Goal: Task Accomplishment & Management: Manage account settings

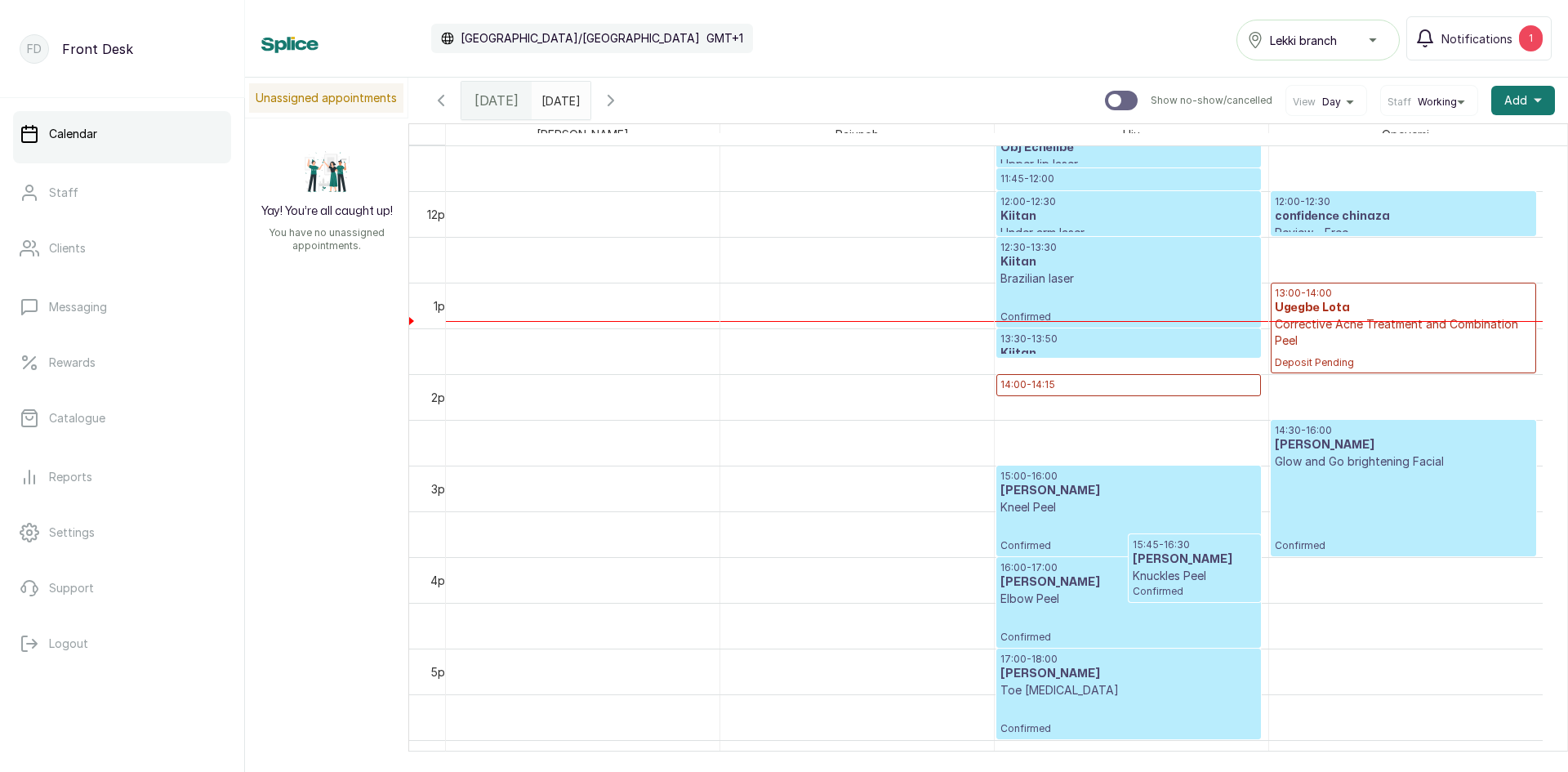
scroll to position [1039, 0]
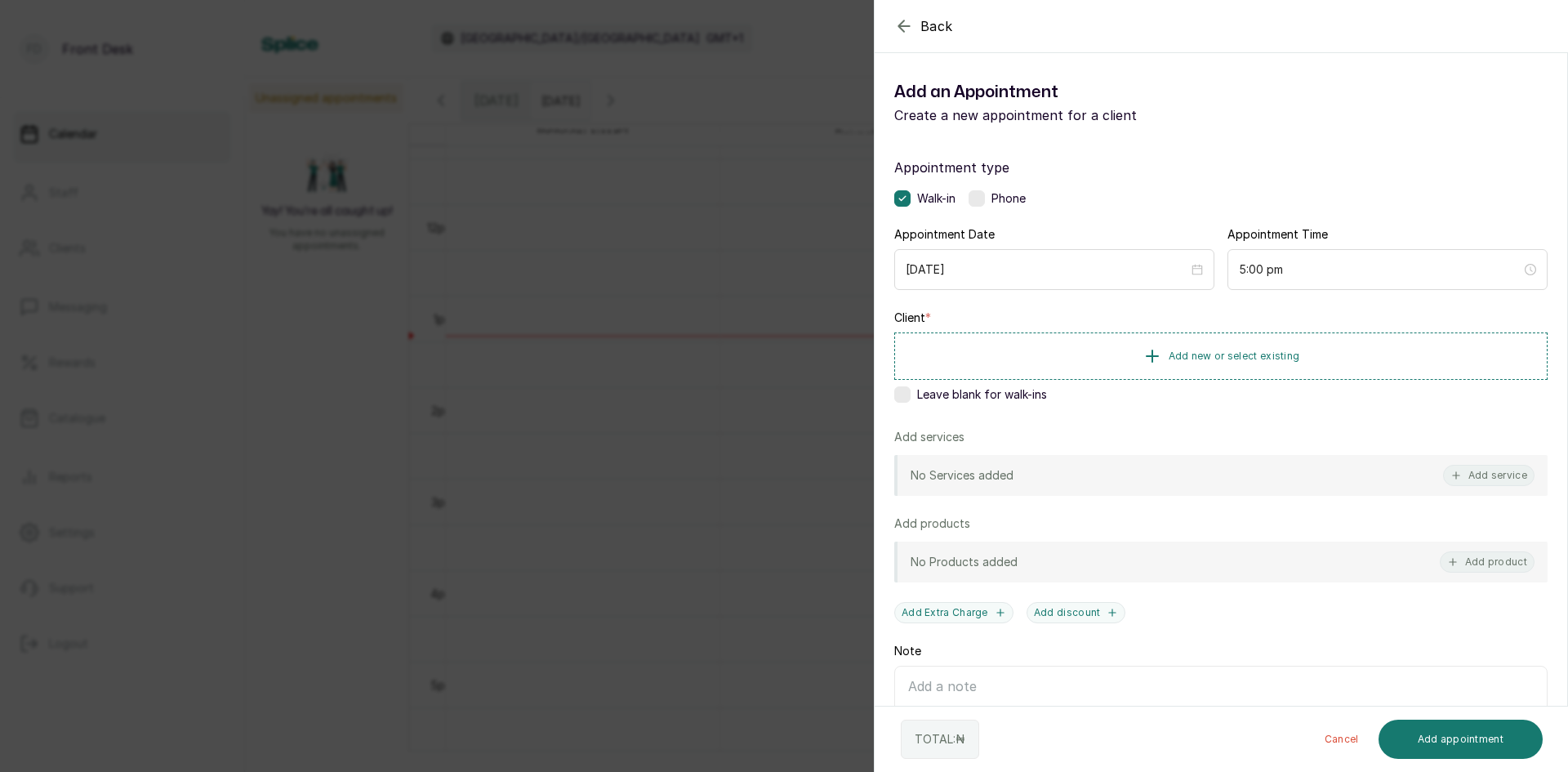
click at [541, 308] on div "Back Add Appointment Add an Appointment Create a new appointment for a client A…" at bounding box center [784, 386] width 1568 height 772
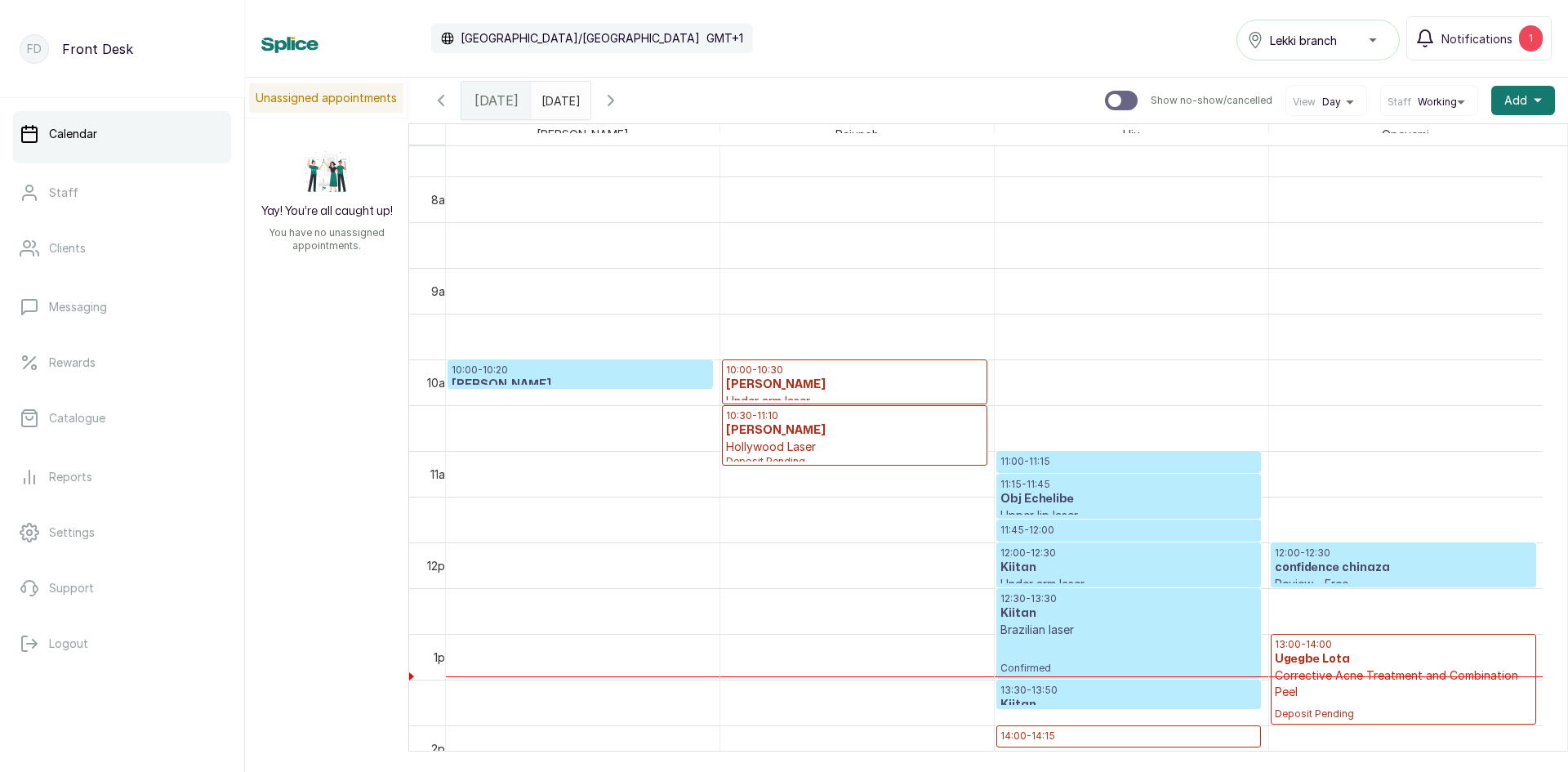
drag, startPoint x: 750, startPoint y: 312, endPoint x: 353, endPoint y: 341, distance: 398.1
click at [353, 341] on div "Unassigned appointments Yay! You’re all caught up! You have no unassigned appoi…" at bounding box center [905, 414] width 1322 height 674
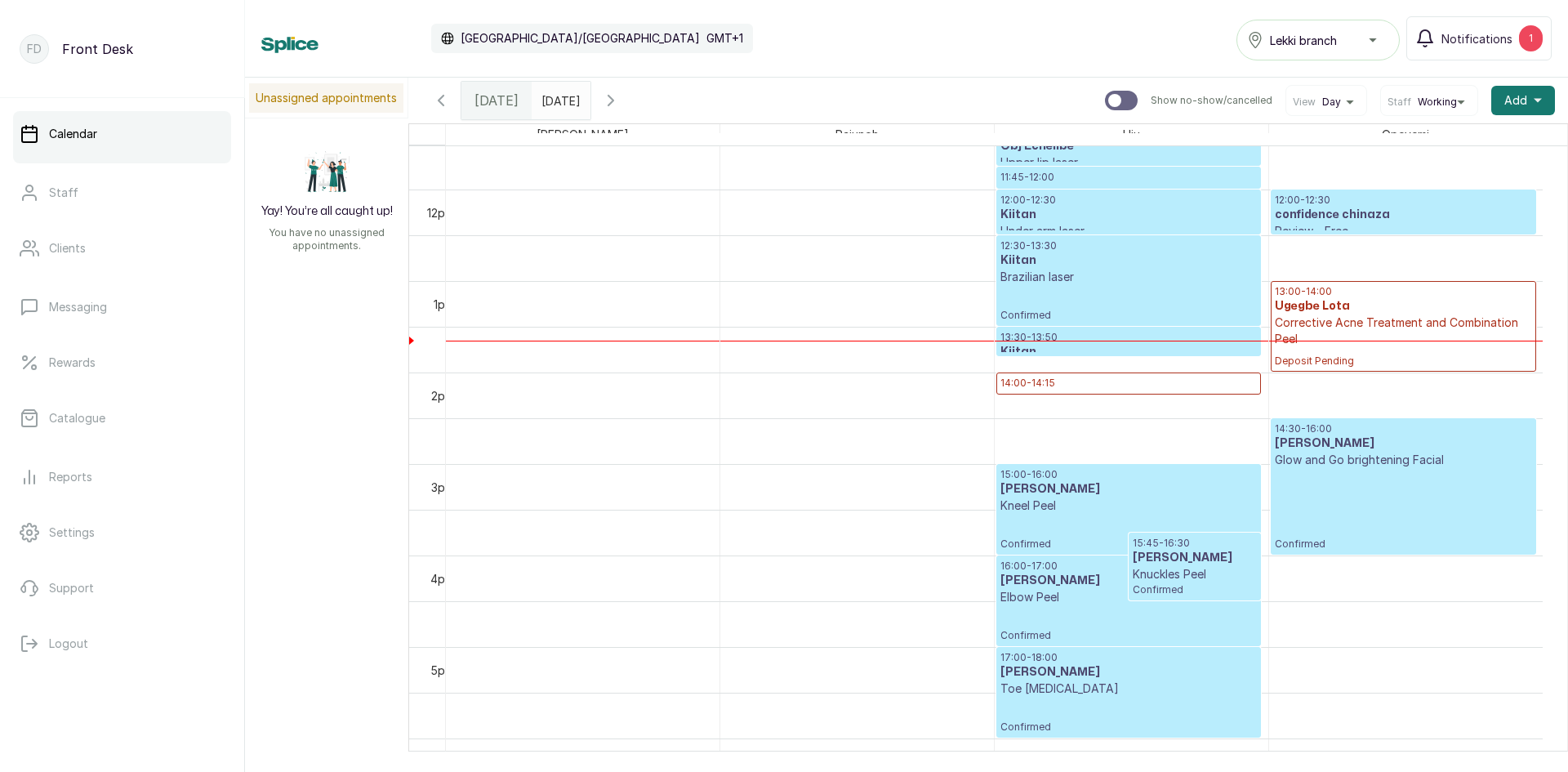
scroll to position [0, 0]
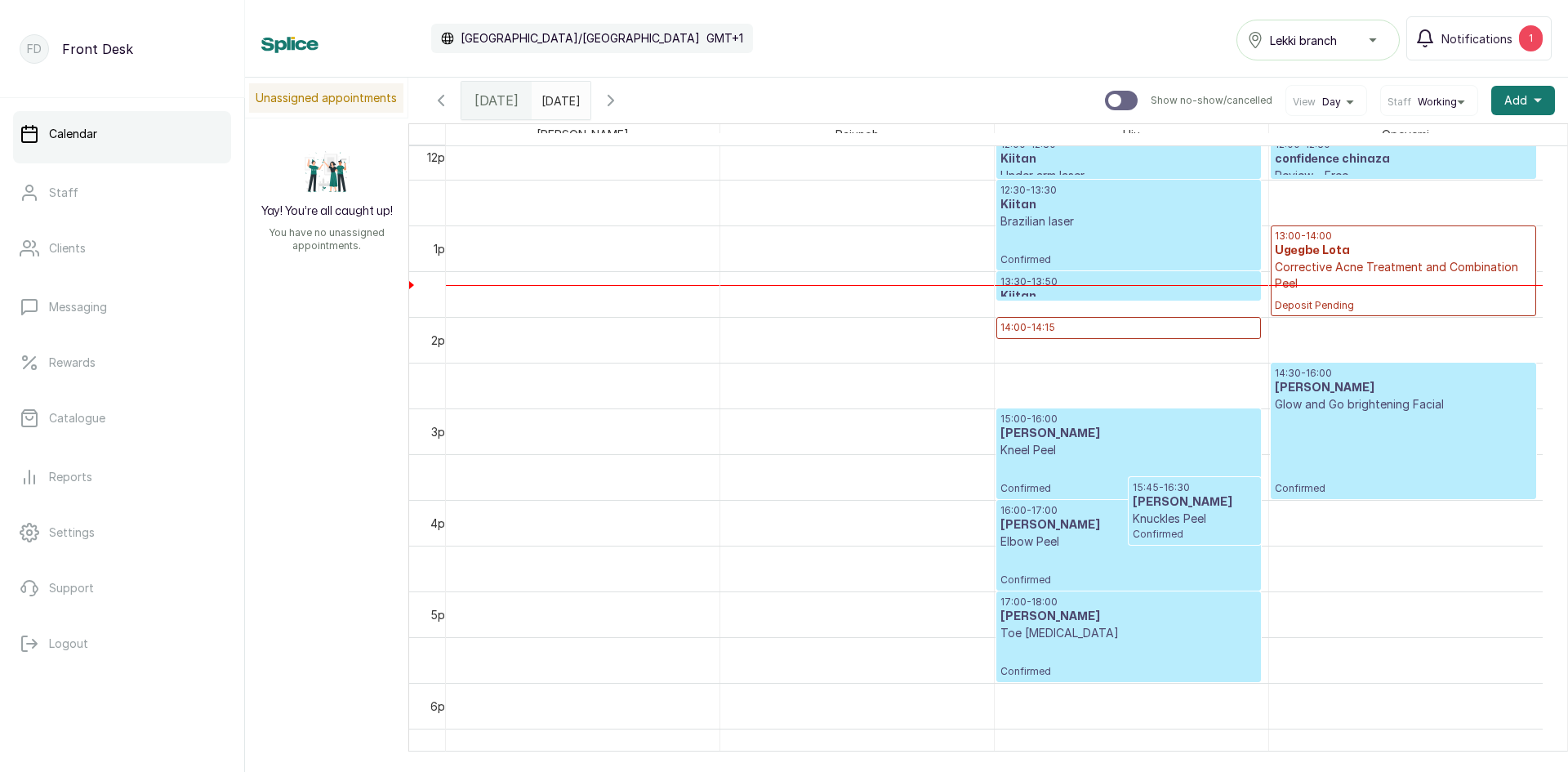
click at [1039, 326] on p "14:00 - 14:15" at bounding box center [1129, 327] width 257 height 13
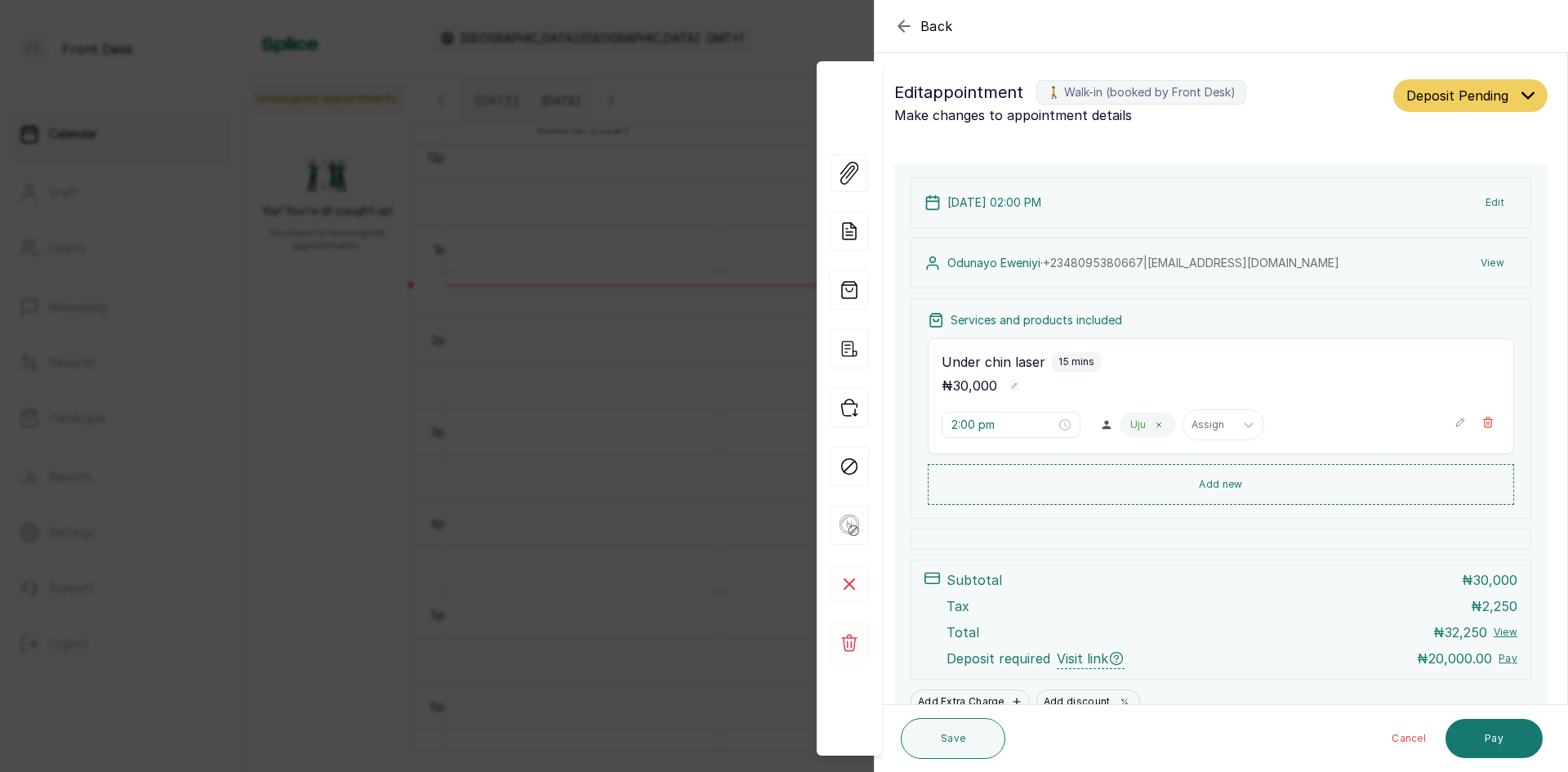
click at [554, 369] on div "Back Appointment Details Edit appointment 🚶 Walk-in (booked by Front Desk) Make…" at bounding box center [784, 386] width 1568 height 772
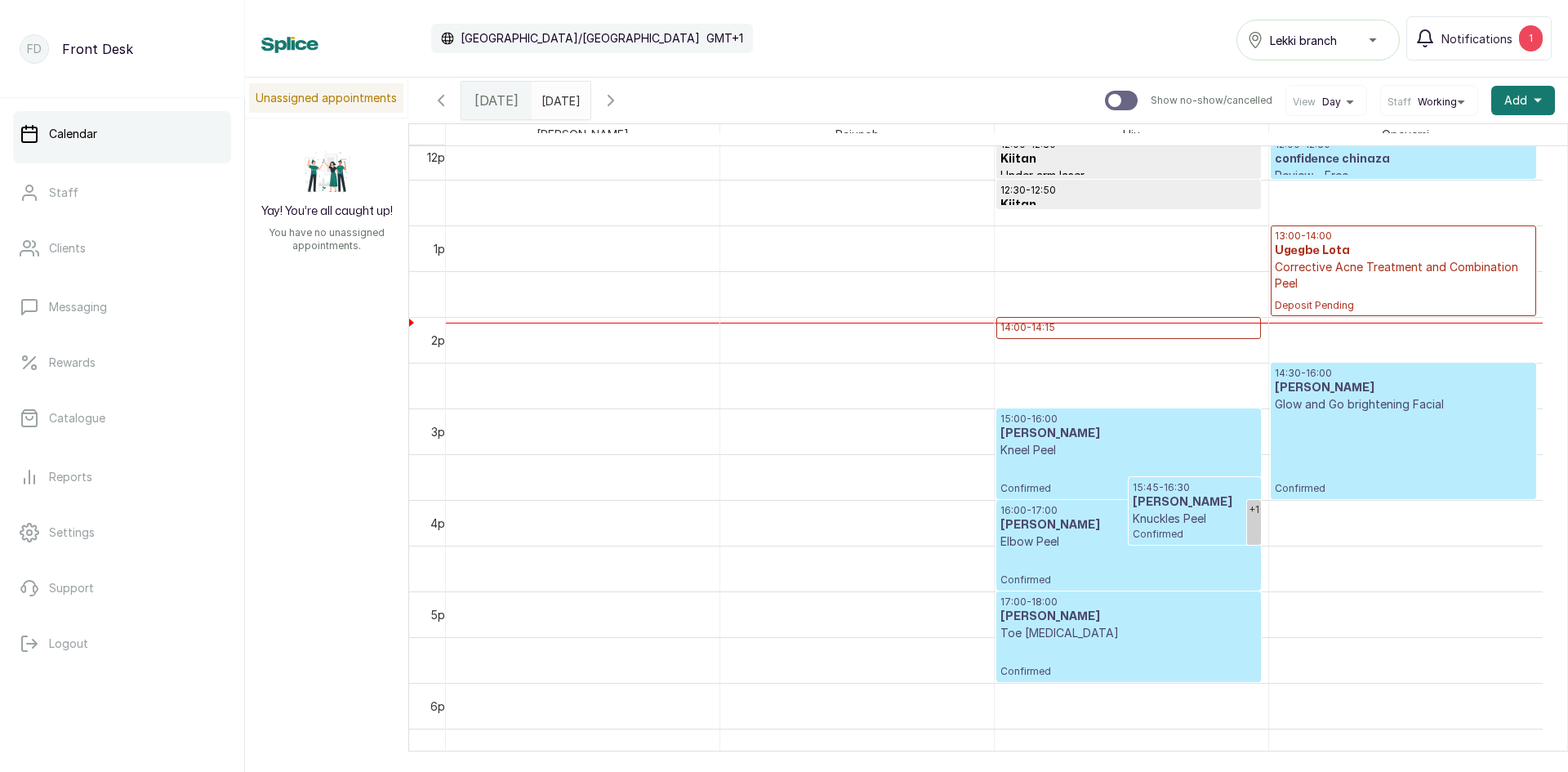
click at [1000, 167] on h3 "Kiitan" at bounding box center [1129, 159] width 257 height 16
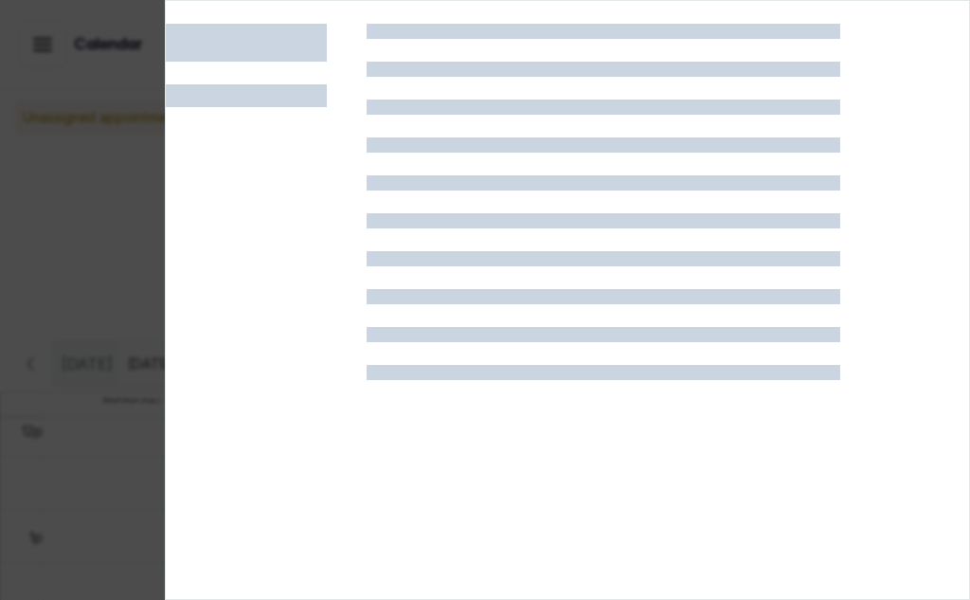
drag, startPoint x: 941, startPoint y: 317, endPoint x: 969, endPoint y: 356, distance: 47.6
click at [943, 317] on div at bounding box center [568, 324] width 804 height 600
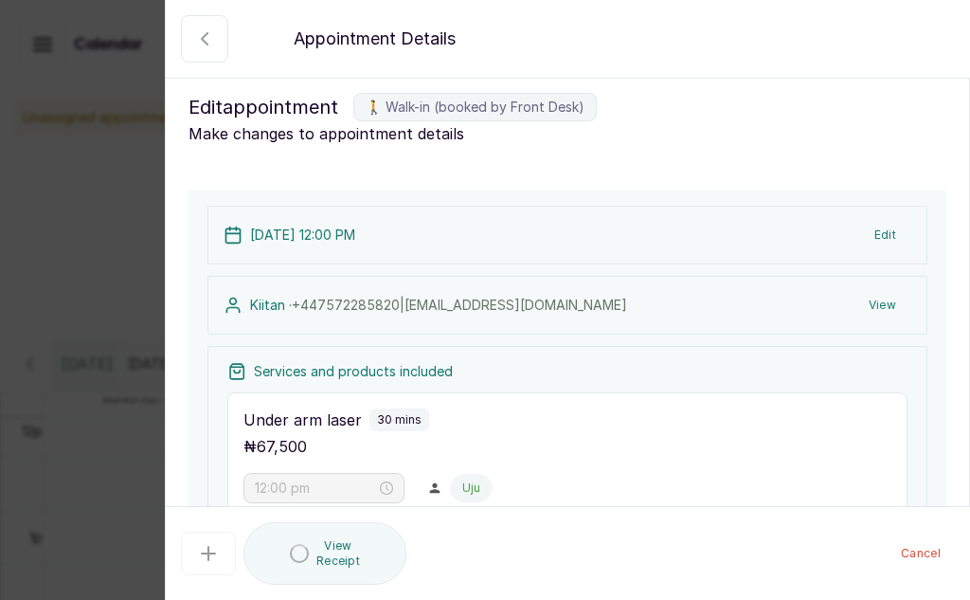
type input "12:00 pm"
click at [739, 281] on div "Kiitan · [PHONE_NUMBER] | [EMAIL_ADDRESS][DOMAIN_NAME] View" at bounding box center [568, 305] width 720 height 59
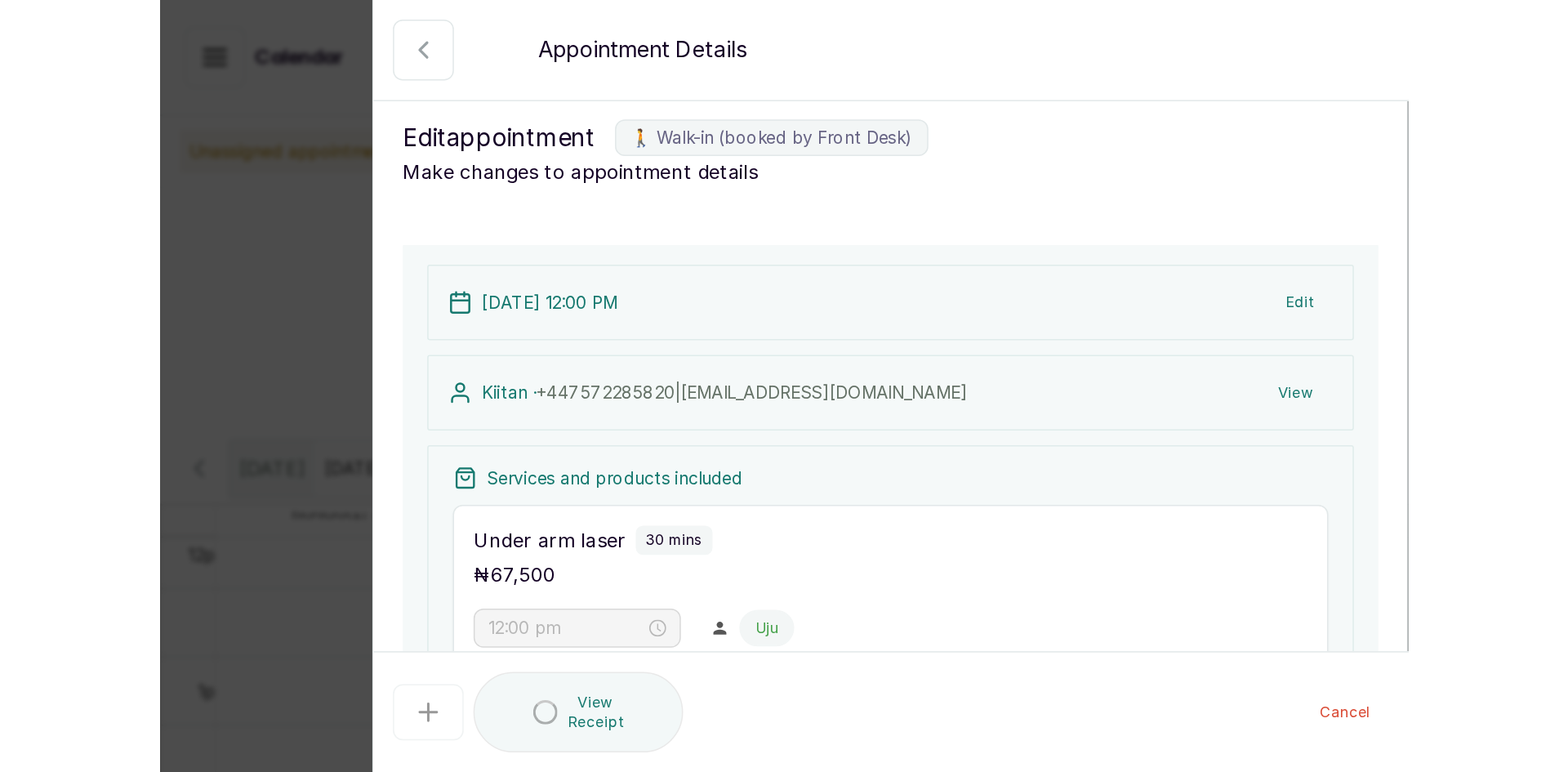
scroll to position [550, 0]
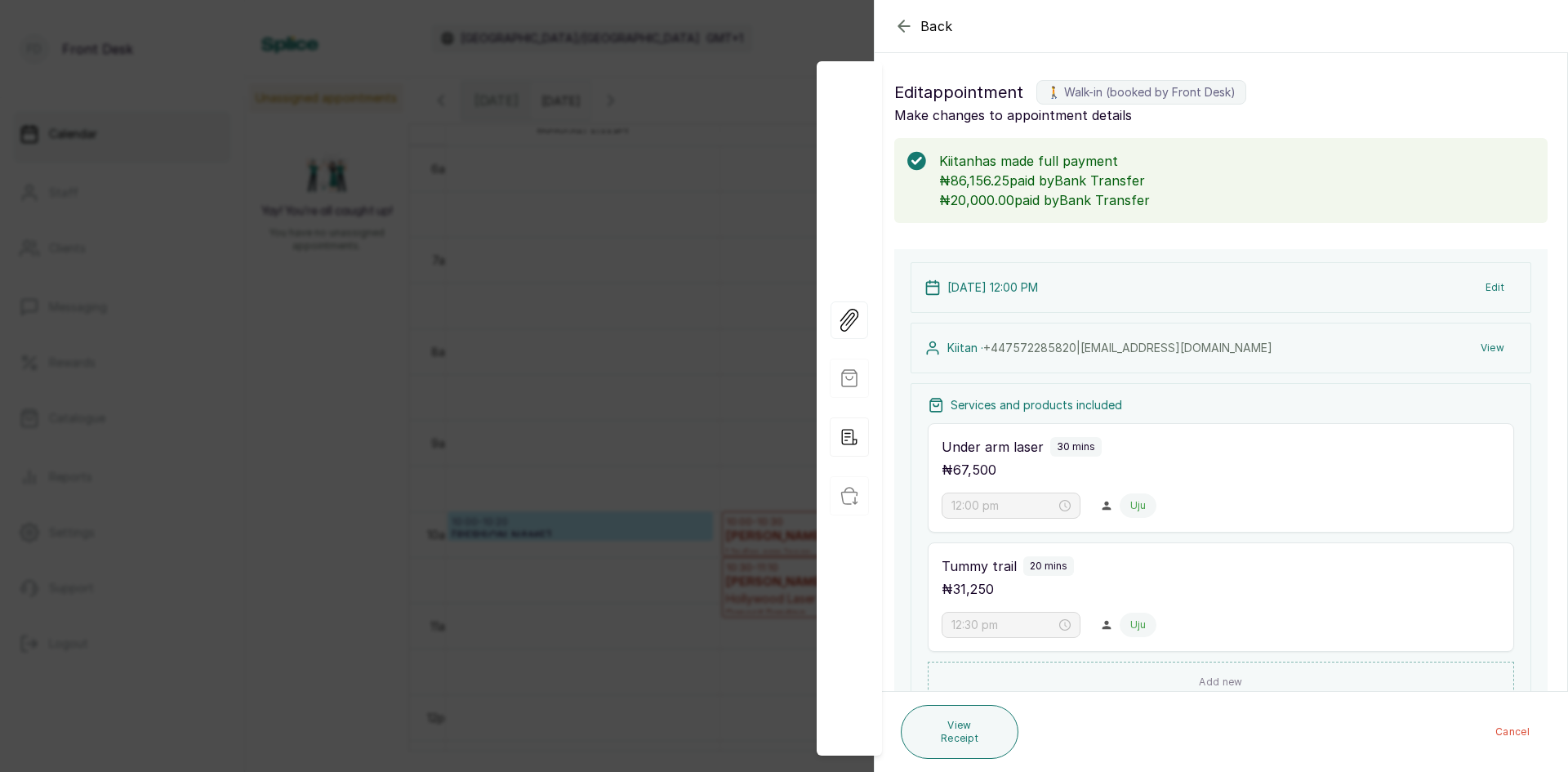
click at [611, 317] on div "Back Appointment Details Edit appointment 🚶 Walk-in (booked by Front Desk) Make…" at bounding box center [784, 386] width 1568 height 772
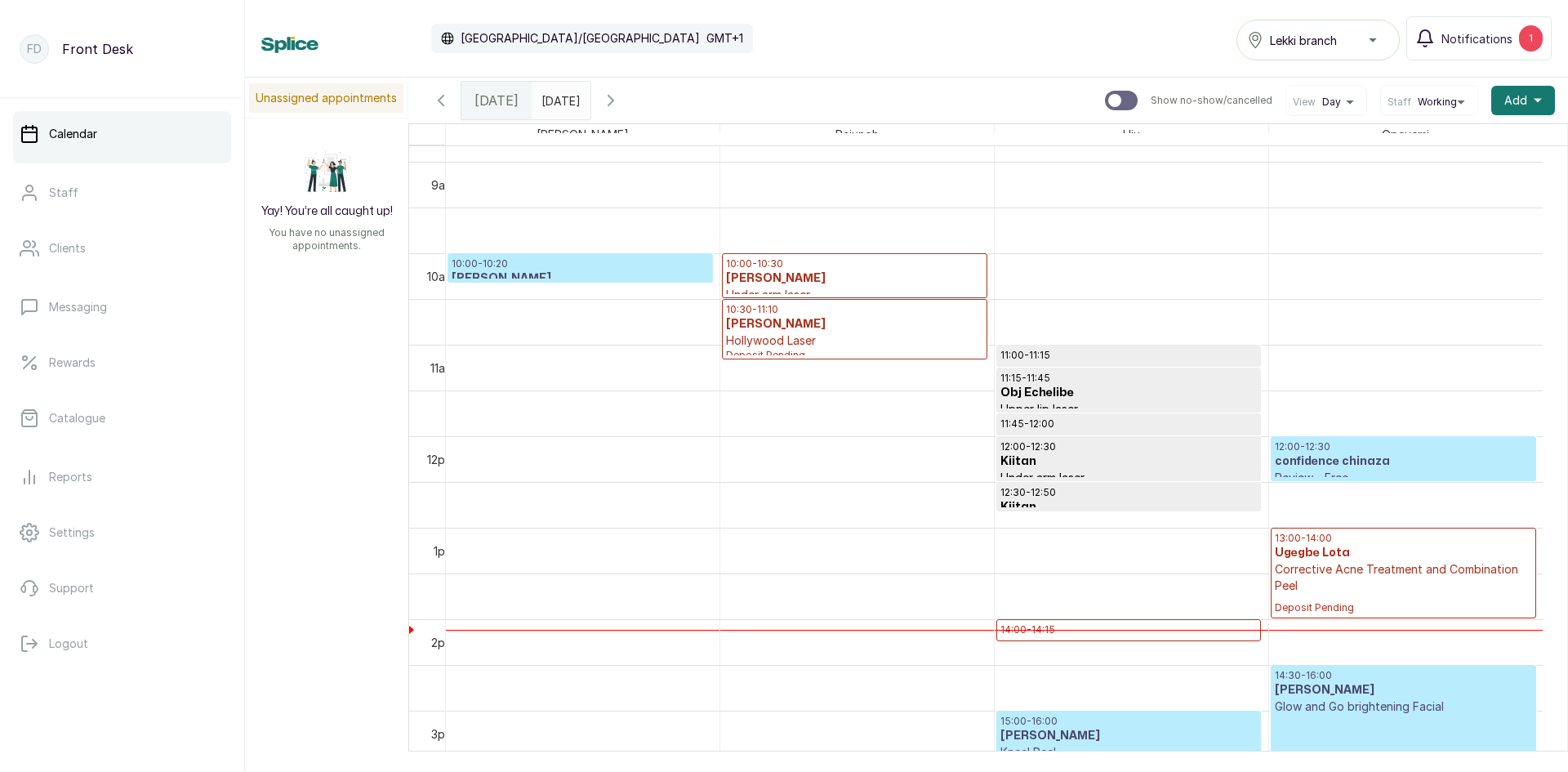
scroll to position [872, 0]
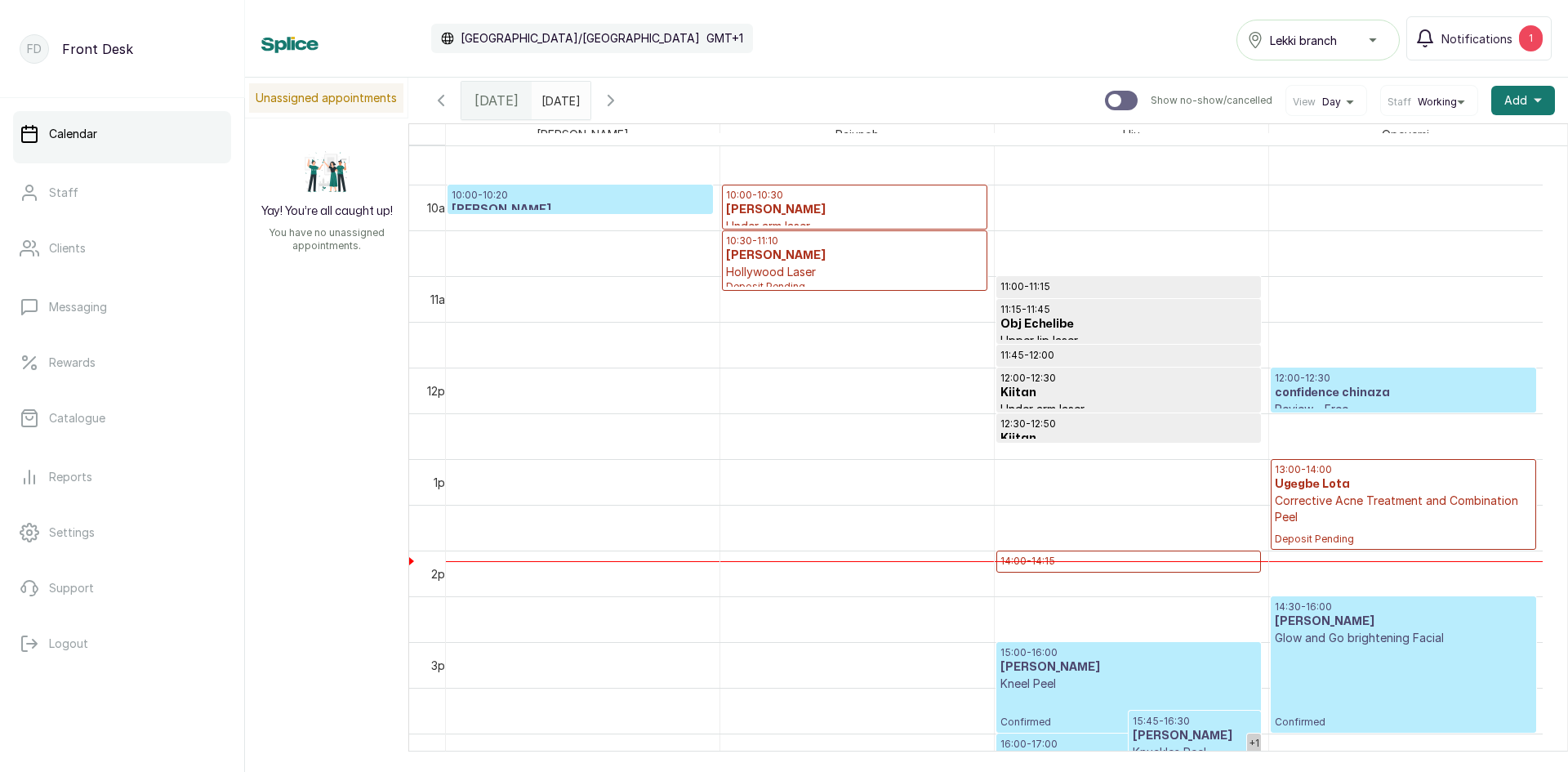
click at [1028, 556] on p "14:00 - 14:15" at bounding box center [1129, 560] width 257 height 13
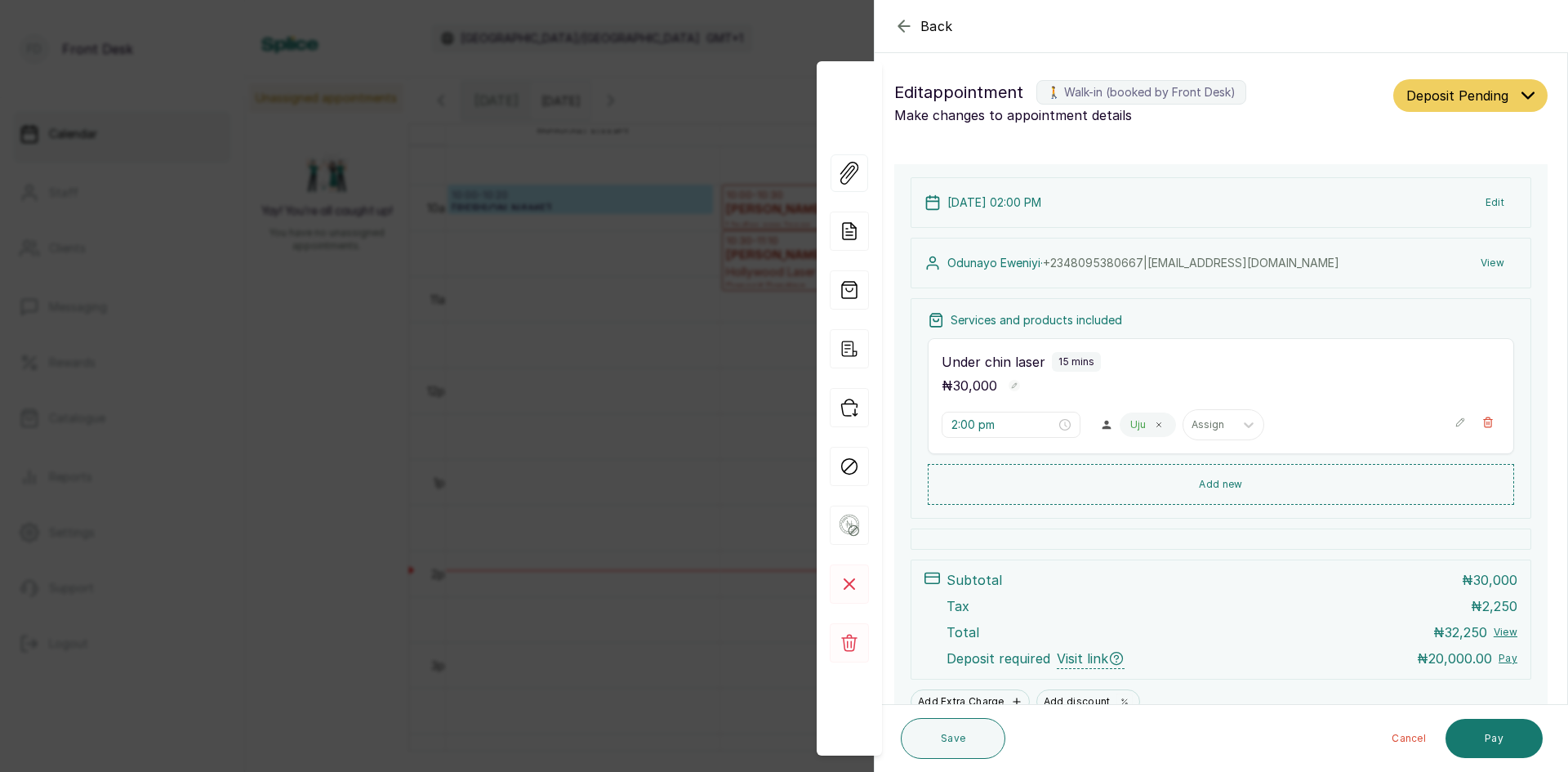
click at [648, 344] on div "Back Appointment Details Edit appointment 🚶 Walk-in (booked by Front Desk) Make…" at bounding box center [784, 386] width 1568 height 772
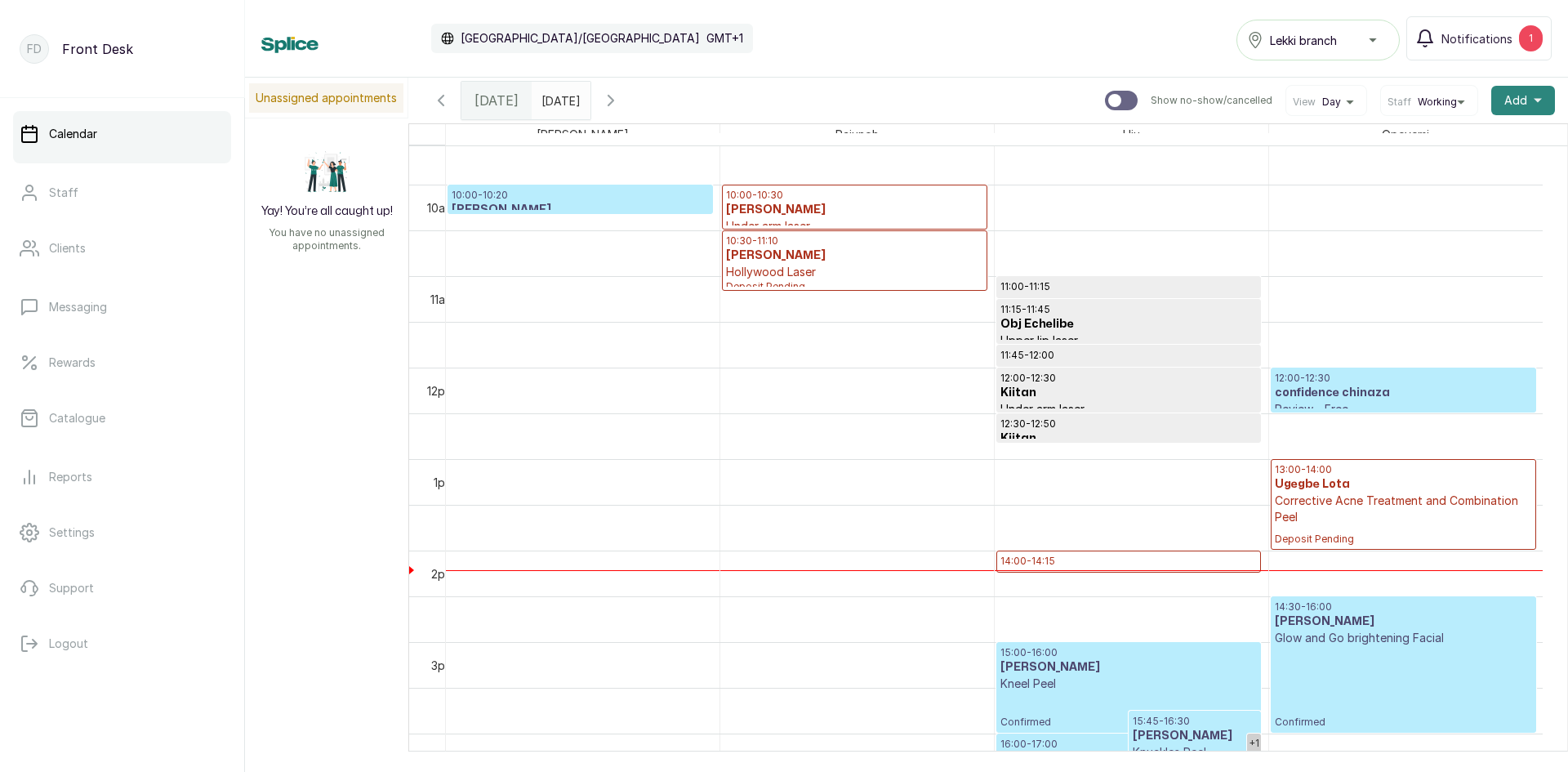
click at [1518, 103] on button "Add +" at bounding box center [1522, 101] width 64 height 29
click at [1459, 142] on span "Add Appointment" at bounding box center [1463, 144] width 157 height 20
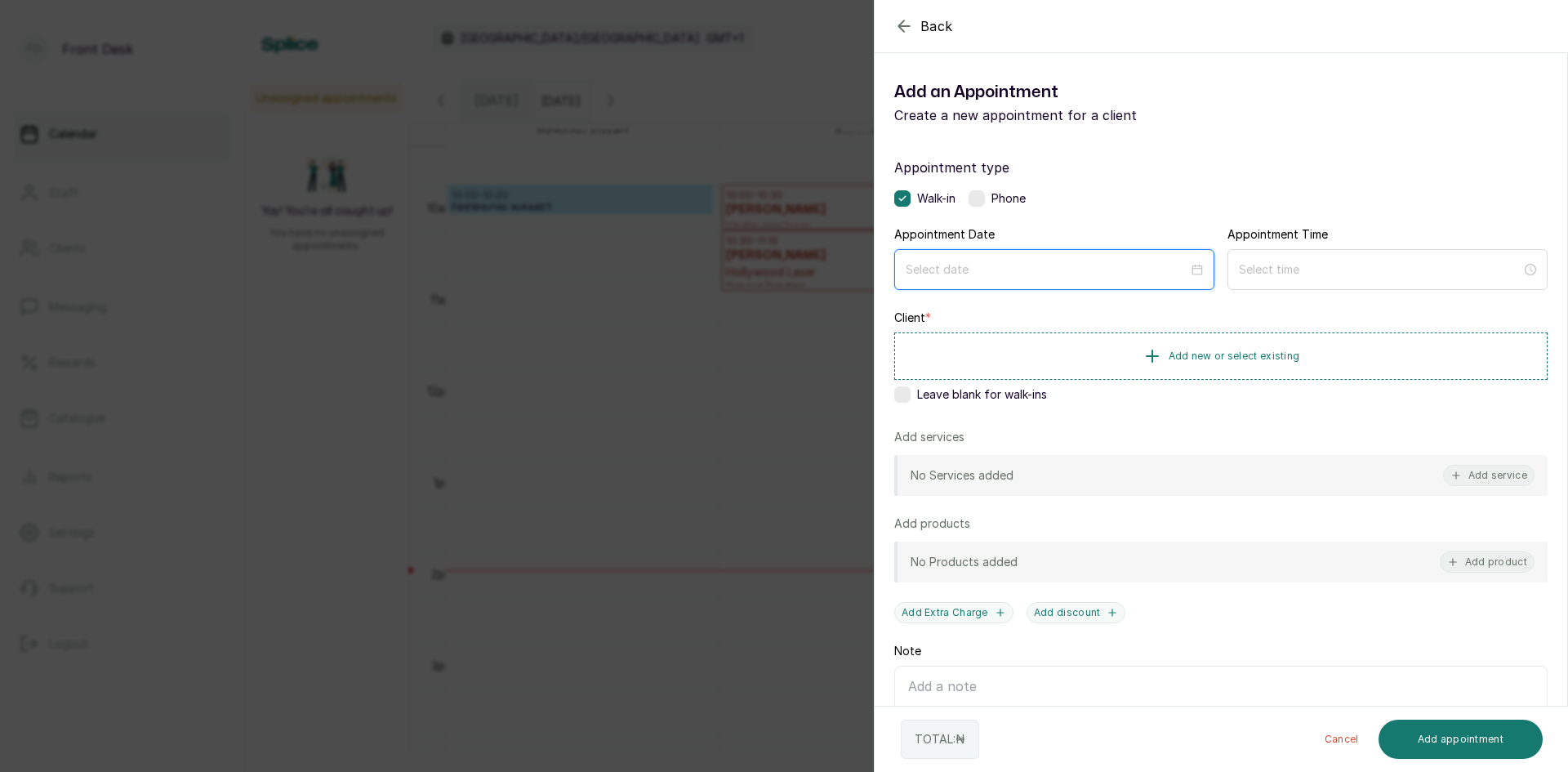
click at [1136, 271] on input at bounding box center [1047, 269] width 283 height 18
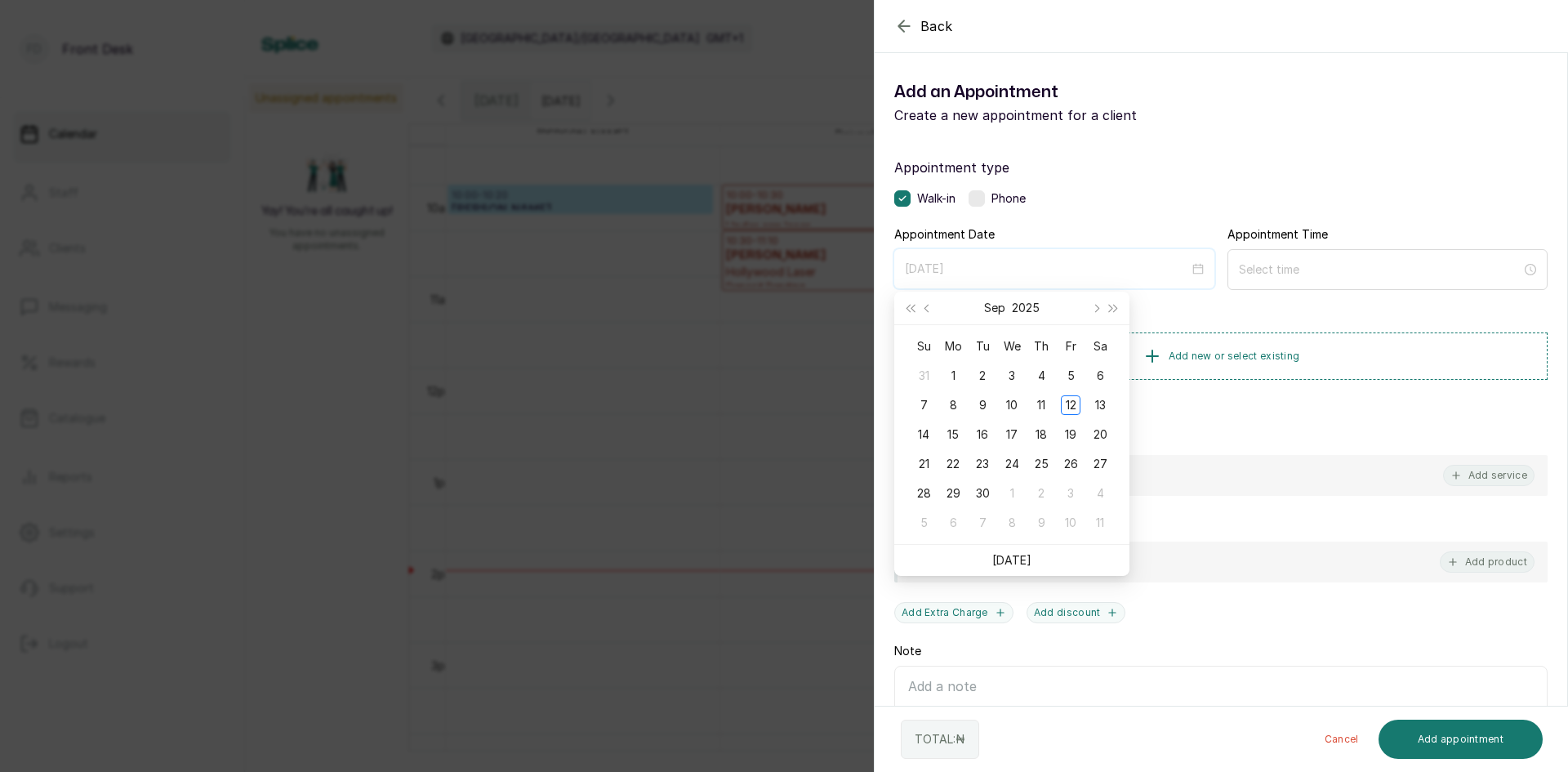
type input "[DATE]"
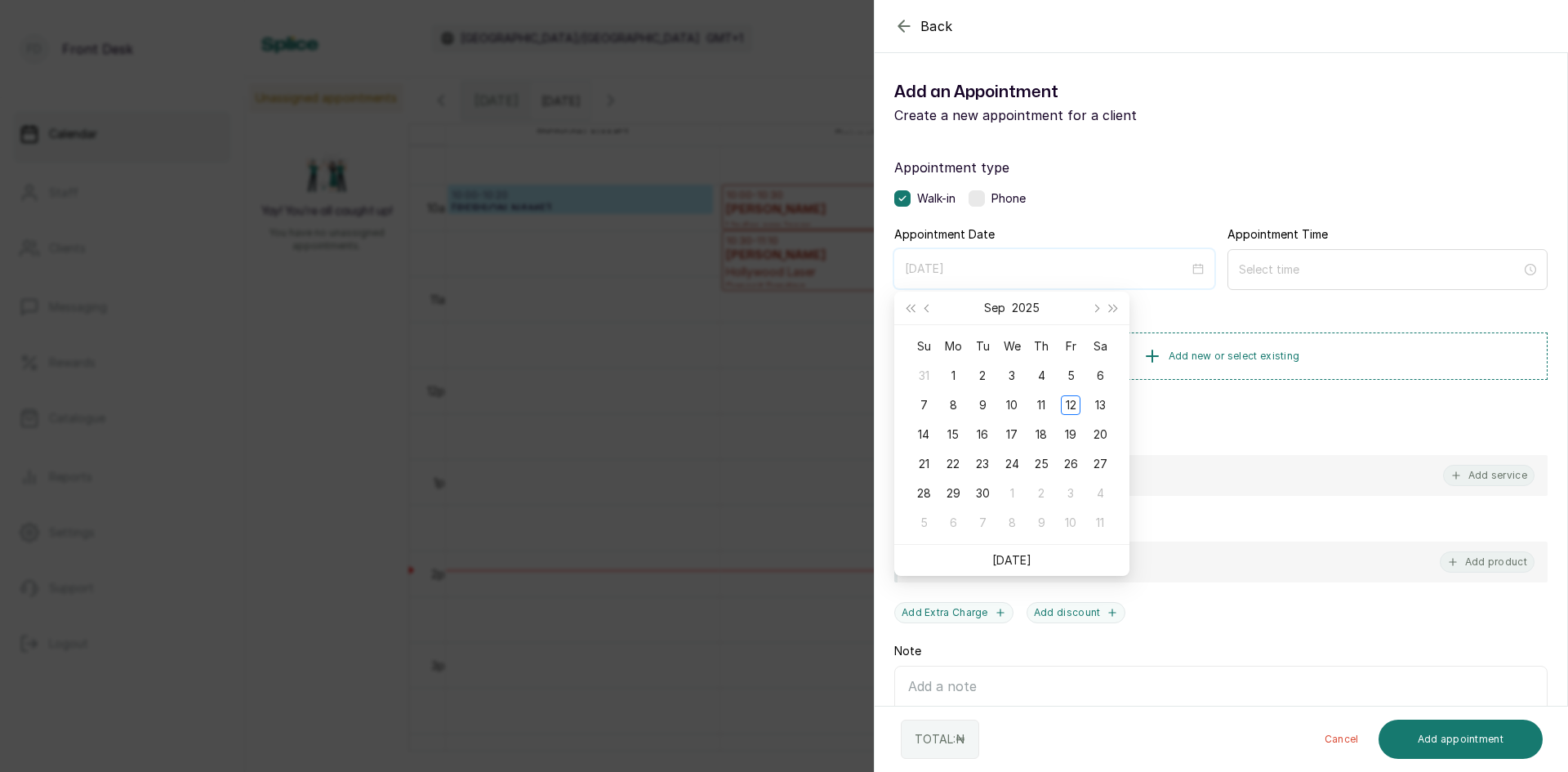
type input "[DATE]"
click at [1104, 400] on div "13" at bounding box center [1099, 405] width 20 height 20
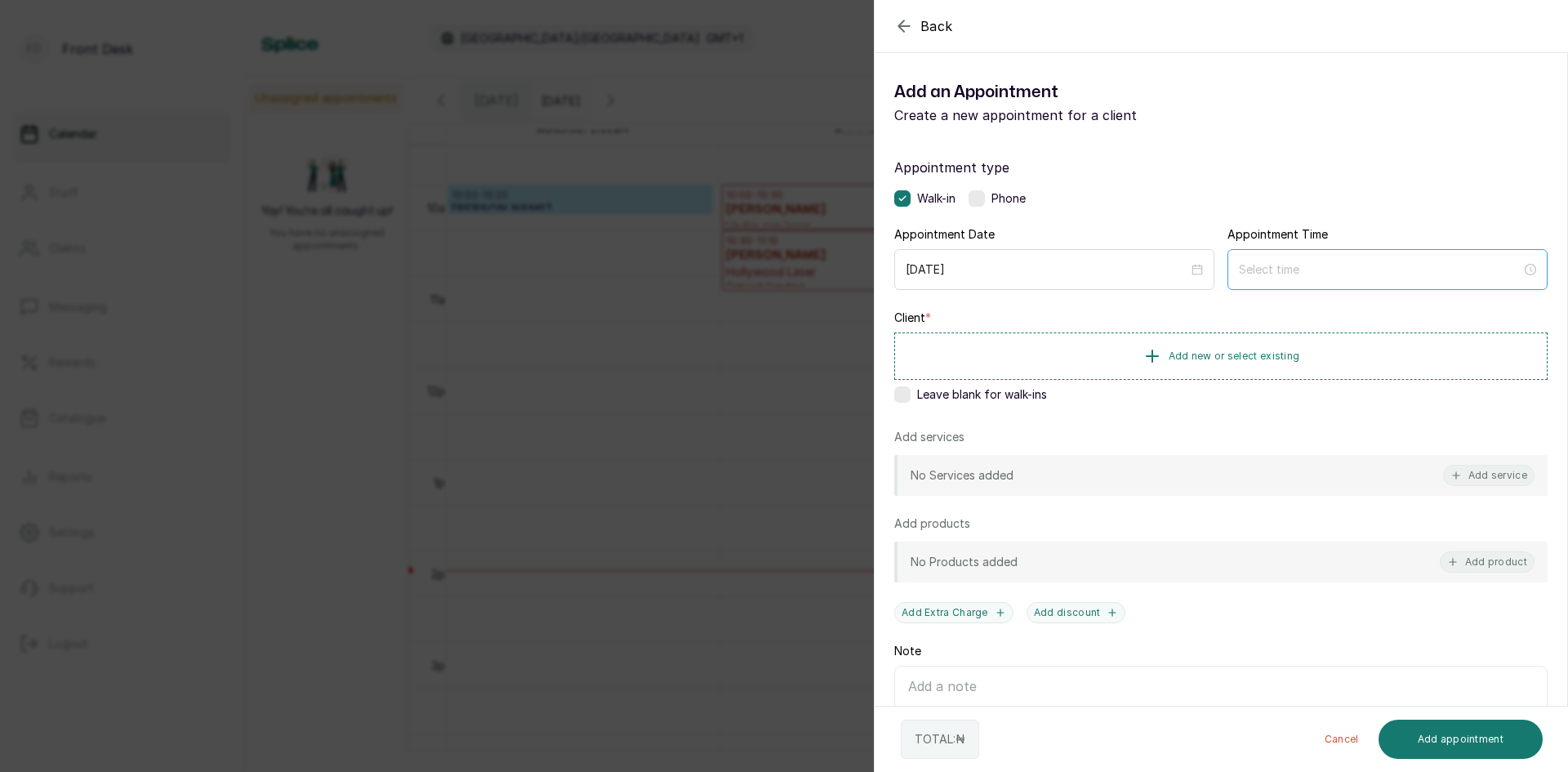
click at [1281, 256] on div at bounding box center [1386, 269] width 320 height 40
type input "12:00 pm"
click at [1285, 375] on div "03" at bounding box center [1291, 378] width 39 height 23
click at [1241, 377] on div "03" at bounding box center [1244, 378] width 39 height 23
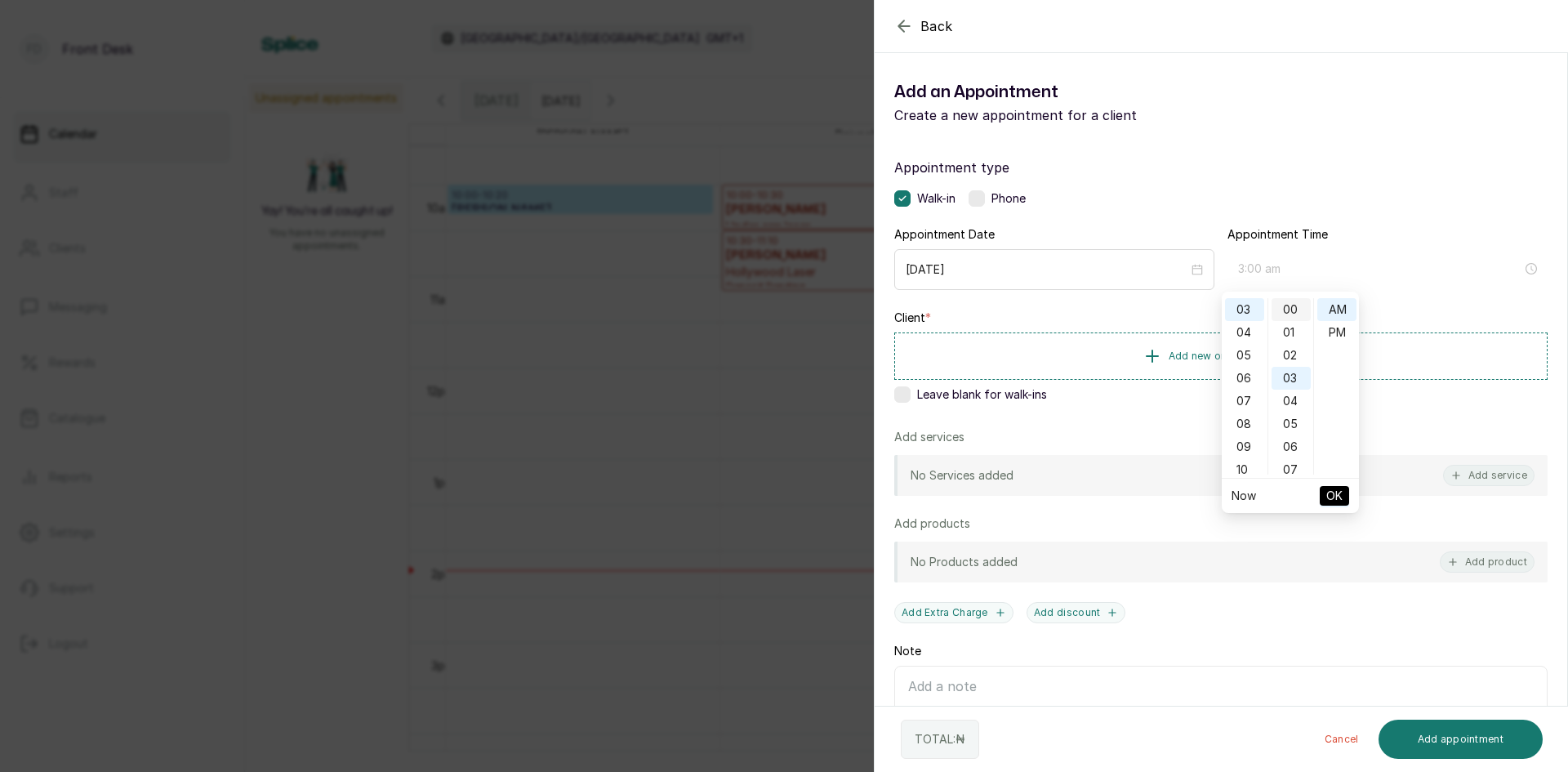
click at [1295, 304] on div "00" at bounding box center [1291, 309] width 39 height 23
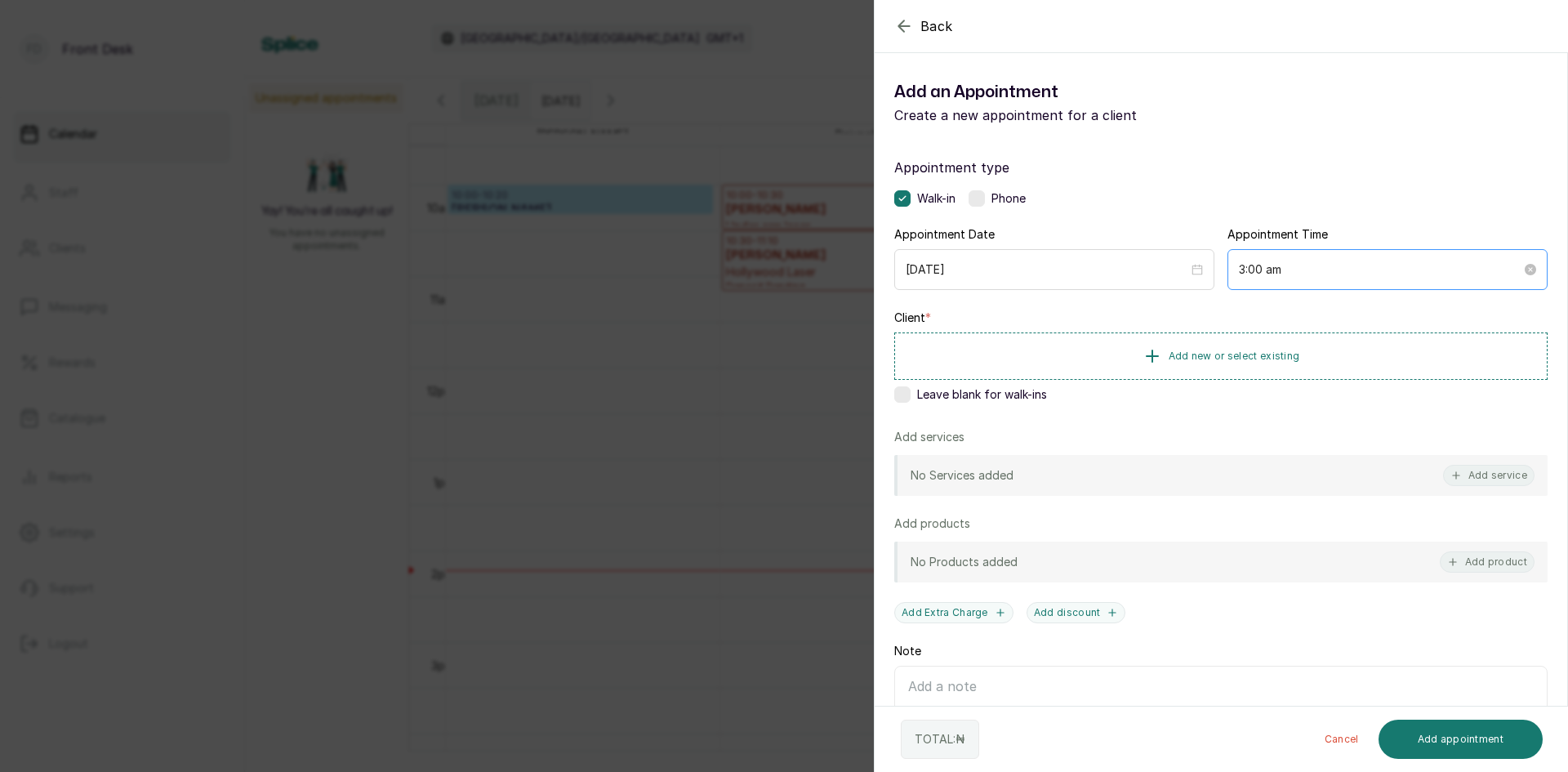
click at [1333, 278] on div "3:00 am" at bounding box center [1386, 269] width 320 height 40
click at [1342, 333] on div "PM" at bounding box center [1336, 332] width 39 height 23
type input "3:00 pm"
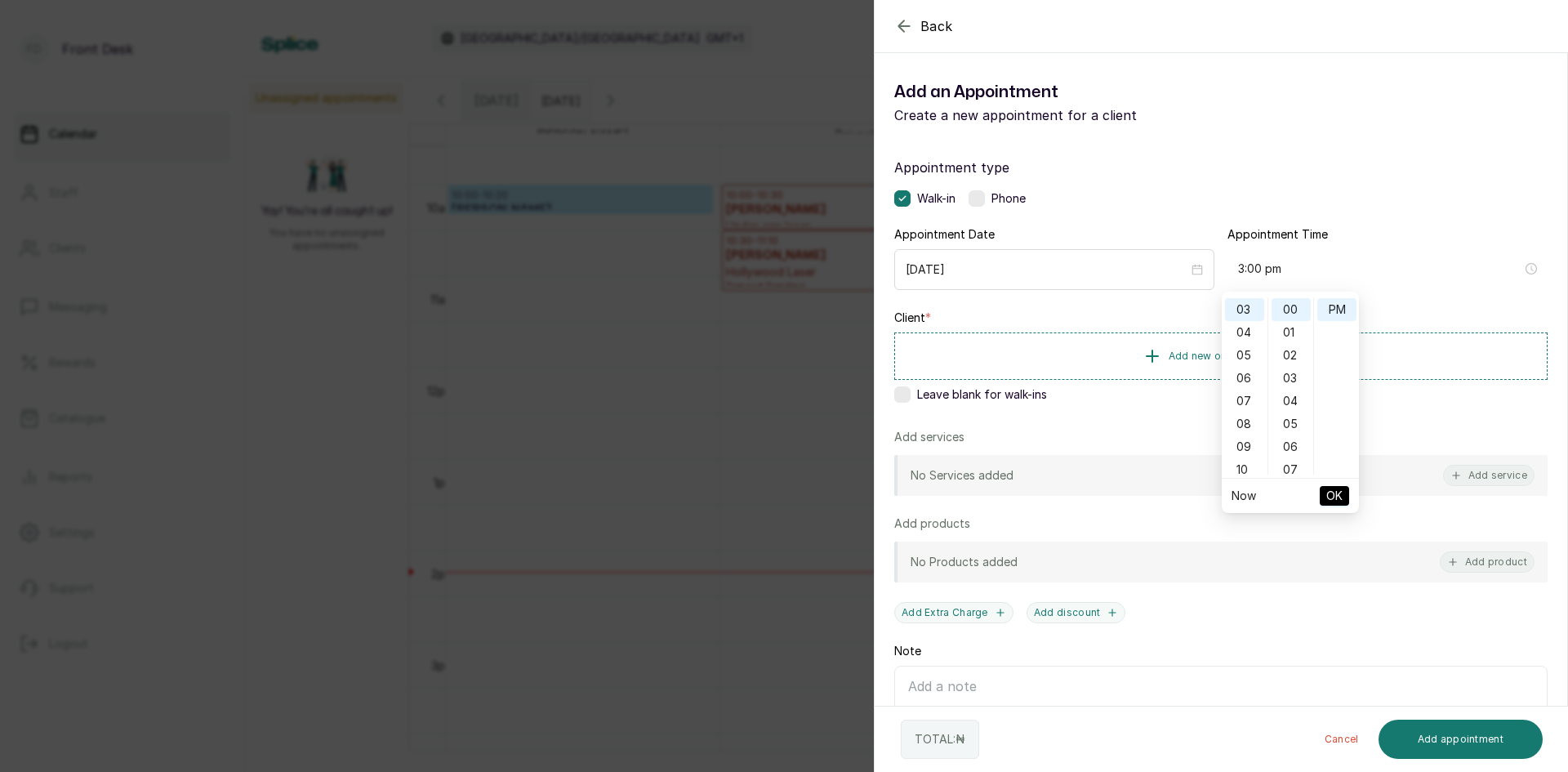
click at [1340, 495] on span "OK" at bounding box center [1334, 495] width 16 height 31
click at [1283, 358] on span "Add new or select existing" at bounding box center [1234, 355] width 132 height 13
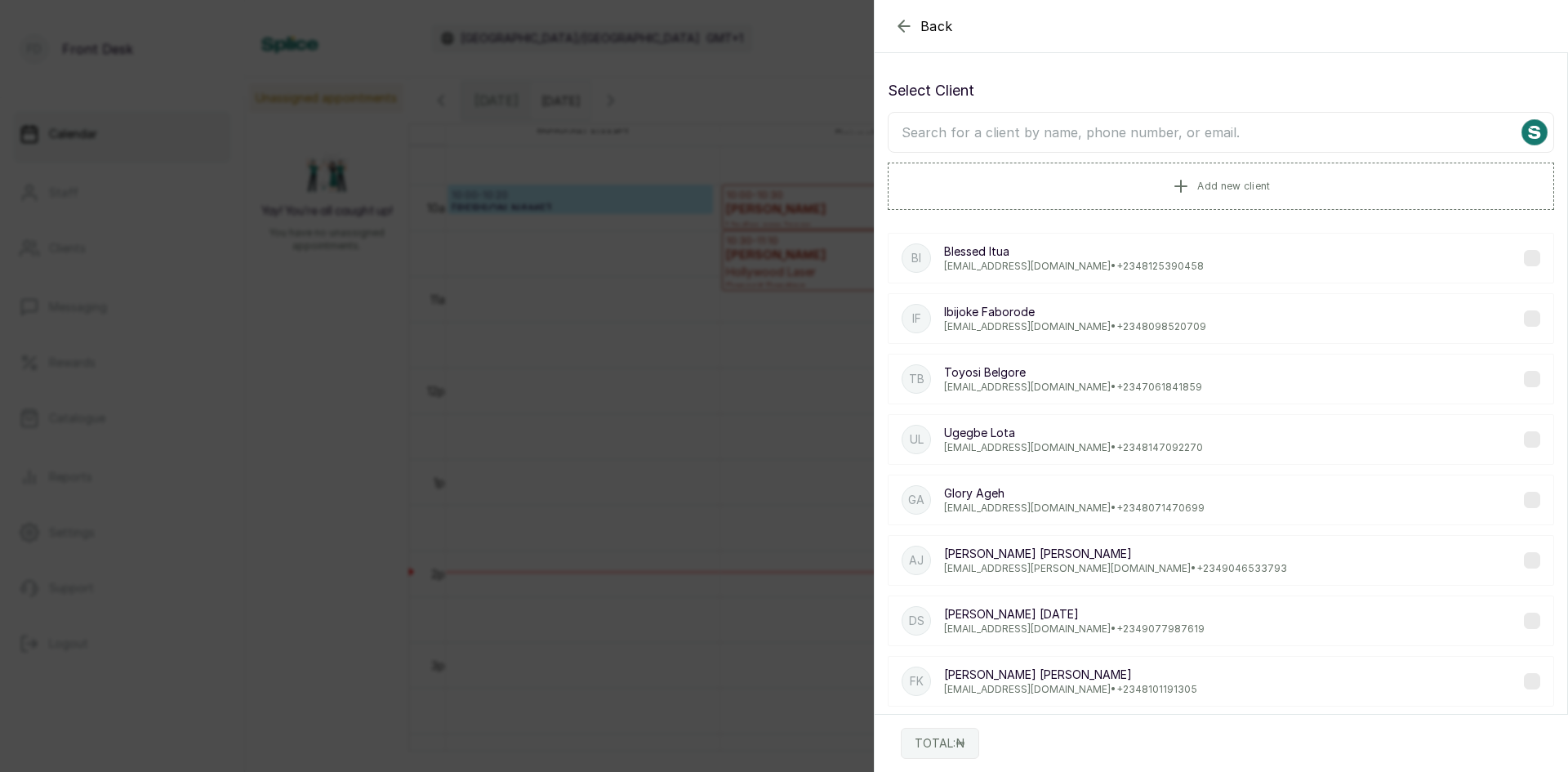
click at [1312, 133] on input "text" at bounding box center [1220, 132] width 666 height 40
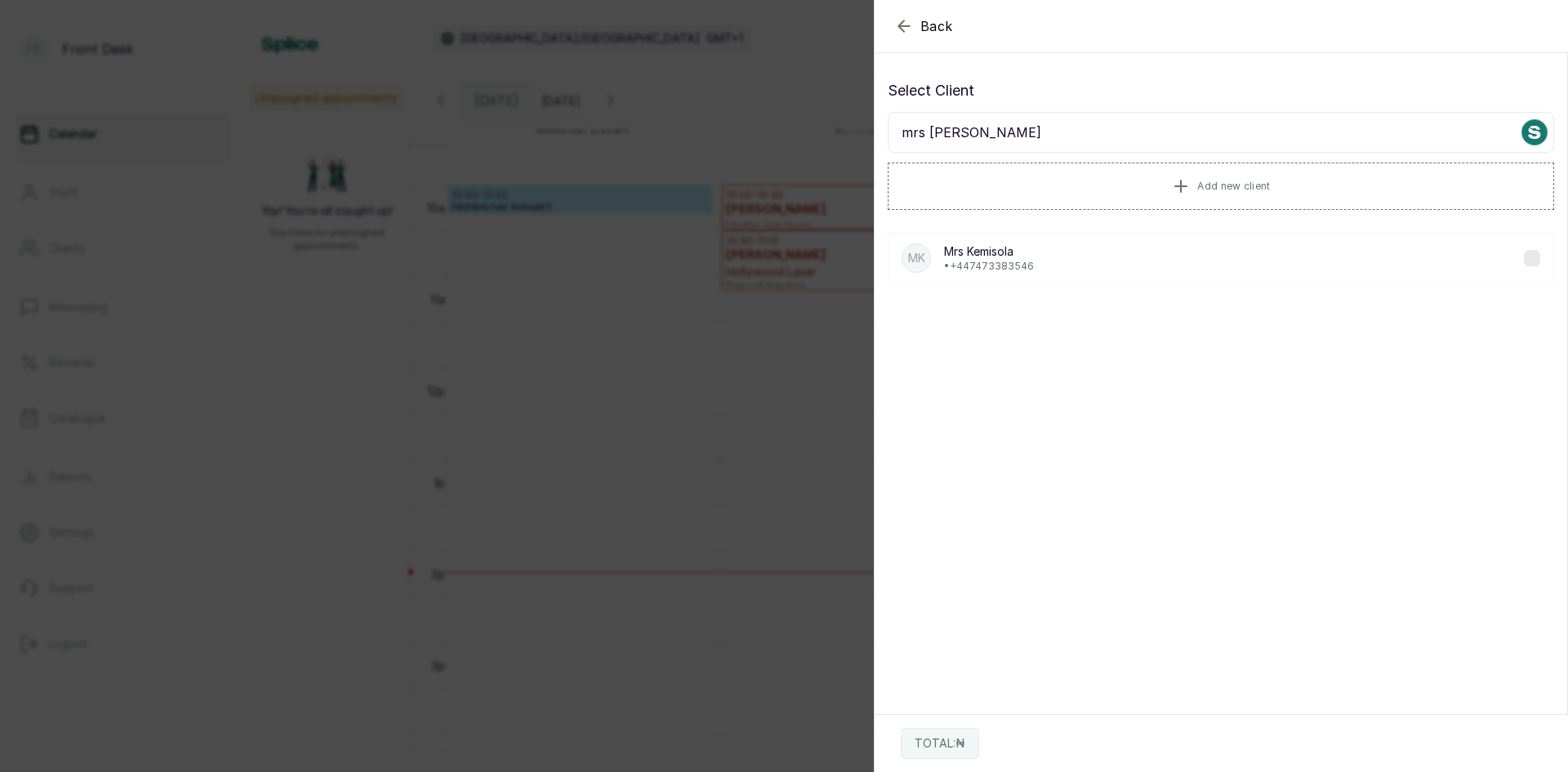
type input "mrs [PERSON_NAME]"
click at [961, 258] on p "Mrs [PERSON_NAME]" at bounding box center [989, 251] width 90 height 16
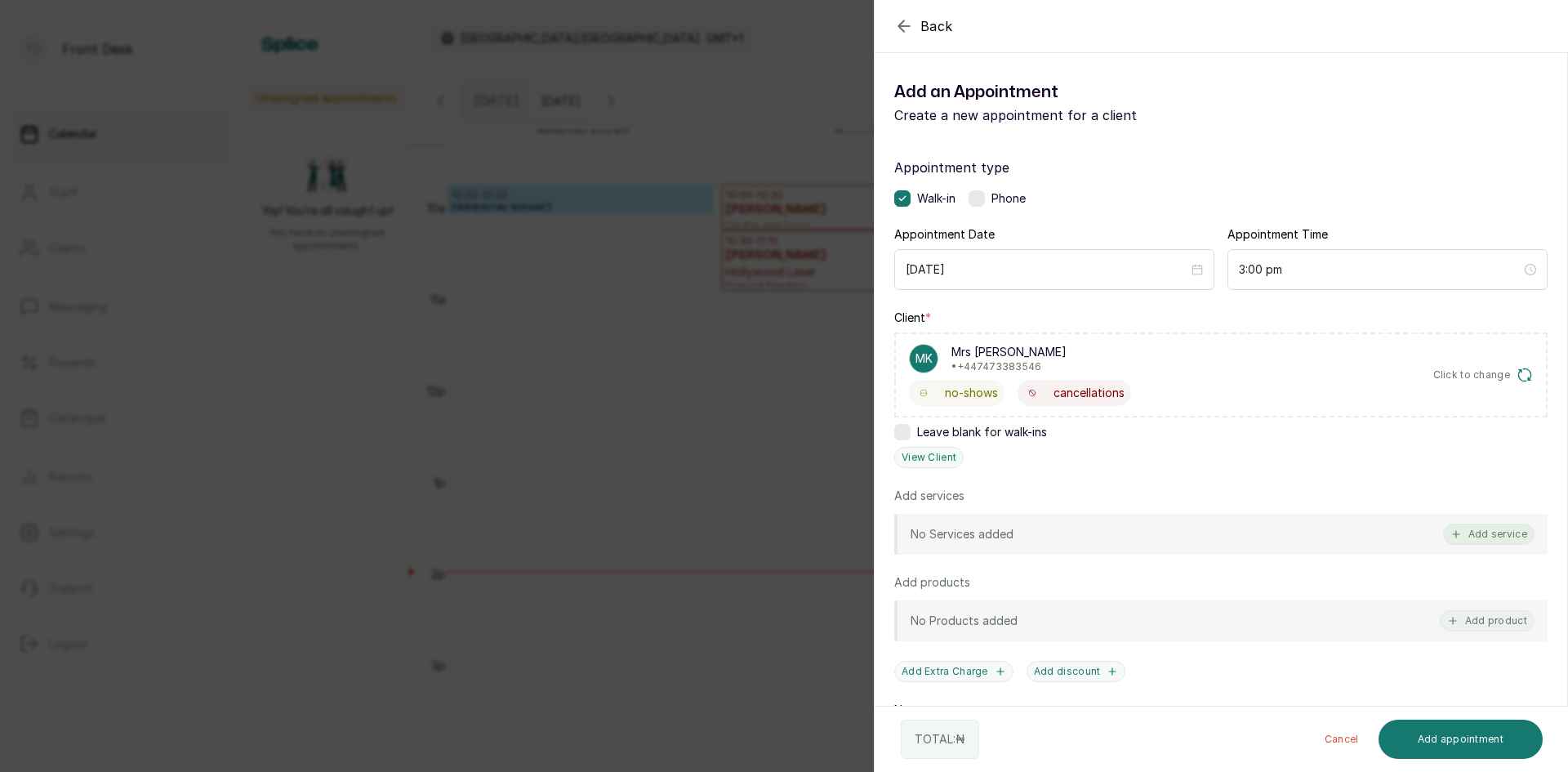
click at [1473, 537] on button "Add service" at bounding box center [1489, 533] width 91 height 22
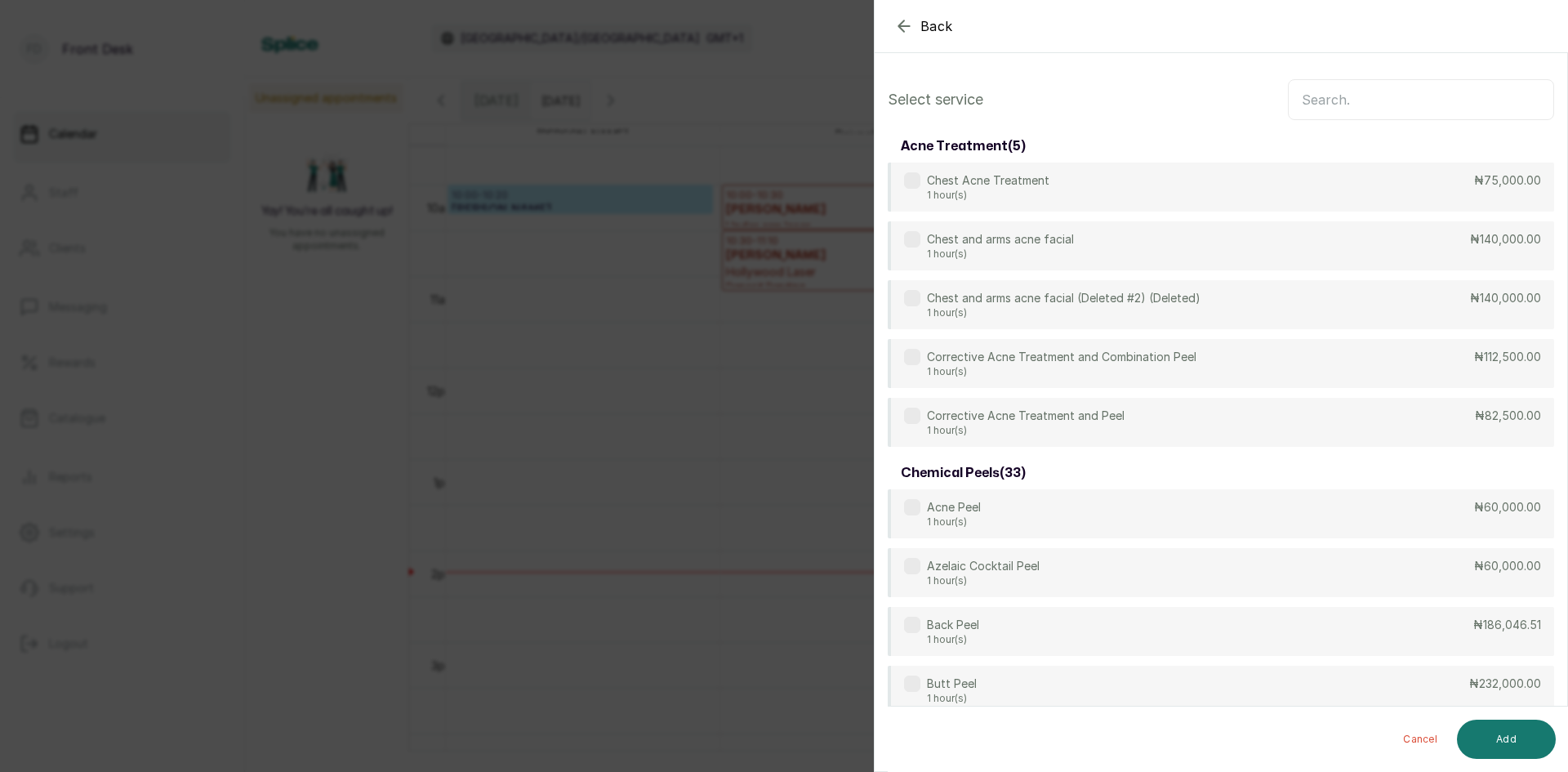
click at [1311, 97] on input "text" at bounding box center [1420, 99] width 266 height 40
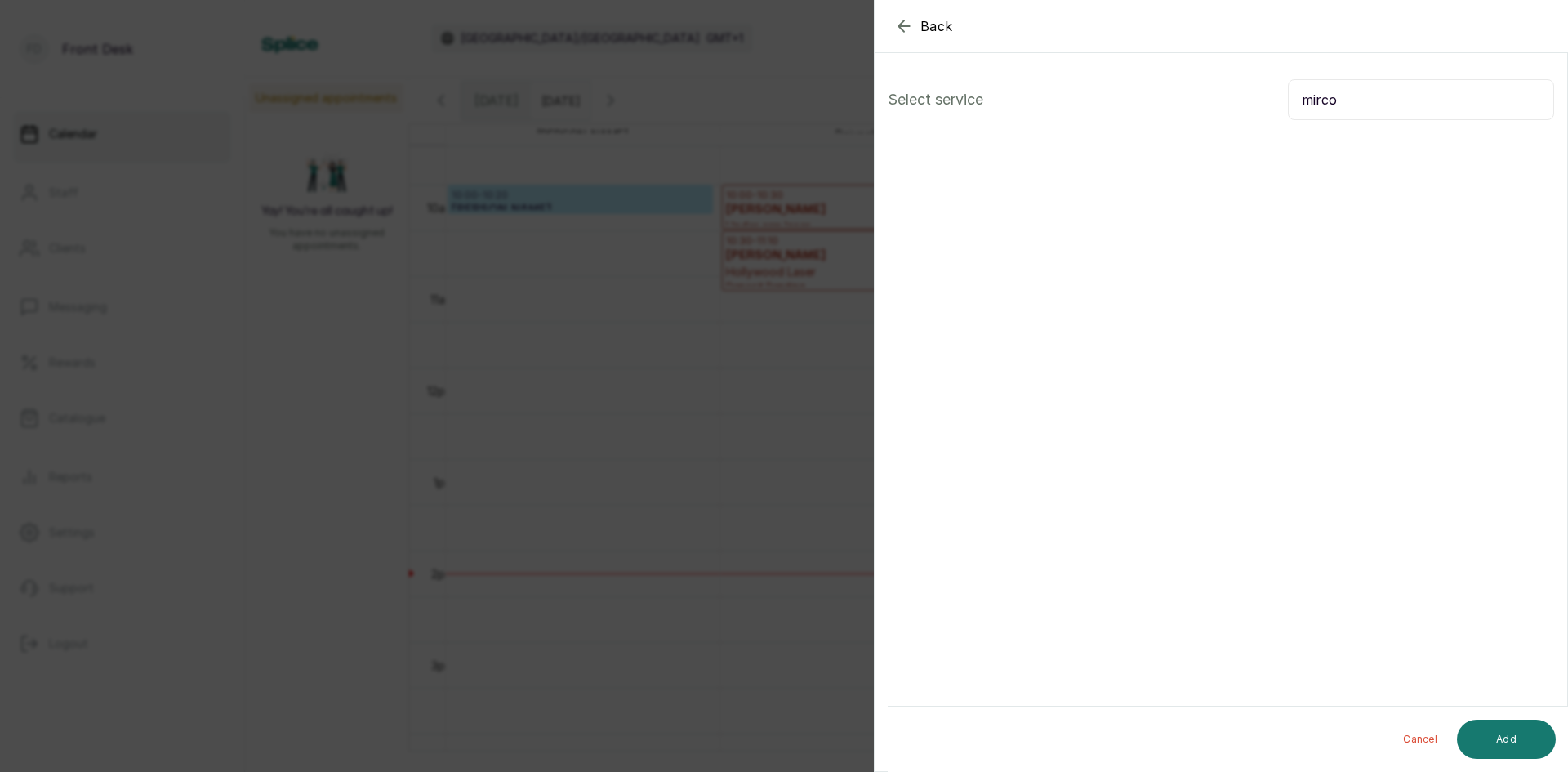
click at [1341, 102] on input "mirco" at bounding box center [1420, 99] width 266 height 40
type input "mi"
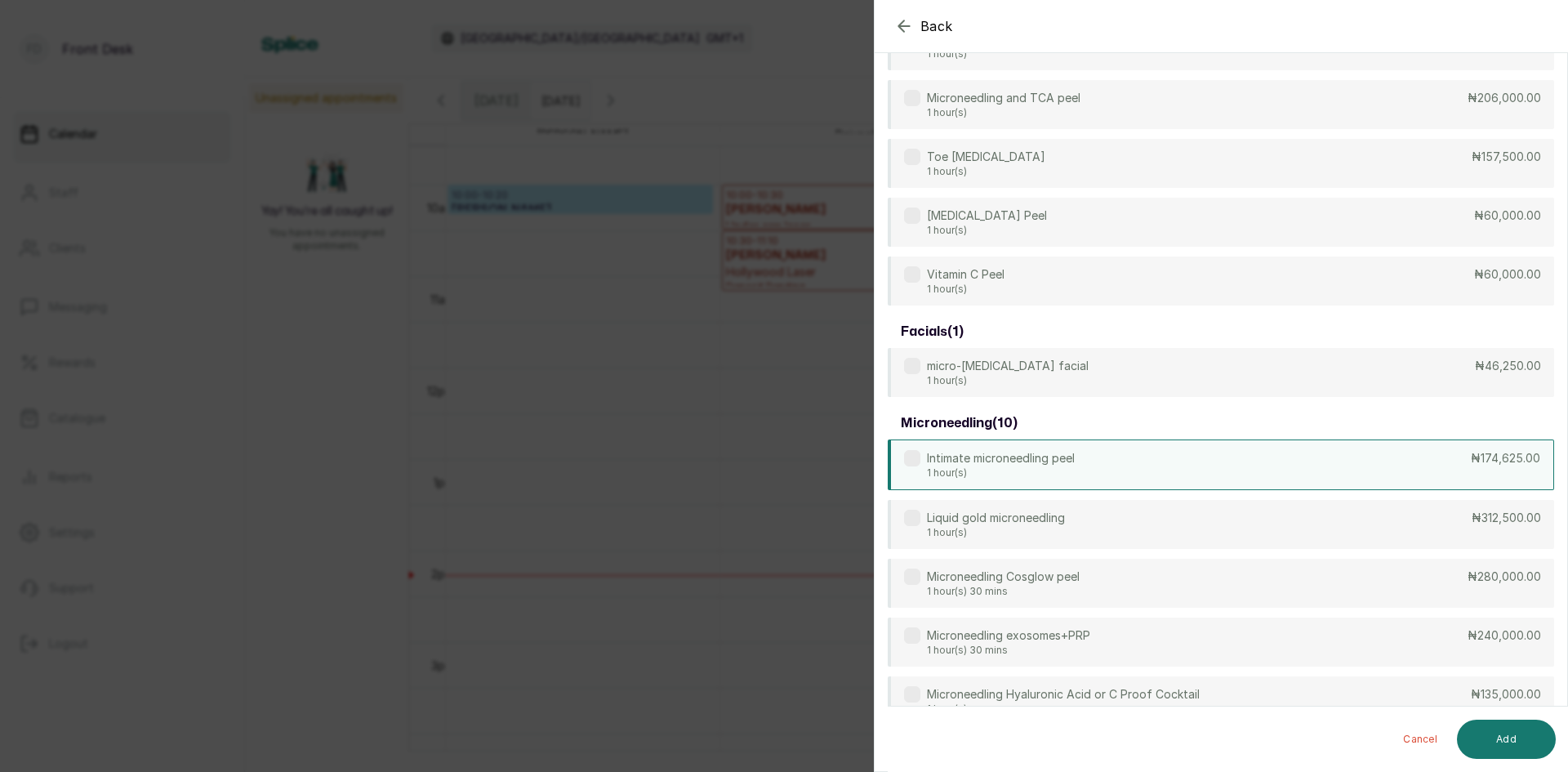
scroll to position [0, 0]
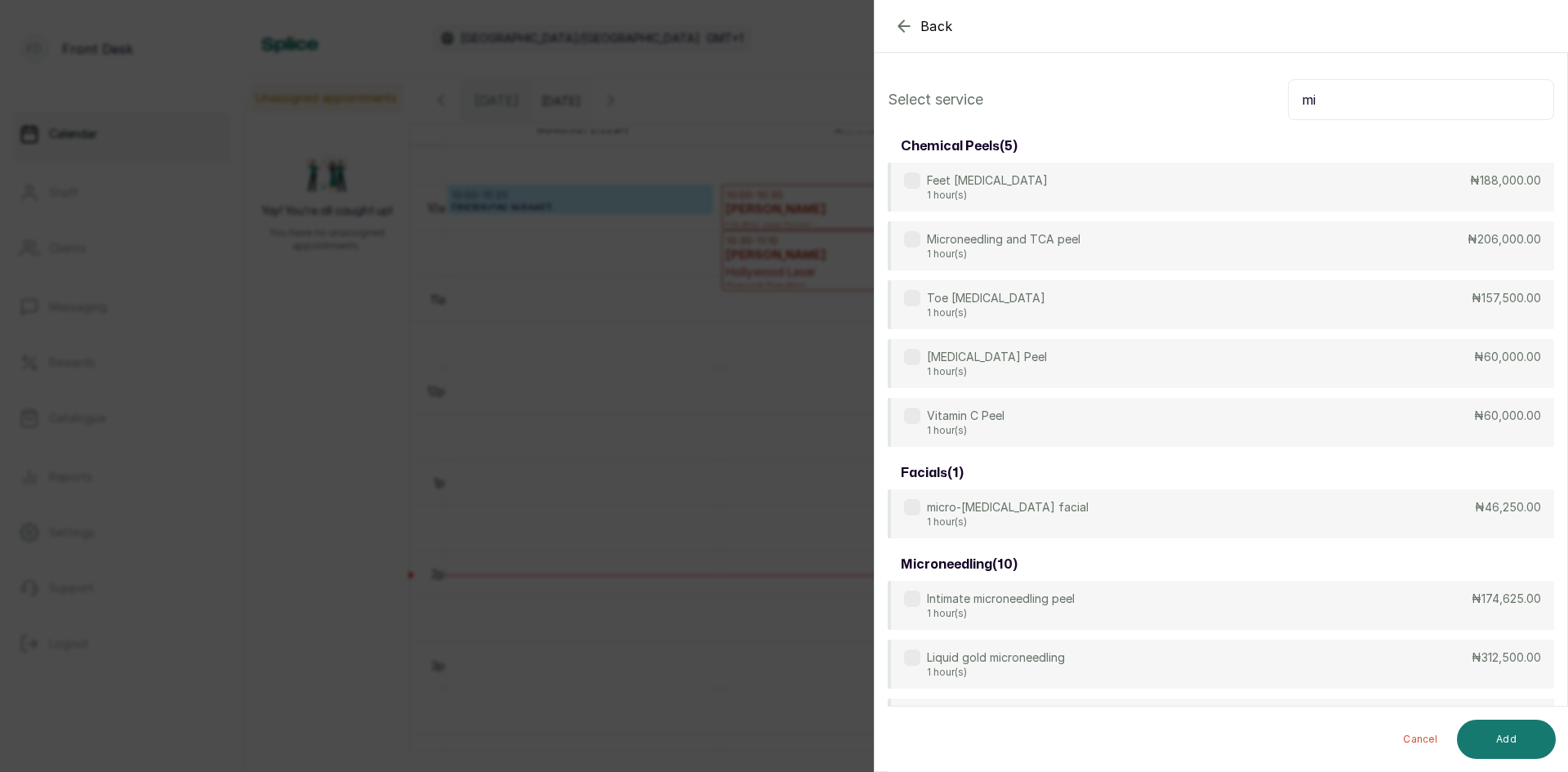
click at [1316, 95] on input "mi" at bounding box center [1420, 99] width 266 height 40
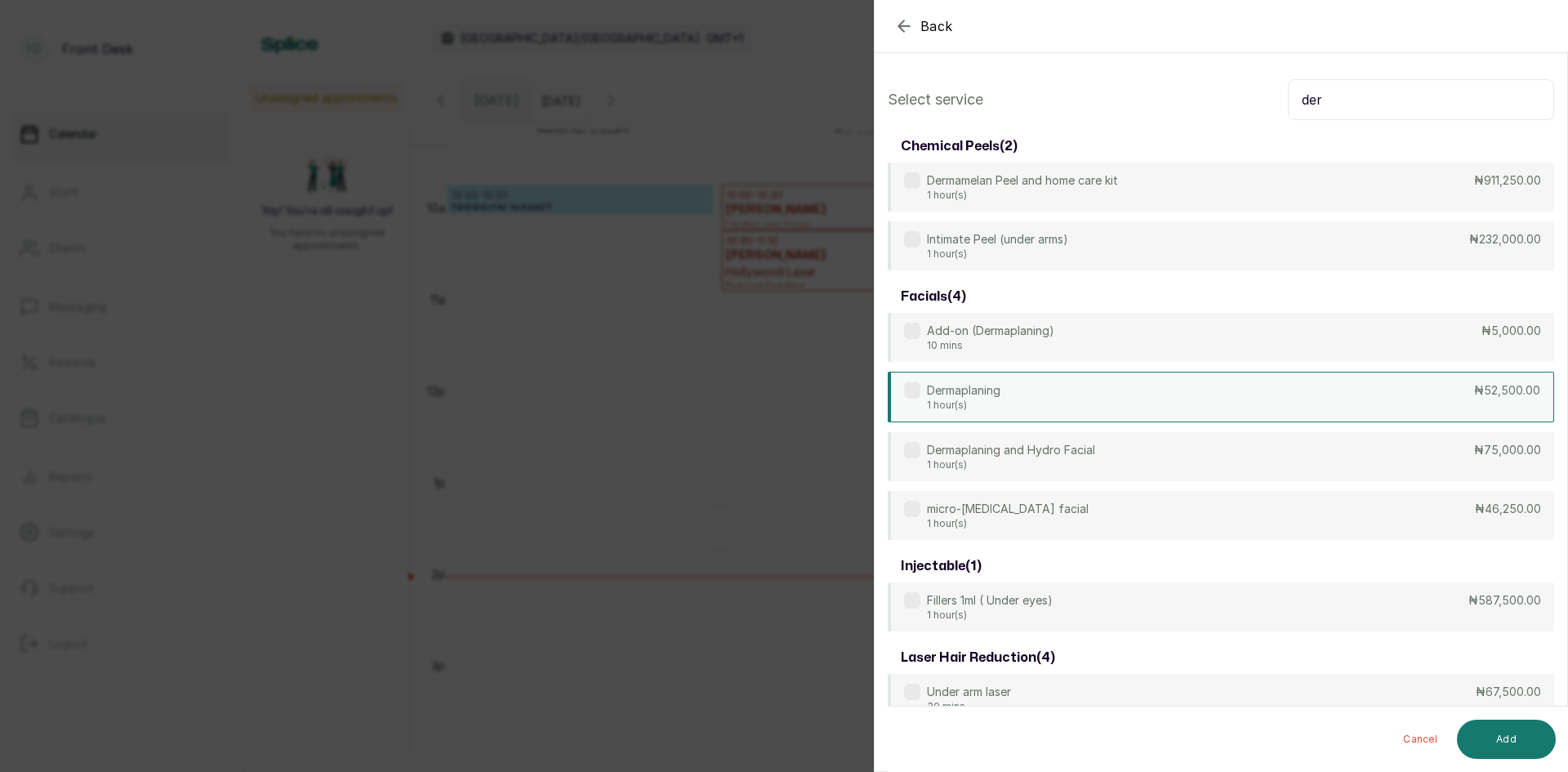
type input "der"
click at [1131, 398] on div "Dermaplaning 1 hour(s) ₦52,500.00" at bounding box center [1220, 396] width 666 height 51
click at [1497, 737] on button "Add" at bounding box center [1506, 738] width 99 height 39
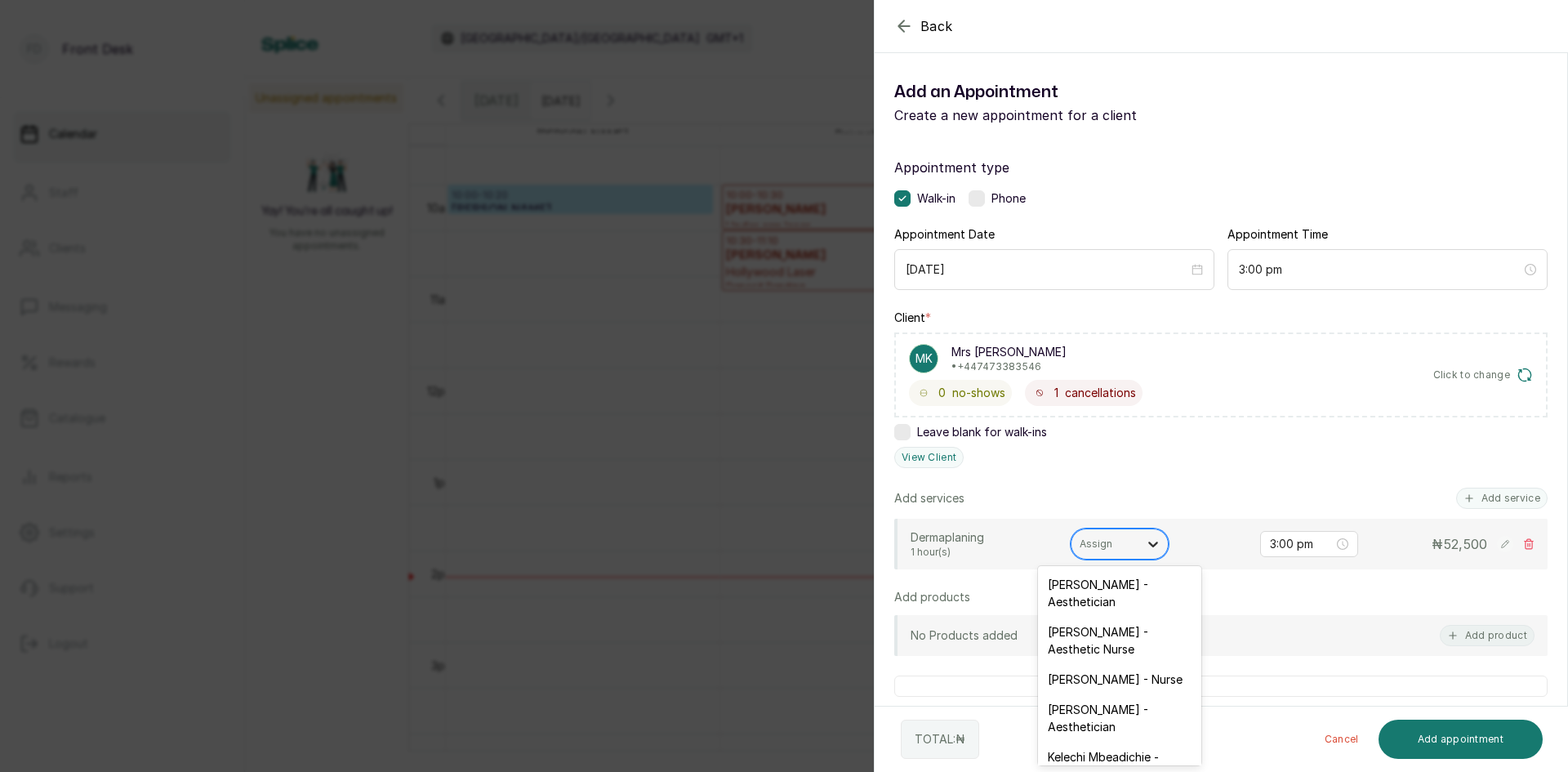
click at [1142, 545] on div at bounding box center [1153, 544] width 29 height 29
click at [1131, 588] on div "[PERSON_NAME] - Aesthetician" at bounding box center [1119, 593] width 164 height 47
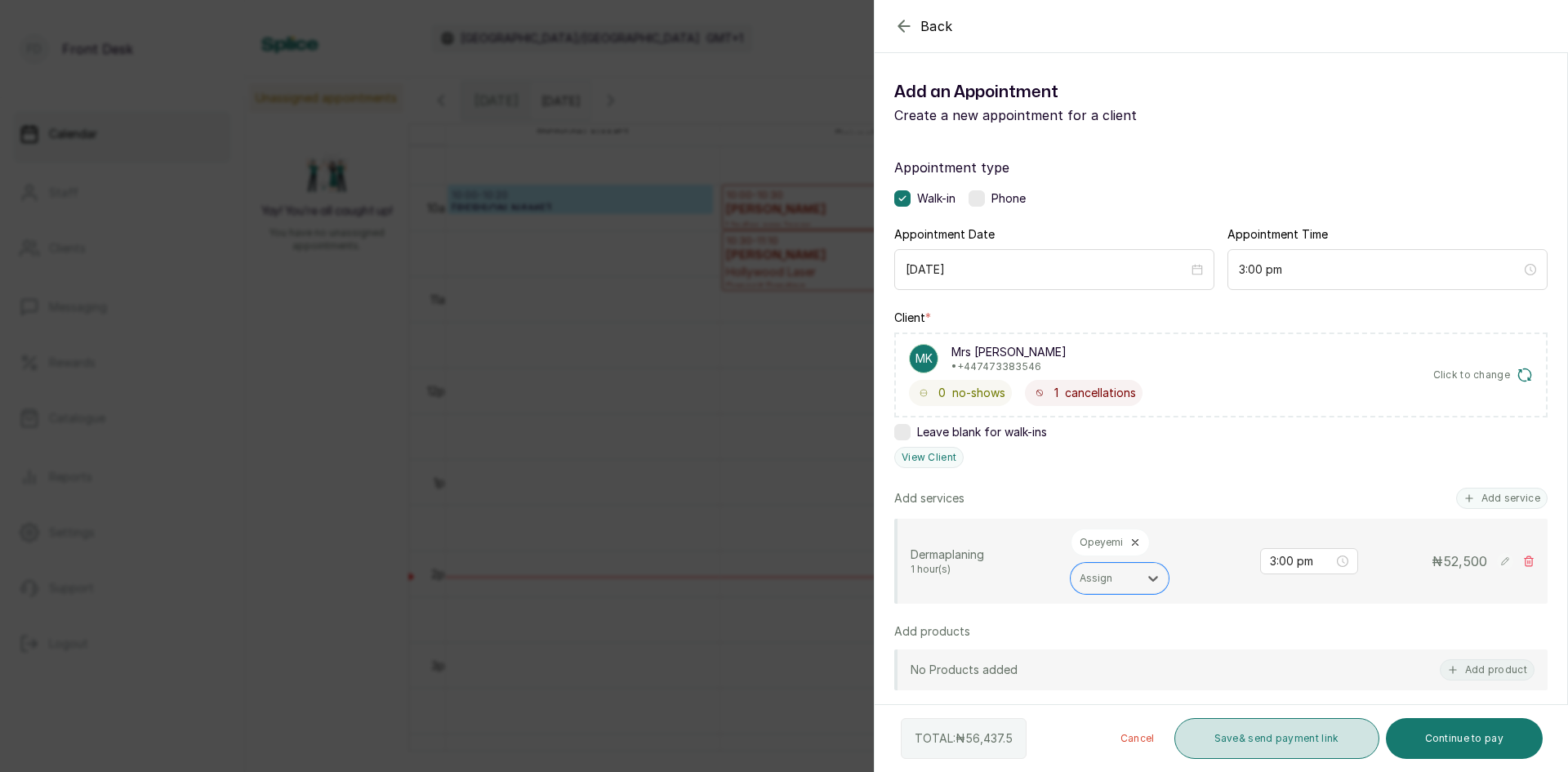
click at [1279, 730] on button "Save & send payment link" at bounding box center [1277, 738] width 205 height 40
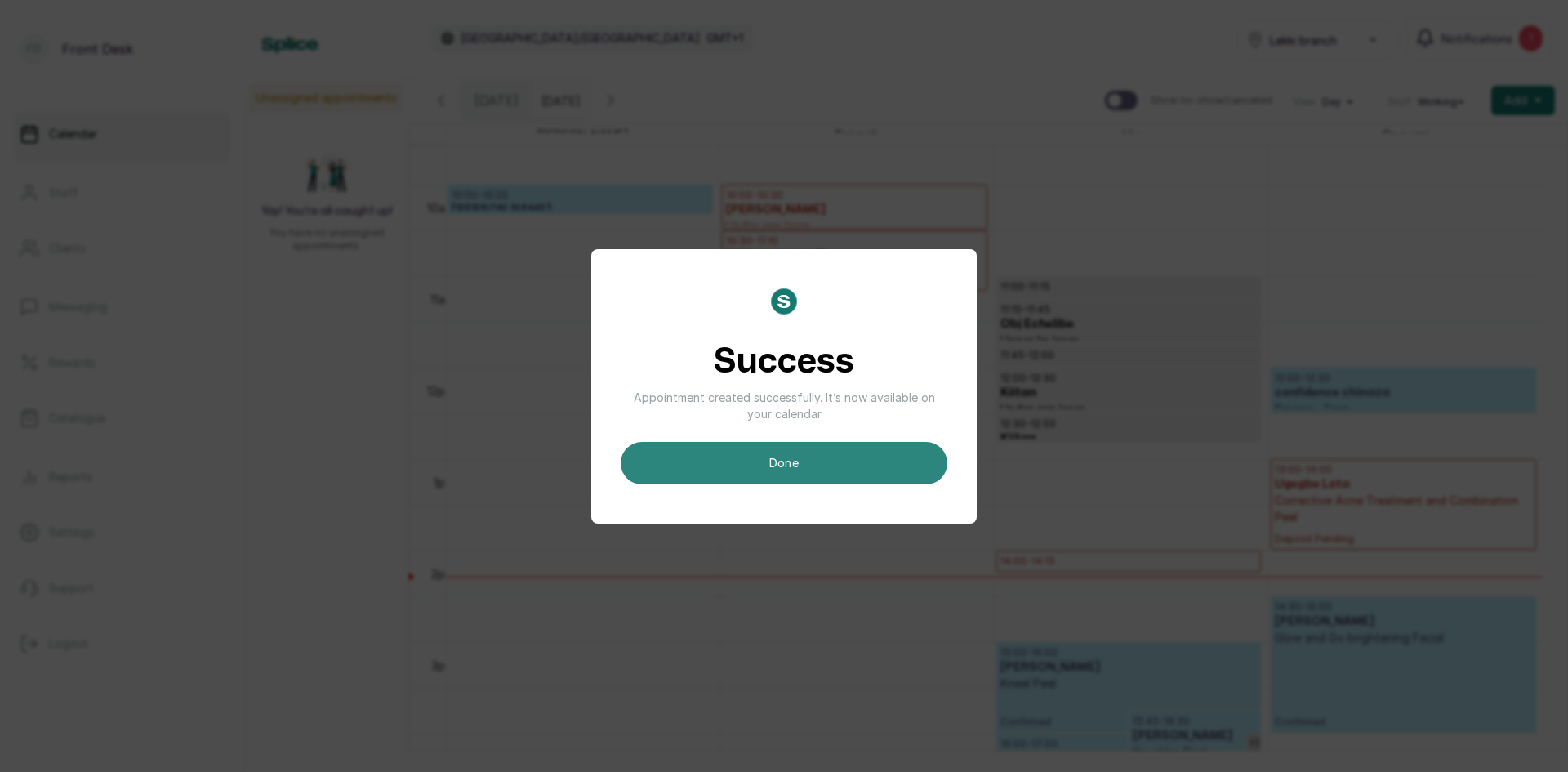
click at [902, 470] on button "done" at bounding box center [783, 463] width 327 height 42
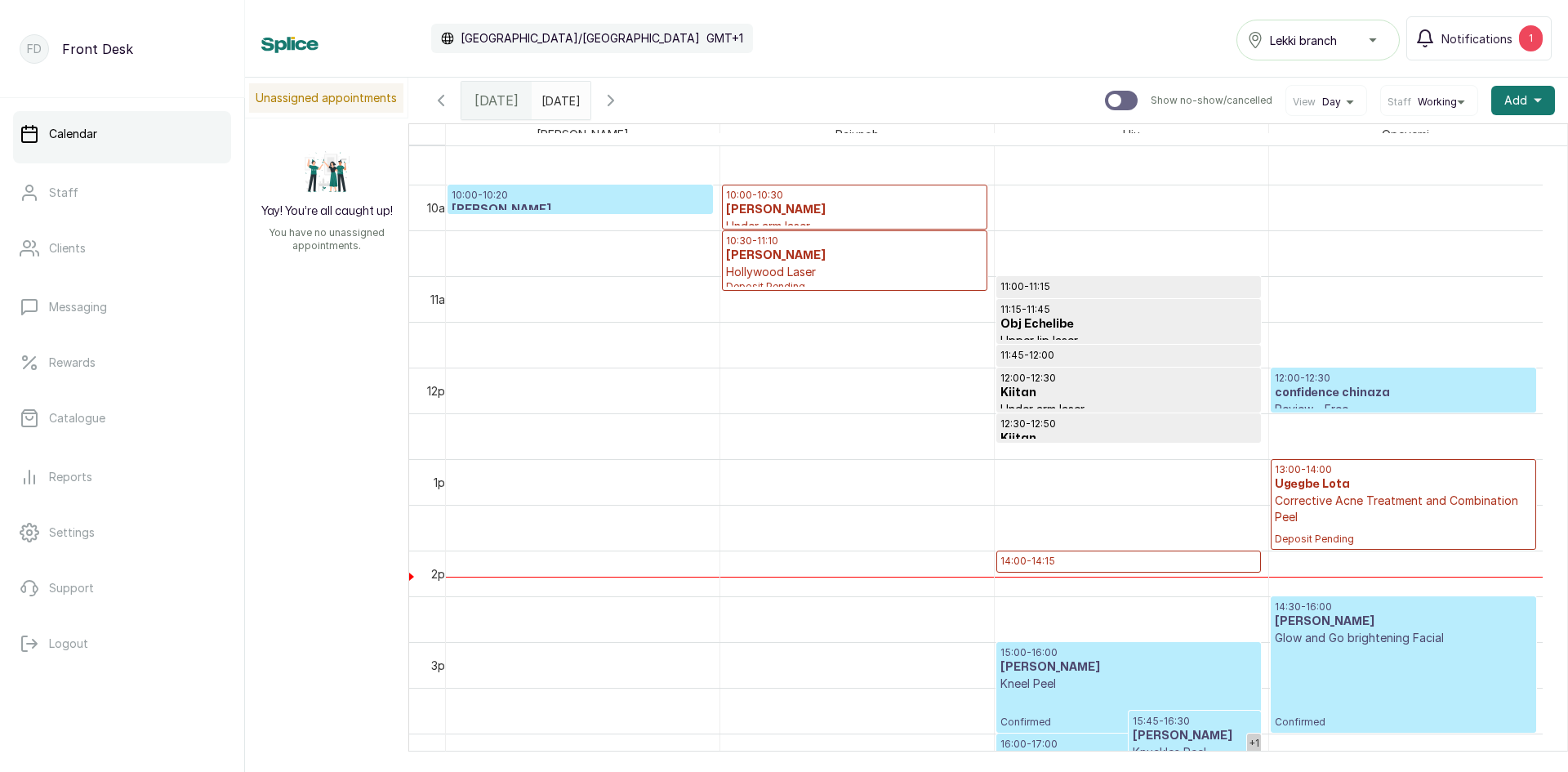
click at [558, 101] on input "[DATE]" at bounding box center [545, 96] width 26 height 28
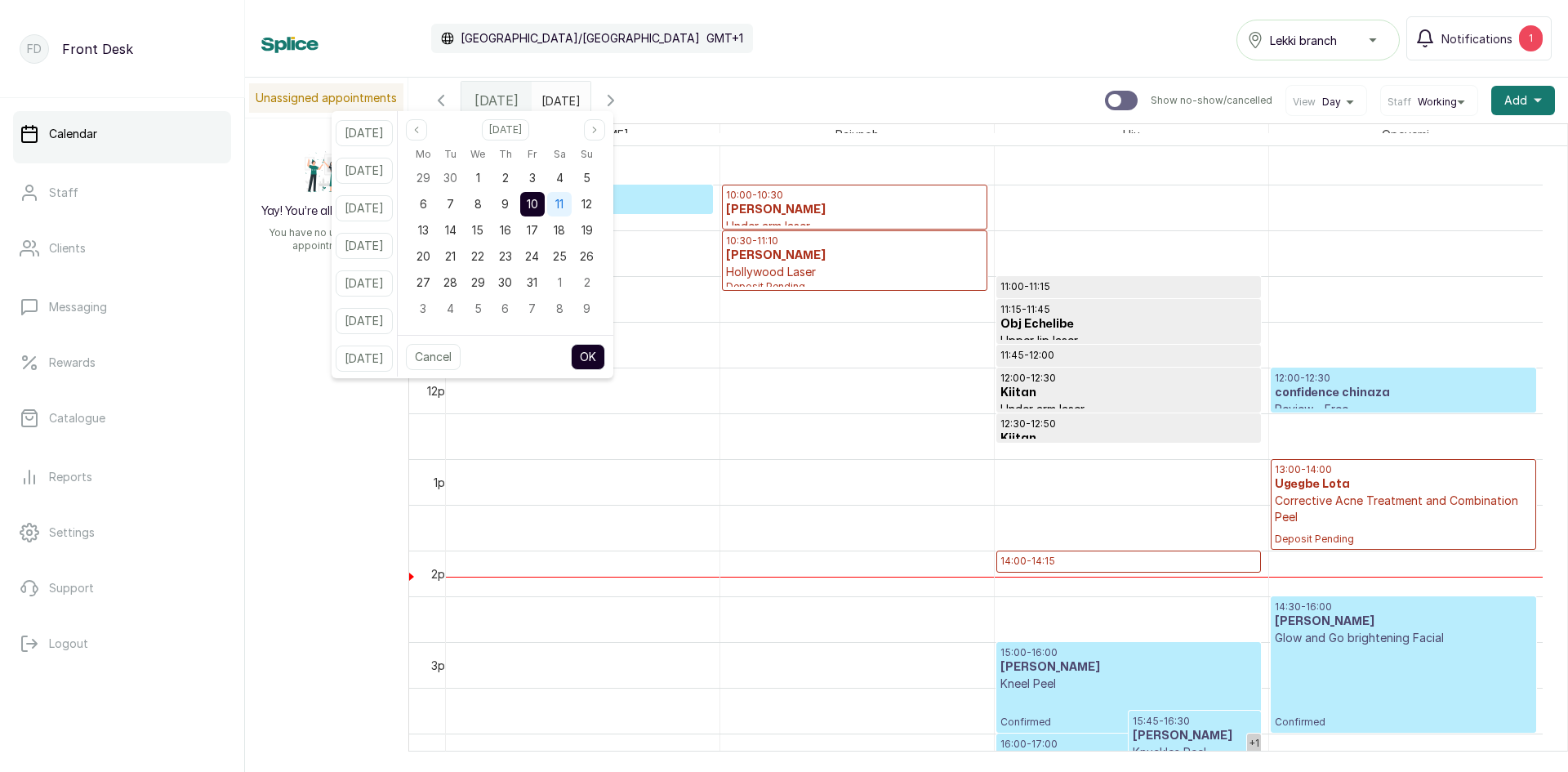
click at [563, 209] on span "11" at bounding box center [558, 203] width 8 height 14
drag, startPoint x: 577, startPoint y: 249, endPoint x: 581, endPoint y: 382, distance: 133.1
click at [581, 377] on div "[DATE] Mo Tu We Th Fr Sa Su 29 30 1 2 3 4 5 6 7 8 9 10 11 12 13 14 15 16 17 18 …" at bounding box center [506, 245] width 215 height 267
click at [594, 355] on button "OK" at bounding box center [588, 357] width 34 height 26
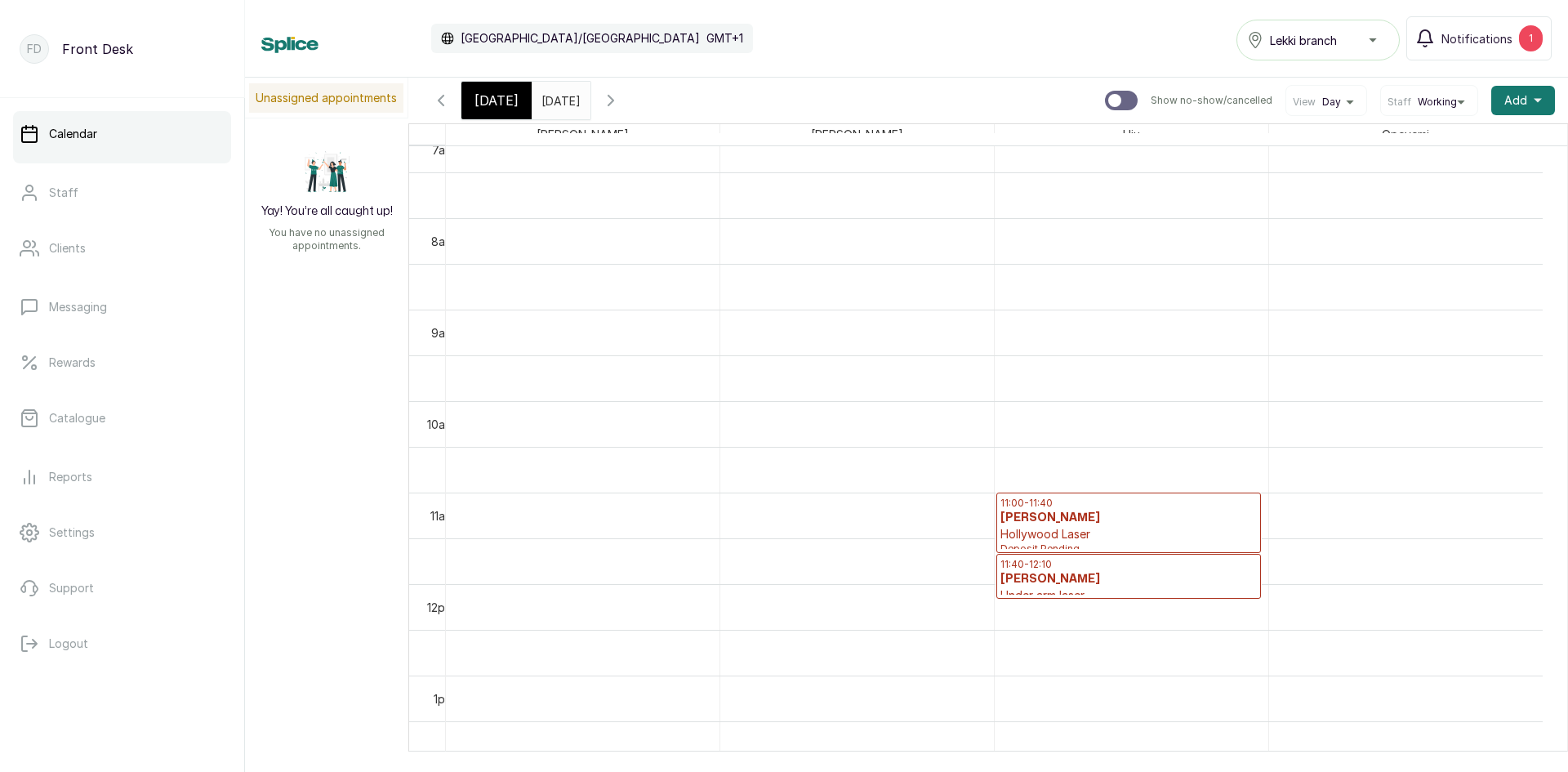
scroll to position [632, 0]
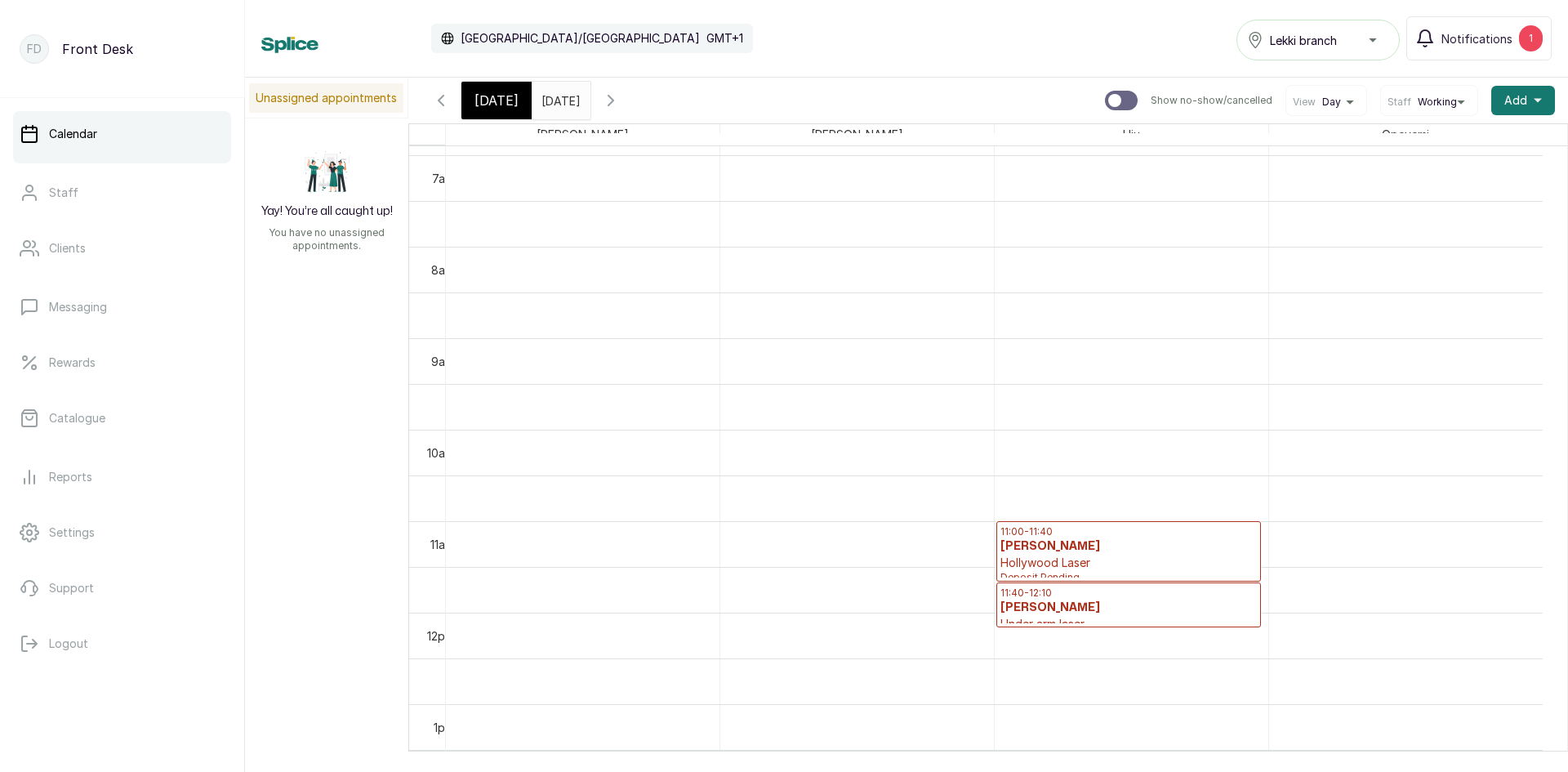
click at [558, 94] on input "[DATE]" at bounding box center [545, 96] width 26 height 28
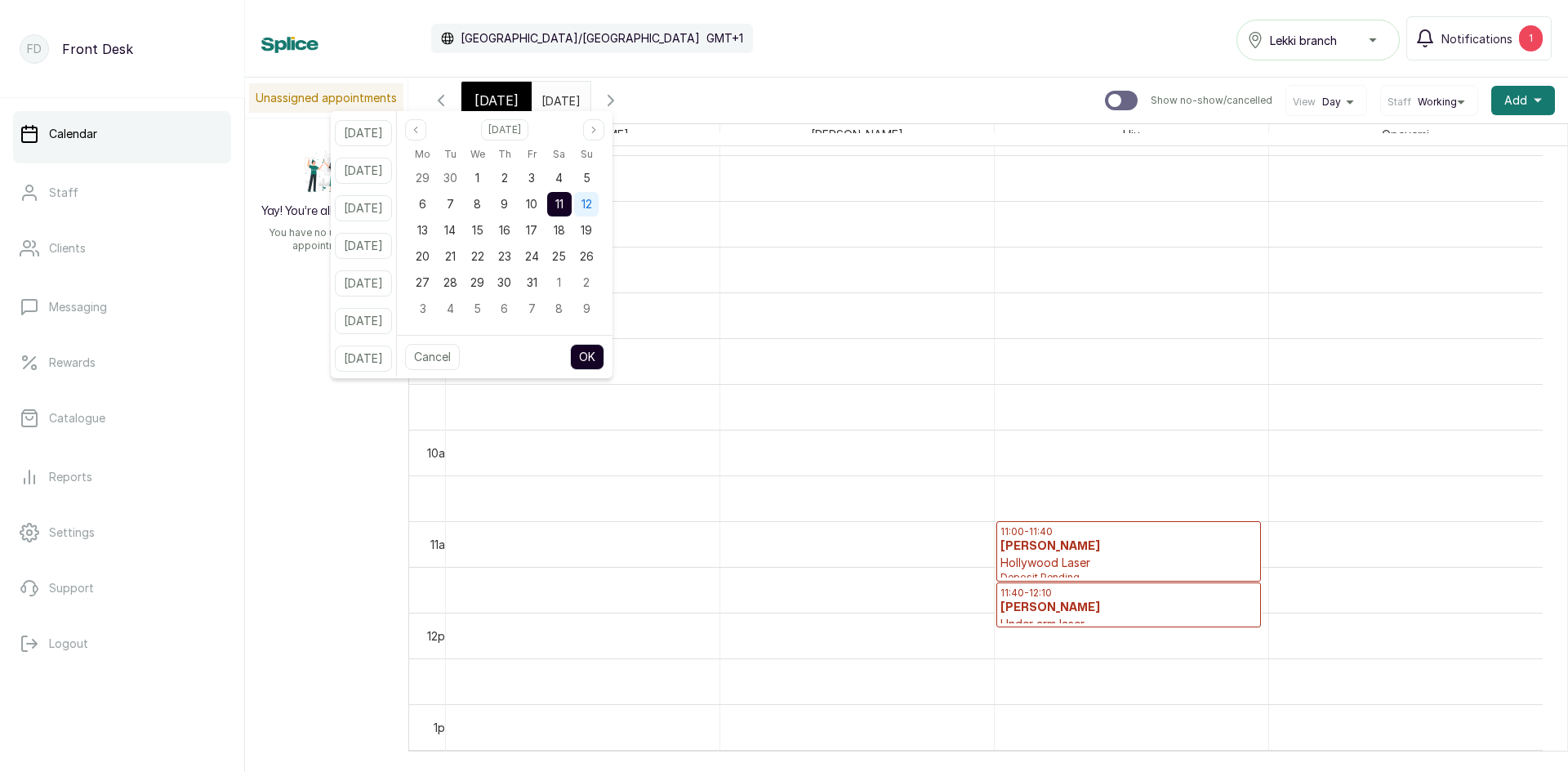
click at [592, 197] on span "12" at bounding box center [587, 203] width 10 height 14
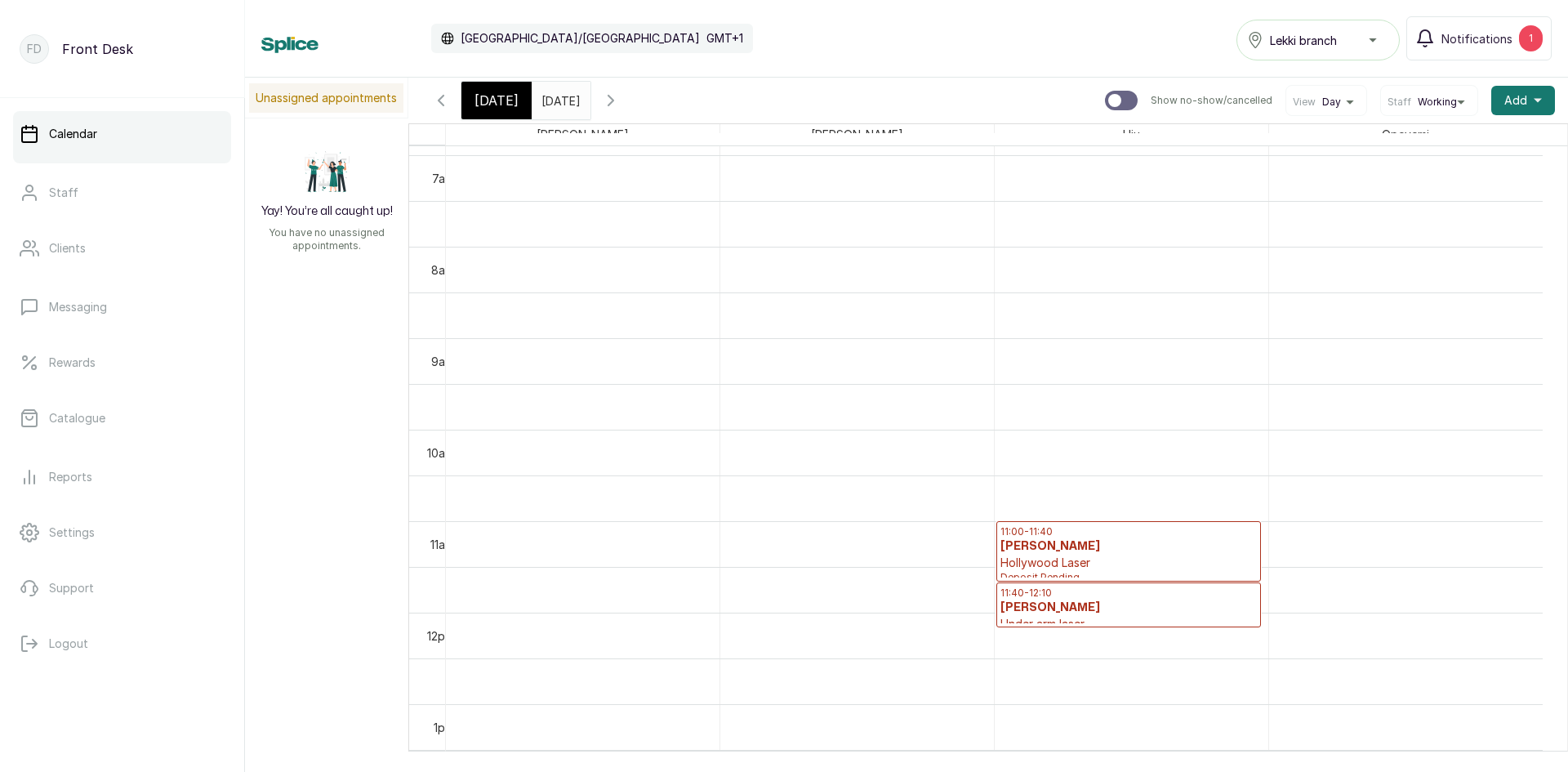
click at [447, 103] on icon "button" at bounding box center [440, 100] width 20 height 20
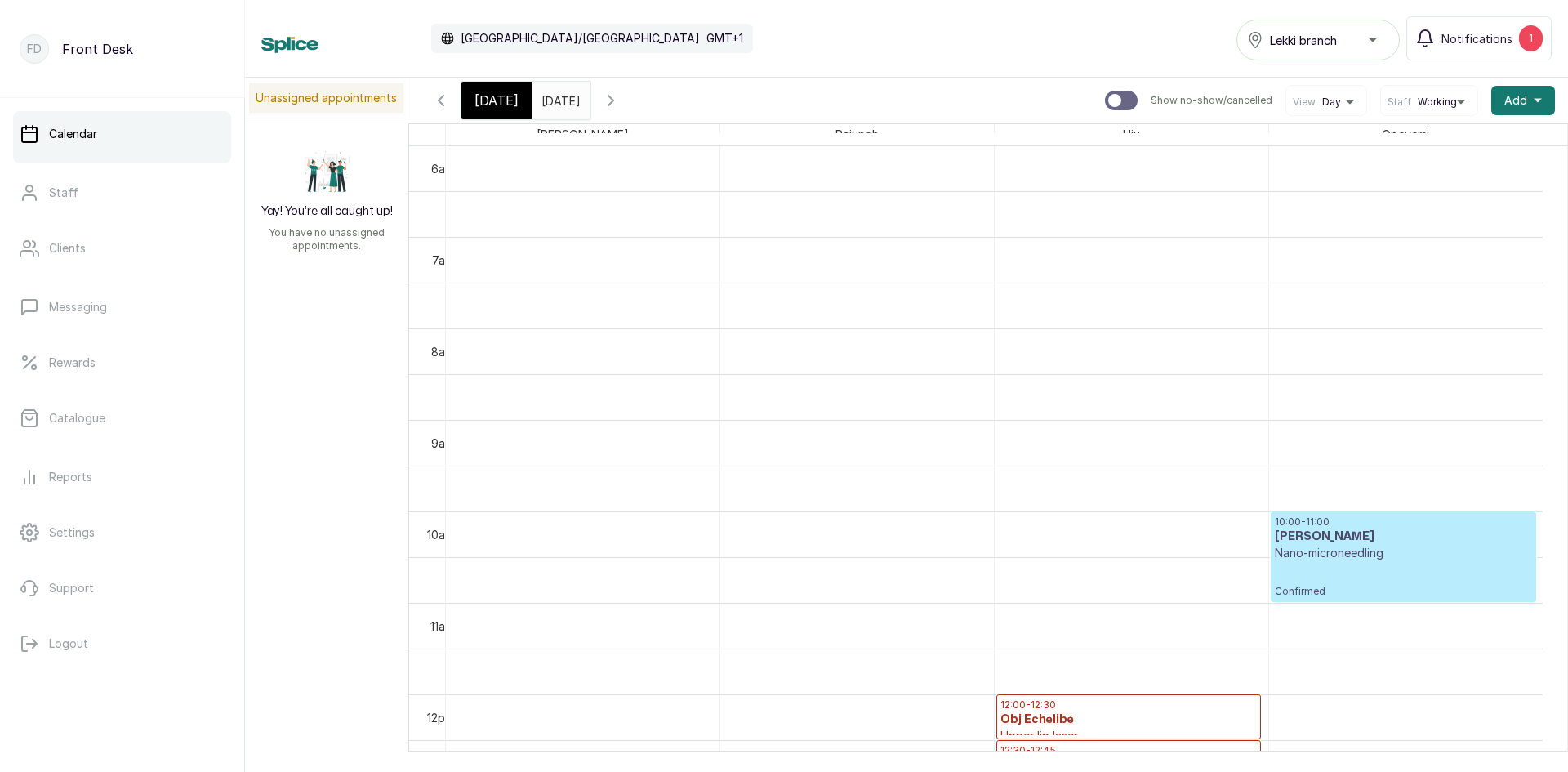
click at [544, 96] on input "[DATE]" at bounding box center [545, 96] width 26 height 28
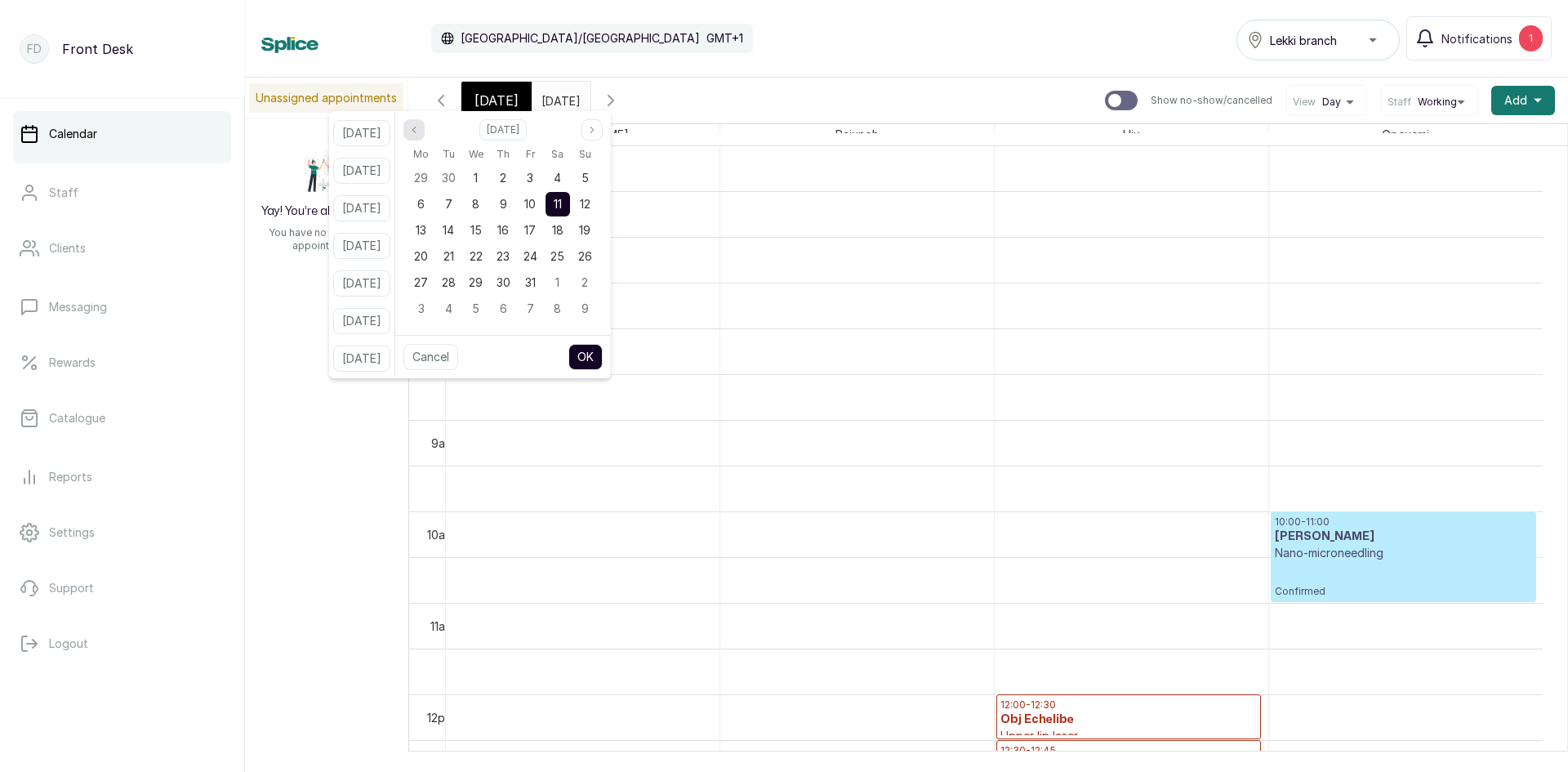
click at [419, 125] on icon "page previous" at bounding box center [414, 129] width 9 height 9
click at [567, 202] on div "13" at bounding box center [557, 204] width 24 height 24
click at [597, 352] on button "OK" at bounding box center [586, 357] width 34 height 26
type input "[DATE]"
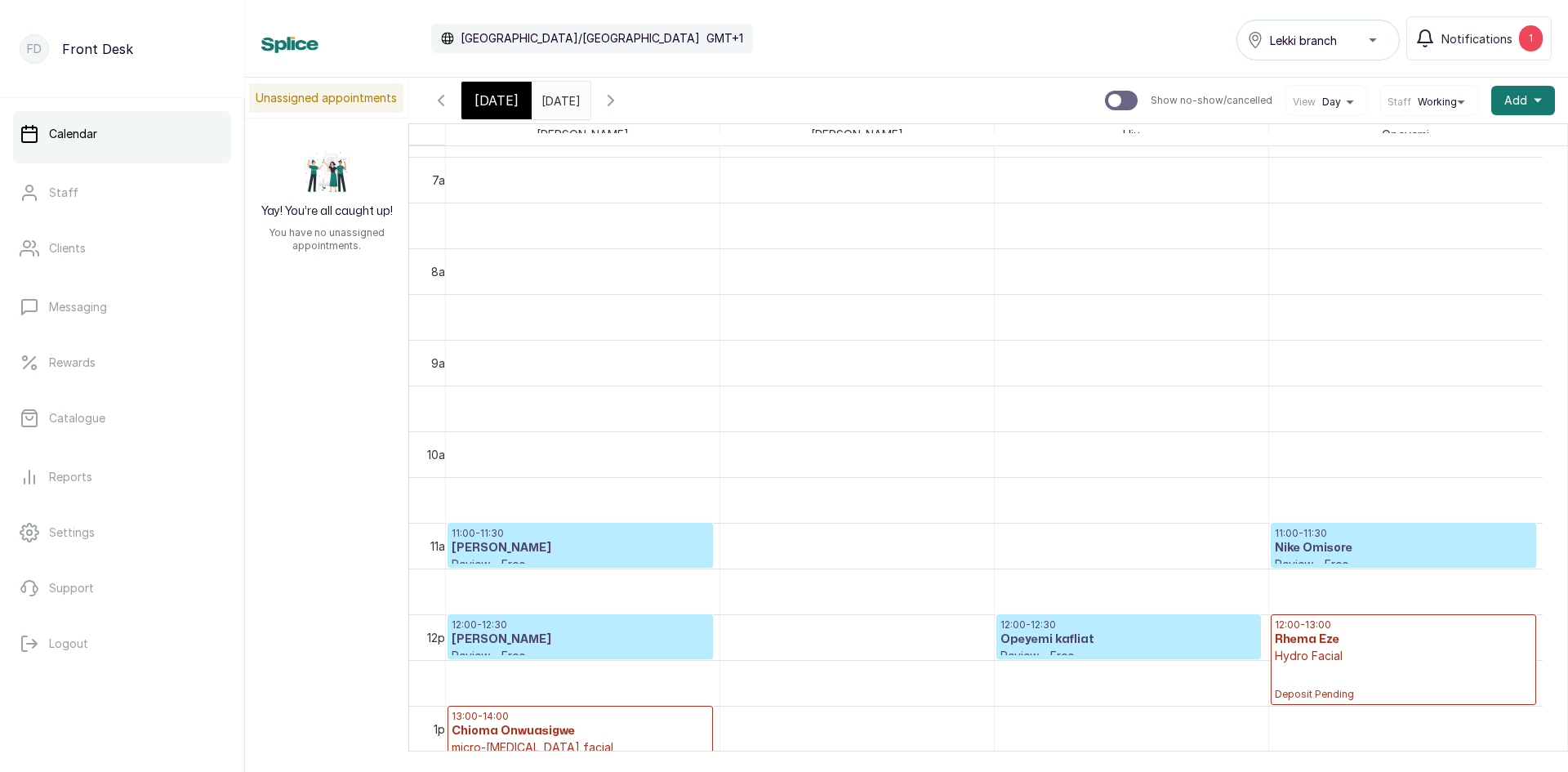
scroll to position [802, 0]
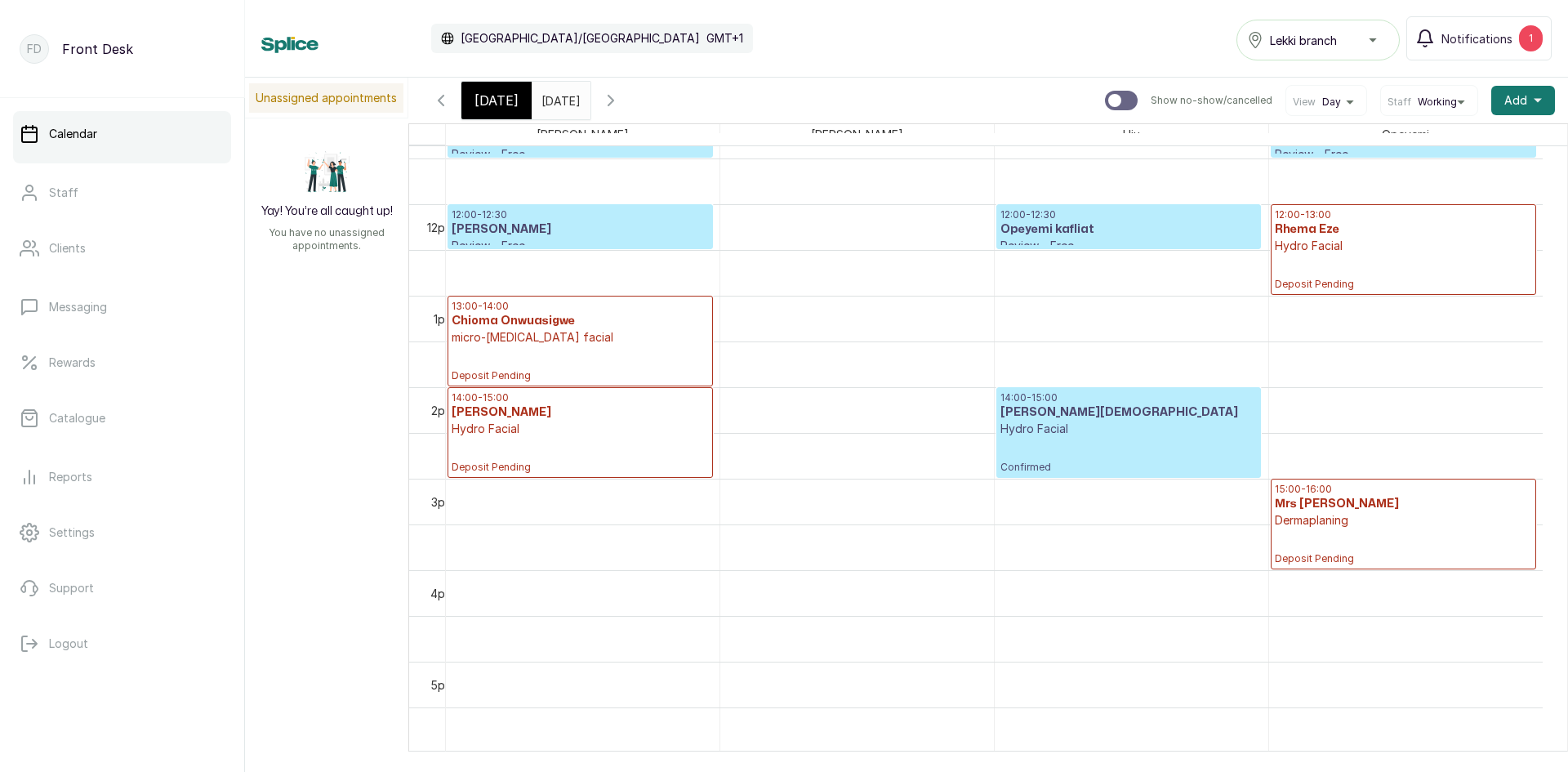
click at [1366, 514] on p "Dermaplaning" at bounding box center [1403, 520] width 258 height 16
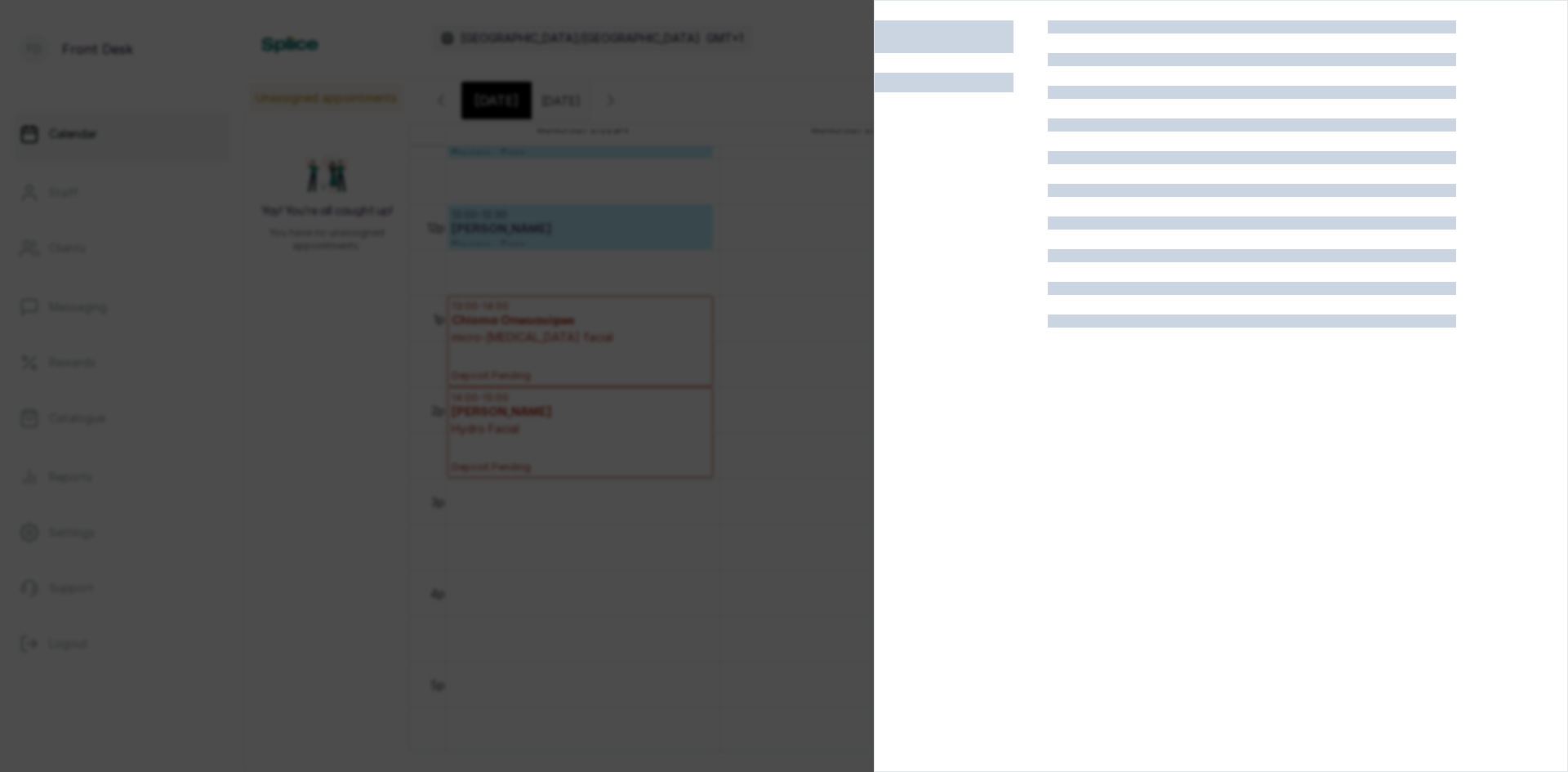
click at [1366, 514] on div at bounding box center [1252, 407] width 408 height 772
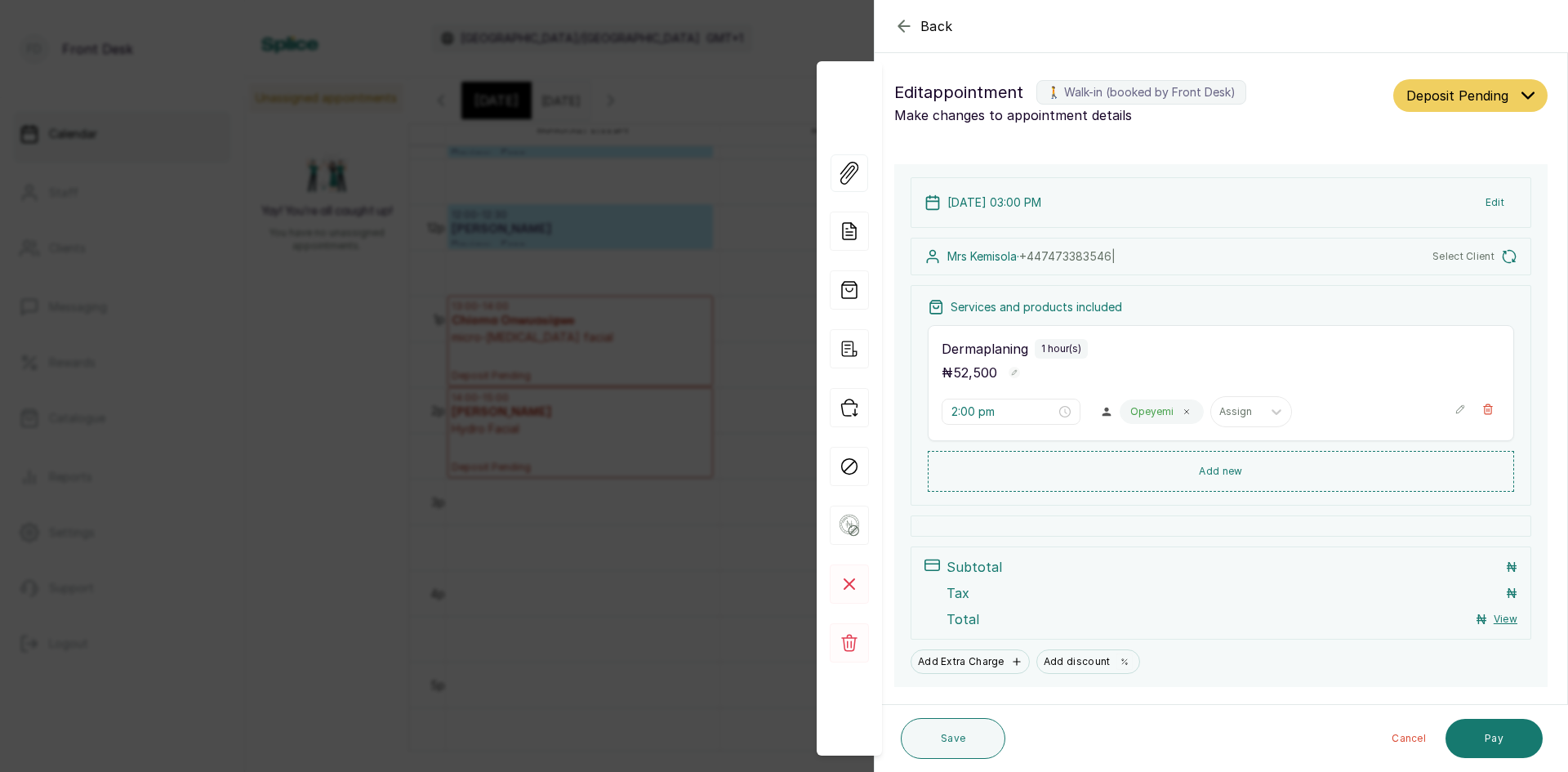
type input "3:00 pm"
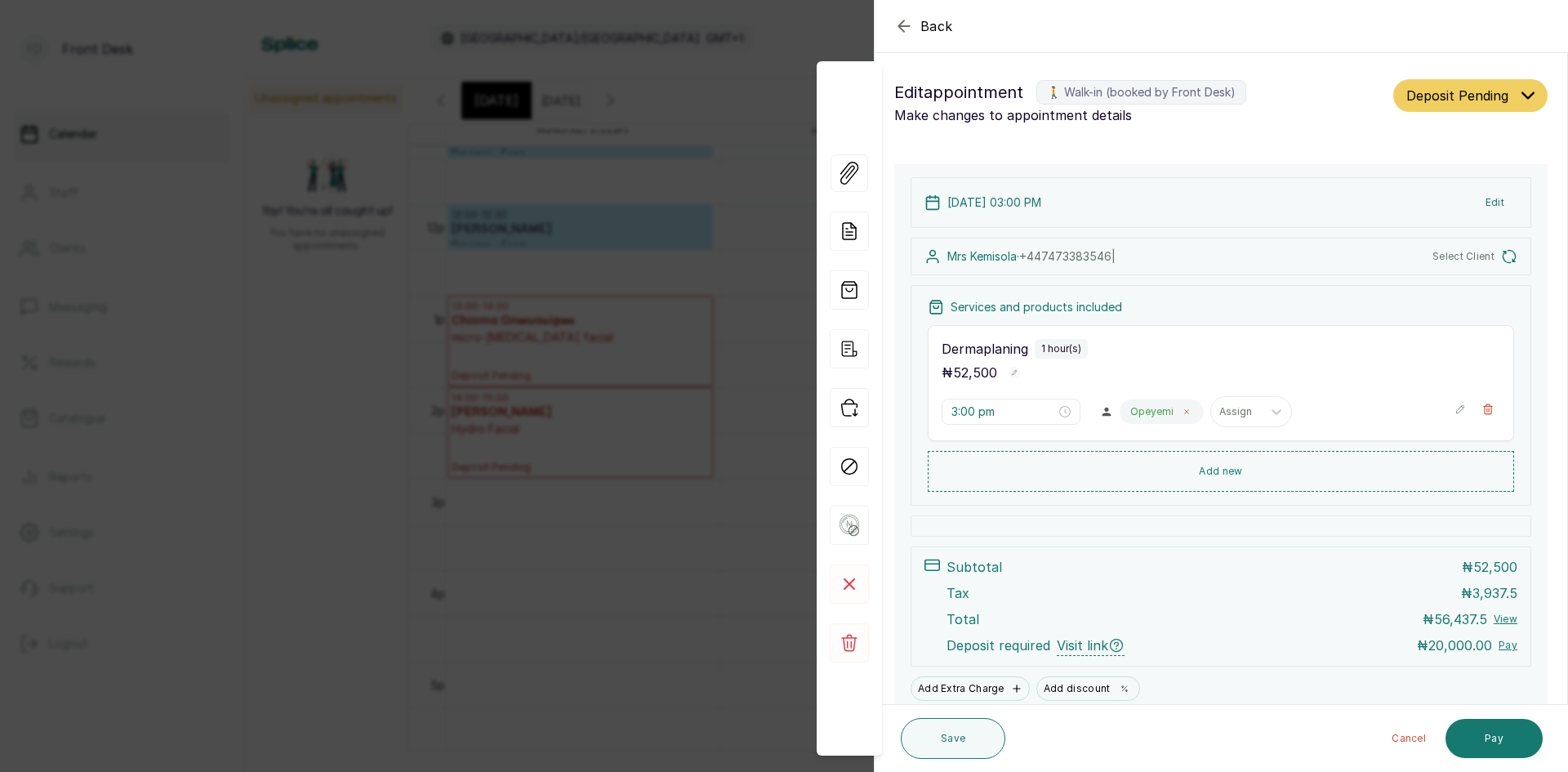
click at [1182, 408] on icon at bounding box center [1185, 411] width 8 height 8
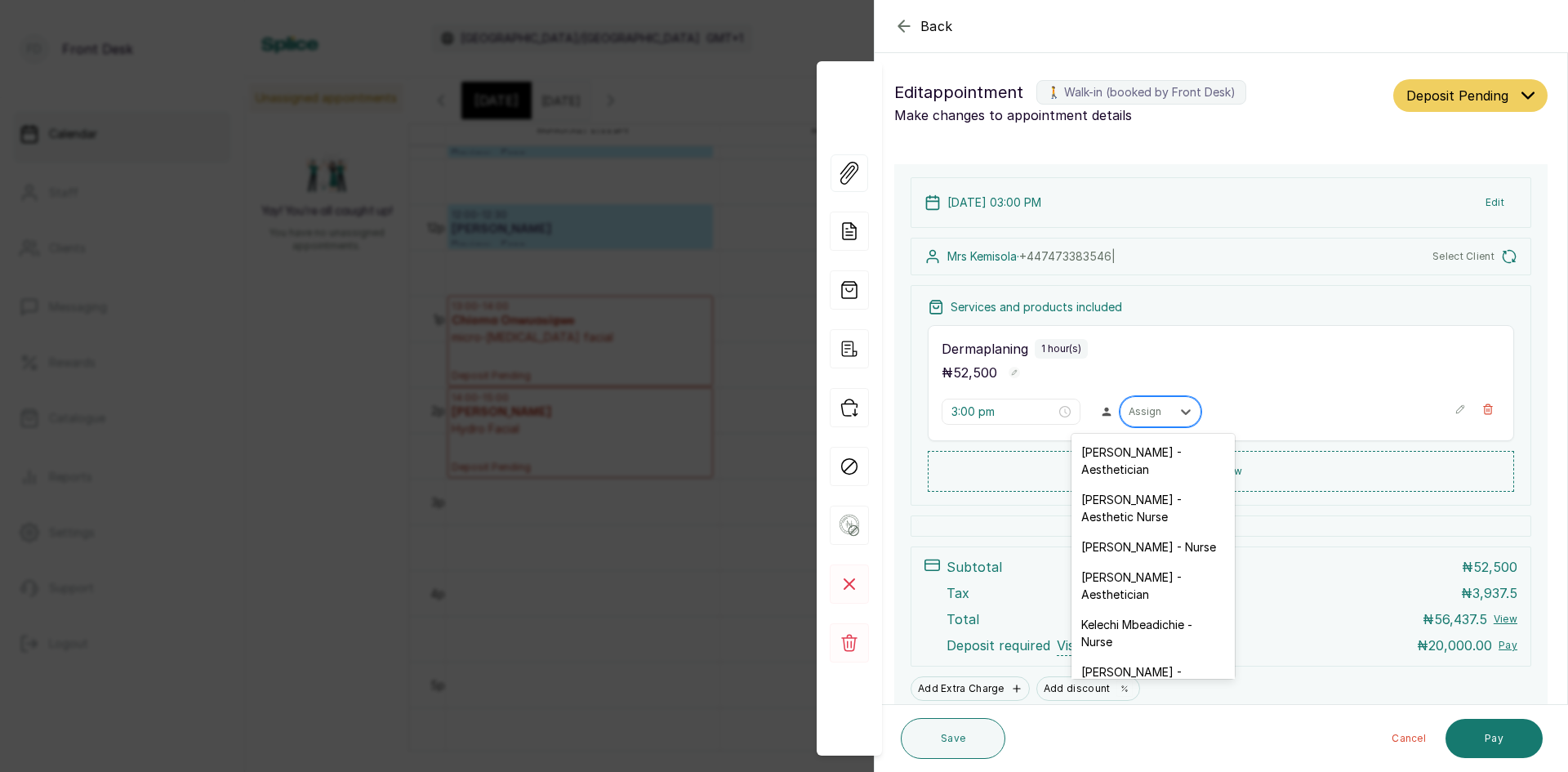
click at [1133, 403] on div "Assign" at bounding box center [1145, 411] width 51 height 22
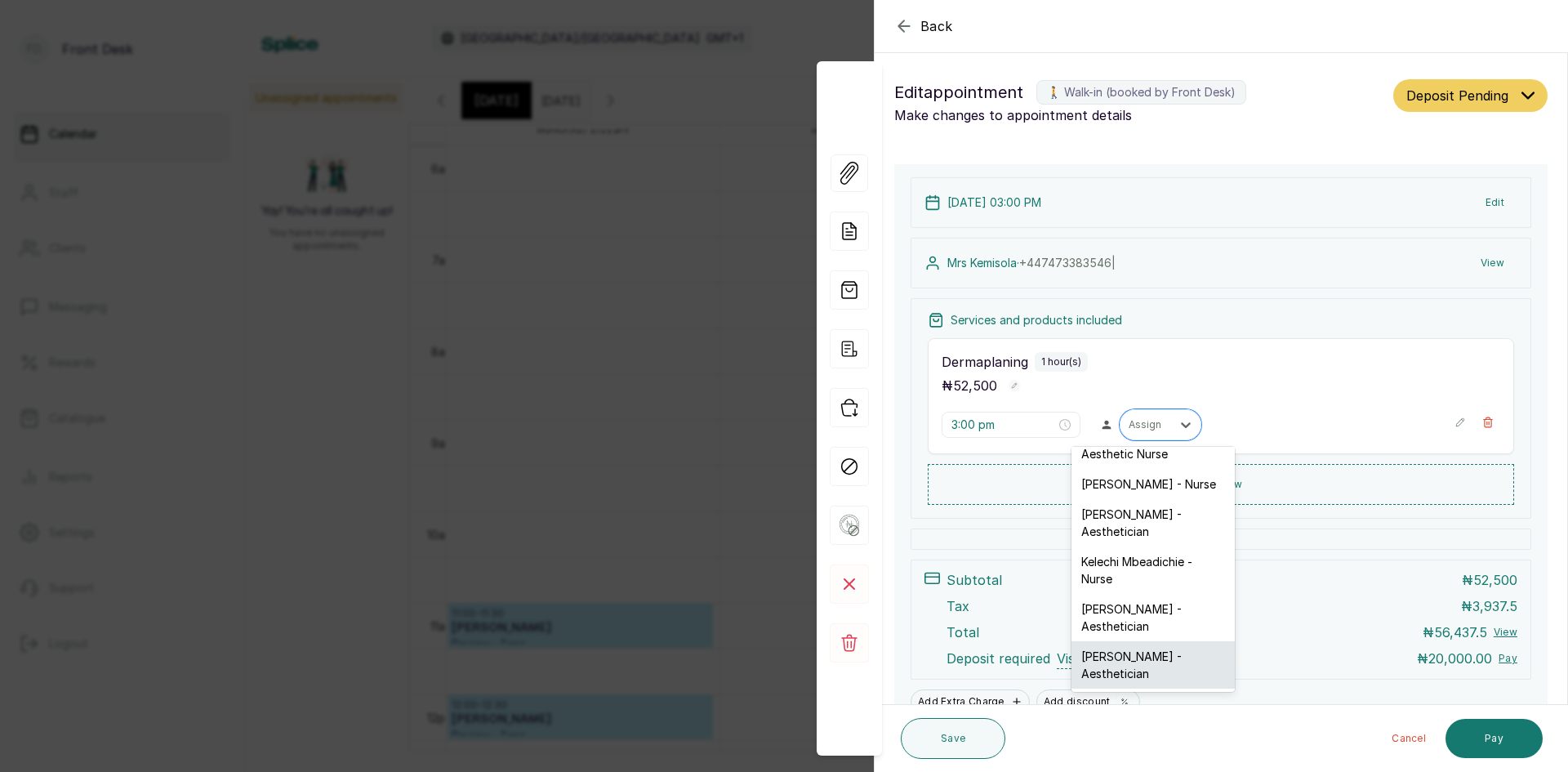
click at [1129, 653] on div "[PERSON_NAME] - Aesthetician" at bounding box center [1153, 664] width 164 height 47
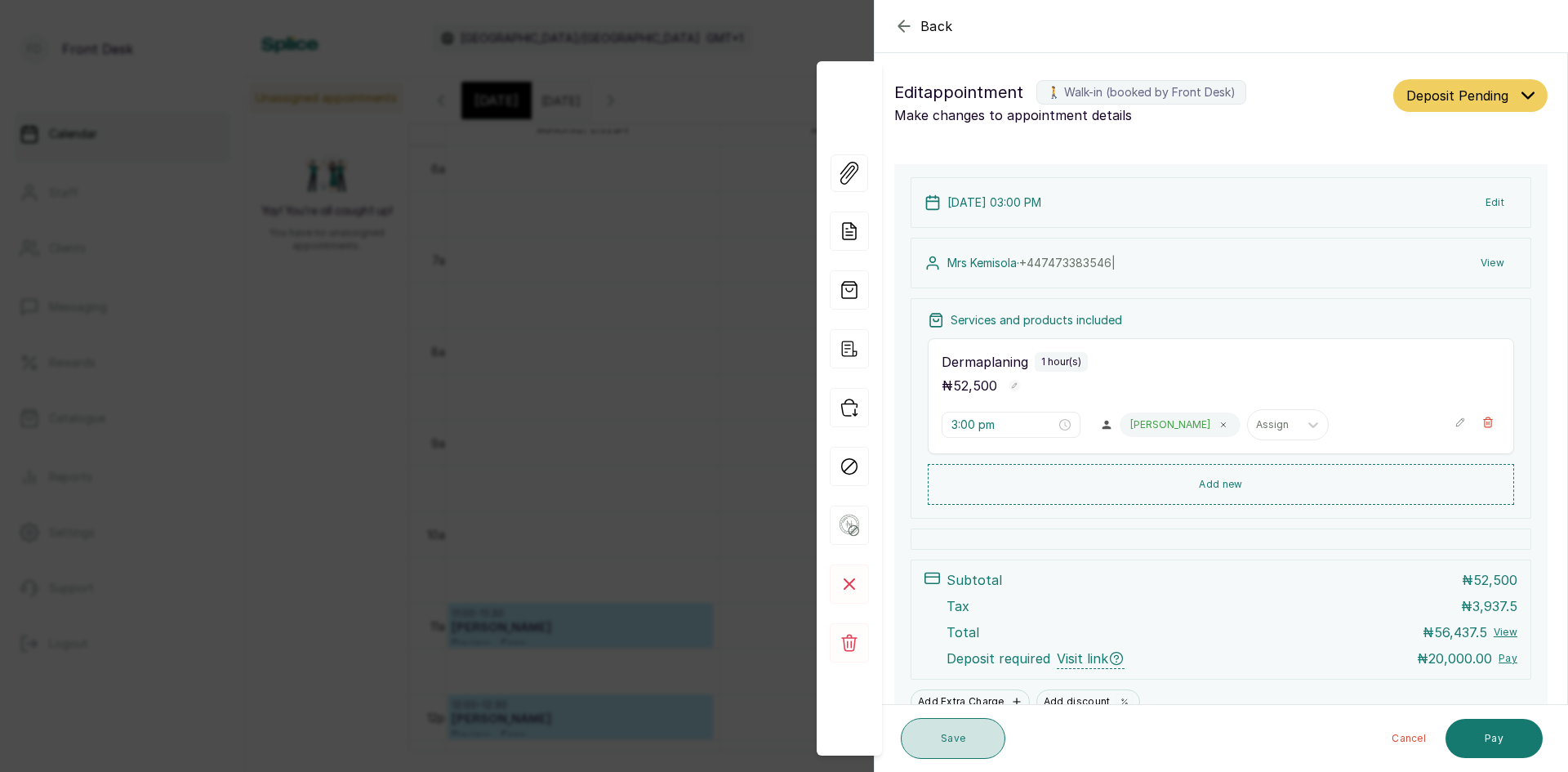
click at [962, 741] on button "Save" at bounding box center [952, 738] width 104 height 40
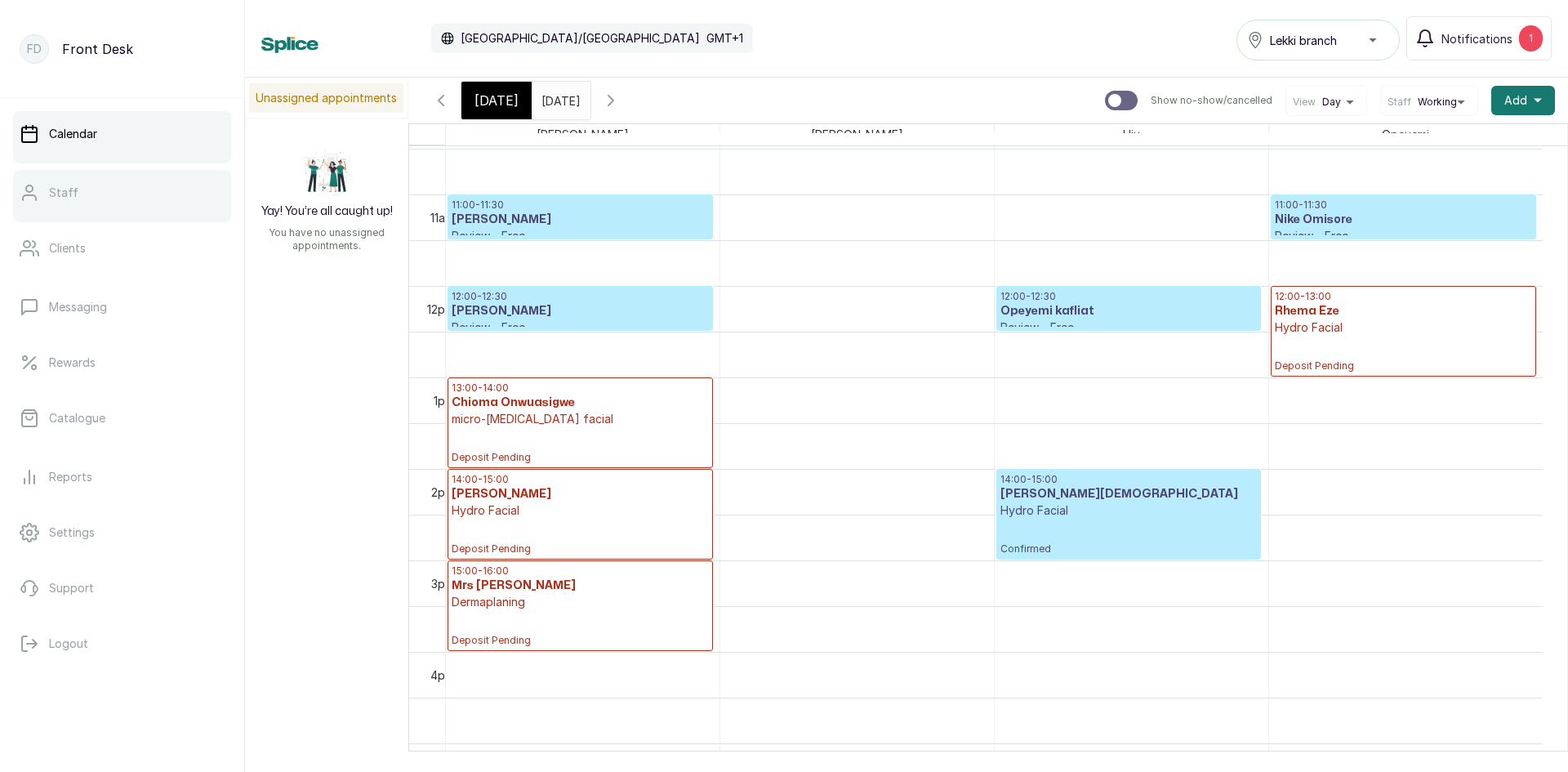
click at [282, 430] on main "FD Front Desk Calendar Staff Clients Messaging Rewards Catalogue Reports Settin…" at bounding box center [784, 386] width 1568 height 772
click at [445, 95] on icon "button" at bounding box center [440, 100] width 20 height 20
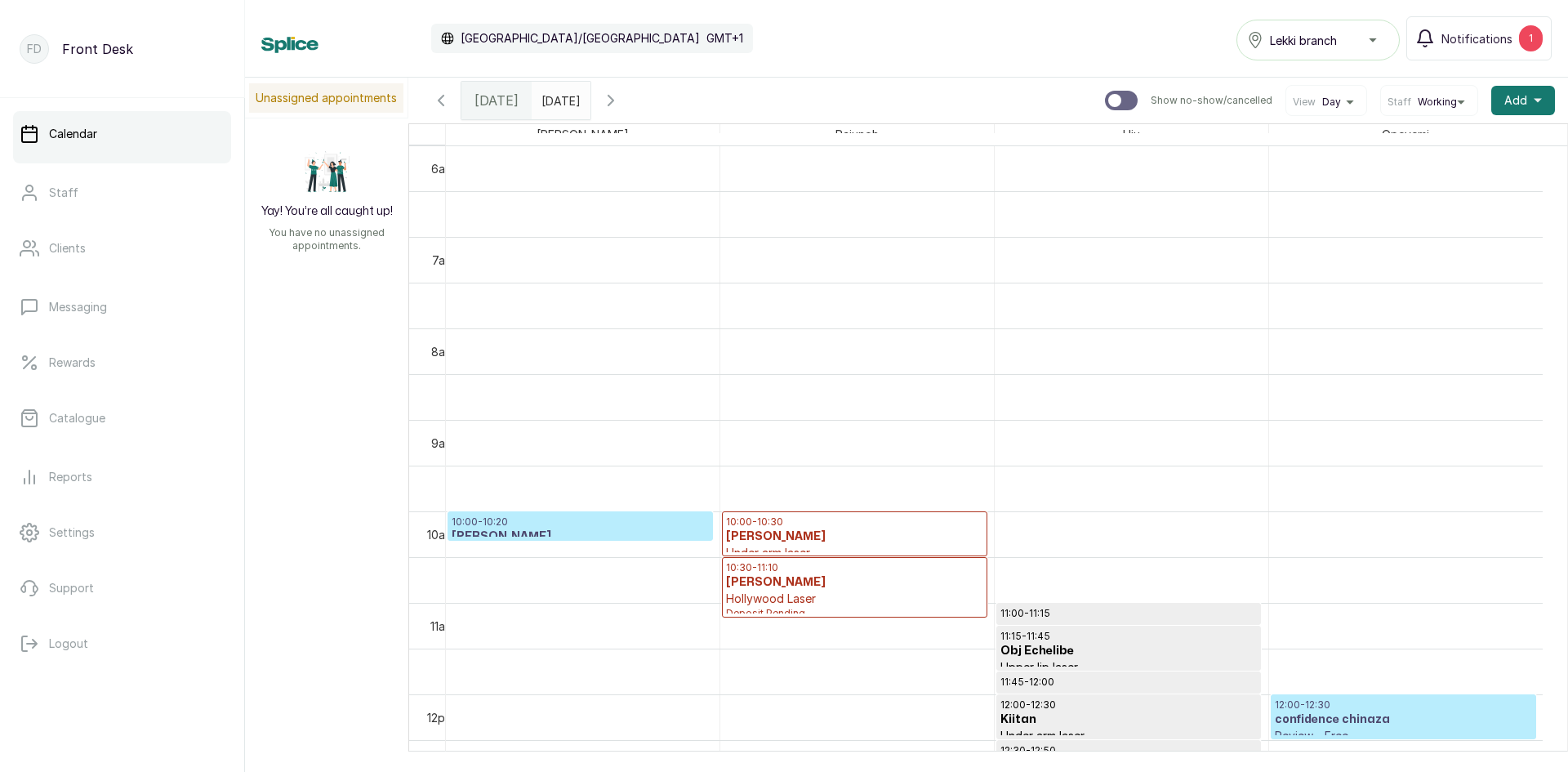
click at [443, 91] on icon "button" at bounding box center [440, 100] width 20 height 20
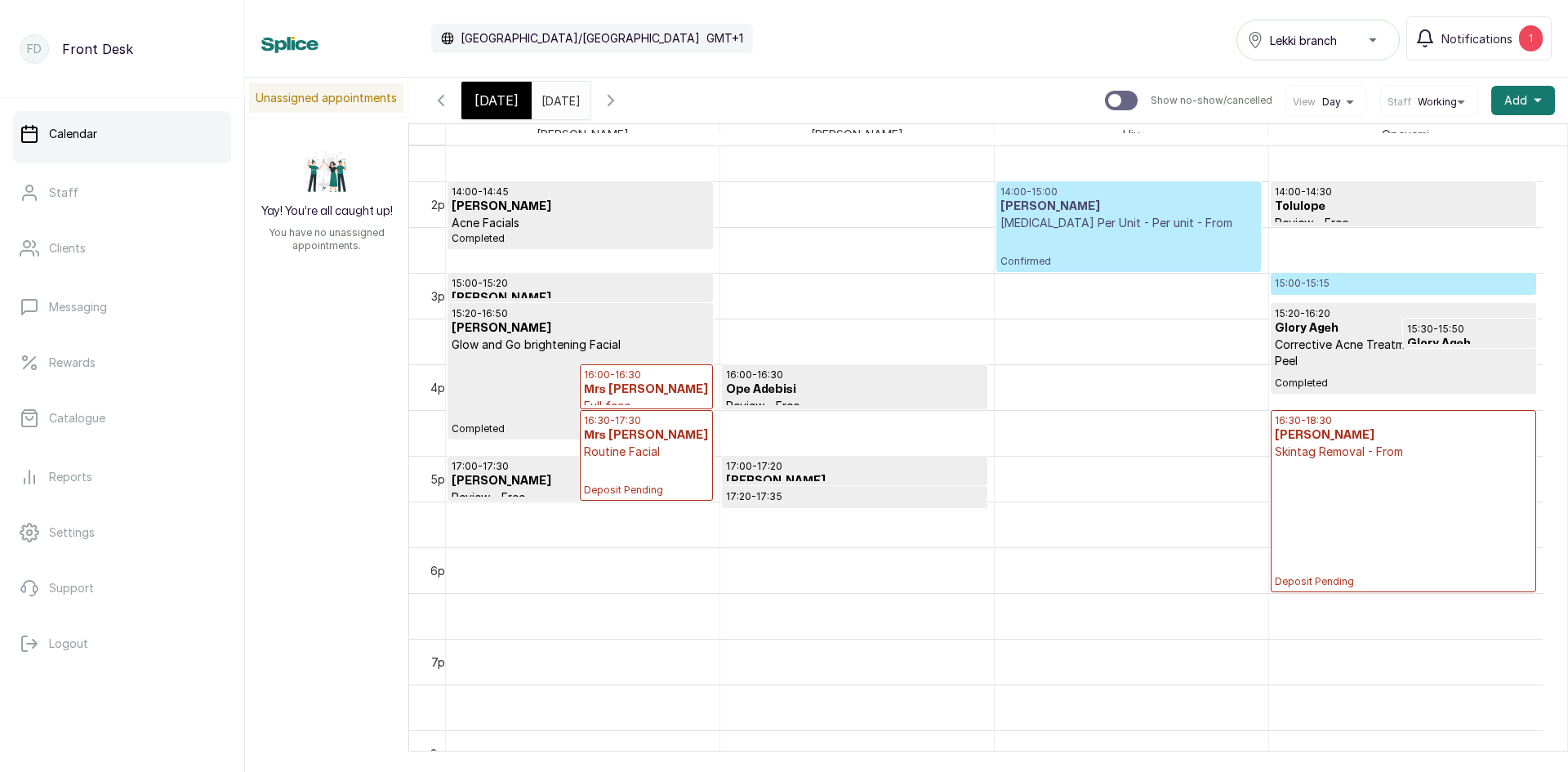
scroll to position [1351, 0]
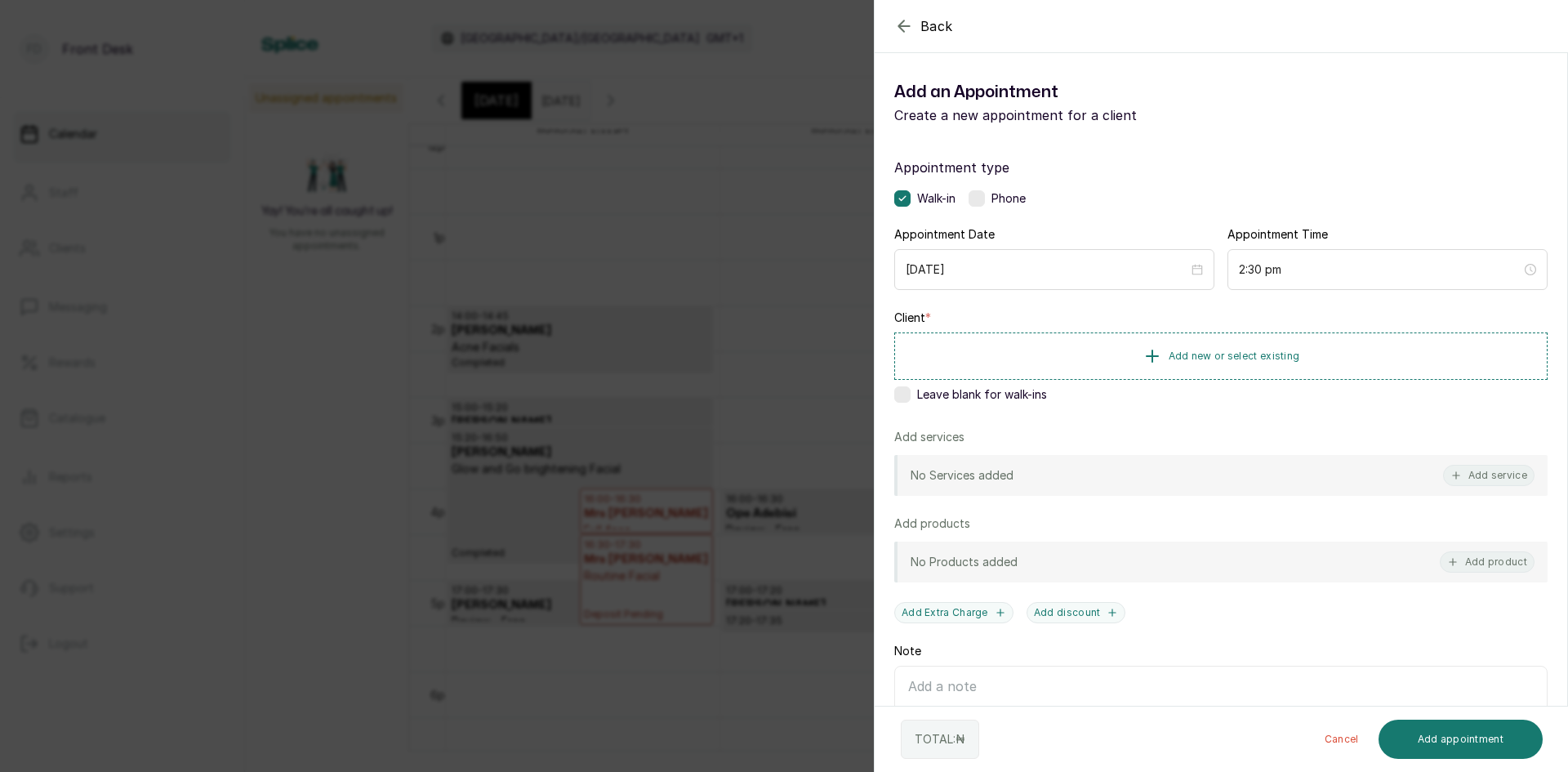
click at [713, 374] on div "Back Add Appointment Add an Appointment Create a new appointment for a client A…" at bounding box center [784, 386] width 1568 height 772
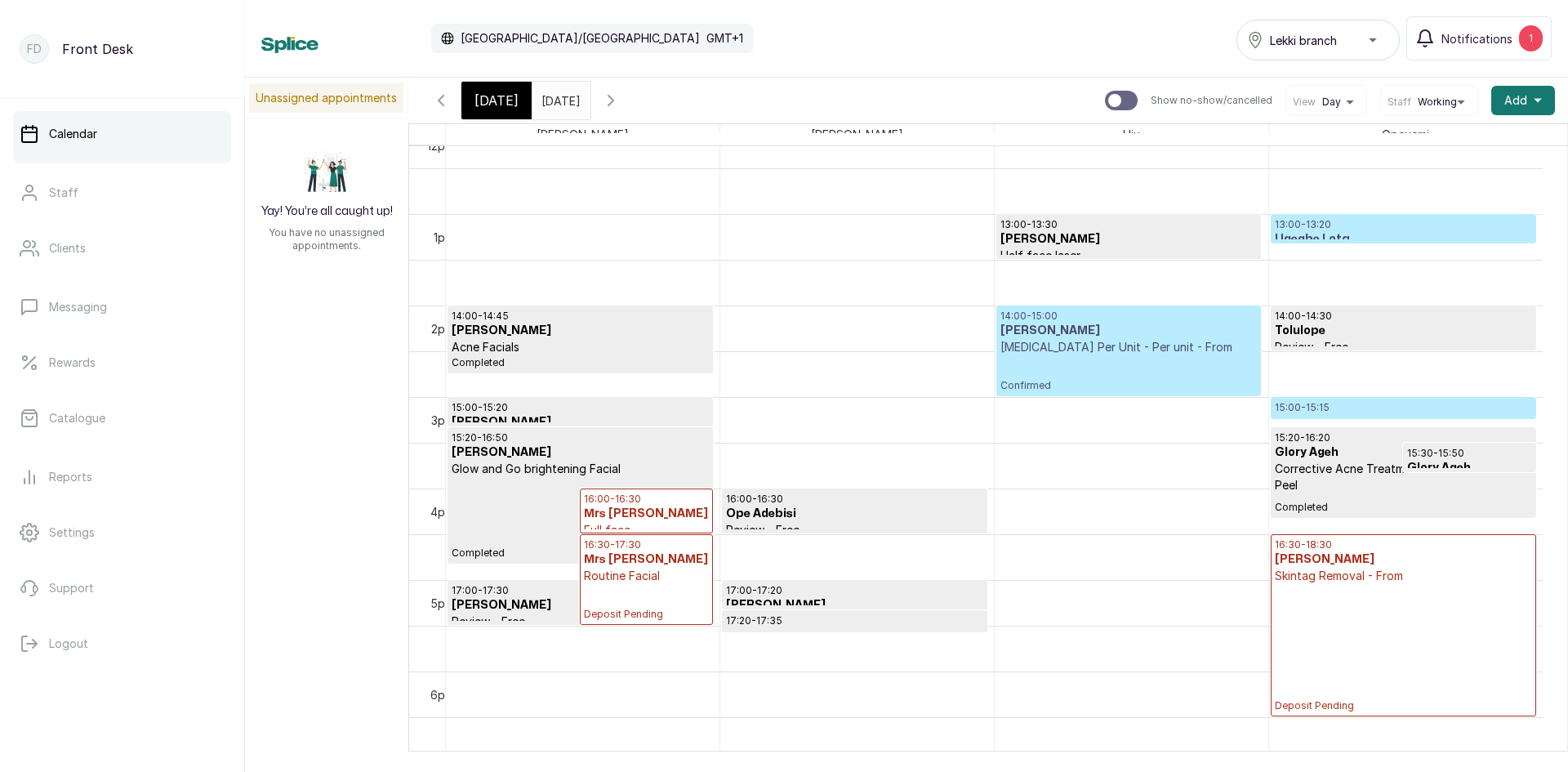
click at [1368, 406] on p "15:00 - 15:15" at bounding box center [1403, 407] width 258 height 13
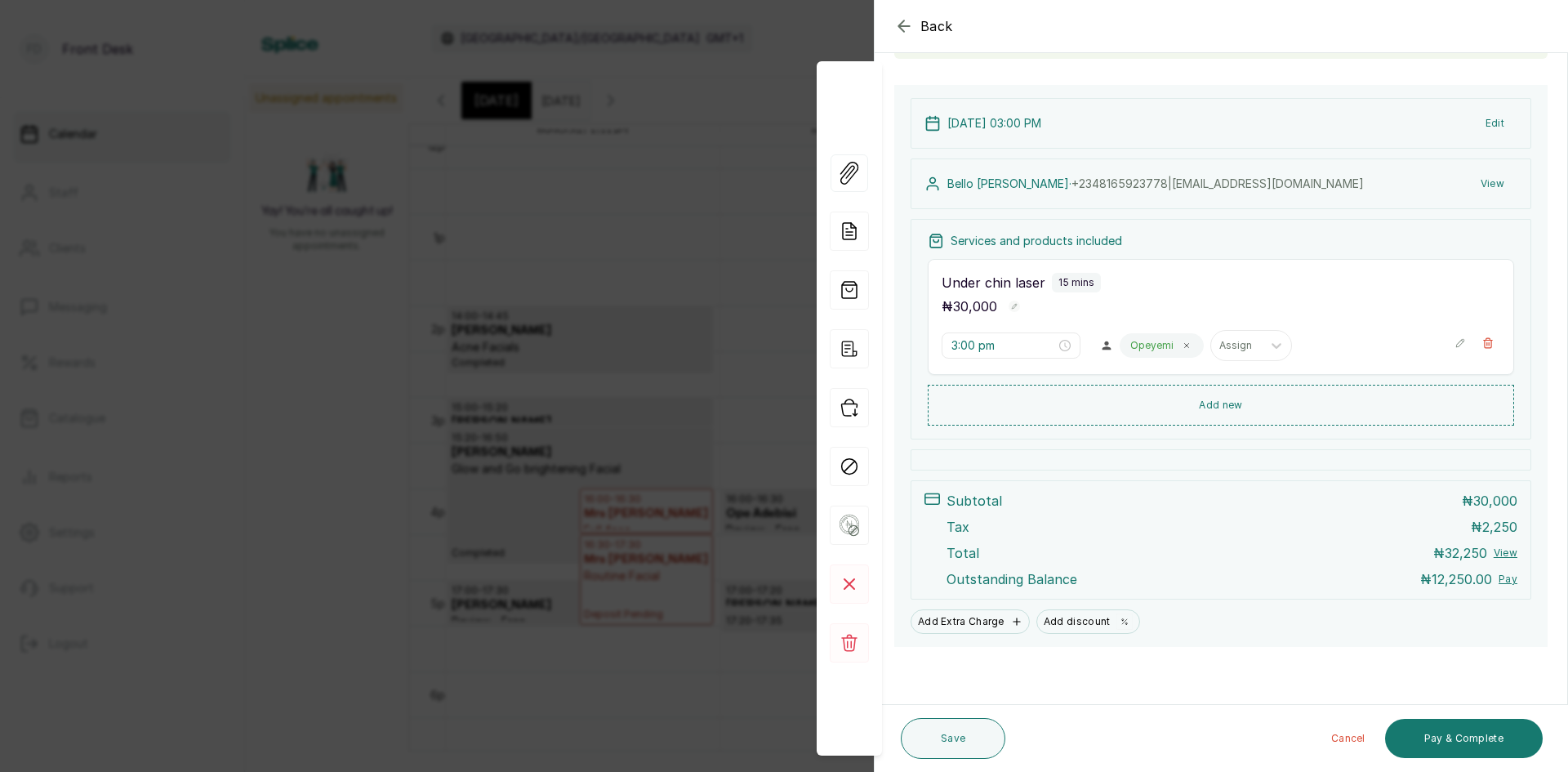
click at [710, 439] on div "Back Appointment Details Edit appointment 🚶 Walk-in (booked by Front Desk) Make…" at bounding box center [784, 386] width 1568 height 772
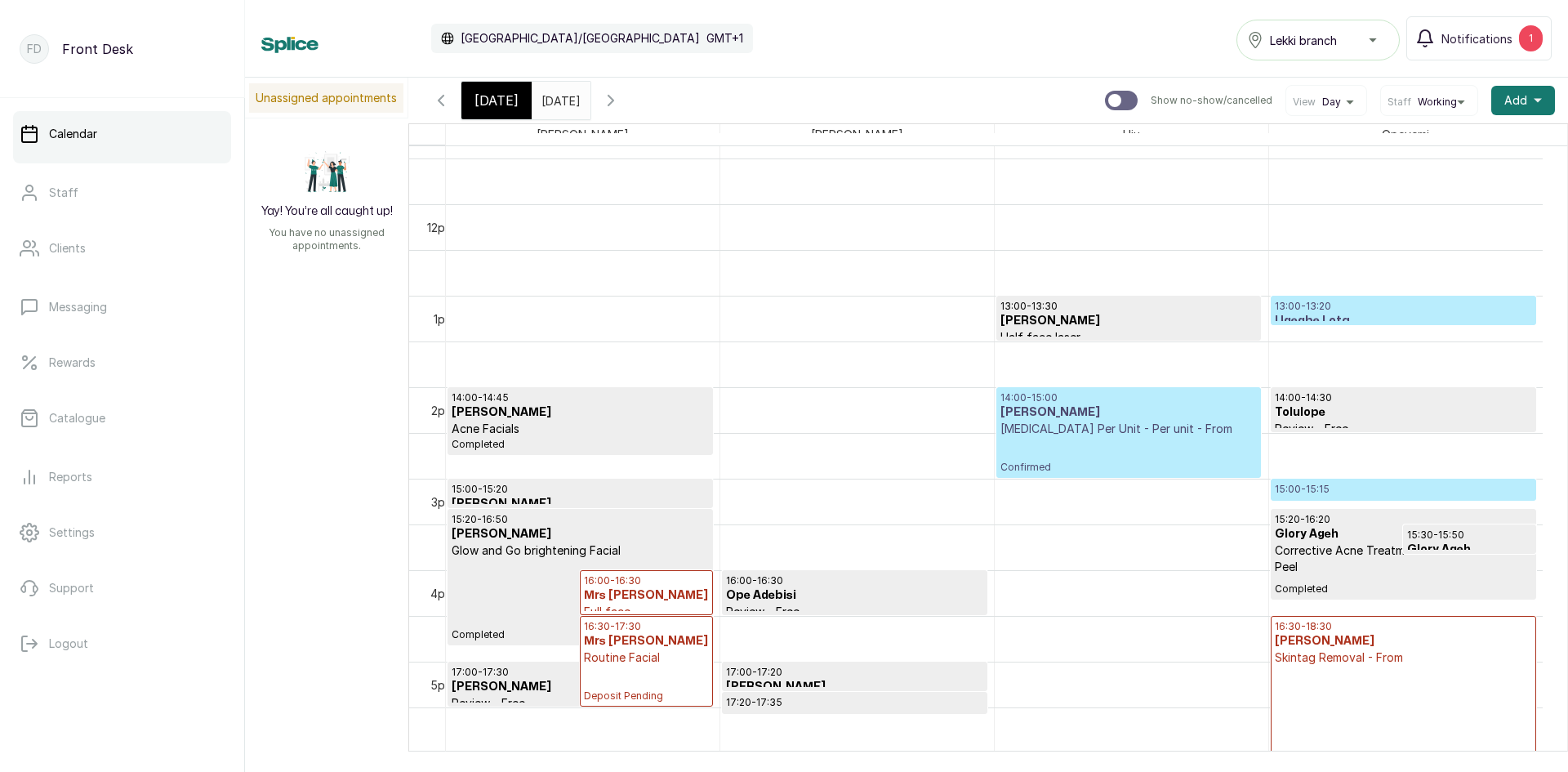
click at [1360, 309] on p "13:00 - 13:20" at bounding box center [1403, 306] width 258 height 13
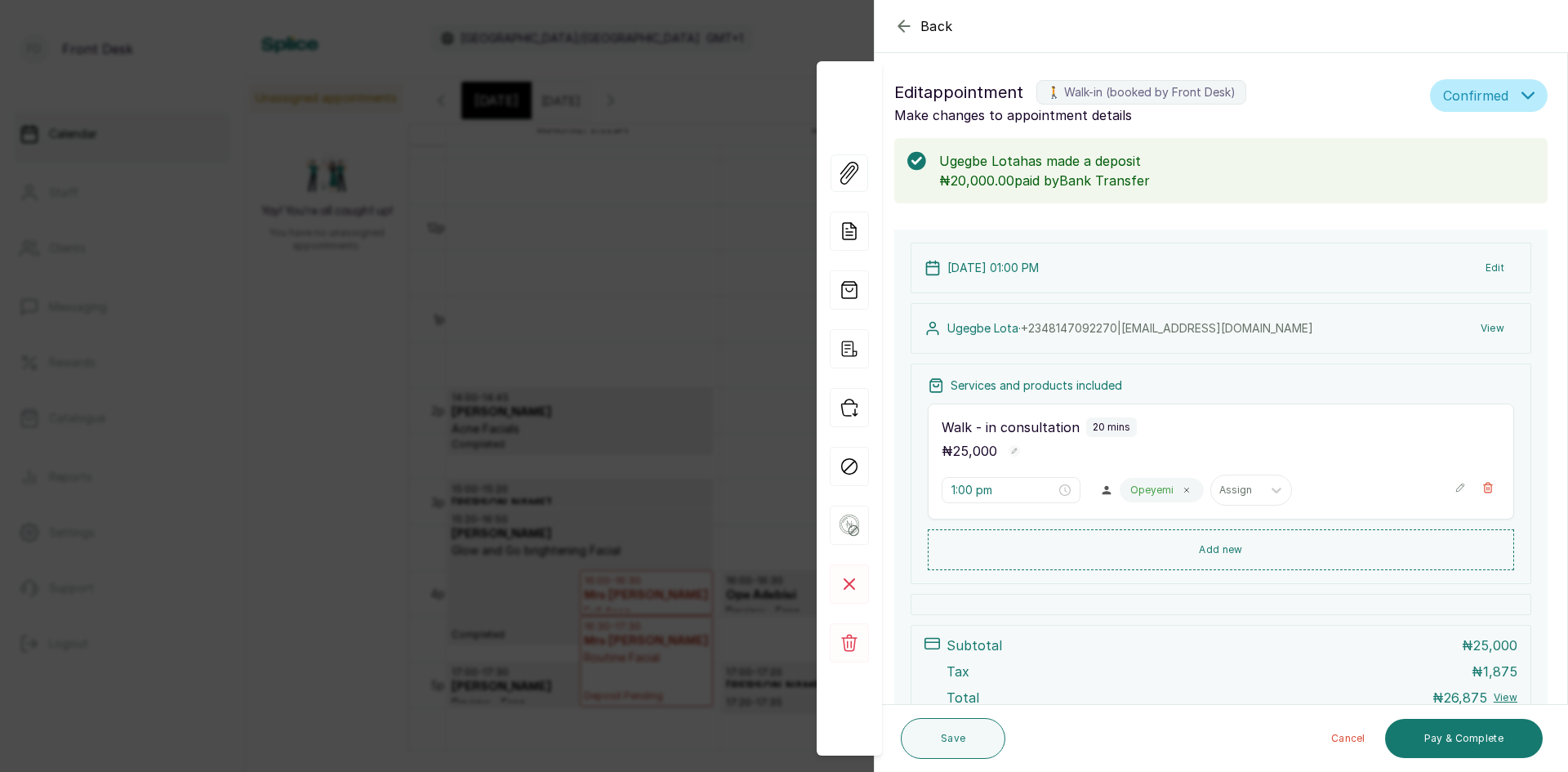
click at [681, 451] on div "Back Appointment Details Edit appointment 🚶 Walk-in (booked by Front Desk) Make…" at bounding box center [784, 386] width 1568 height 772
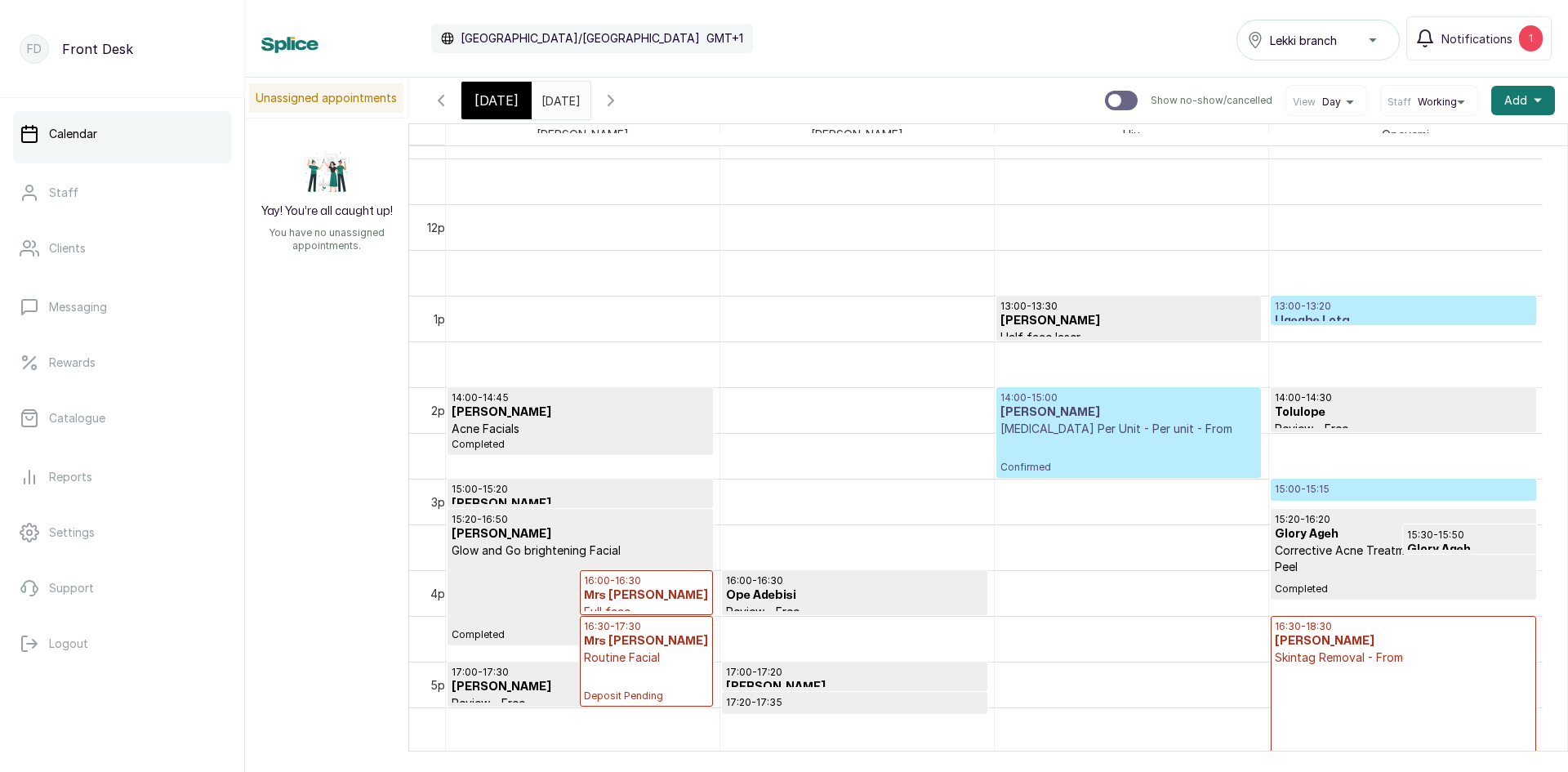
click at [1079, 453] on div "14:00 - 15:00 [PERSON_NAME] [MEDICAL_DATA] Per Unit - Per unit - From Confirmed" at bounding box center [1129, 433] width 257 height 83
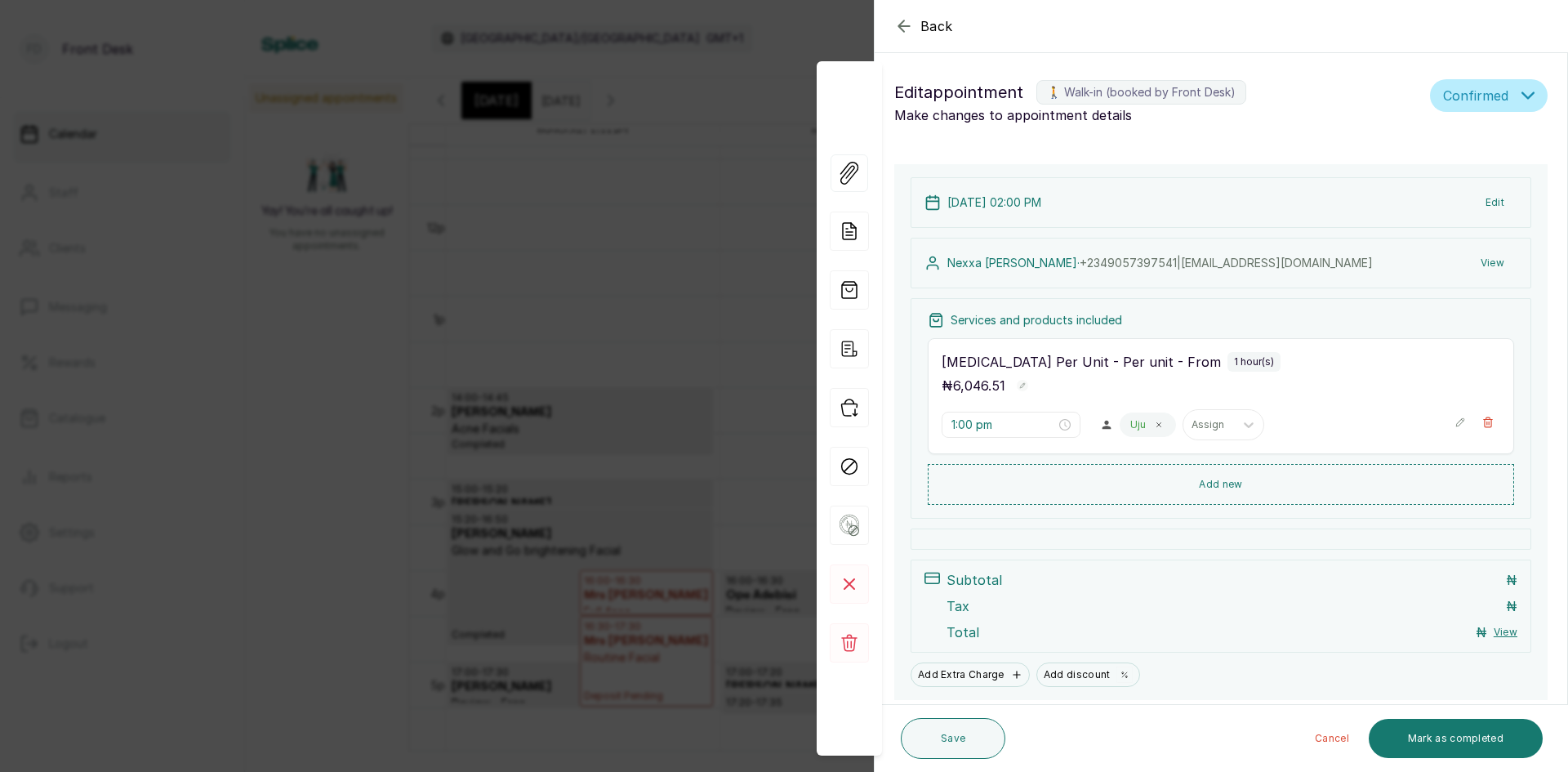
type input "2:00 pm"
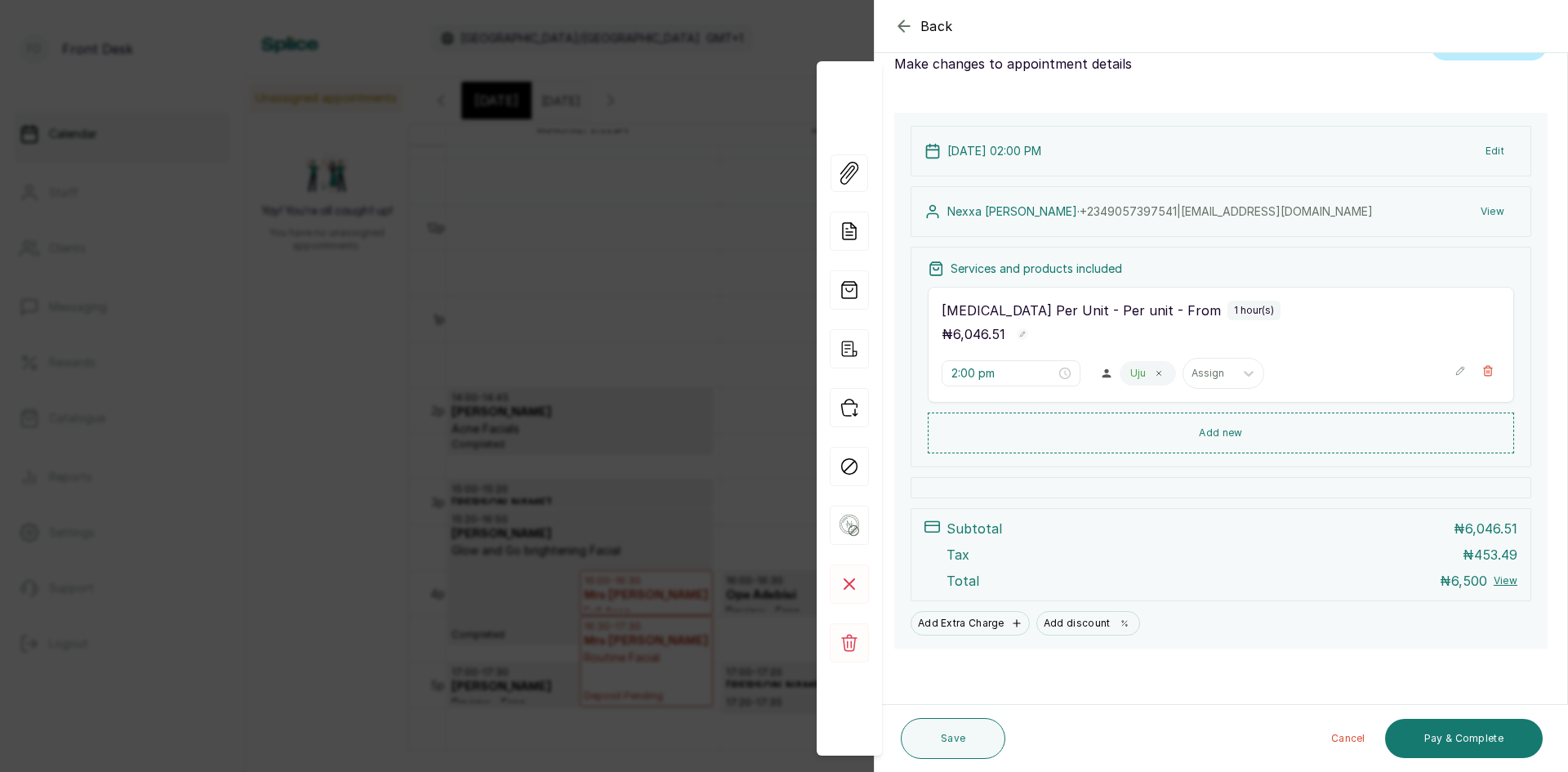
scroll to position [53, 0]
click at [849, 242] on icon at bounding box center [849, 230] width 39 height 39
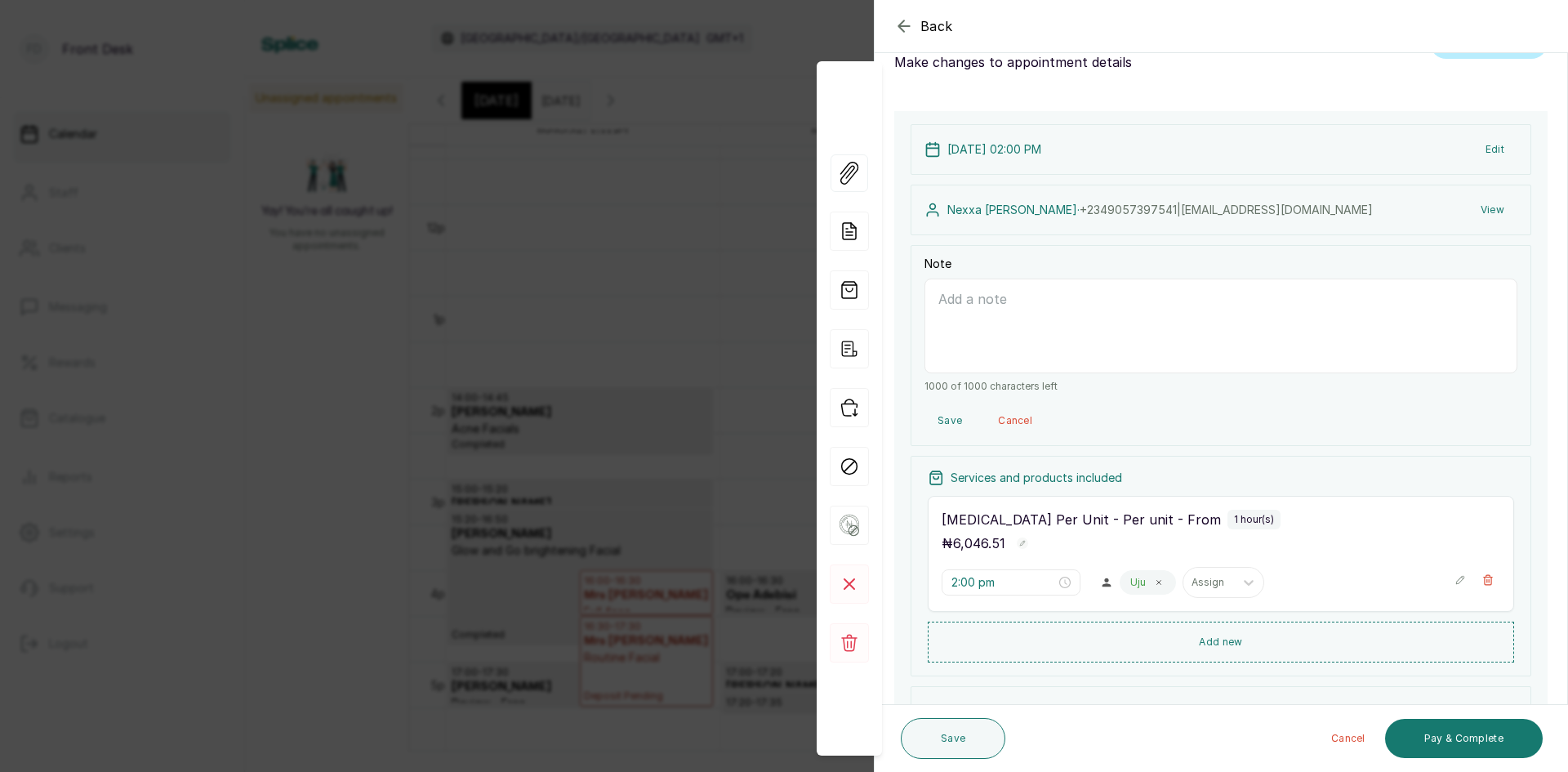
click at [975, 308] on textarea "Note" at bounding box center [1221, 326] width 593 height 95
click at [995, 307] on textarea "This is a" at bounding box center [1221, 326] width 593 height 95
click at [991, 300] on textarea "This is a" at bounding box center [1221, 326] width 593 height 95
click at [979, 297] on textarea "This is a" at bounding box center [1221, 326] width 593 height 95
click at [990, 304] on textarea "This is a" at bounding box center [1221, 326] width 593 height 95
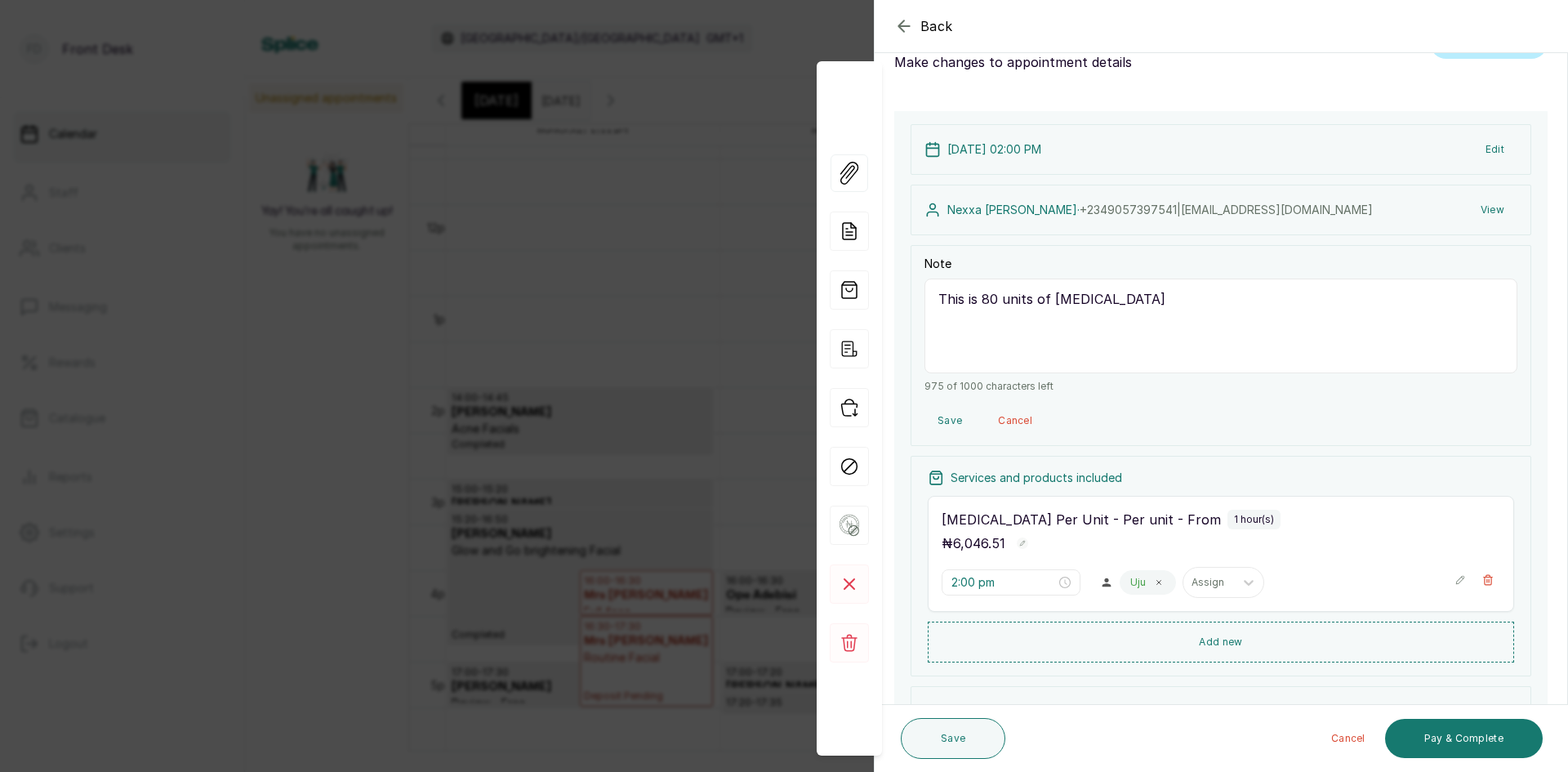
type textarea "This is 80 units of [MEDICAL_DATA]"
click at [944, 415] on button "Save" at bounding box center [949, 420] width 51 height 29
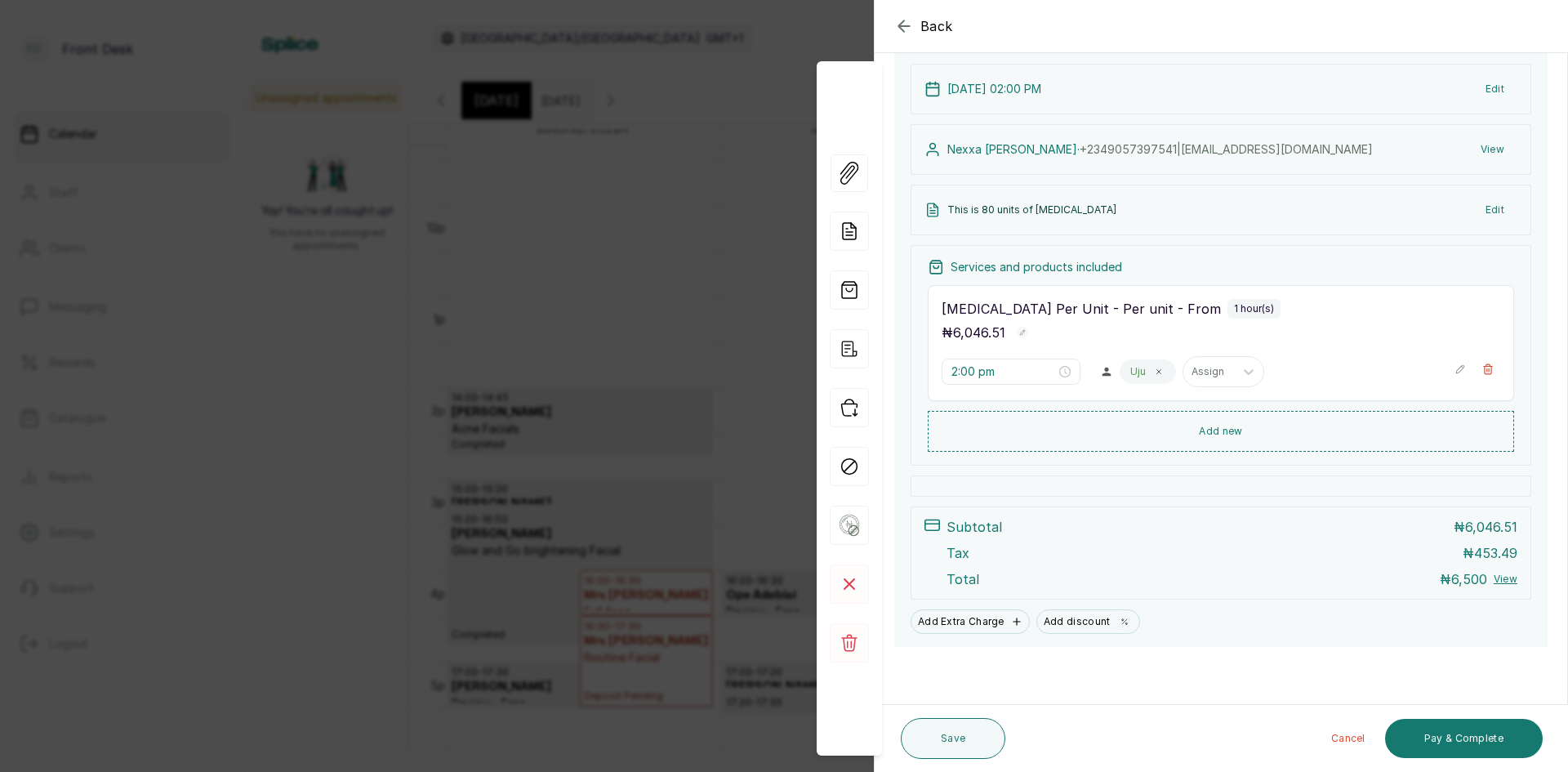
scroll to position [114, 0]
click at [1020, 333] on icon "button" at bounding box center [1022, 332] width 11 height 11
type input "6"
type input "483,720.8"
click at [1040, 343] on button "Show no-show/cancelled" at bounding box center [1036, 333] width 22 height 28
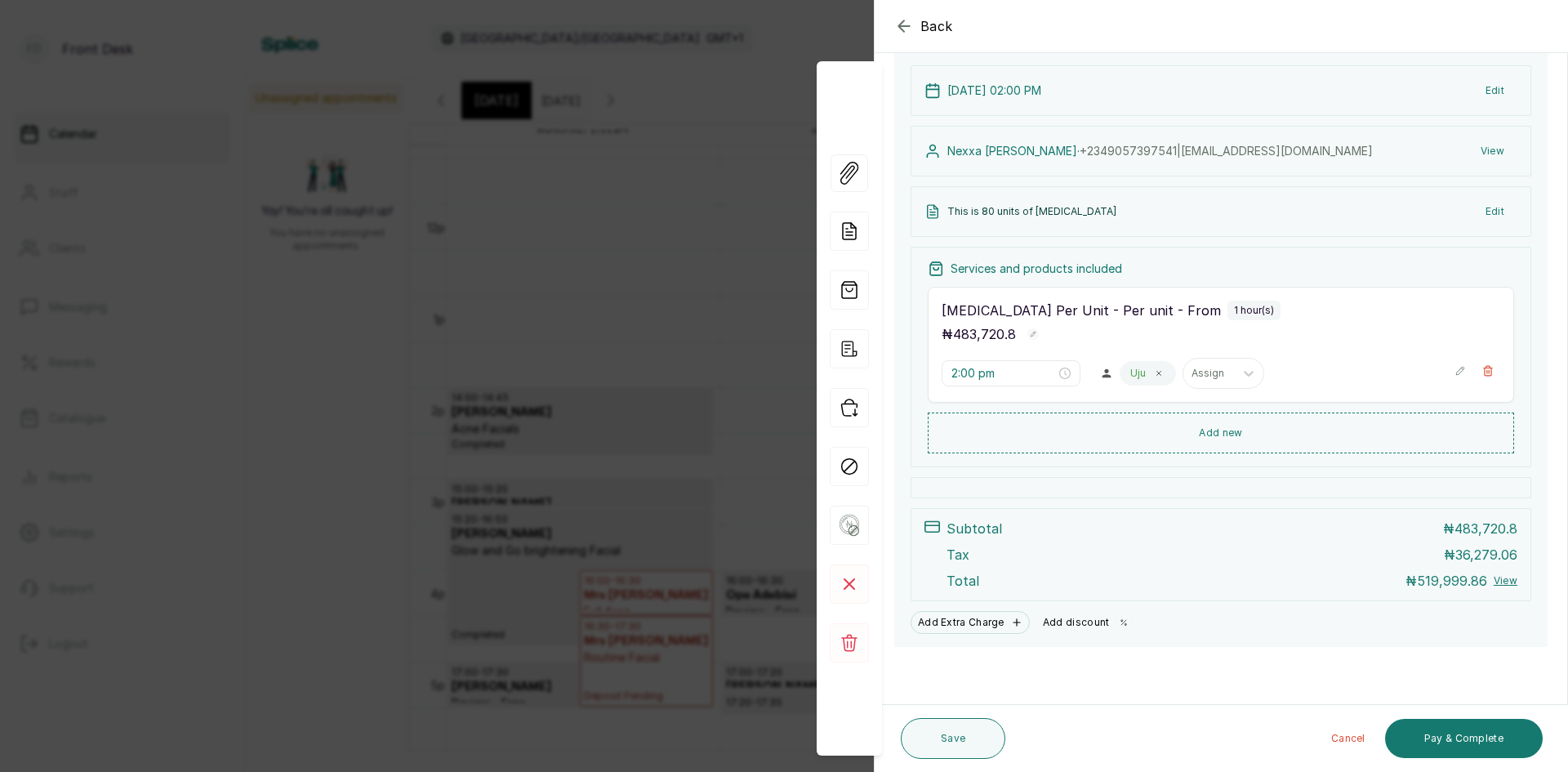
scroll to position [112, 0]
click at [1075, 623] on button "Add discount" at bounding box center [1087, 622] width 103 height 23
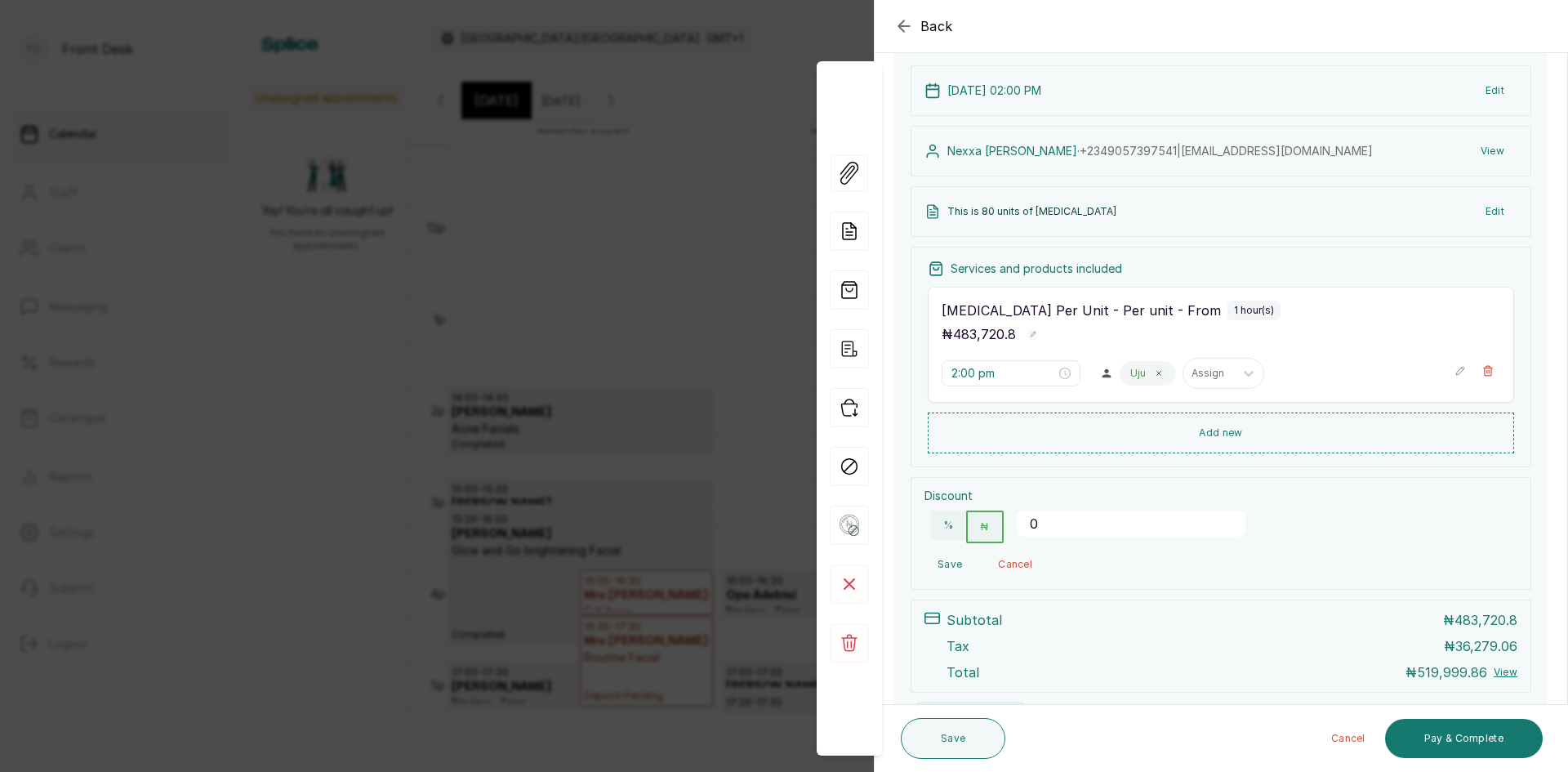
click at [1070, 524] on input "0" at bounding box center [1130, 523] width 228 height 26
type input "6"
type input "60500"
click at [933, 560] on button "Save" at bounding box center [949, 564] width 51 height 29
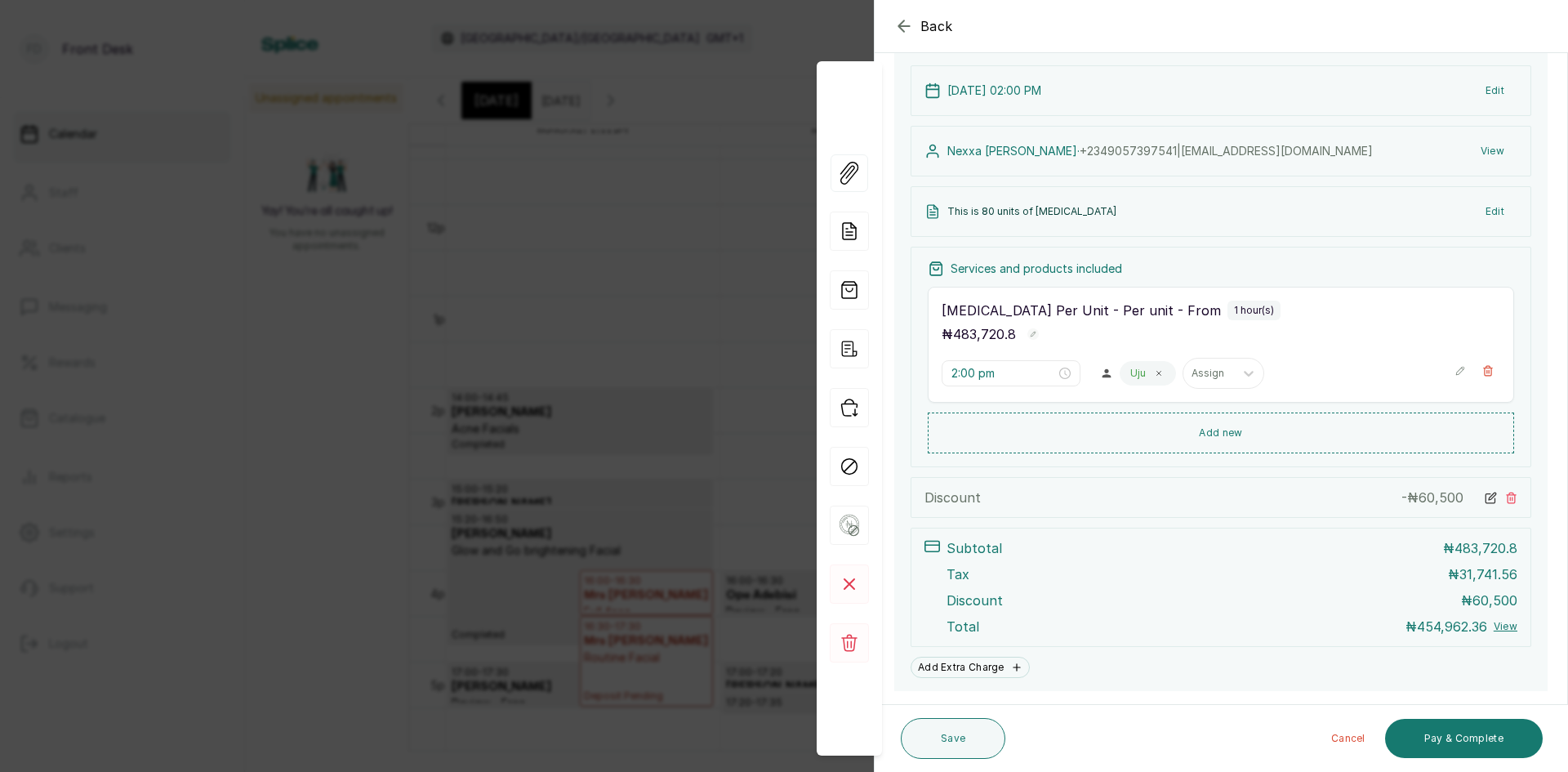
click at [1484, 495] on icon at bounding box center [1490, 498] width 12 height 12
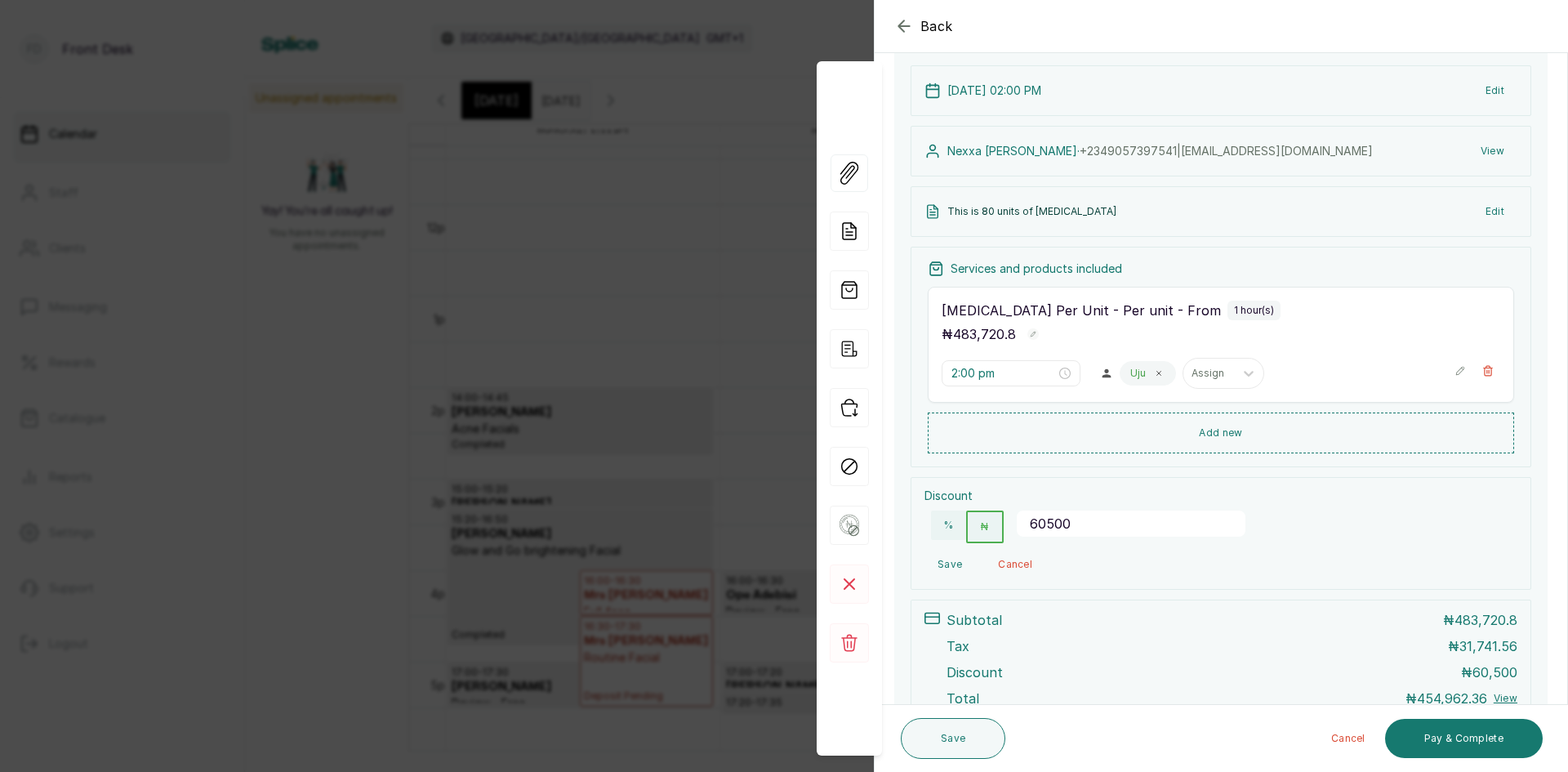
click at [1069, 523] on input "60500" at bounding box center [1130, 523] width 228 height 26
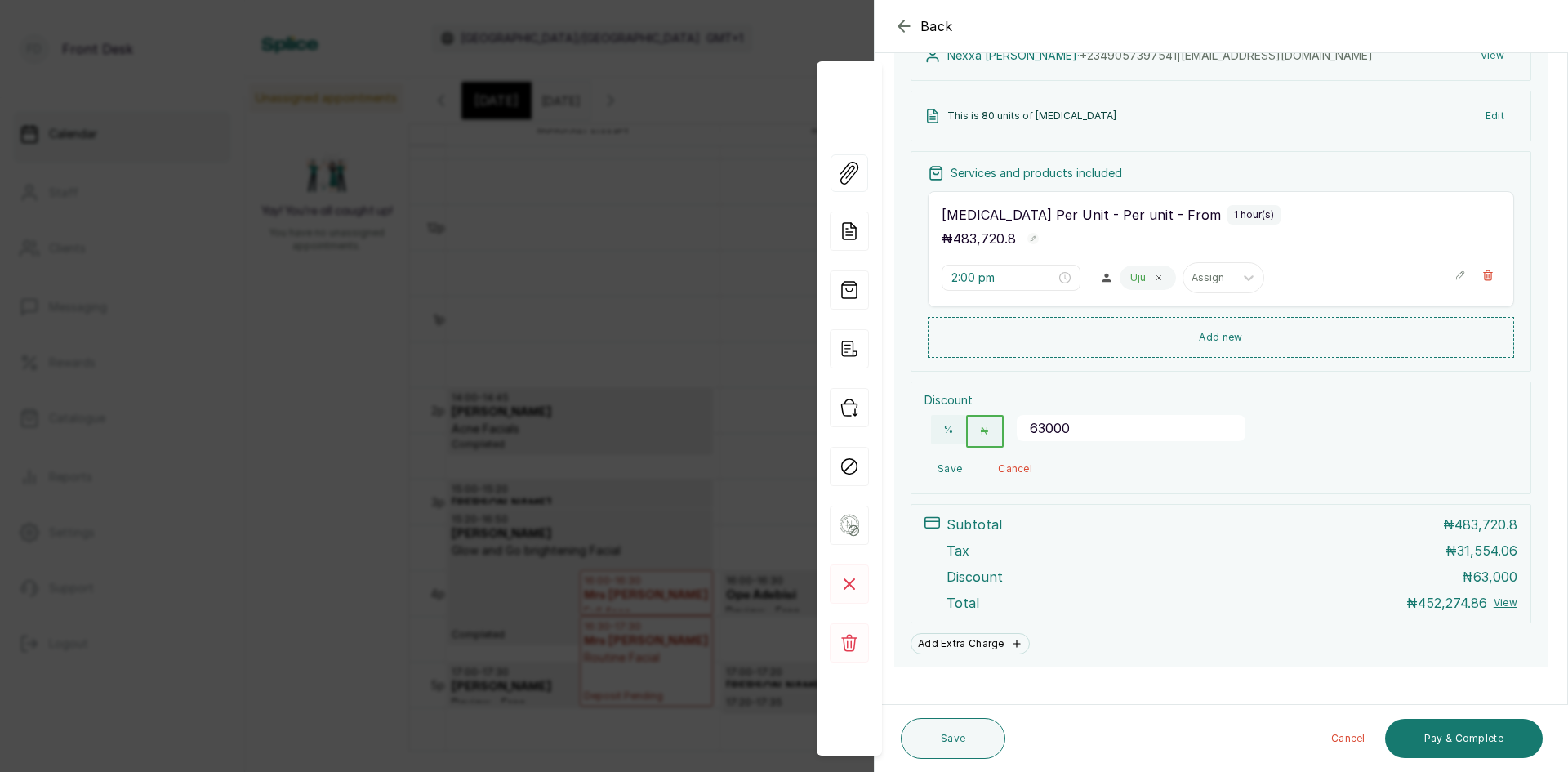
scroll to position [227, 0]
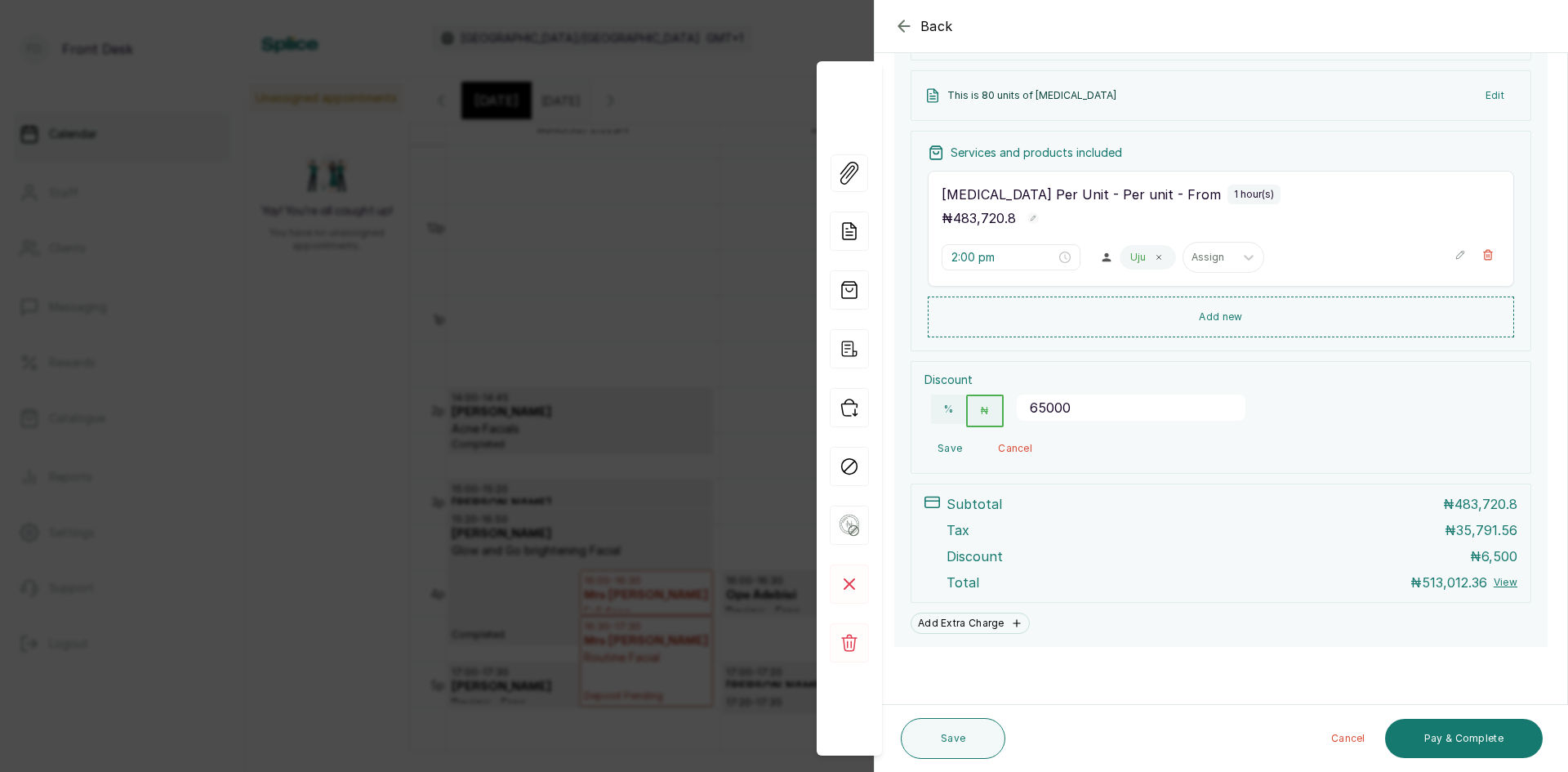
type input "65000"
click at [944, 445] on button "Save" at bounding box center [949, 448] width 51 height 29
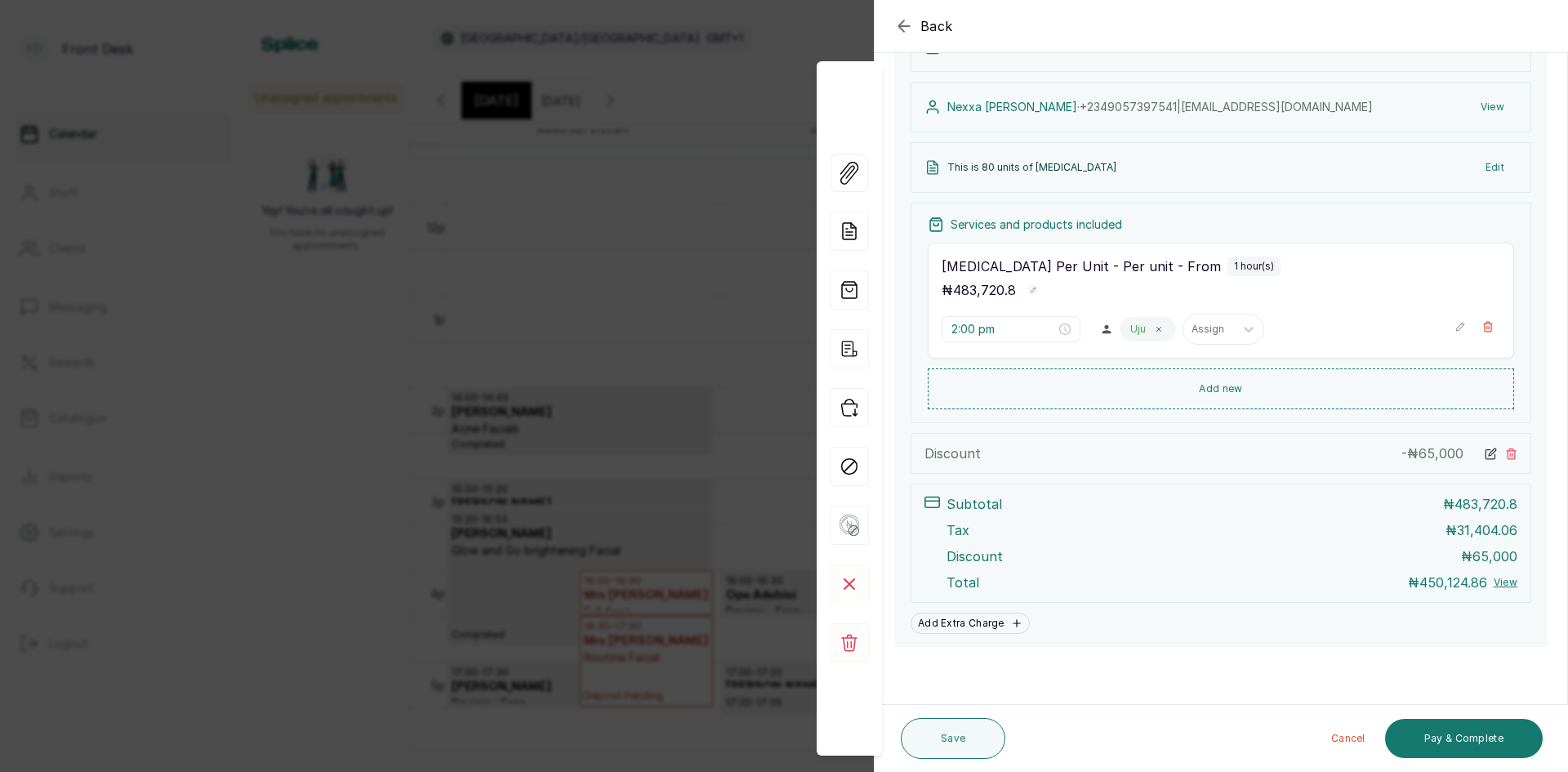
click at [1484, 453] on icon at bounding box center [1490, 453] width 12 height 12
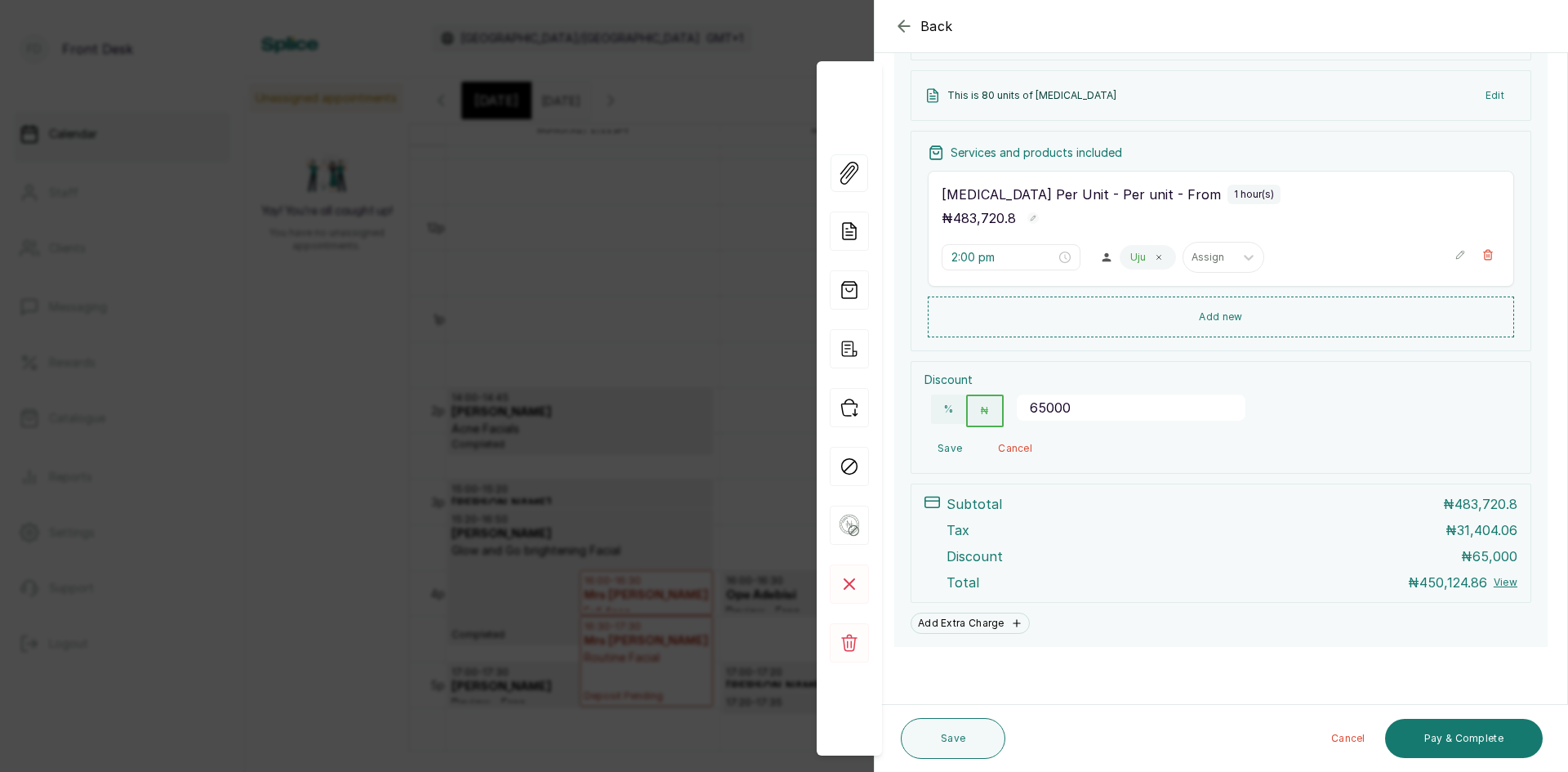
click at [1084, 407] on input "65000" at bounding box center [1130, 408] width 228 height 26
type input "65100"
click at [954, 447] on button "Save" at bounding box center [949, 448] width 51 height 29
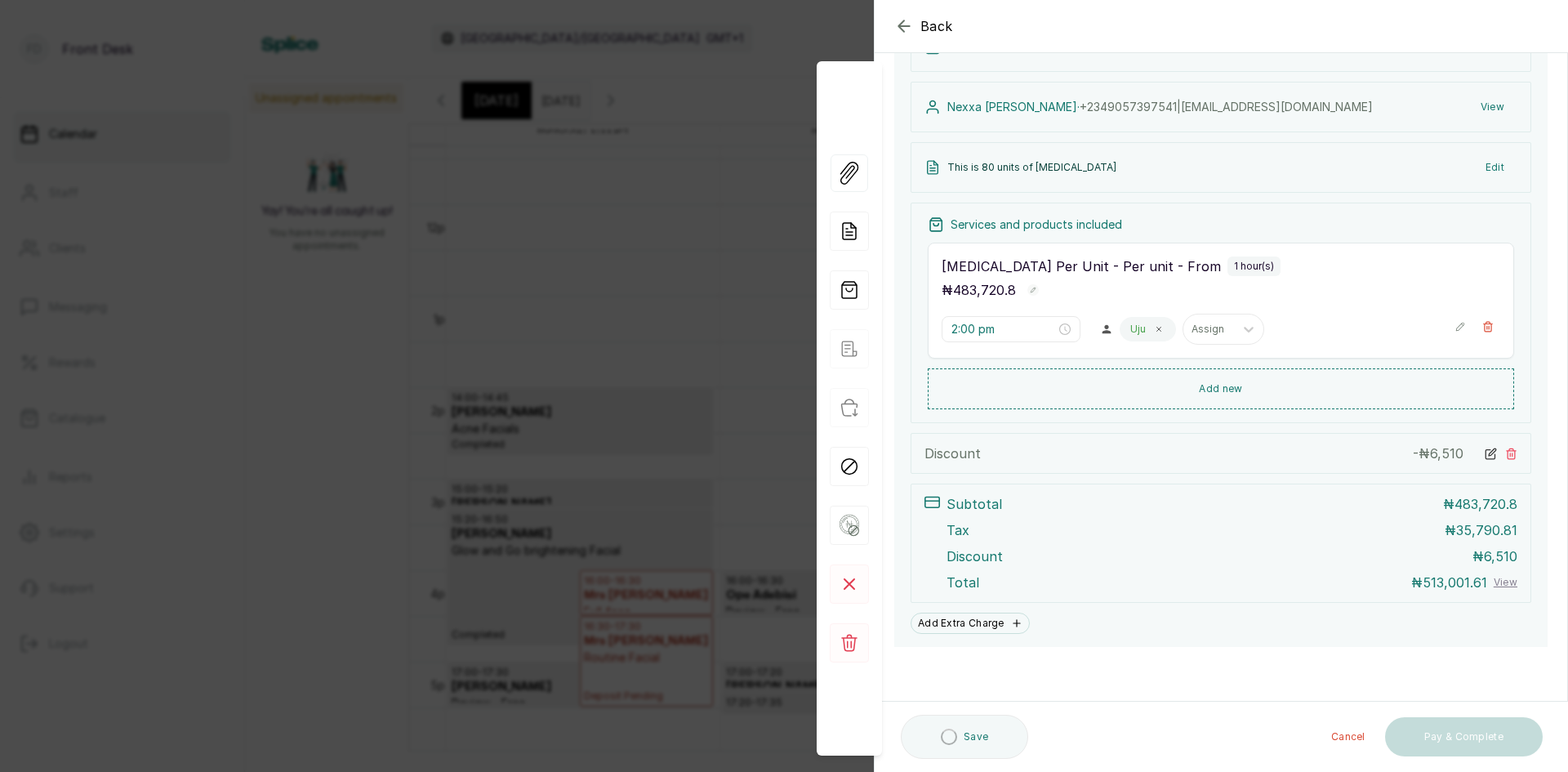
scroll to position [156, 0]
click at [1484, 448] on icon at bounding box center [1490, 453] width 12 height 12
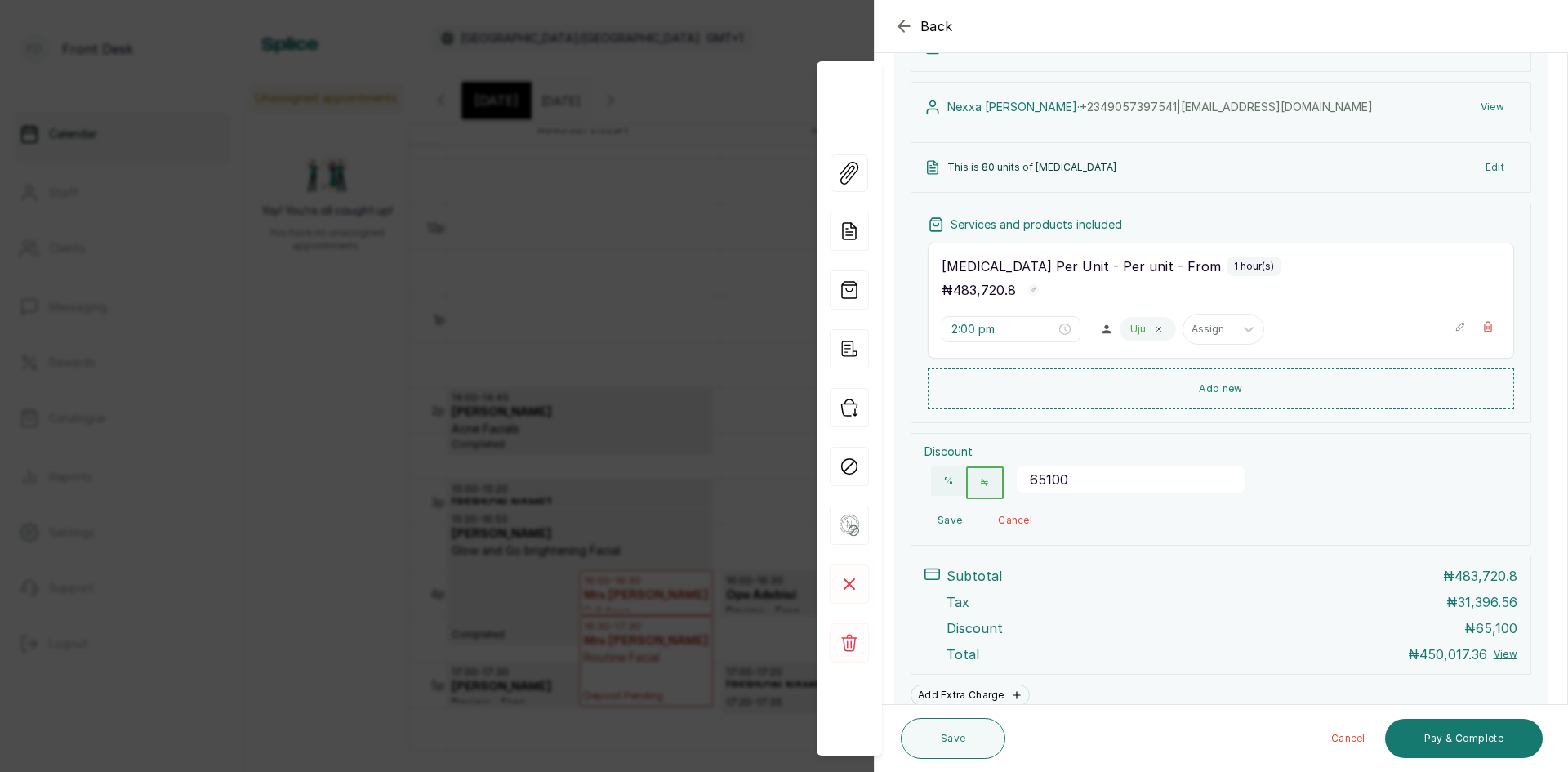
scroll to position [227, 0]
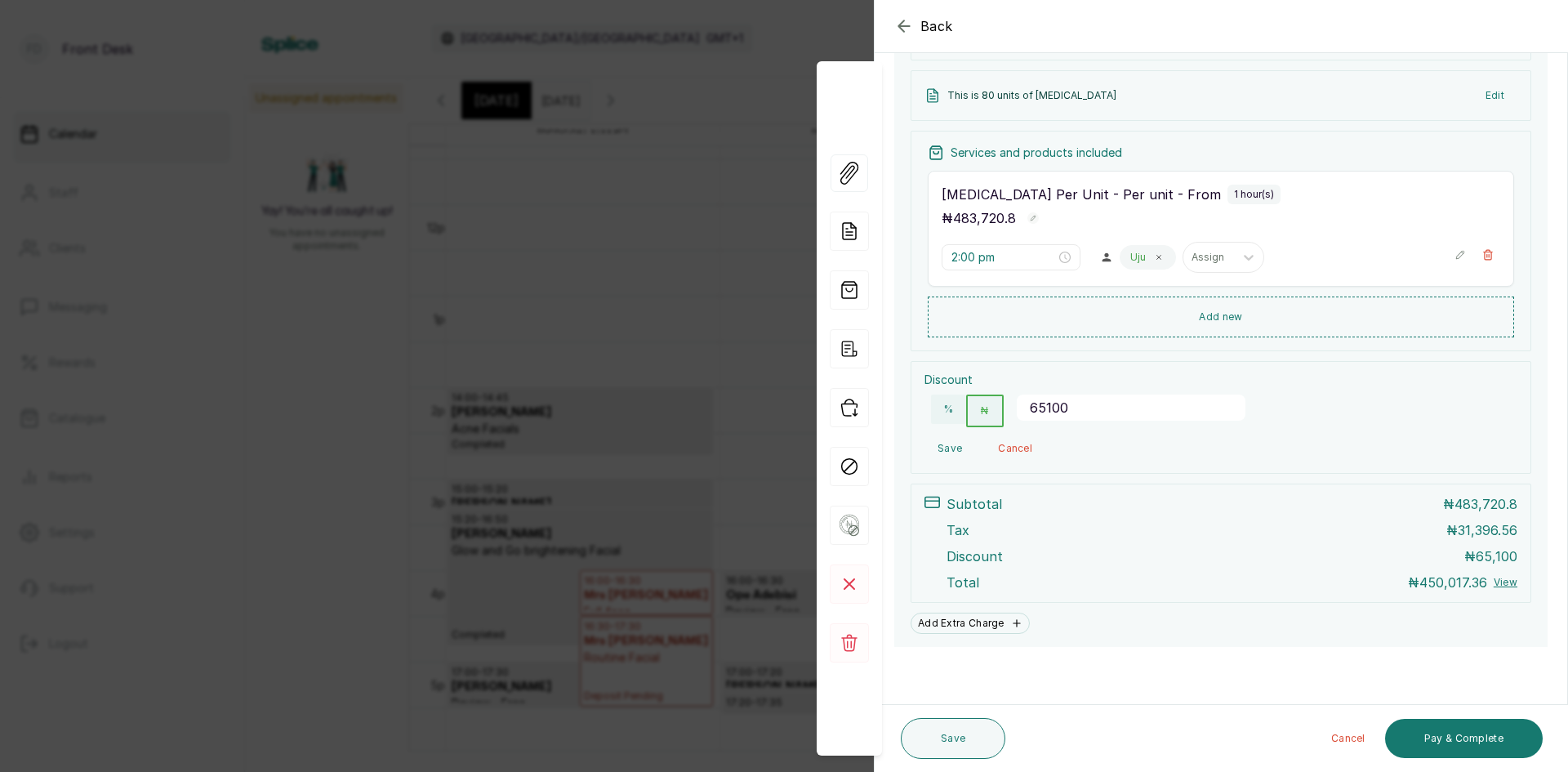
click at [1087, 409] on input "65100" at bounding box center [1130, 408] width 228 height 26
type input "65150"
click at [953, 447] on button "Save" at bounding box center [949, 448] width 51 height 29
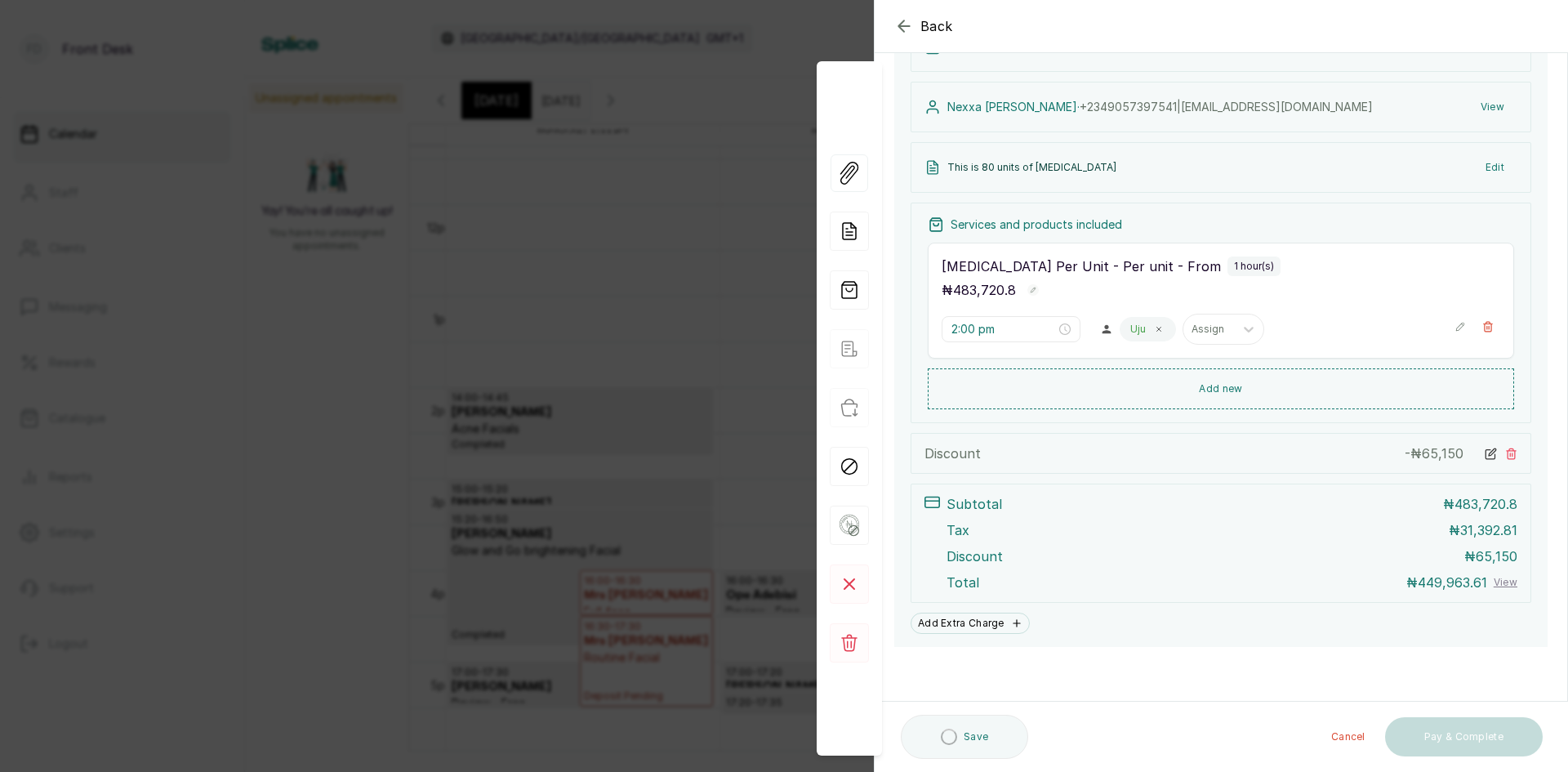
click at [1484, 452] on icon at bounding box center [1490, 453] width 12 height 12
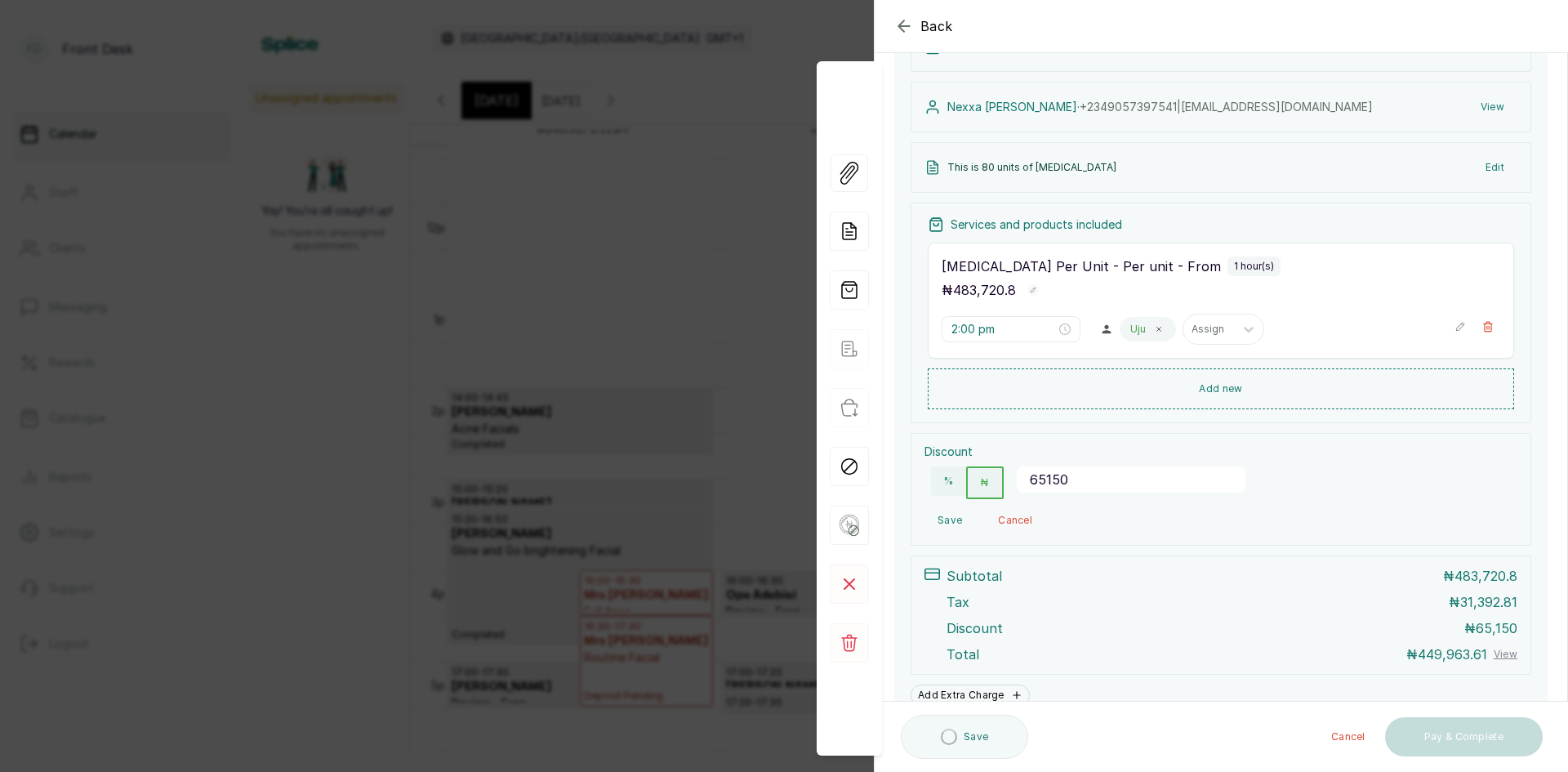
scroll to position [227, 0]
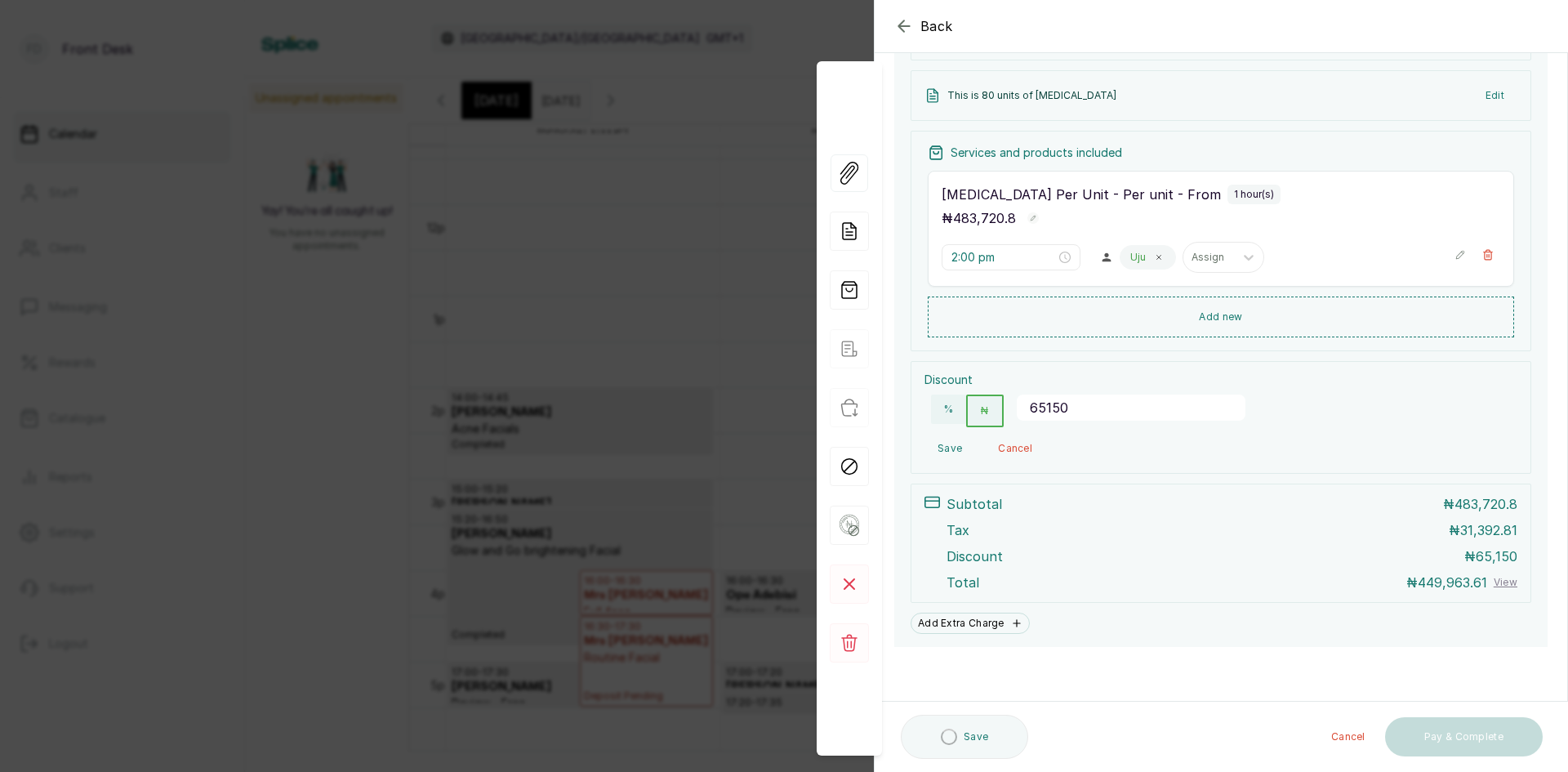
click at [1089, 405] on input "65150" at bounding box center [1130, 408] width 228 height 26
type input "65110"
click at [943, 445] on button "Save" at bounding box center [949, 448] width 51 height 29
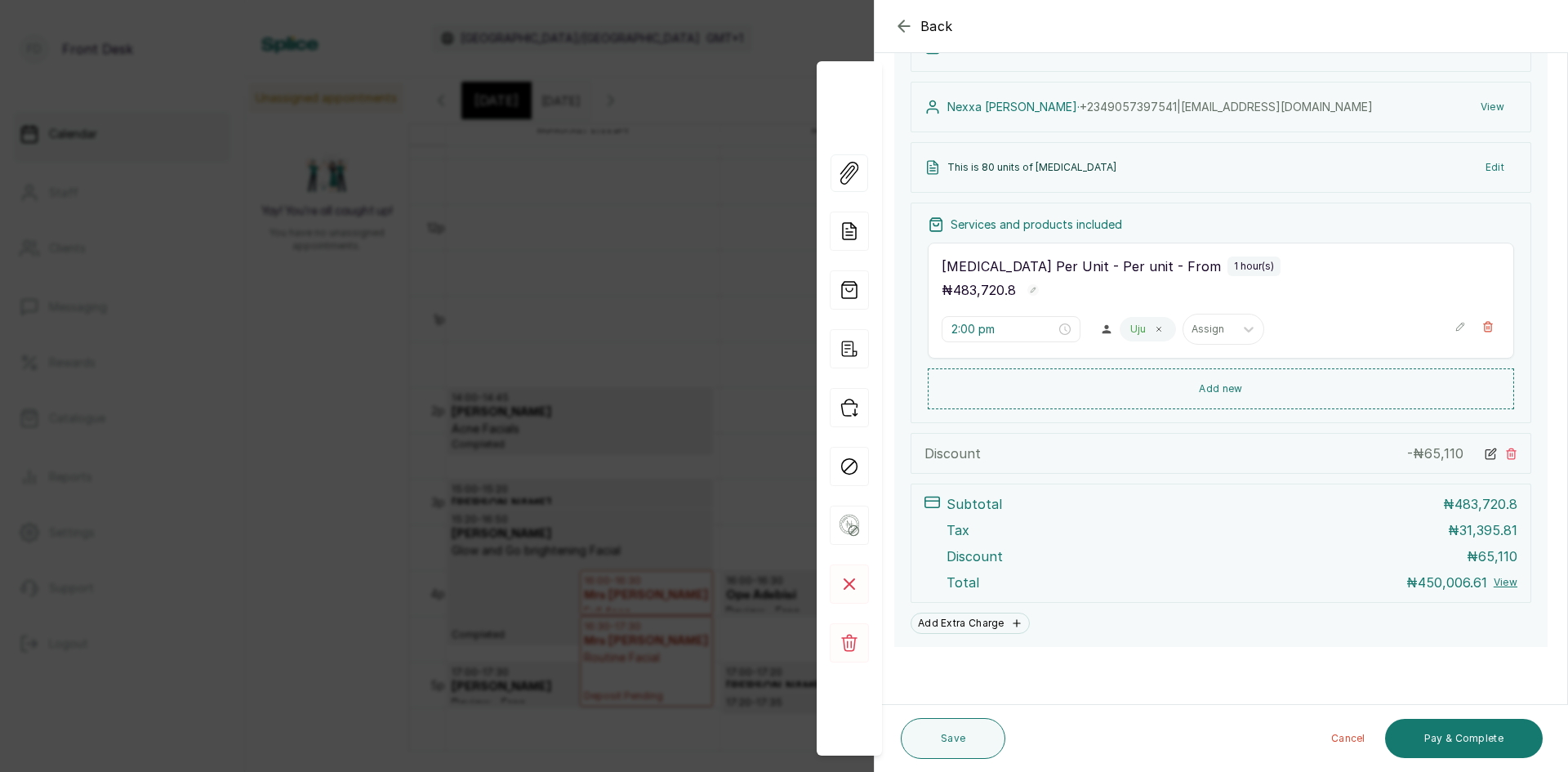
click at [1484, 448] on icon at bounding box center [1490, 453] width 12 height 12
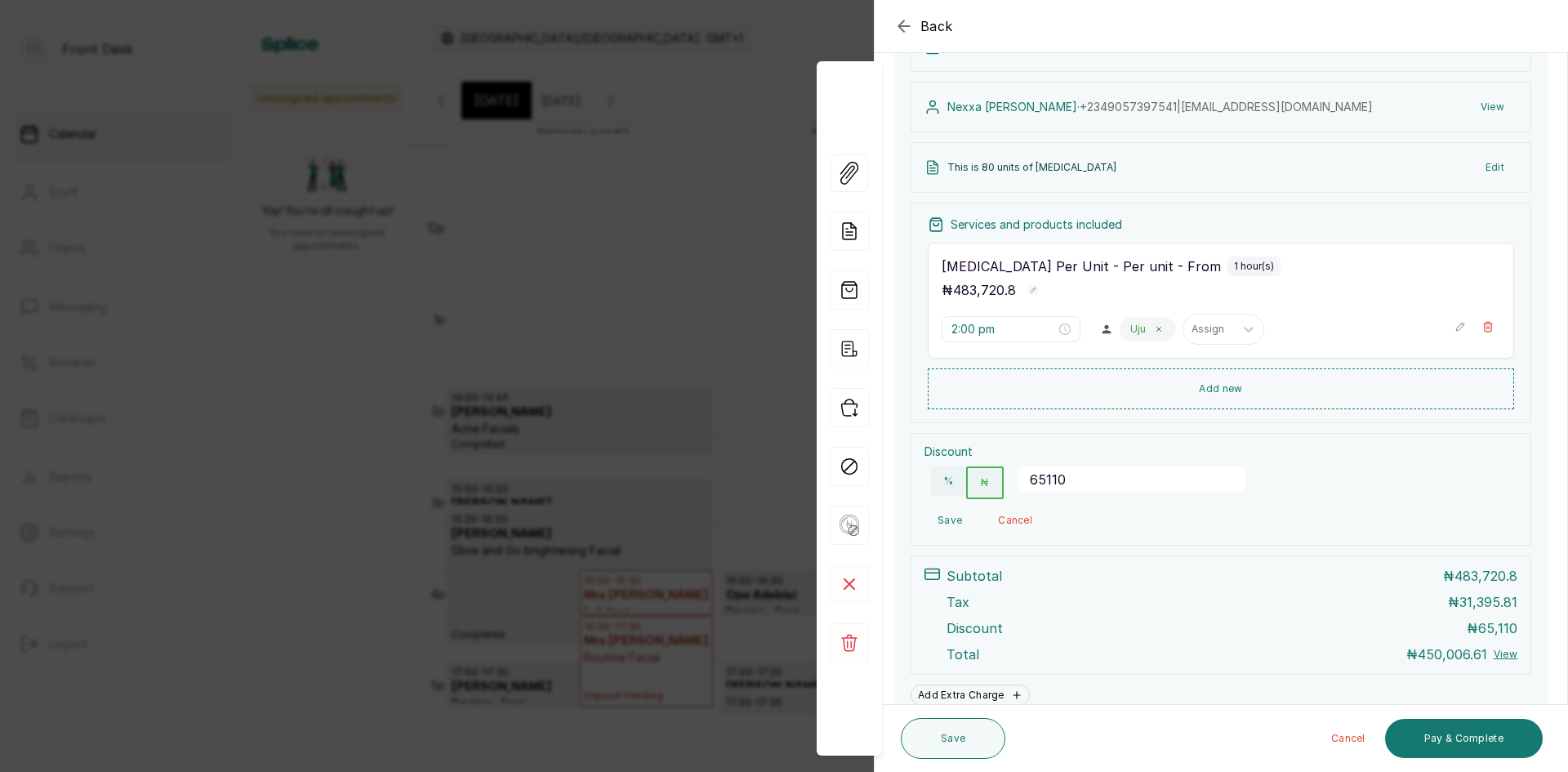
scroll to position [227, 0]
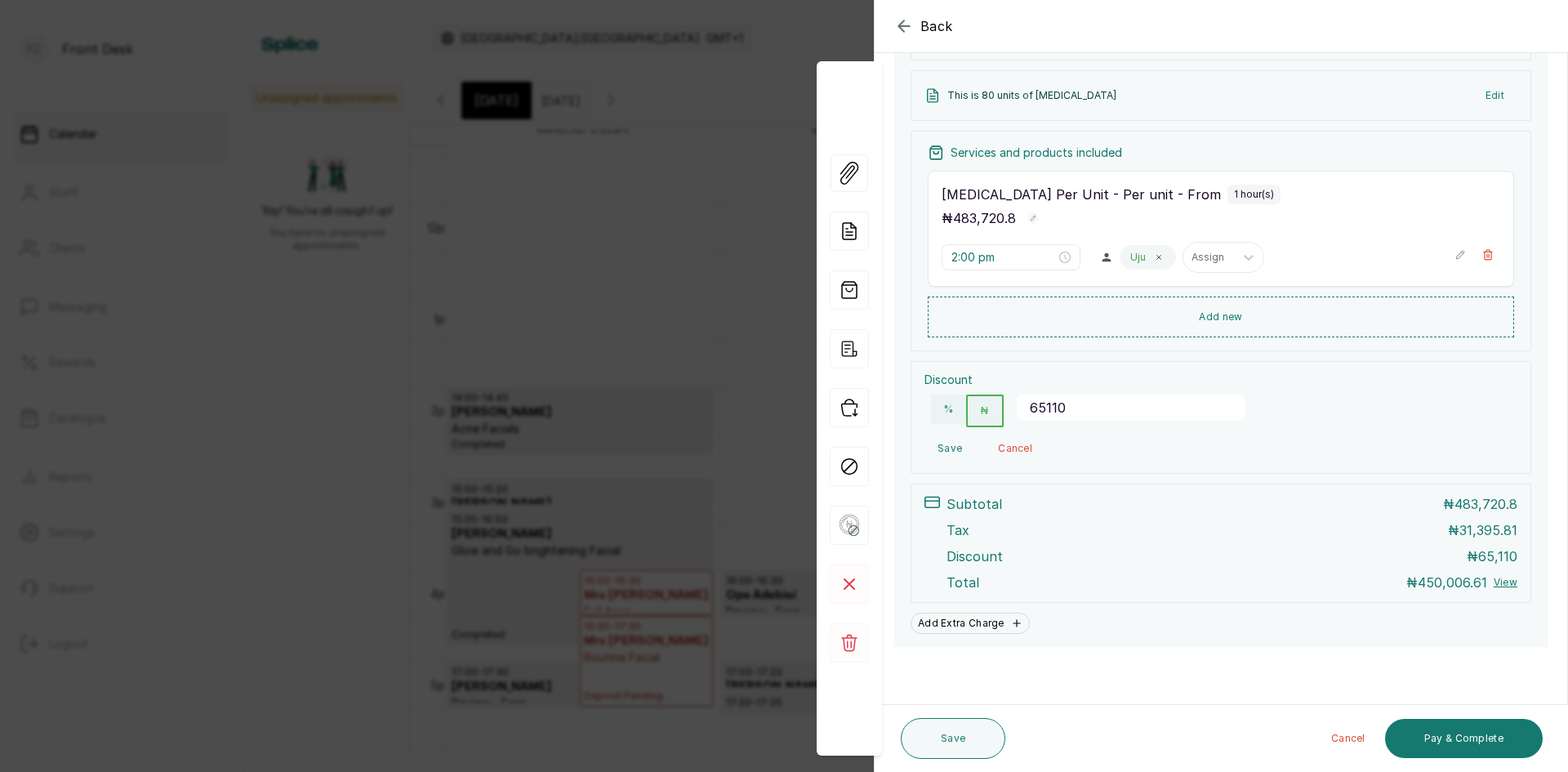
click at [1078, 411] on input "65110" at bounding box center [1130, 408] width 228 height 26
type input "65108"
click at [931, 452] on button "Save" at bounding box center [949, 448] width 51 height 29
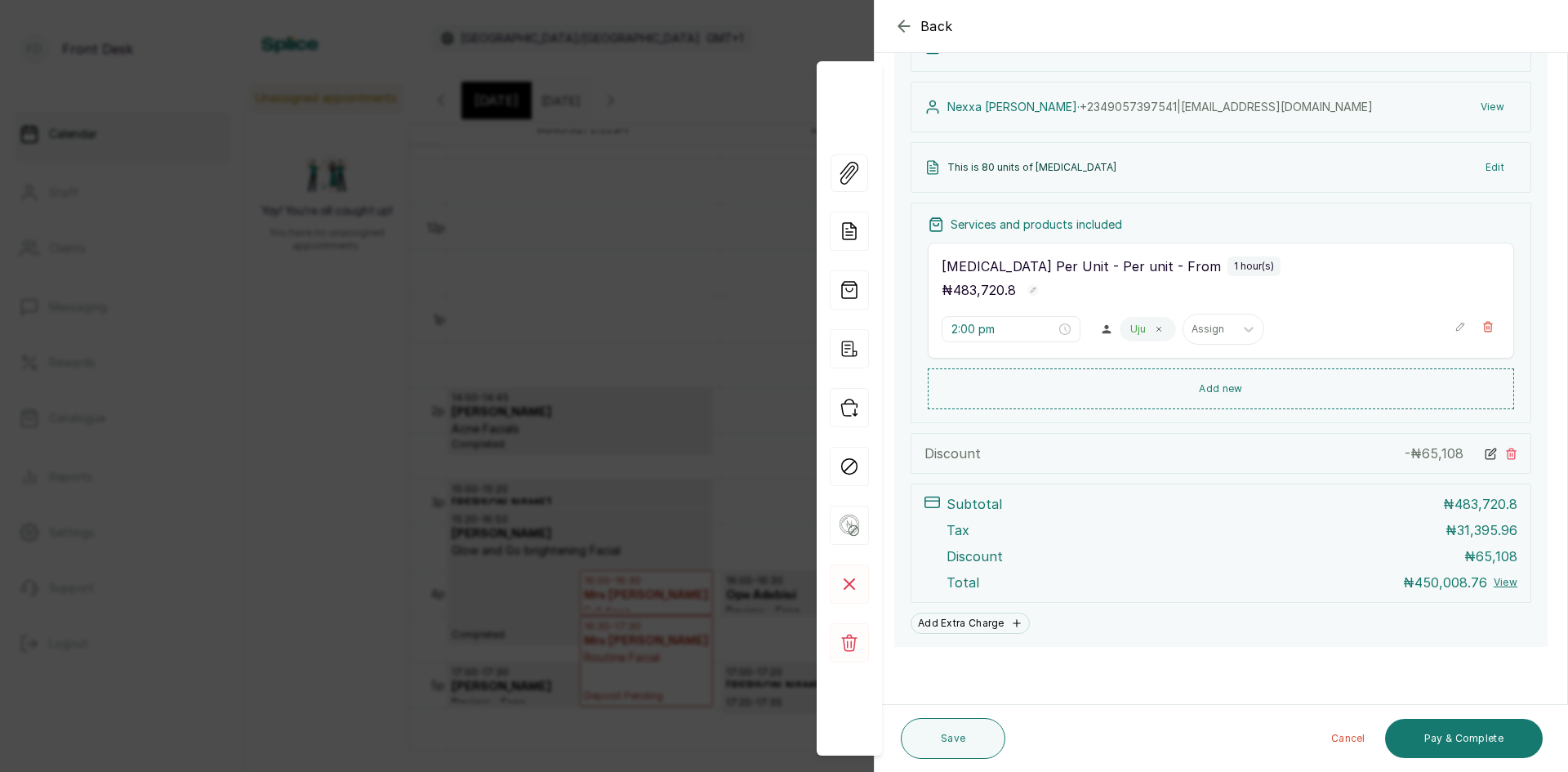
click at [1484, 453] on icon at bounding box center [1490, 453] width 12 height 12
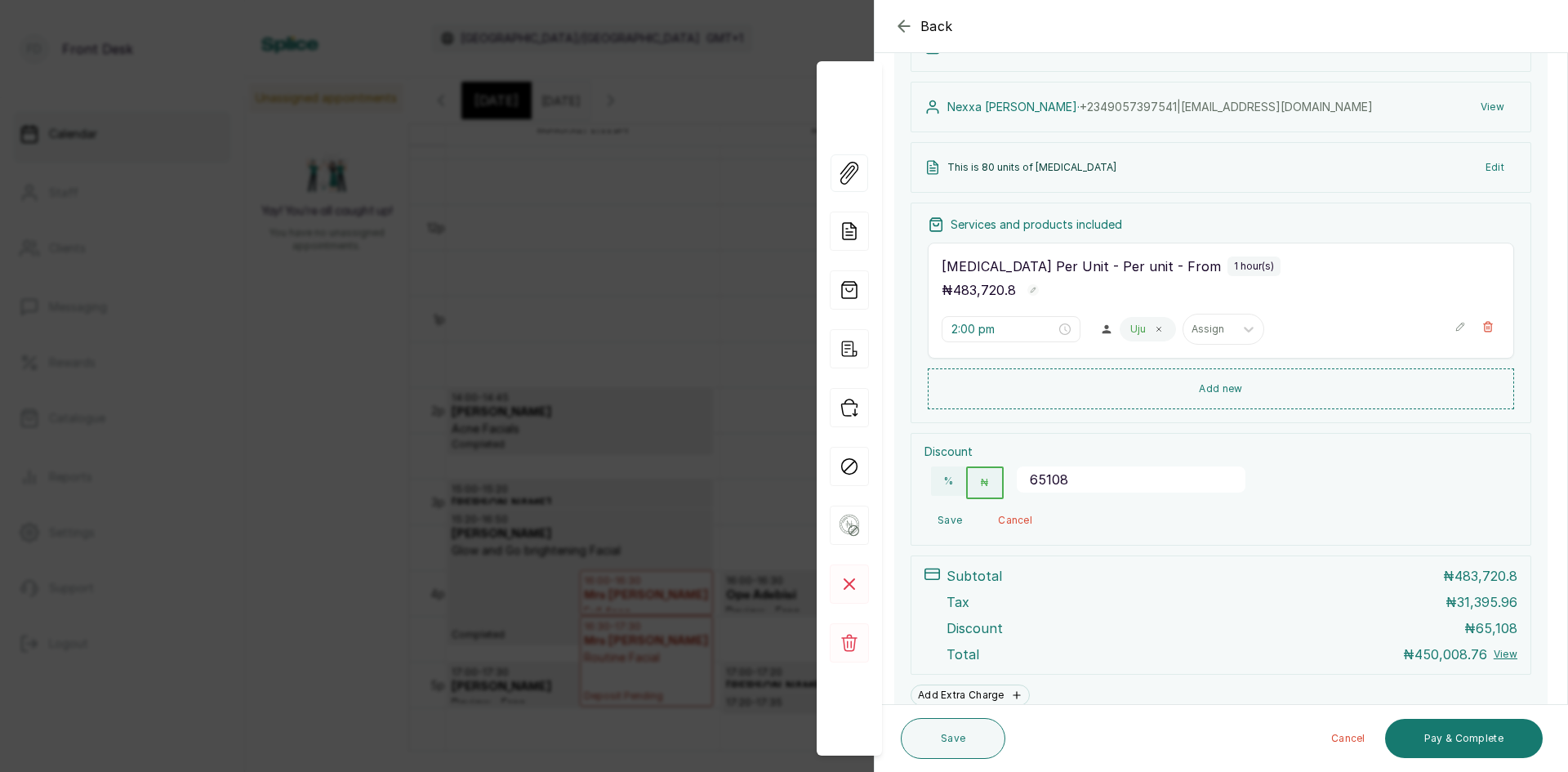
scroll to position [227, 0]
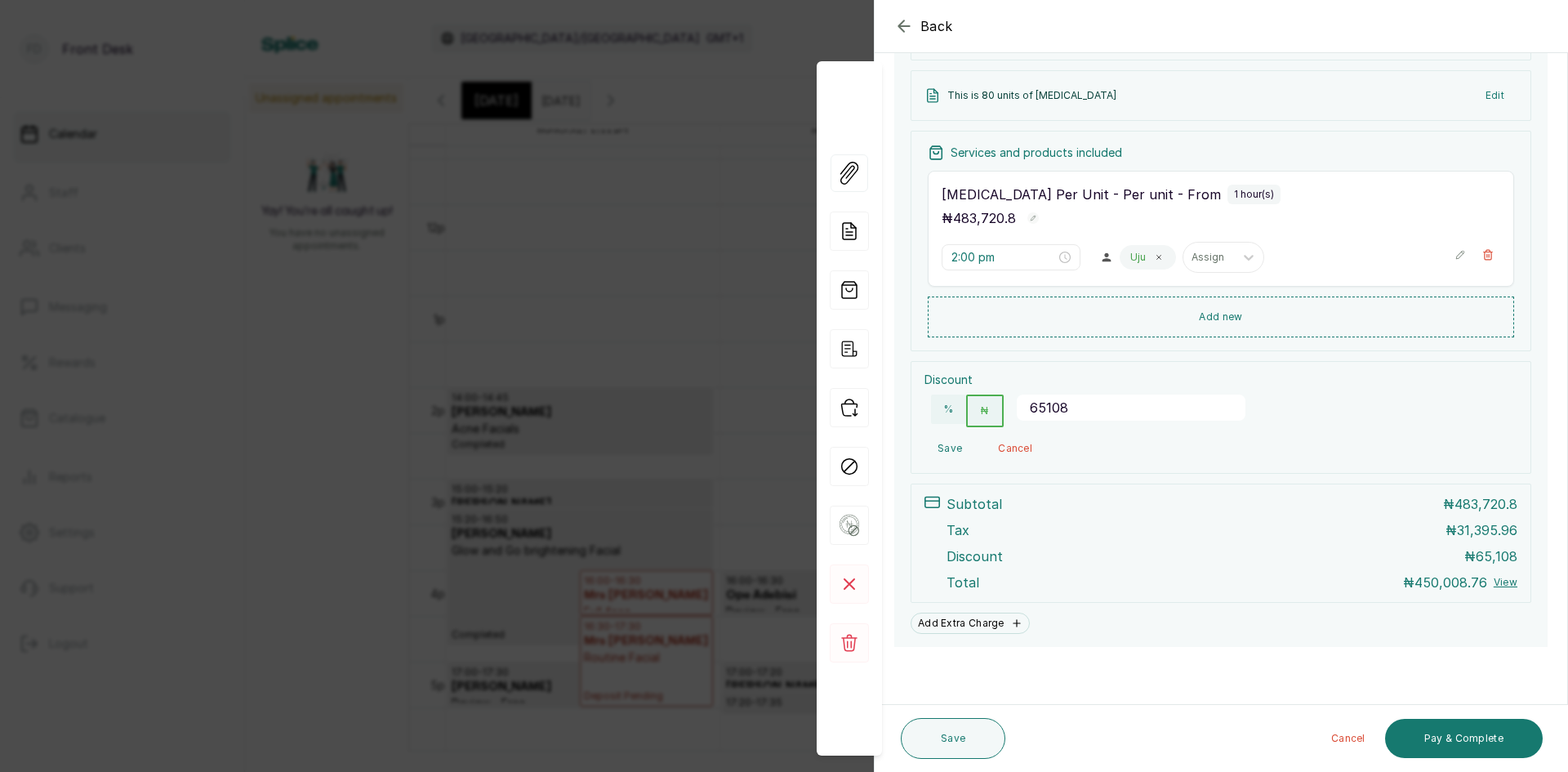
click at [1088, 414] on input "65108" at bounding box center [1130, 408] width 228 height 26
type input "65116.5"
click at [941, 445] on button "Save" at bounding box center [949, 448] width 51 height 29
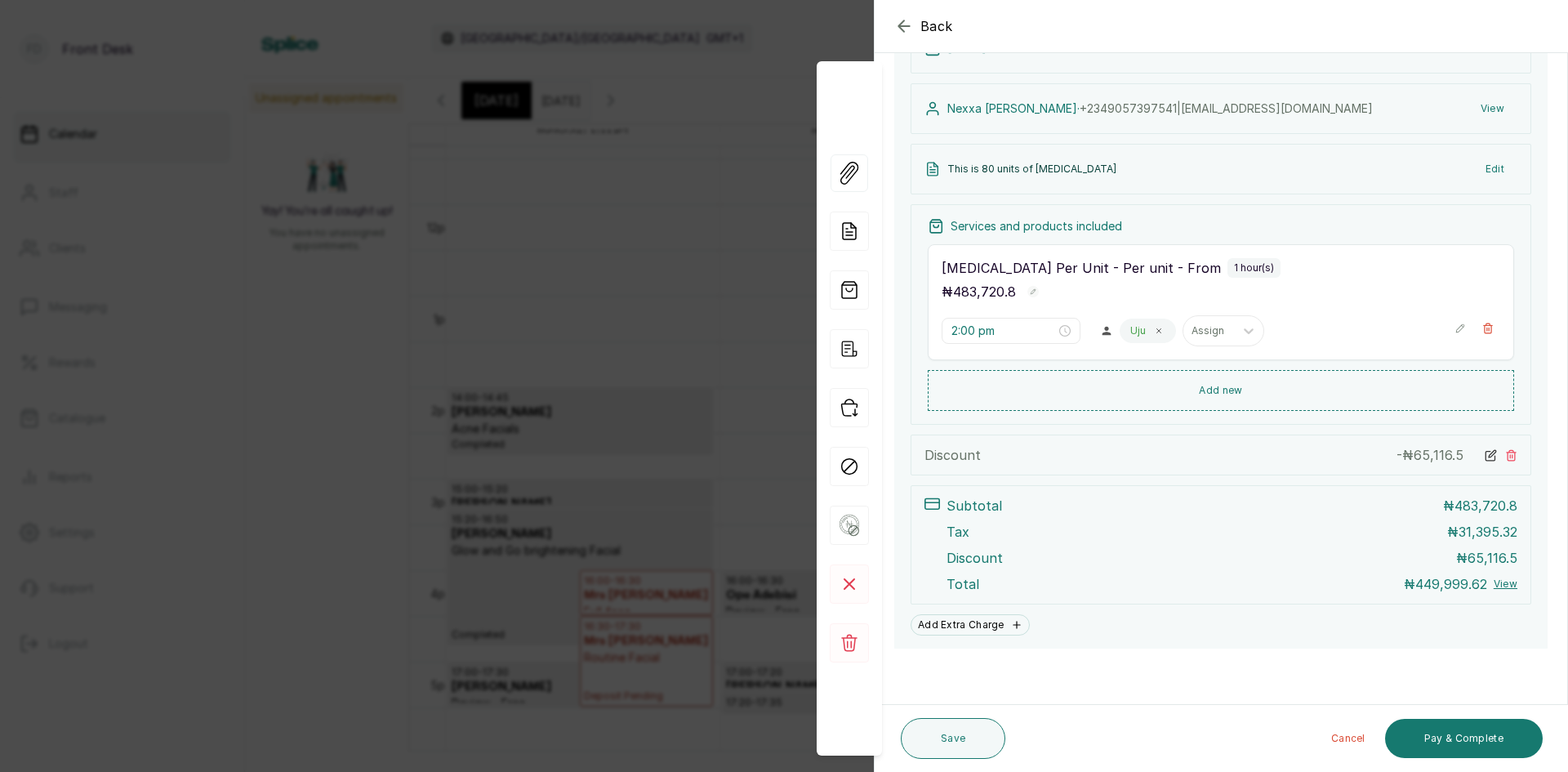
scroll to position [156, 0]
click at [1484, 449] on div "- ₦ 65,116.5" at bounding box center [1457, 453] width 121 height 20
click at [1484, 456] on icon at bounding box center [1490, 453] width 12 height 12
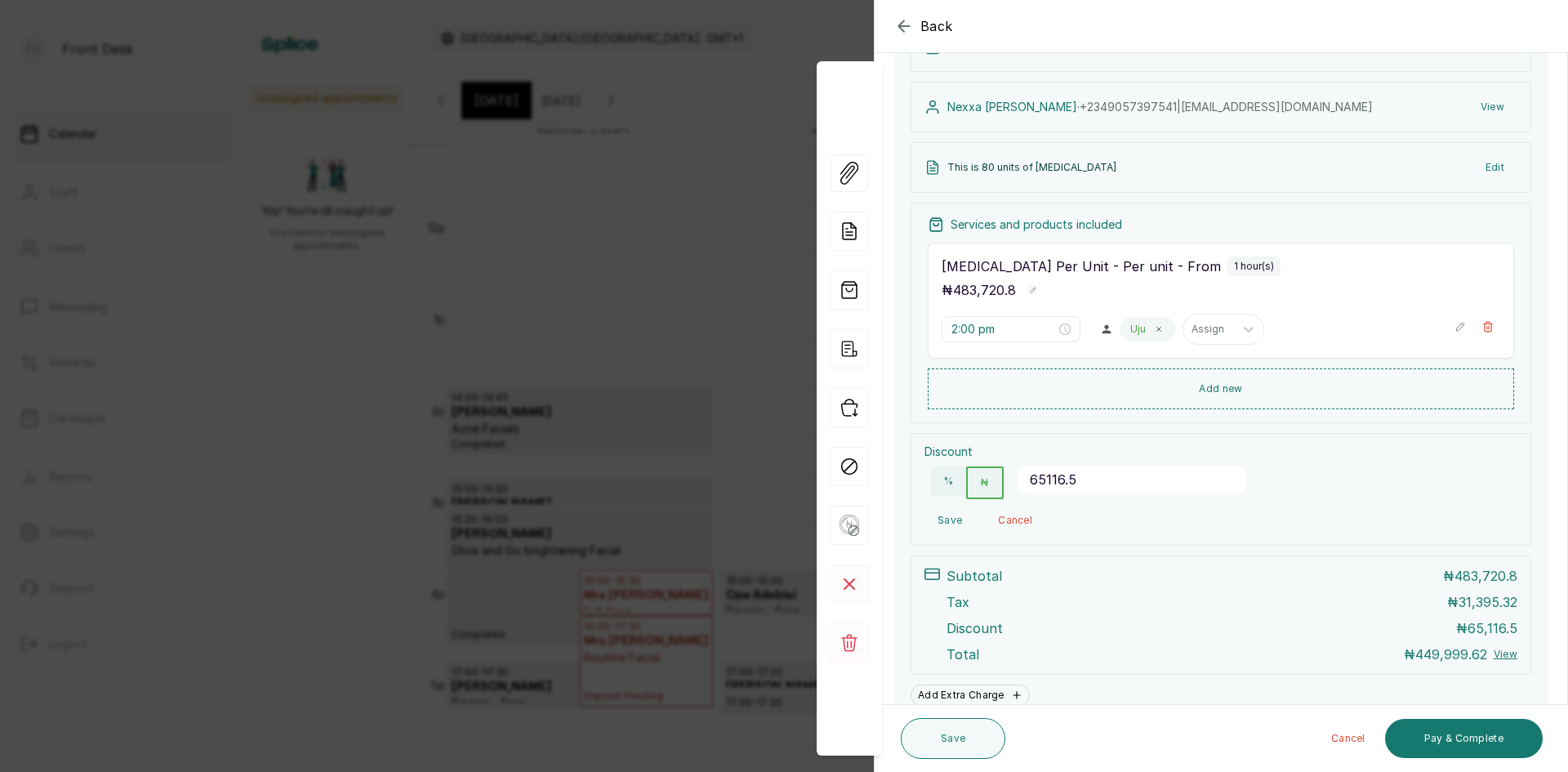
scroll to position [227, 0]
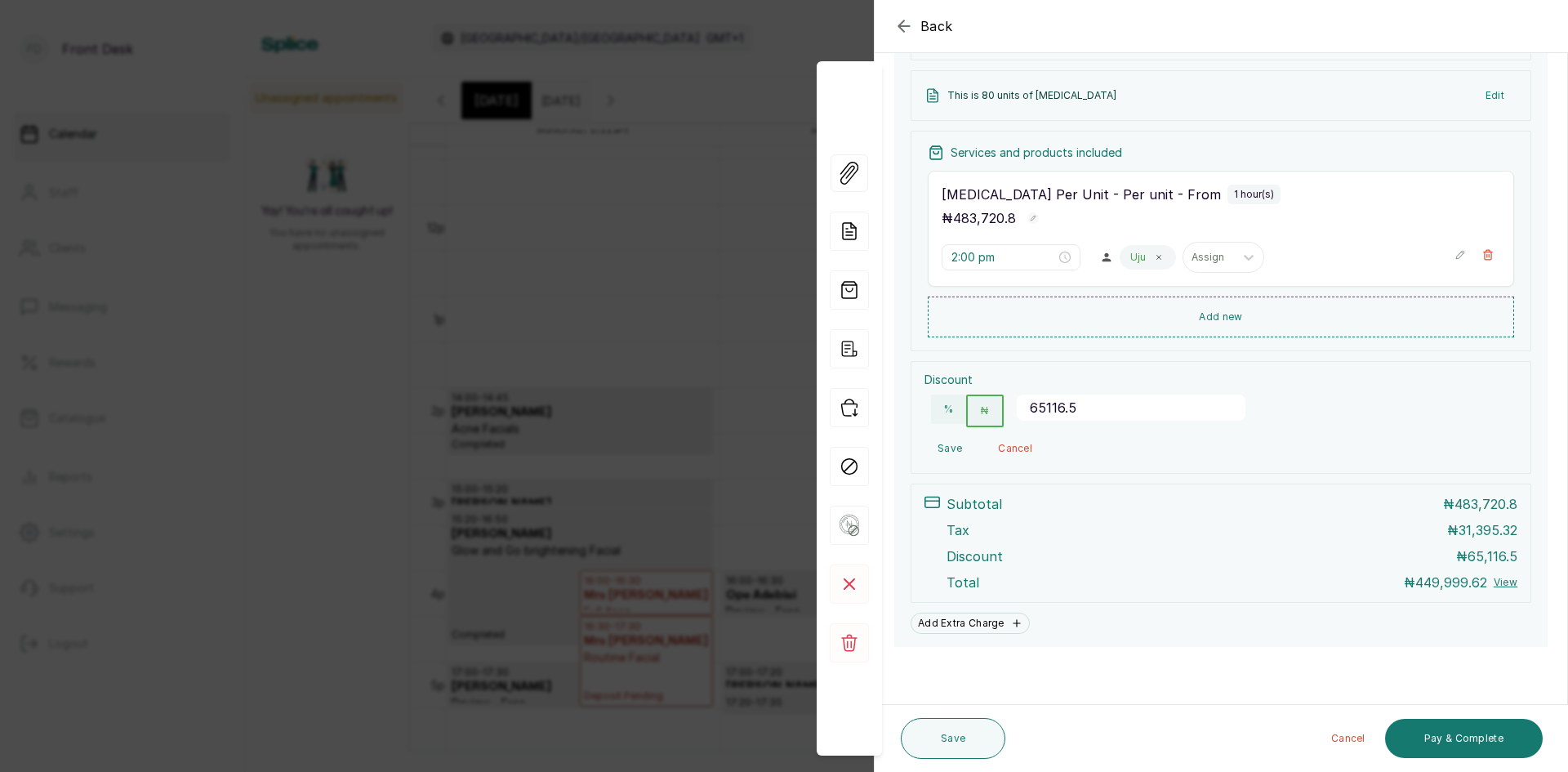
click at [1082, 410] on input "65116.5" at bounding box center [1130, 408] width 228 height 26
type input "65116"
click at [942, 448] on button "Save" at bounding box center [949, 448] width 51 height 29
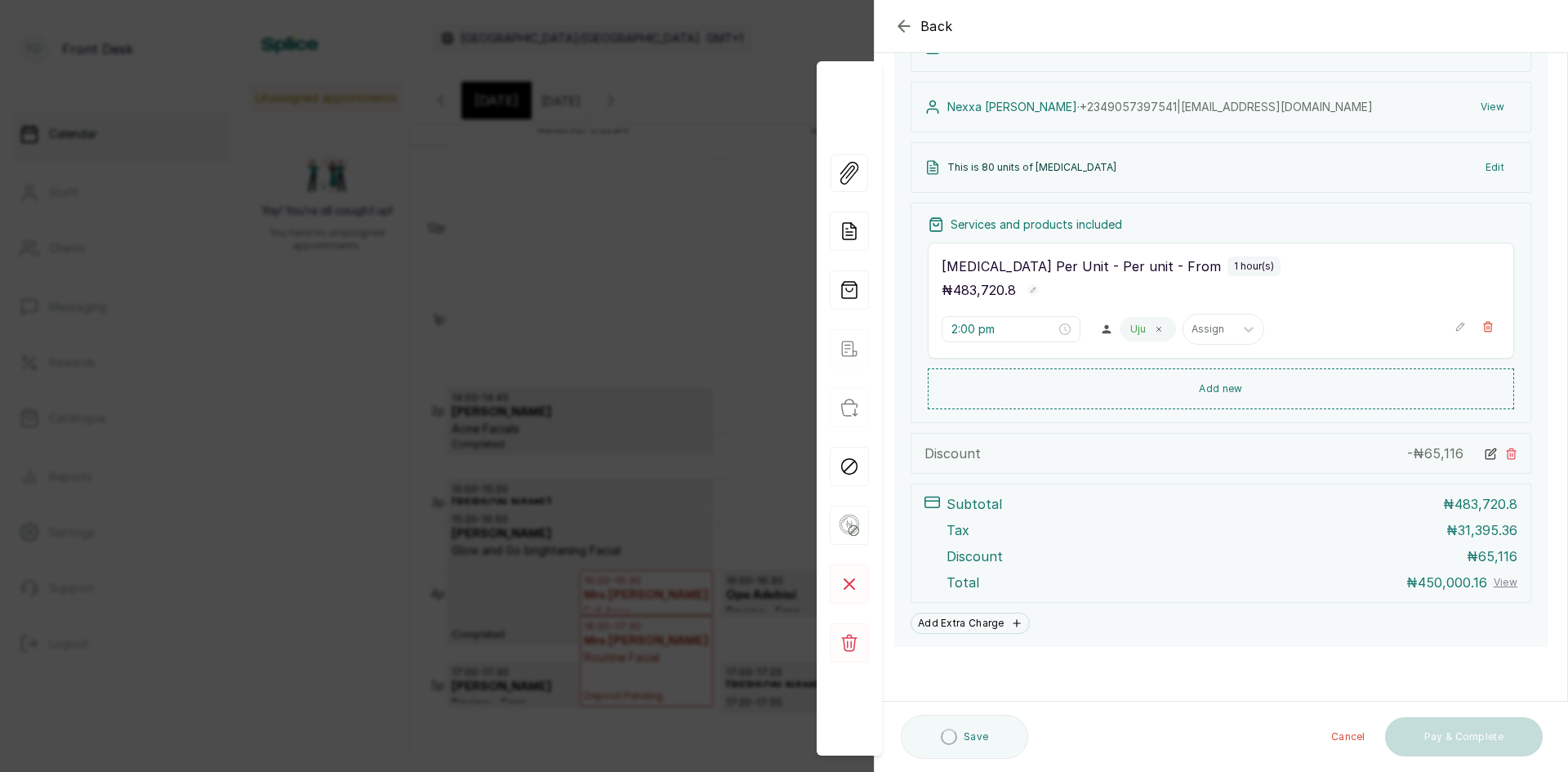
scroll to position [156, 0]
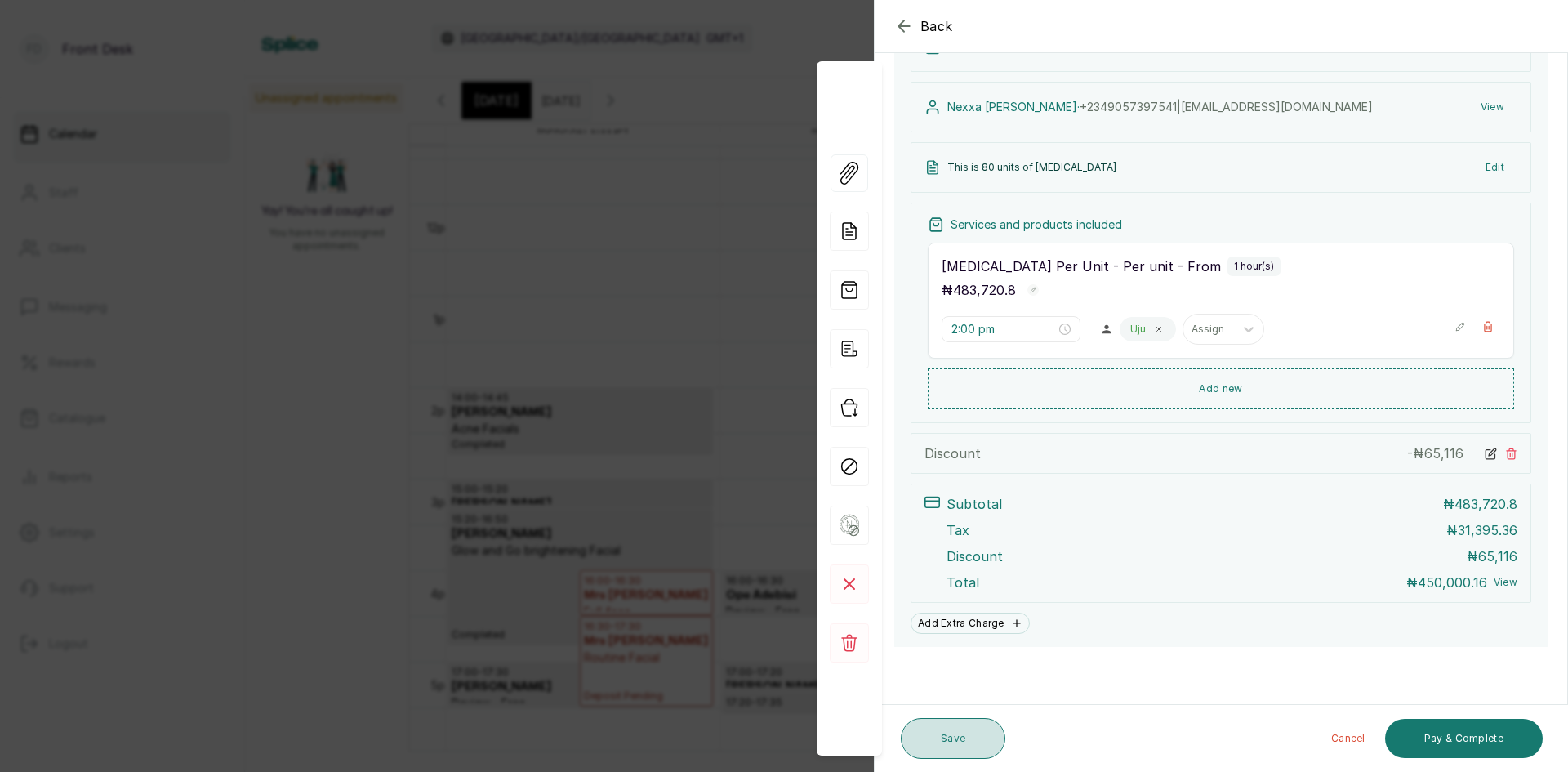
click at [976, 734] on button "Save" at bounding box center [952, 738] width 104 height 40
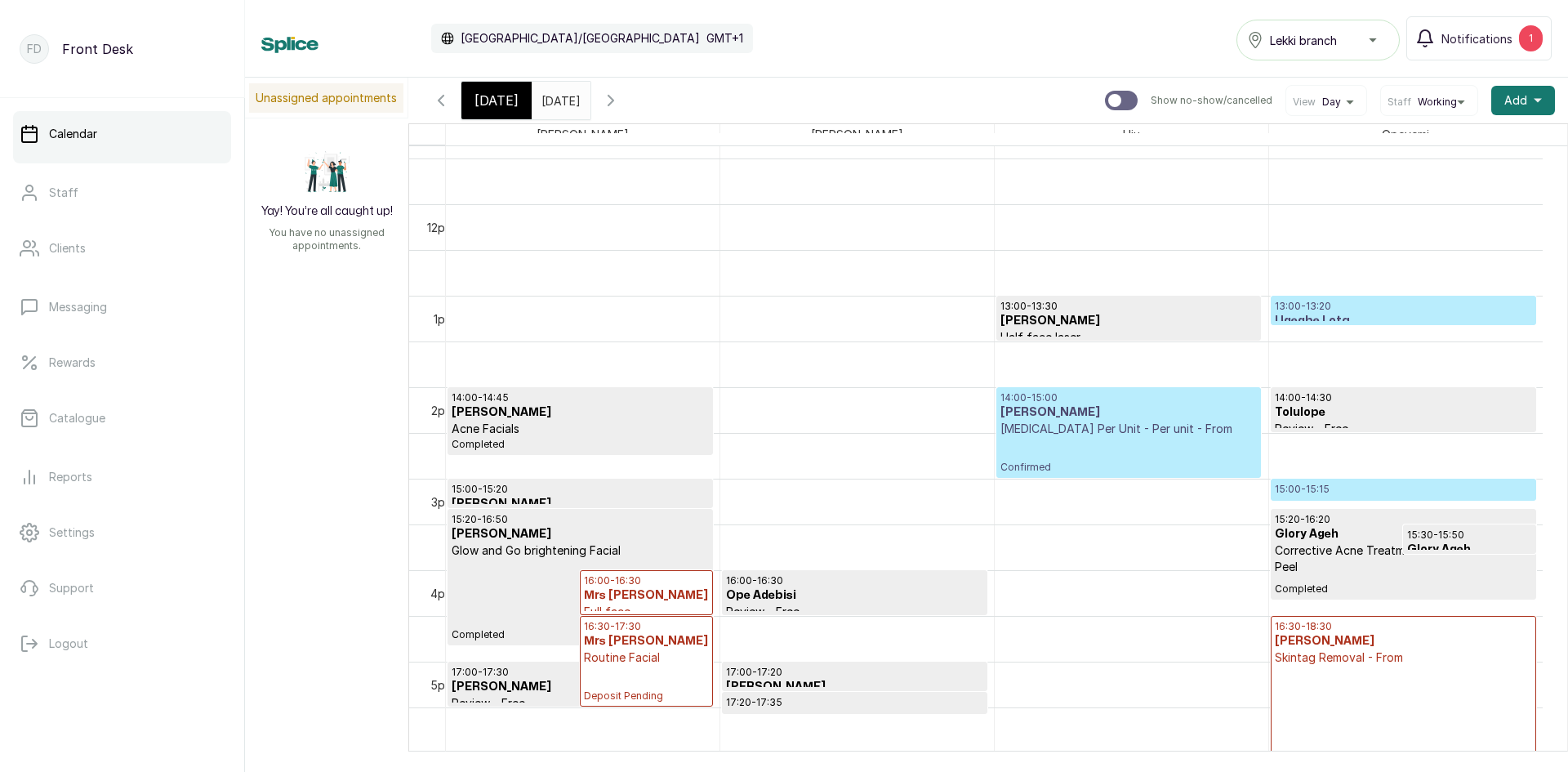
click at [1067, 439] on div "14:00 - 15:00 [PERSON_NAME] [MEDICAL_DATA] Per Unit - Per unit - From Confirmed" at bounding box center [1129, 433] width 257 height 83
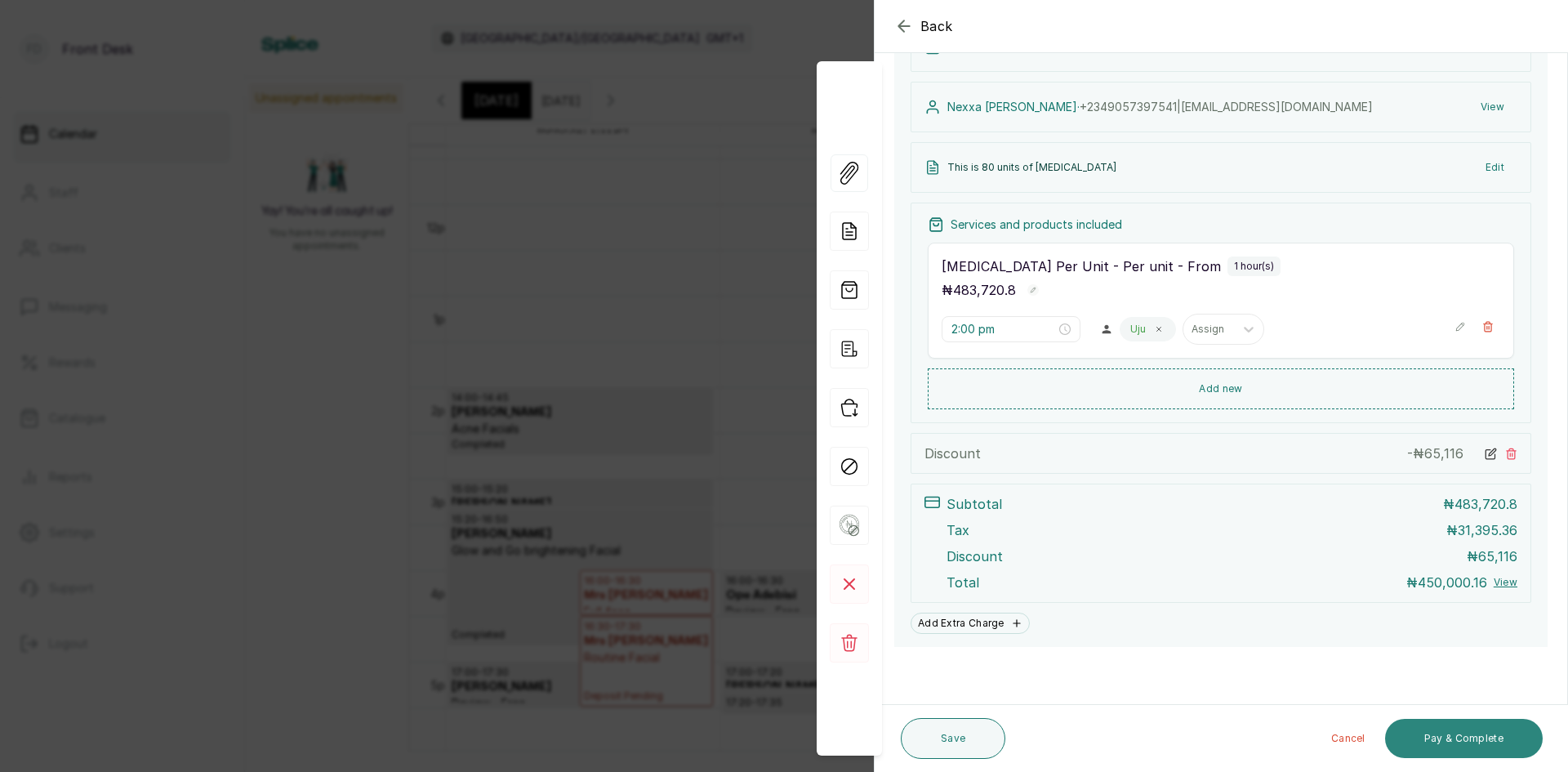
click at [1454, 732] on button "Pay & Complete" at bounding box center [1463, 738] width 158 height 39
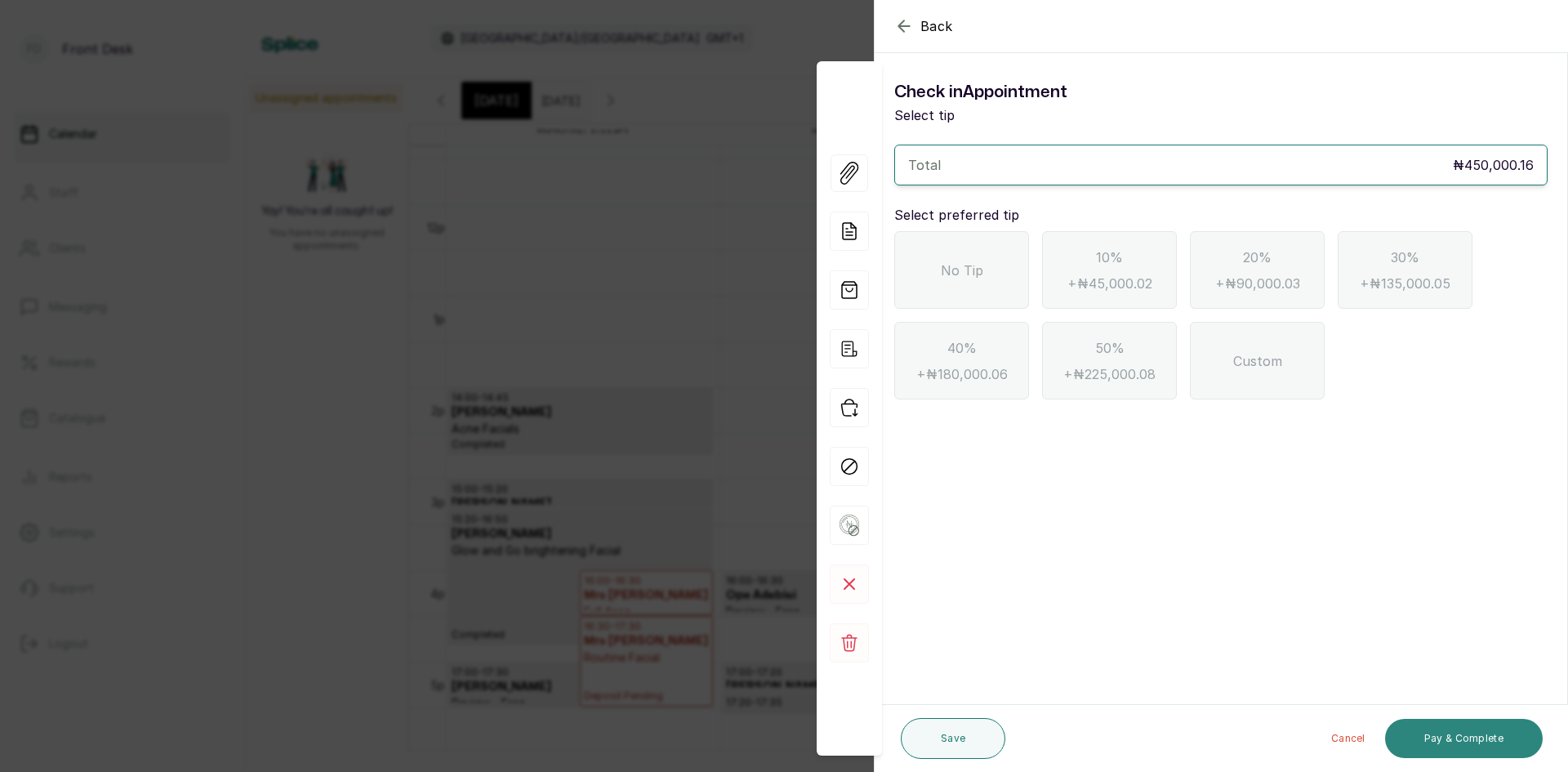
scroll to position [0, 0]
click at [897, 22] on icon "button" at bounding box center [904, 26] width 20 height 20
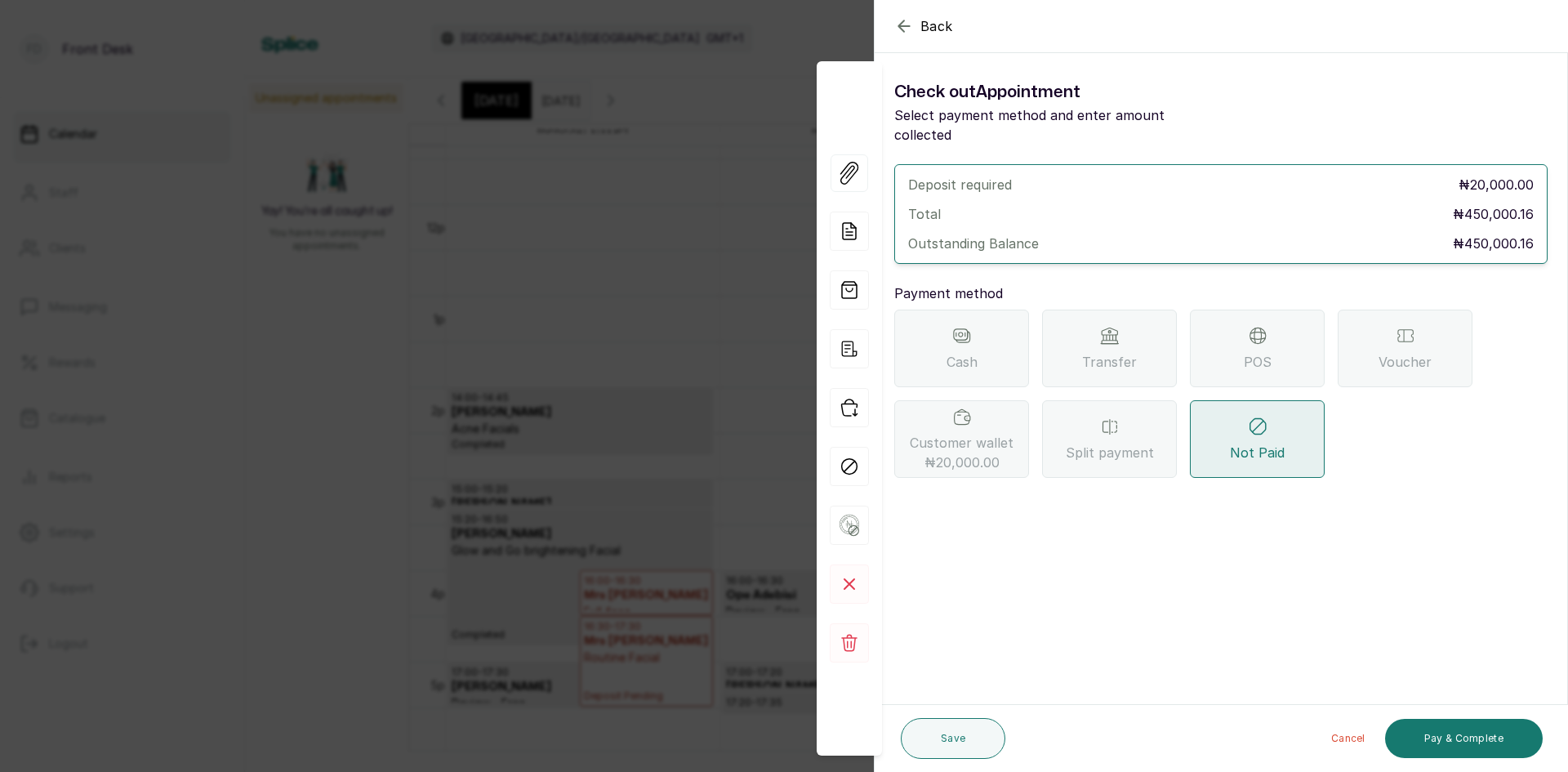
click at [1107, 331] on div "Transfer" at bounding box center [1109, 348] width 134 height 78
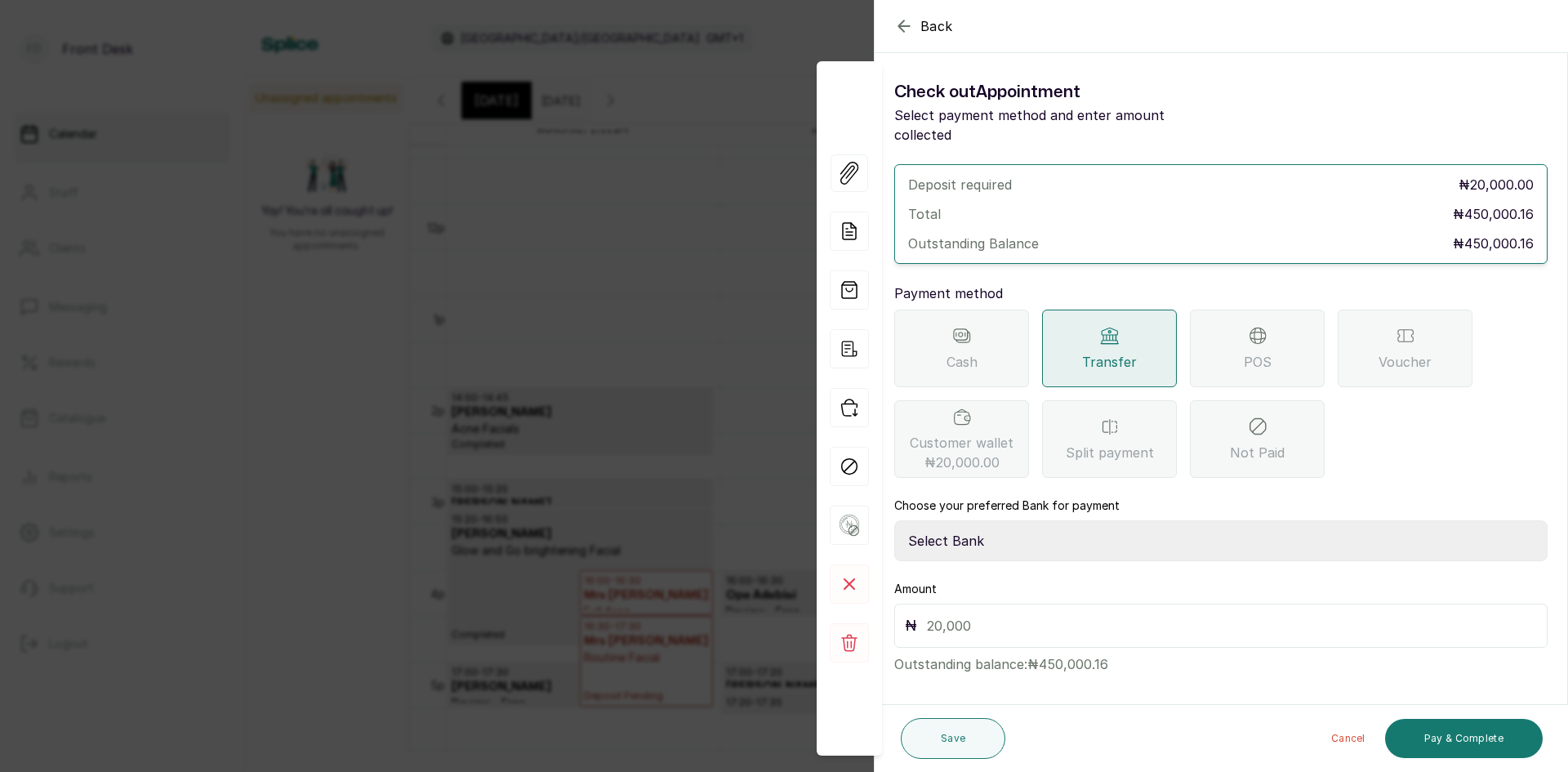
click at [1004, 520] on select "Select Bank [PERSON_NAME] Fairmoney Microfinance Bank SKN ANALYTICS MED AESTH. …" at bounding box center [1221, 540] width 653 height 40
select select "43272bc0-21c6-4b19-b9fb-c2093b8603c2"
click at [894, 520] on select "Select Bank [PERSON_NAME] Fairmoney Microfinance Bank SKN ANALYTICS MED AESTH. …" at bounding box center [1221, 540] width 653 height 40
click at [997, 614] on input "text" at bounding box center [1232, 626] width 610 height 23
type input "450,000.16"
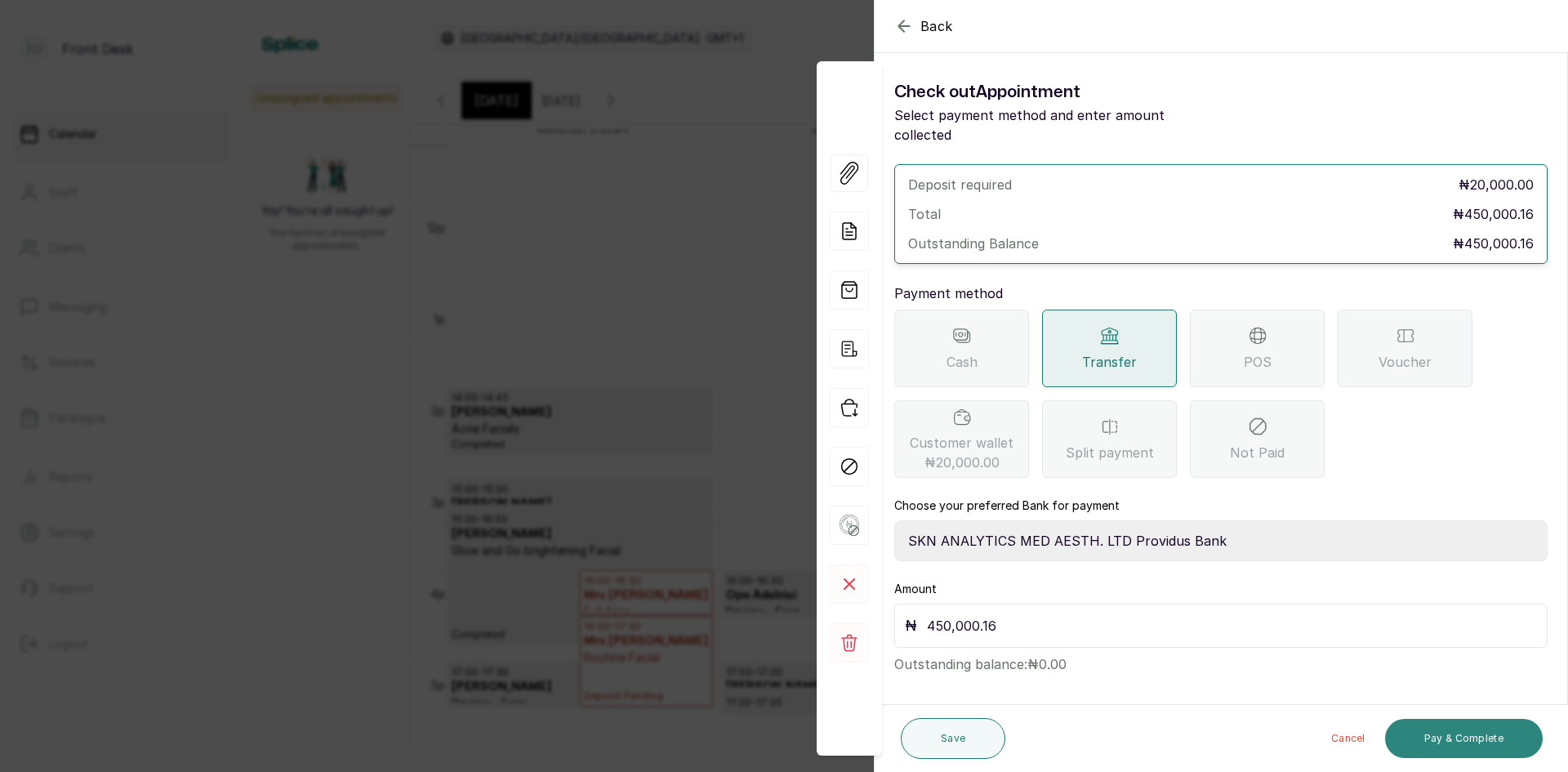
click at [1441, 733] on button "Pay & Complete" at bounding box center [1463, 738] width 158 height 39
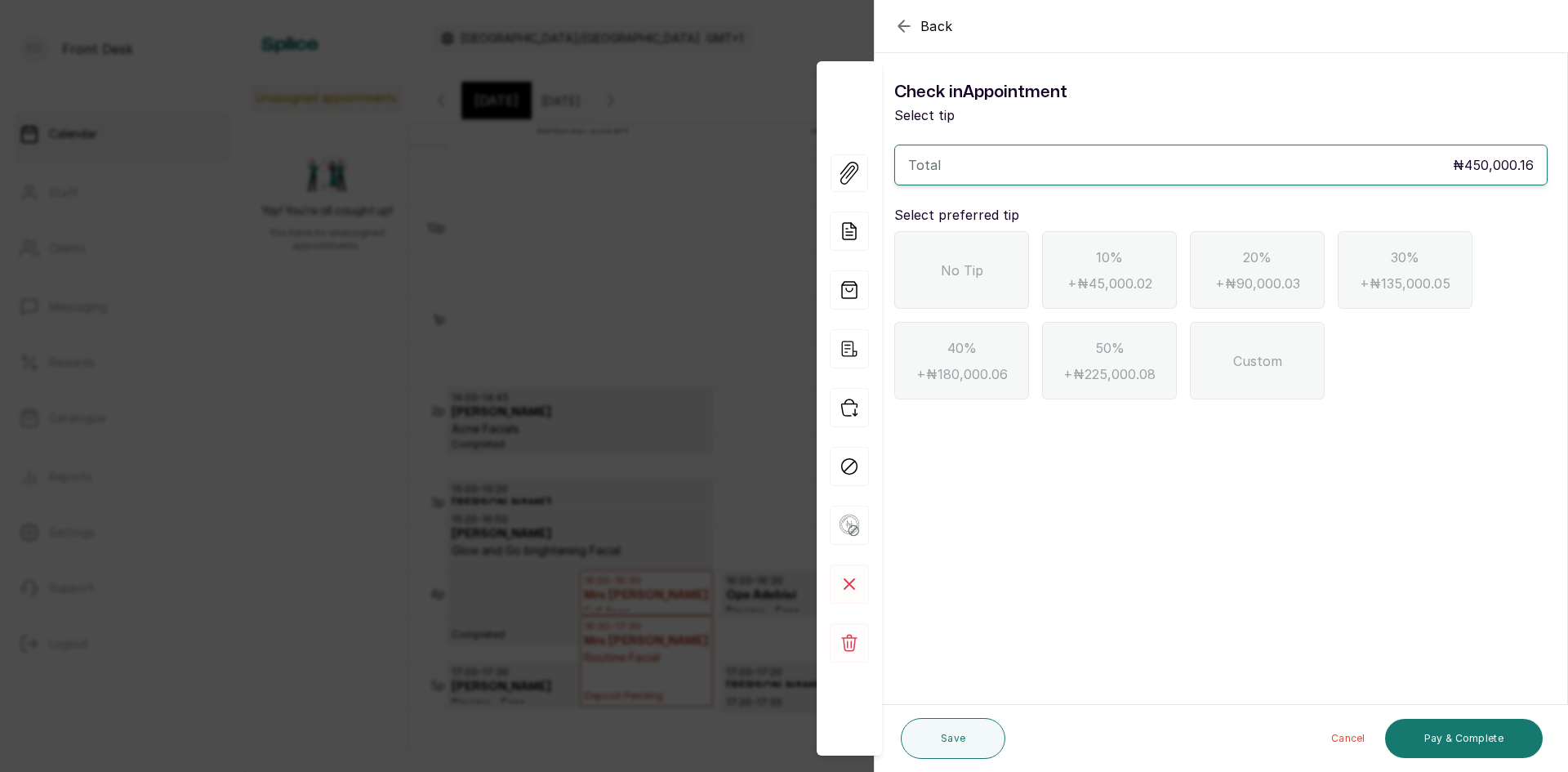
click at [944, 258] on div "No Tip" at bounding box center [961, 270] width 134 height 78
click at [1475, 744] on button "Pay & Complete" at bounding box center [1463, 738] width 158 height 39
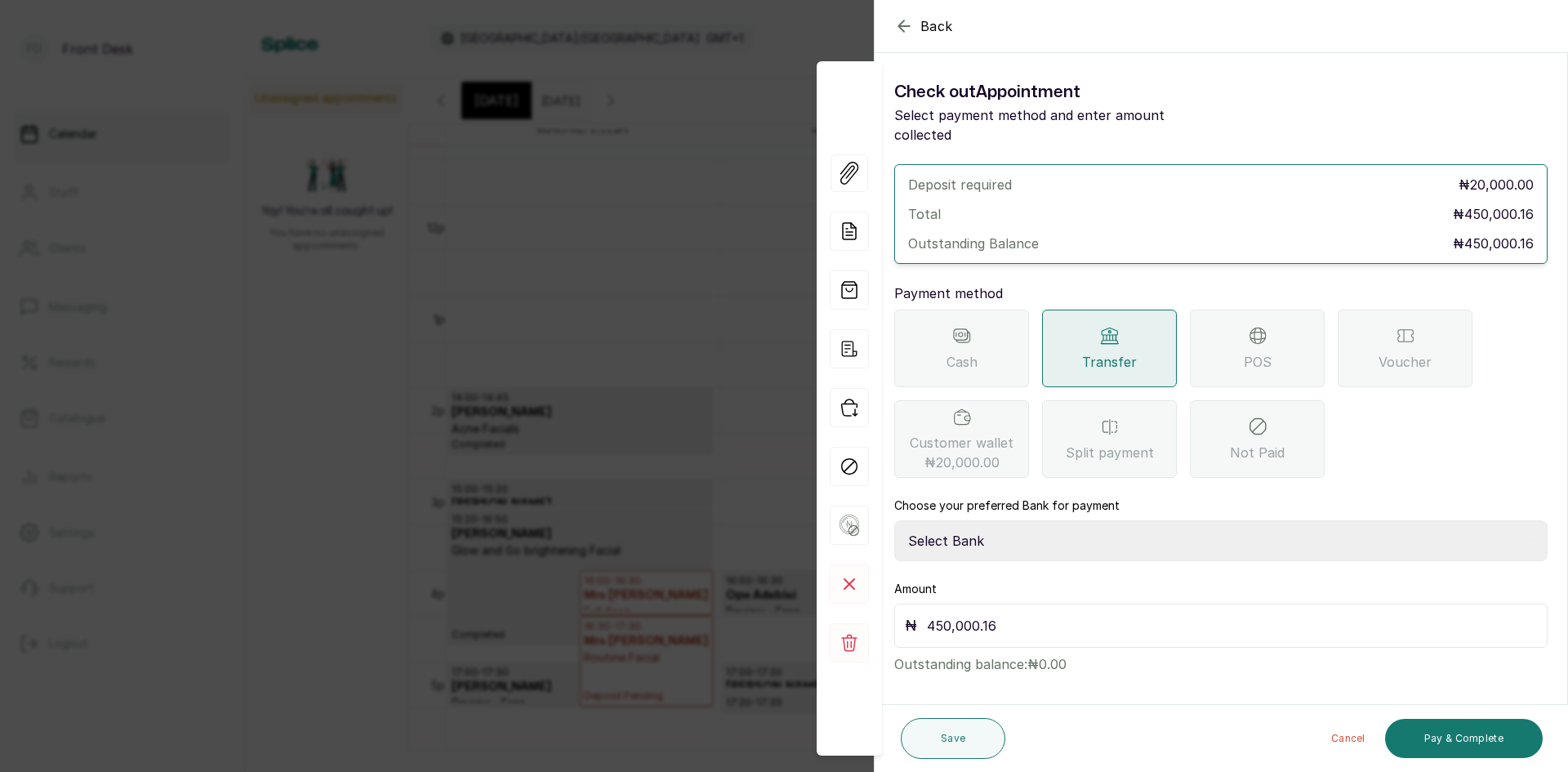
click at [1009, 520] on select "Select Bank [PERSON_NAME] Fairmoney Microfinance Bank SKN ANALYTICS MED AESTH. …" at bounding box center [1221, 540] width 653 height 40
select select "43272bc0-21c6-4b19-b9fb-c2093b8603c2"
click at [894, 520] on select "Select Bank [PERSON_NAME] Fairmoney Microfinance Bank SKN ANALYTICS MED AESTH. …" at bounding box center [1221, 540] width 653 height 40
click at [1425, 734] on button "Pay & Complete" at bounding box center [1463, 738] width 158 height 39
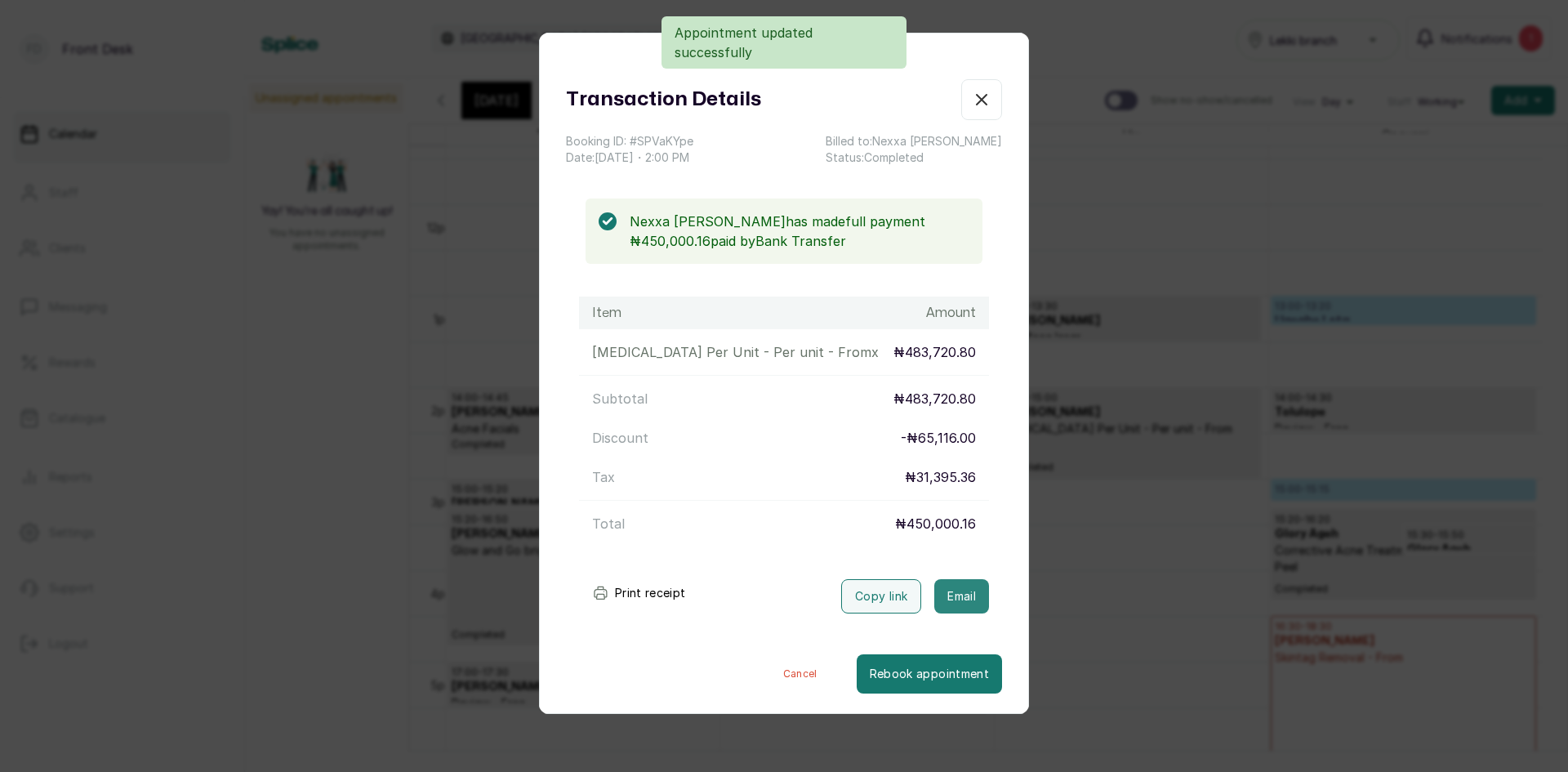
click at [955, 592] on button "Email" at bounding box center [961, 596] width 54 height 34
click at [1179, 545] on div "Transaction Details Booking ID: # SPVaKYpe Date: [DATE] ・ 2:00 PM Billed to: [P…" at bounding box center [784, 386] width 1568 height 772
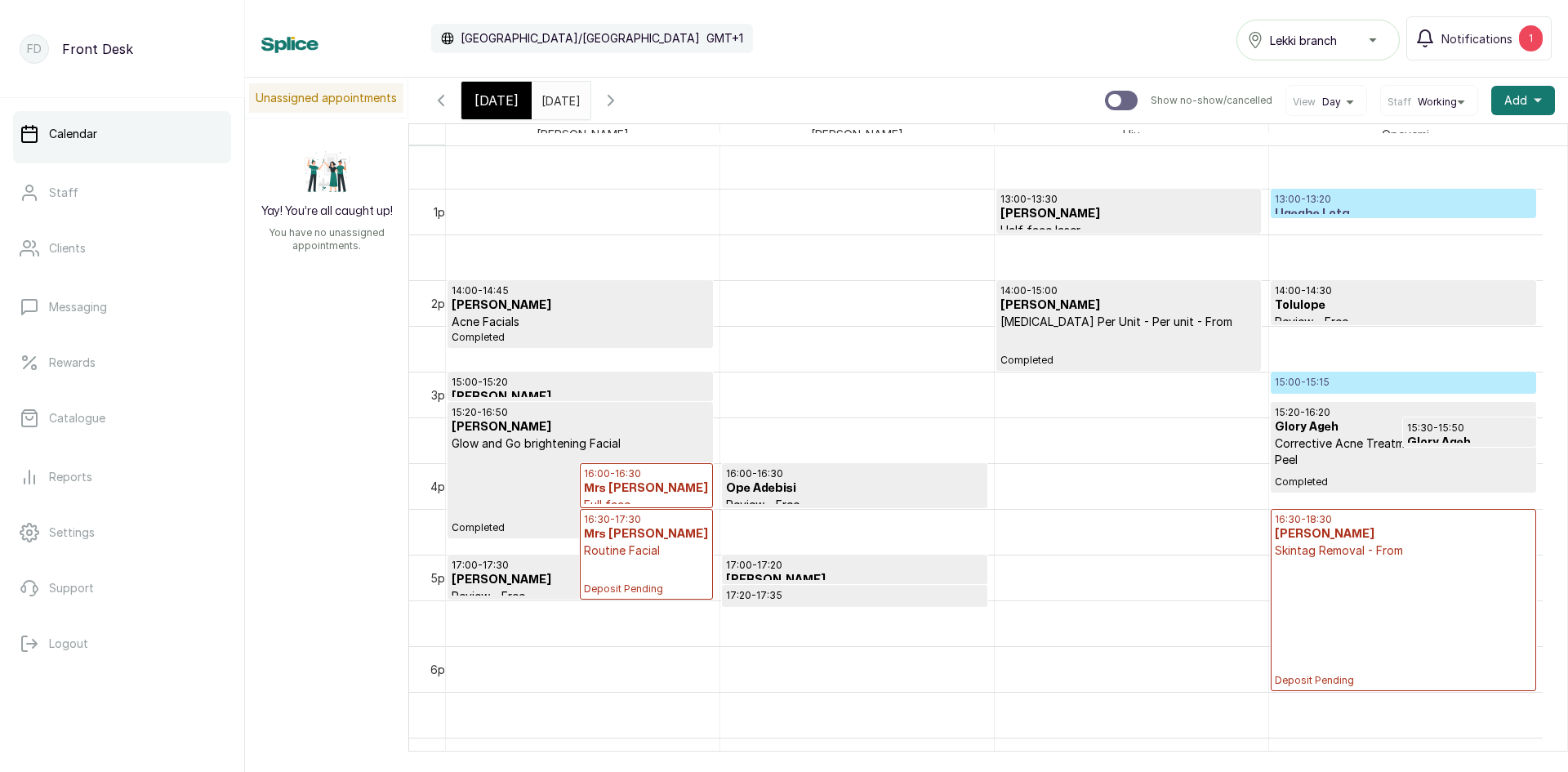
scroll to position [1121, 0]
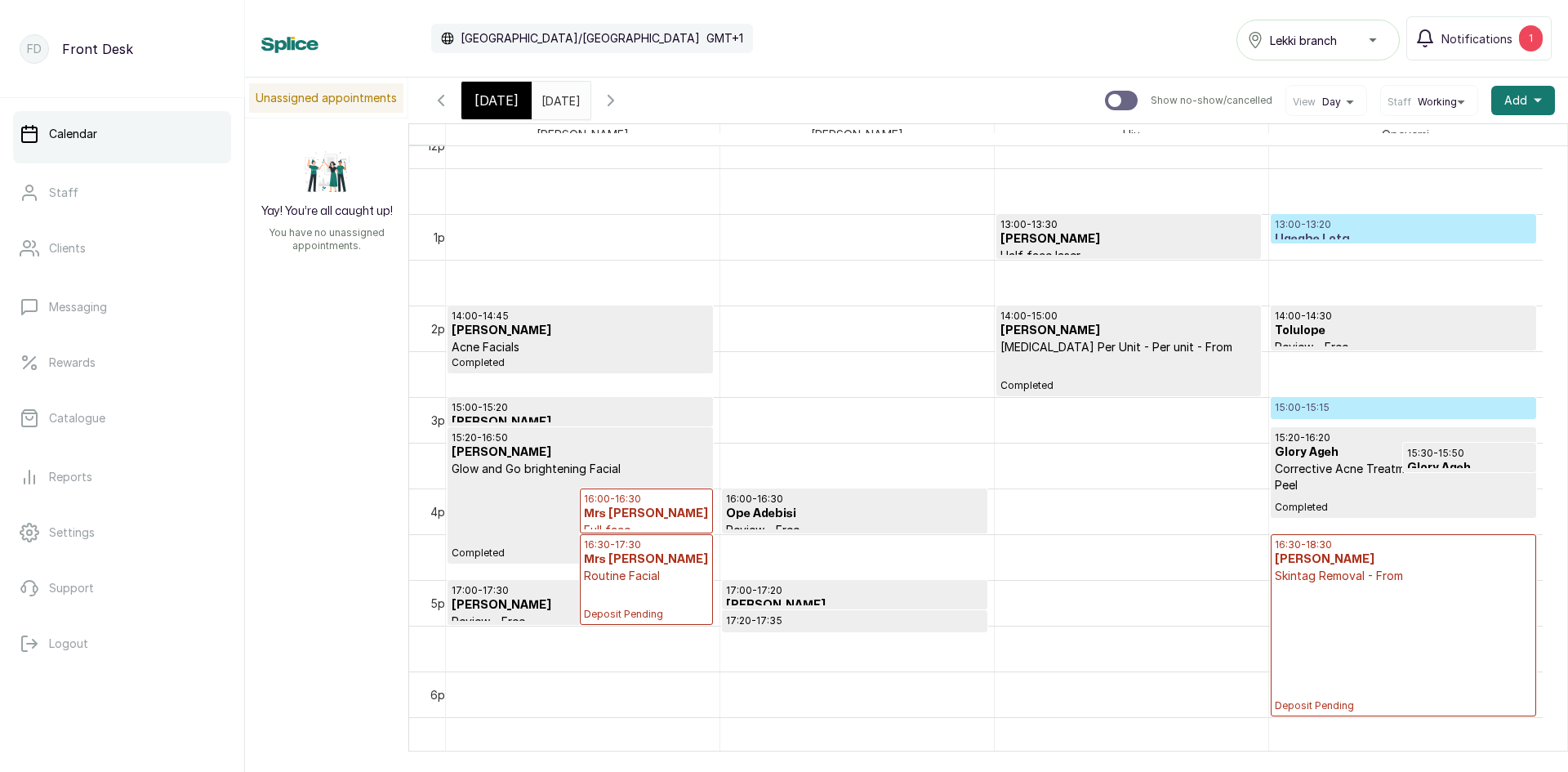
click at [1347, 408] on p "15:00 - 15:15" at bounding box center [1403, 407] width 258 height 13
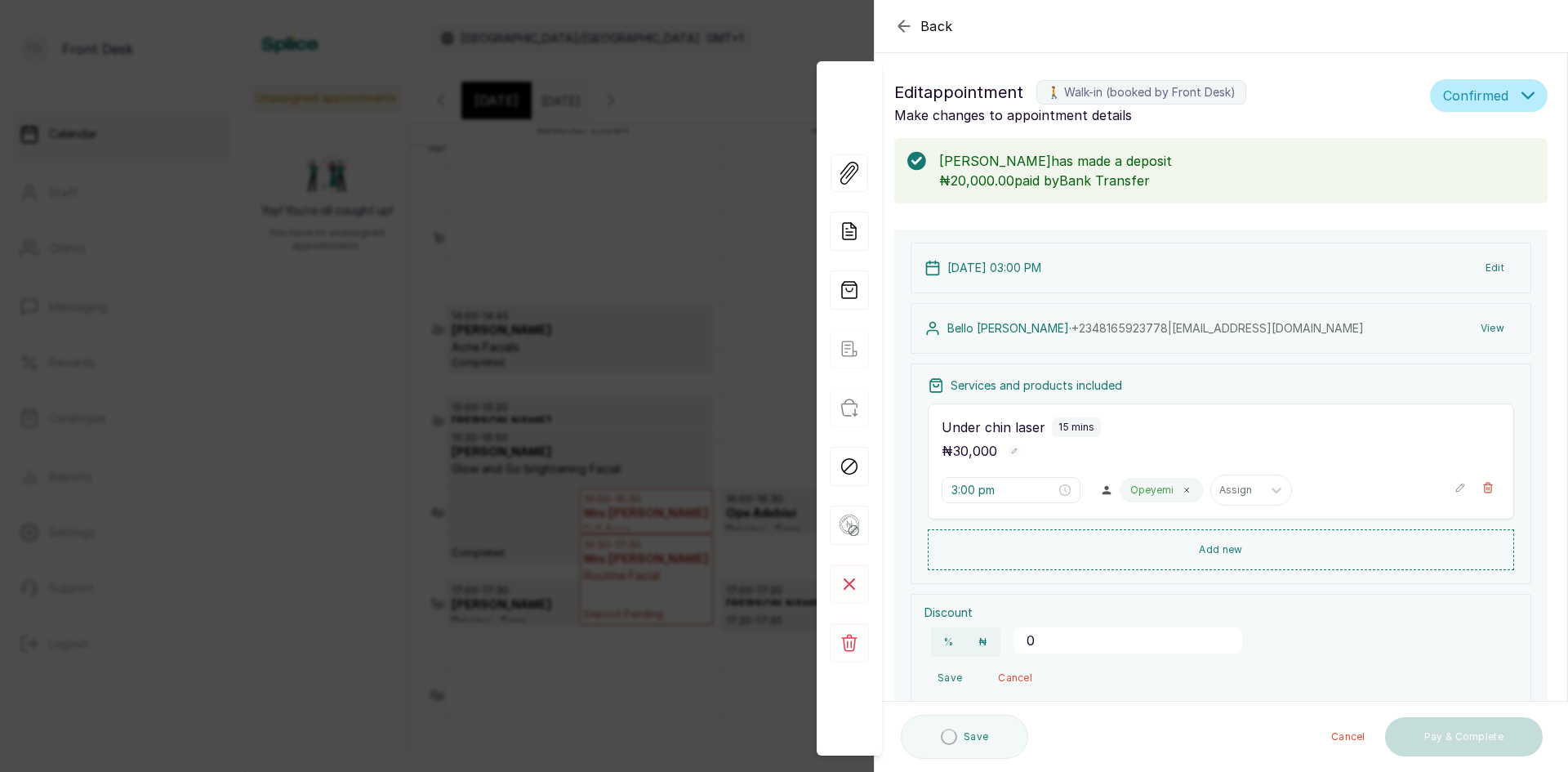
drag, startPoint x: 644, startPoint y: 333, endPoint x: 651, endPoint y: 328, distance: 8.6
click at [649, 332] on div "Back Appointment Details Edit appointment 🚶 Walk-in (booked by Front Desk) Make…" at bounding box center [784, 386] width 1568 height 772
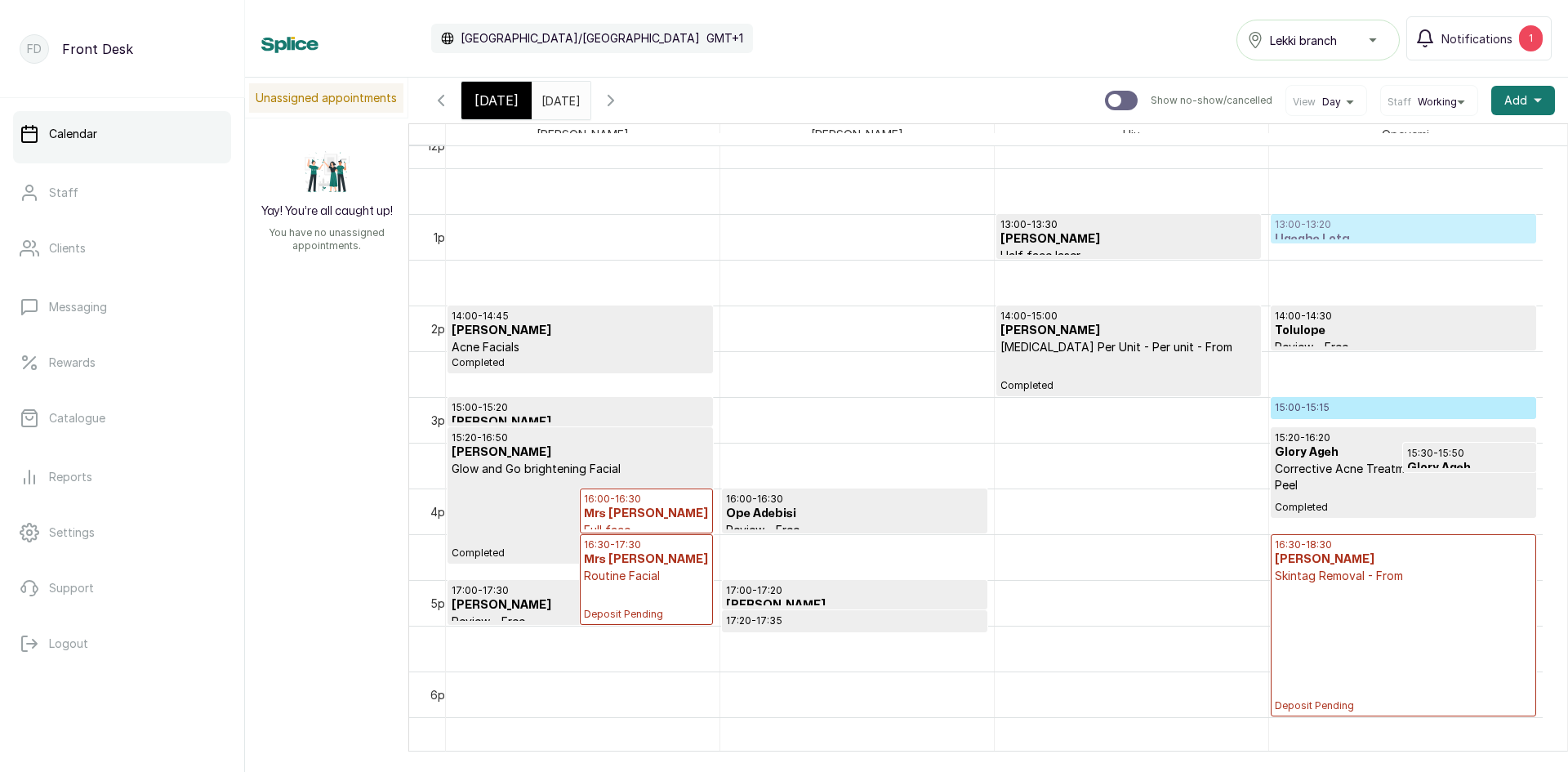
click at [1308, 218] on div "15:20 - 16:20 Glory Ageh Corrective Acne Treatment and Combination Peel Complet…" at bounding box center [1405, 121] width 273 height 2195
click at [1322, 227] on div "15:20 - 16:20 Glory Ageh Corrective Acne Treatment and Combination Peel Complet…" at bounding box center [1405, 121] width 273 height 2195
click at [613, 97] on icon "button" at bounding box center [611, 100] width 5 height 9
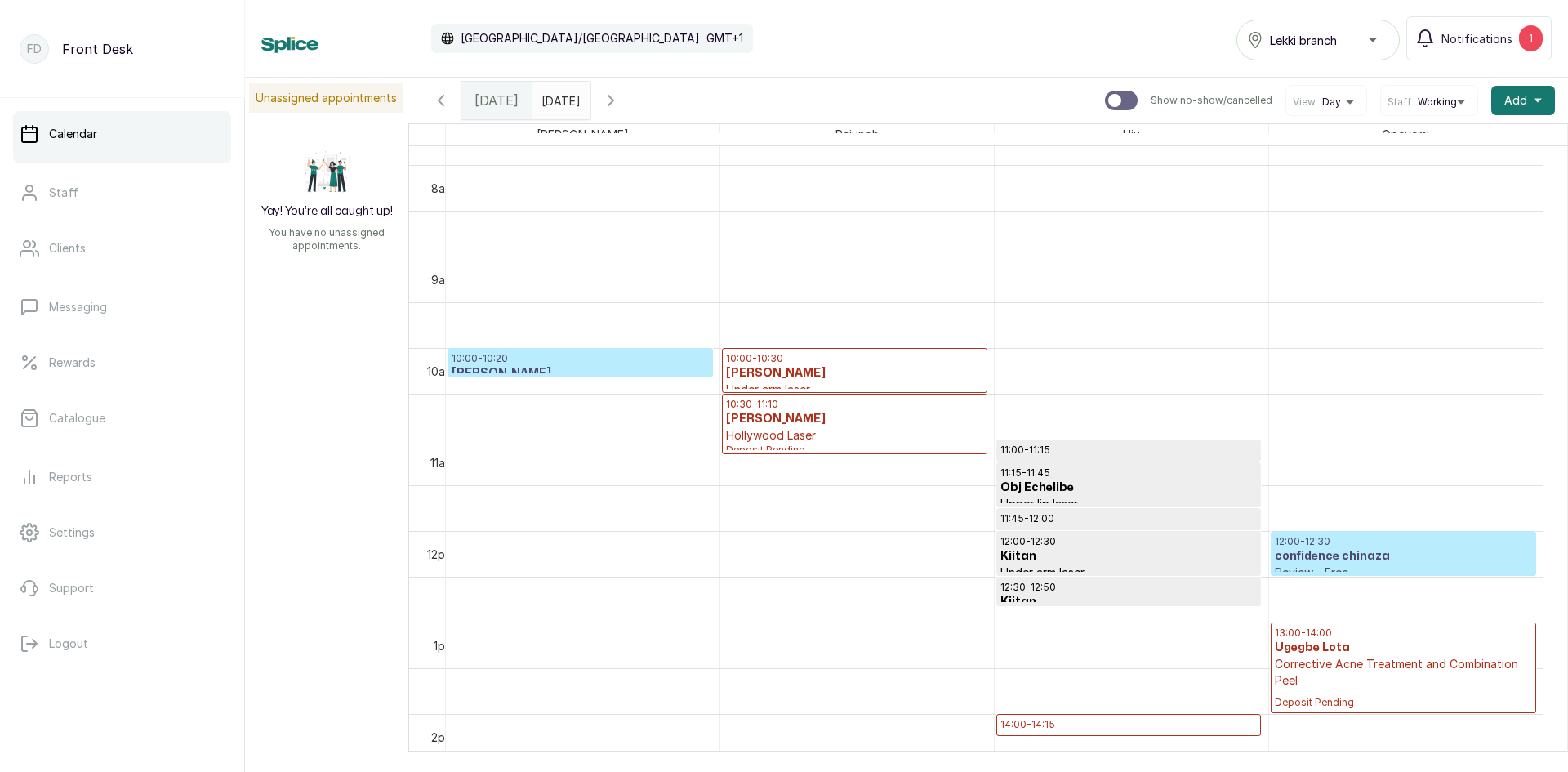
scroll to position [632, 0]
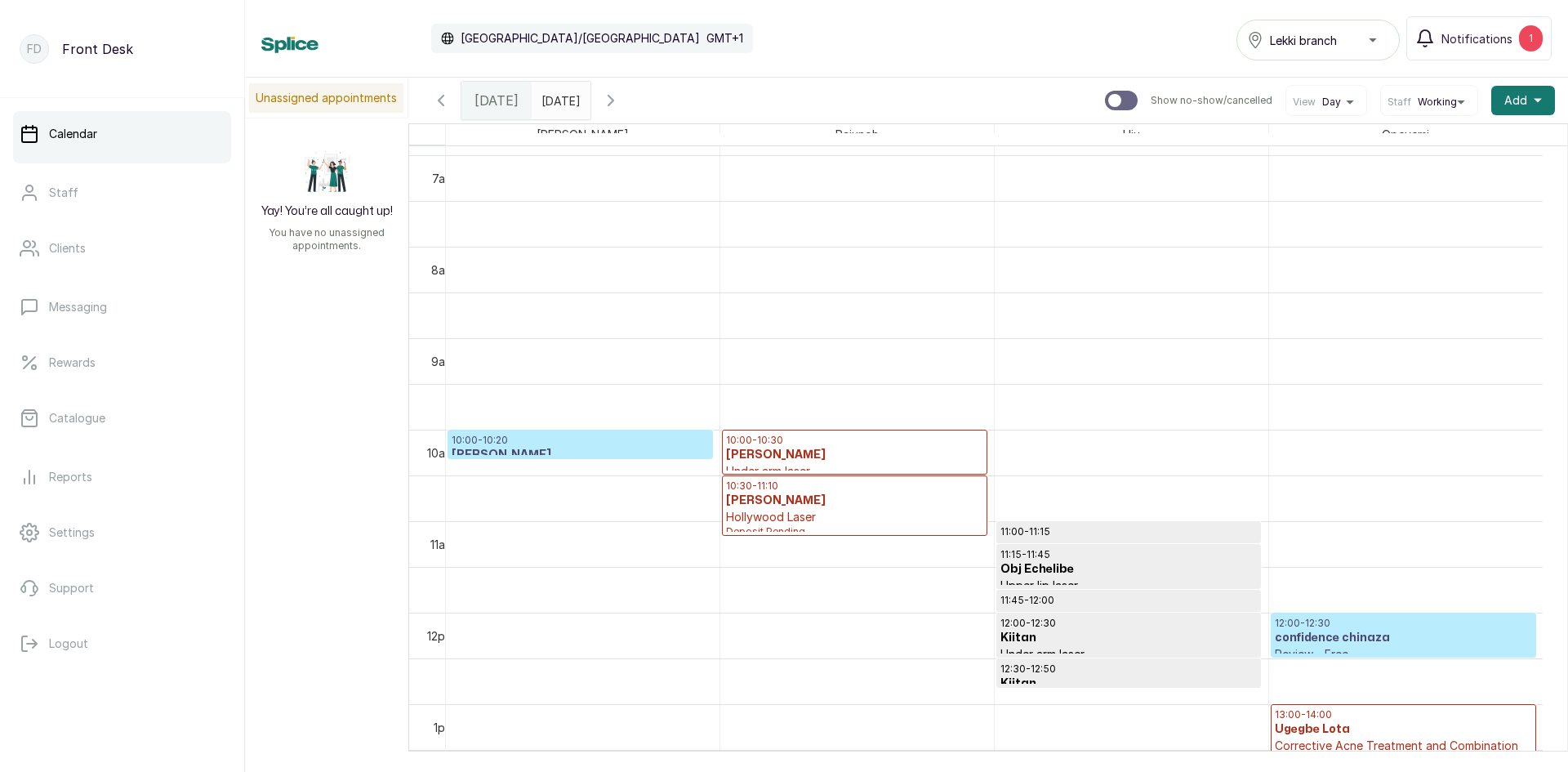
click at [438, 100] on icon "button" at bounding box center [440, 100] width 20 height 20
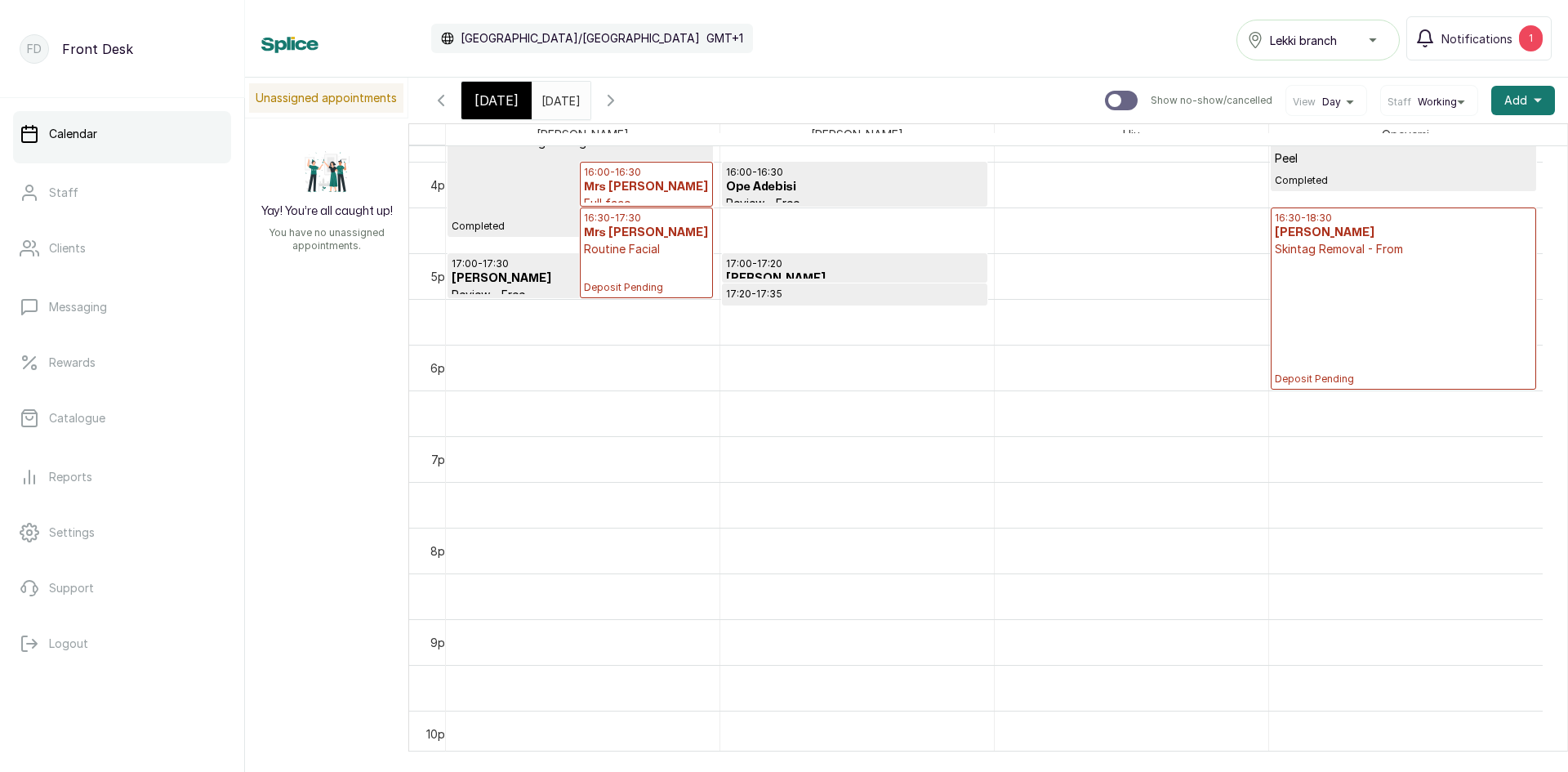
scroll to position [1229, 0]
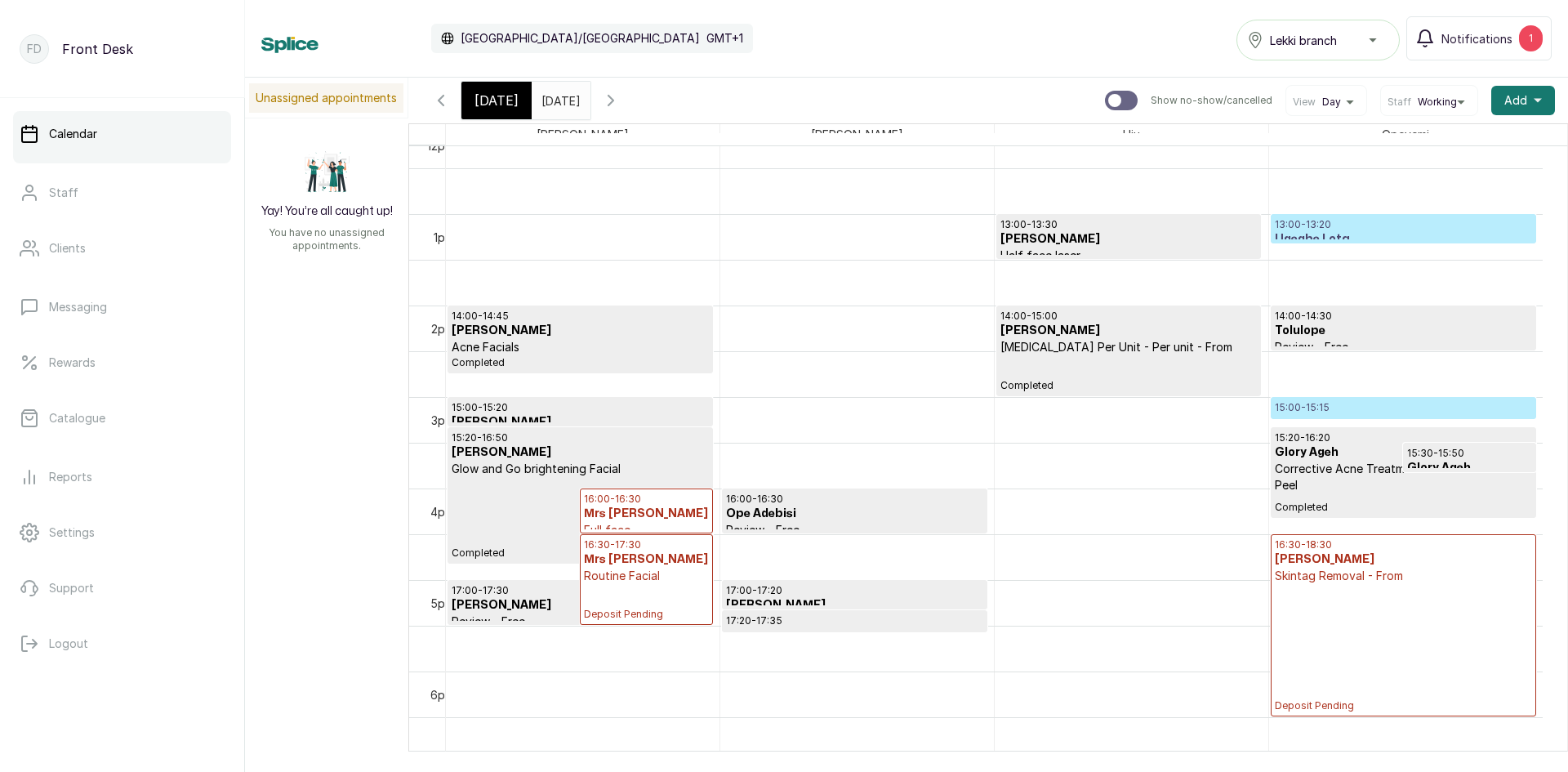
click at [491, 98] on span "[DATE]" at bounding box center [496, 100] width 44 height 20
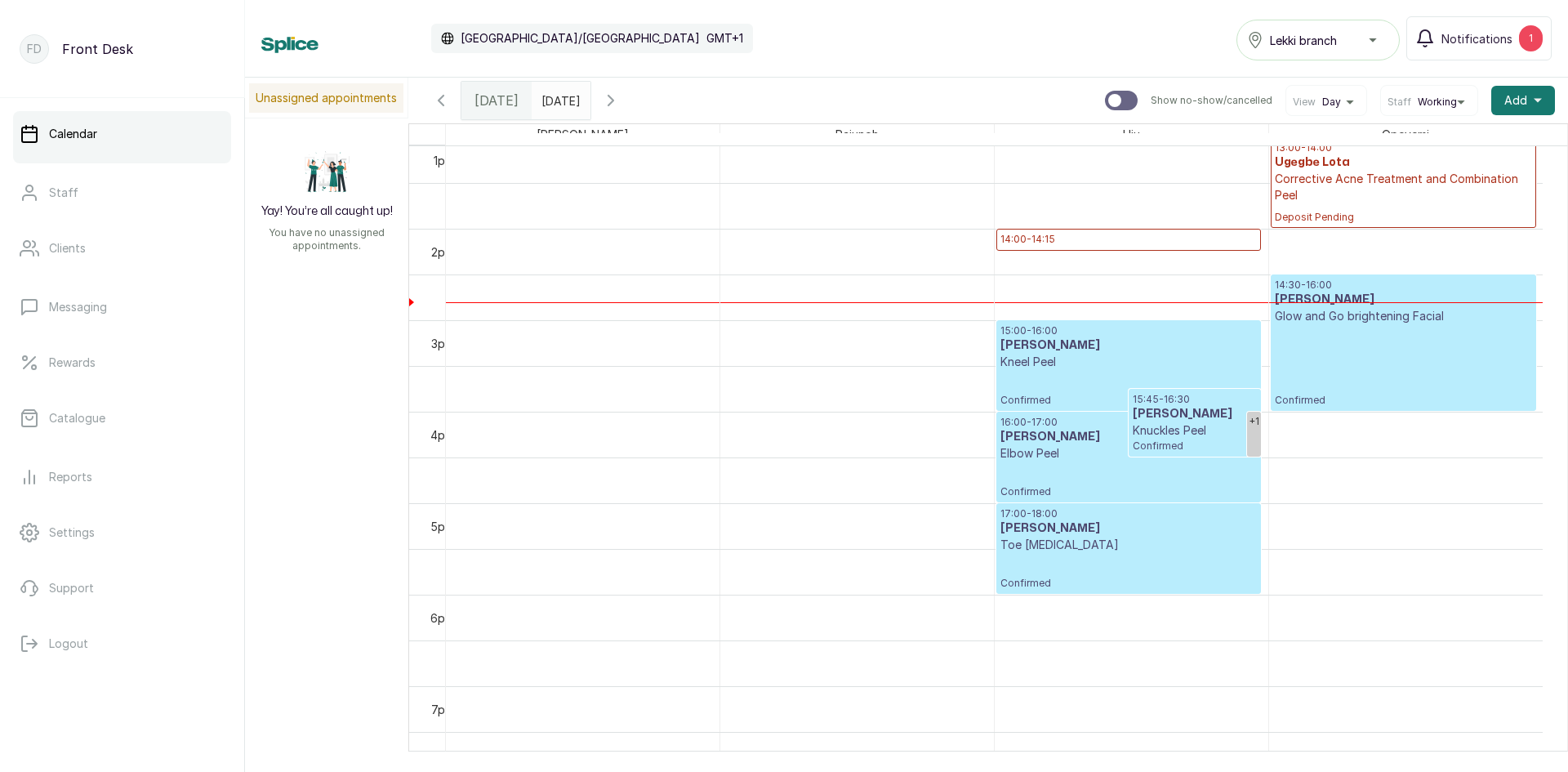
scroll to position [1026, 0]
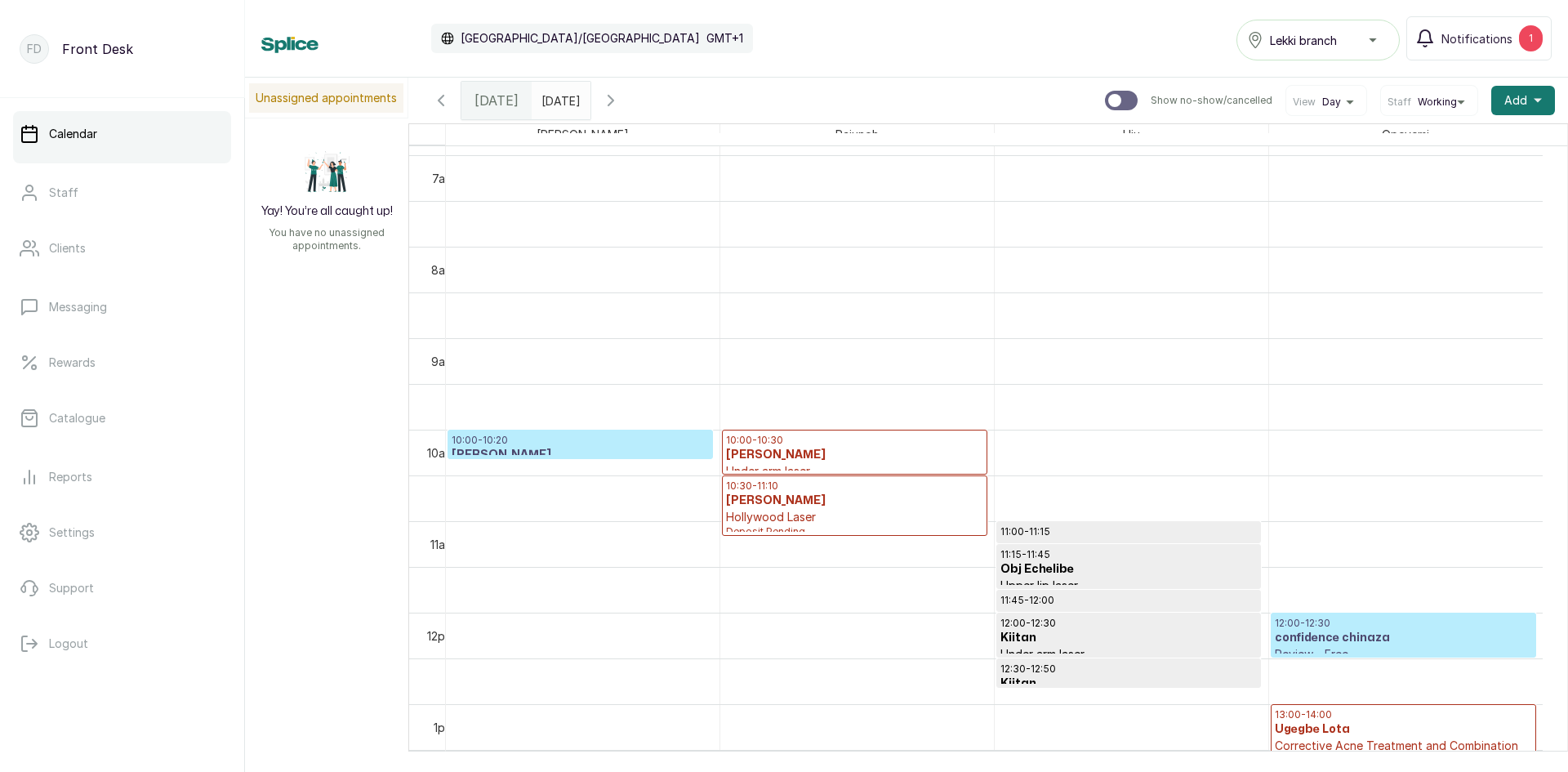
click at [591, 442] on p "10:00 - 10:20" at bounding box center [580, 439] width 258 height 13
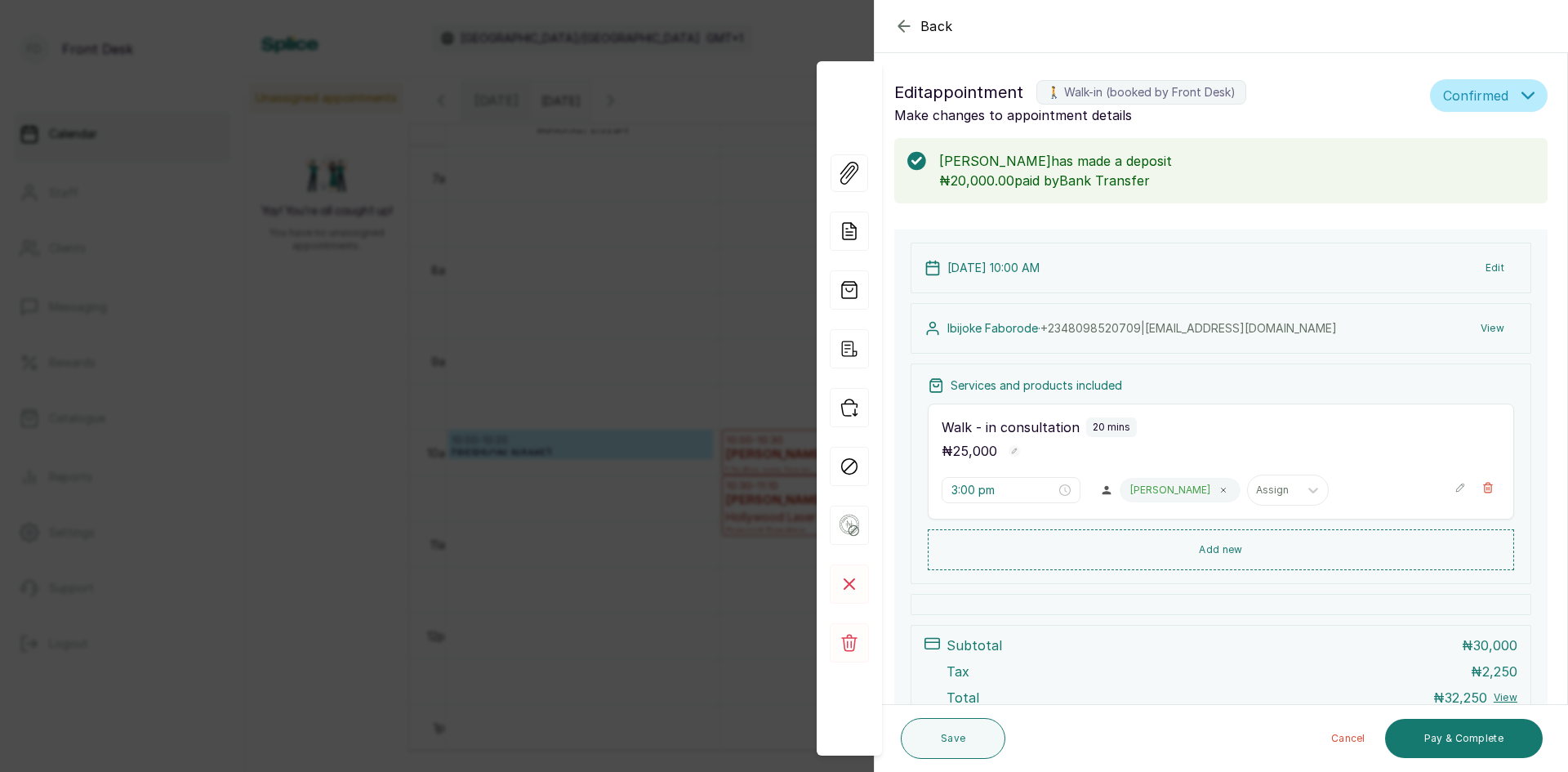
type input "10:00 am"
click at [583, 428] on div "Back Appointment Details Edit appointment 🚶 Walk-in (booked by Front Desk) Make…" at bounding box center [784, 386] width 1568 height 772
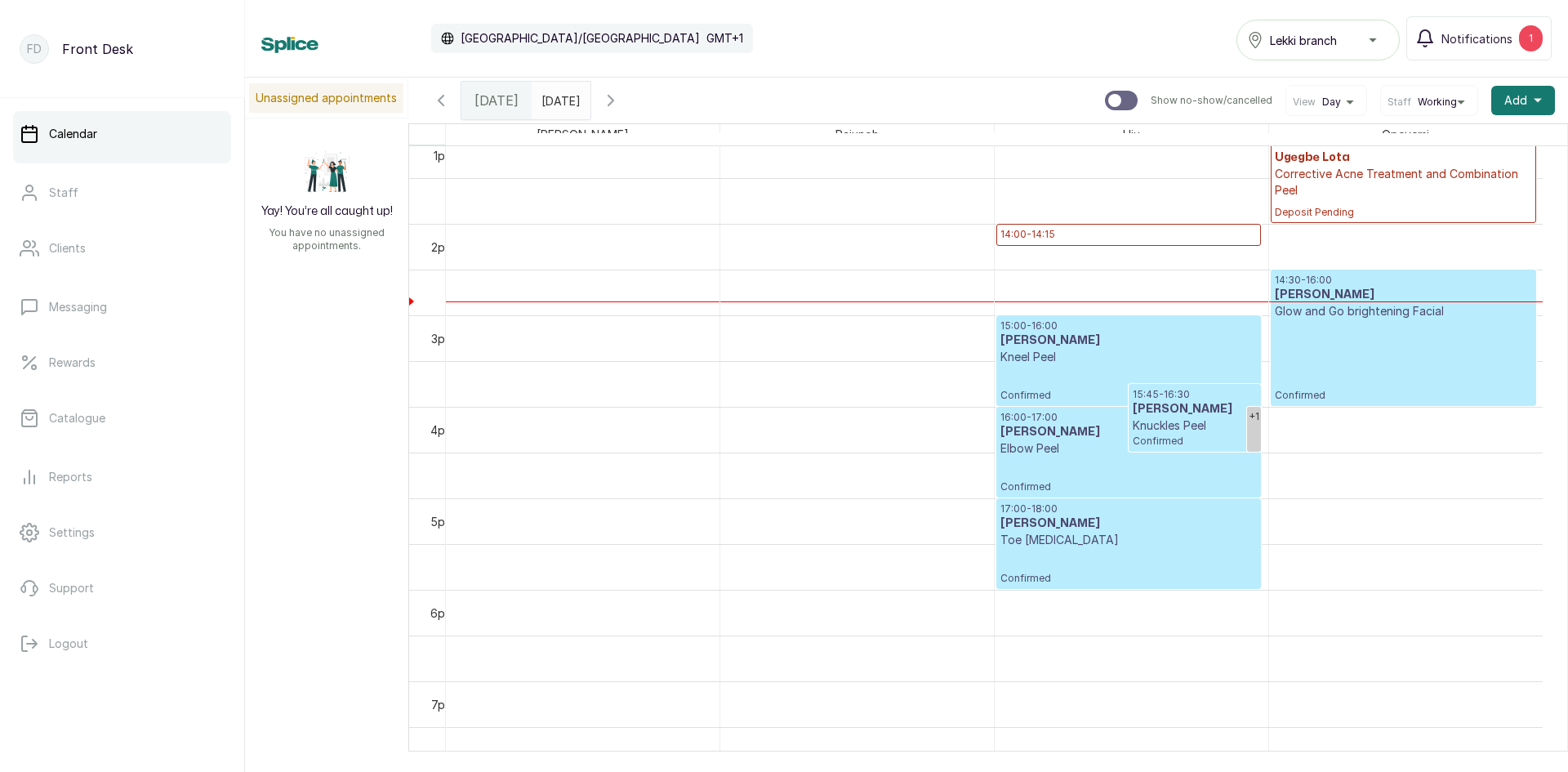
scroll to position [1121, 0]
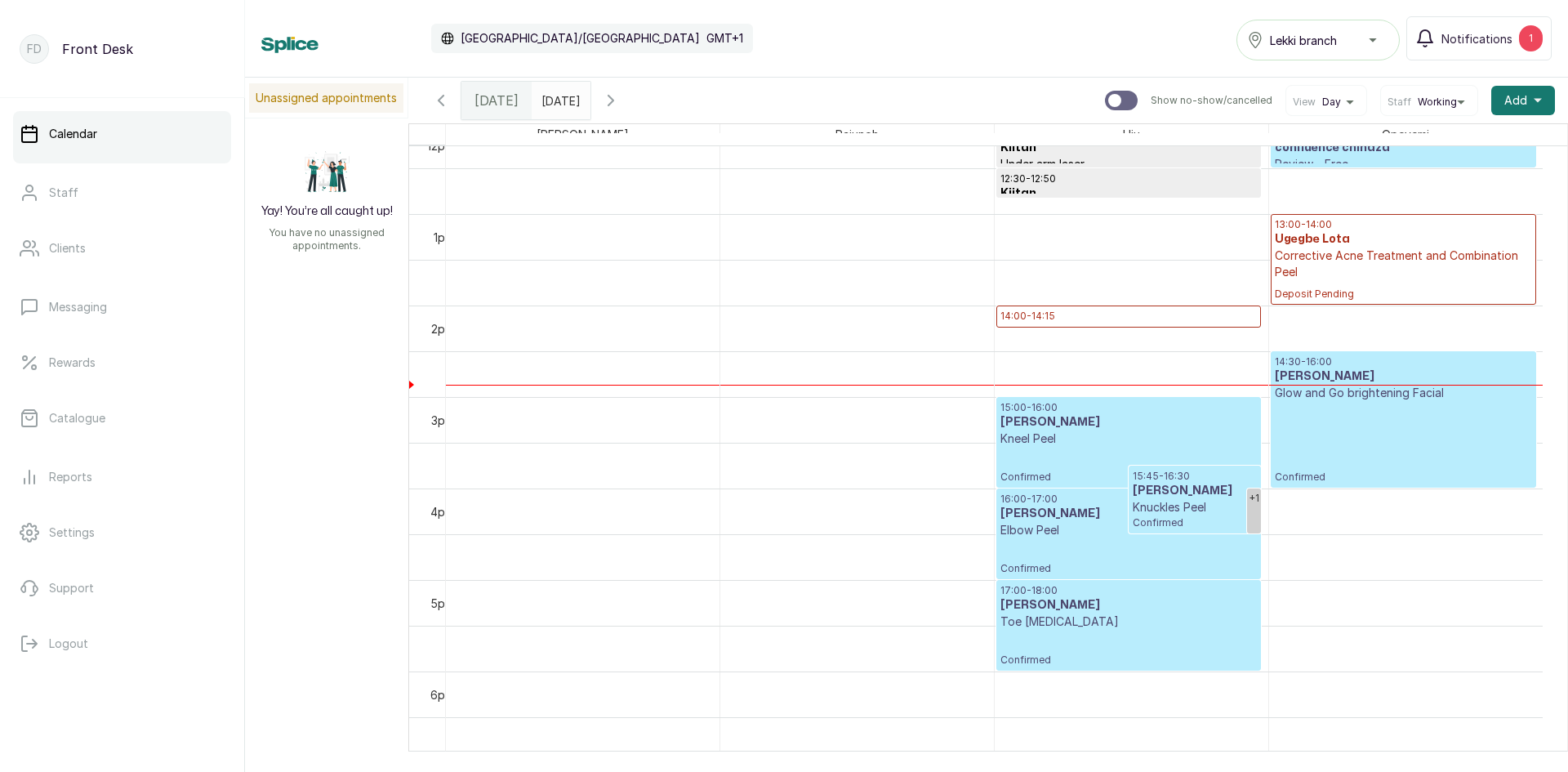
click at [558, 100] on input "[DATE]" at bounding box center [545, 96] width 26 height 28
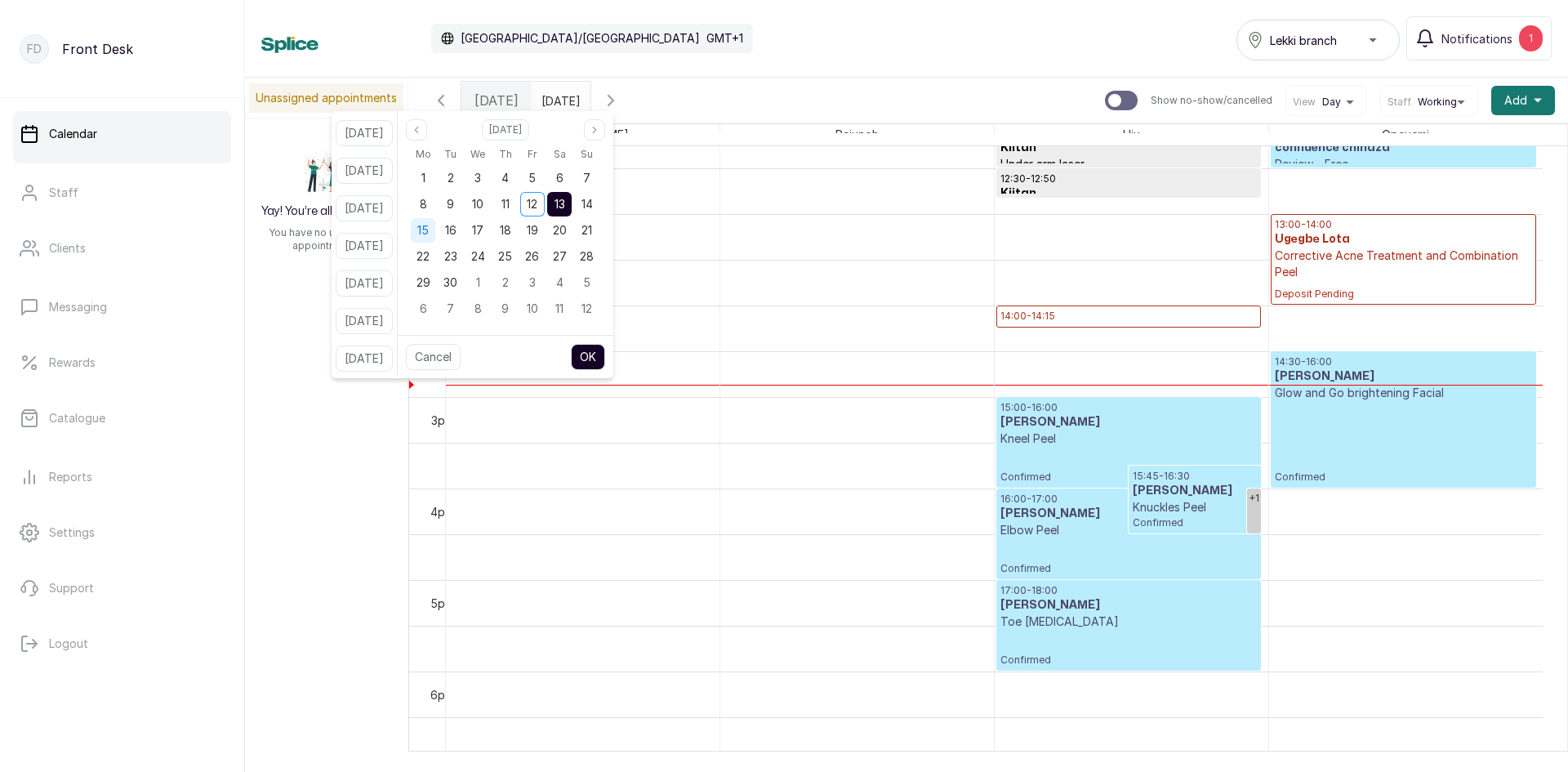
click at [429, 227] on span "15" at bounding box center [422, 230] width 11 height 14
click at [605, 344] on button "OK" at bounding box center [588, 357] width 34 height 26
type input "[DATE]"
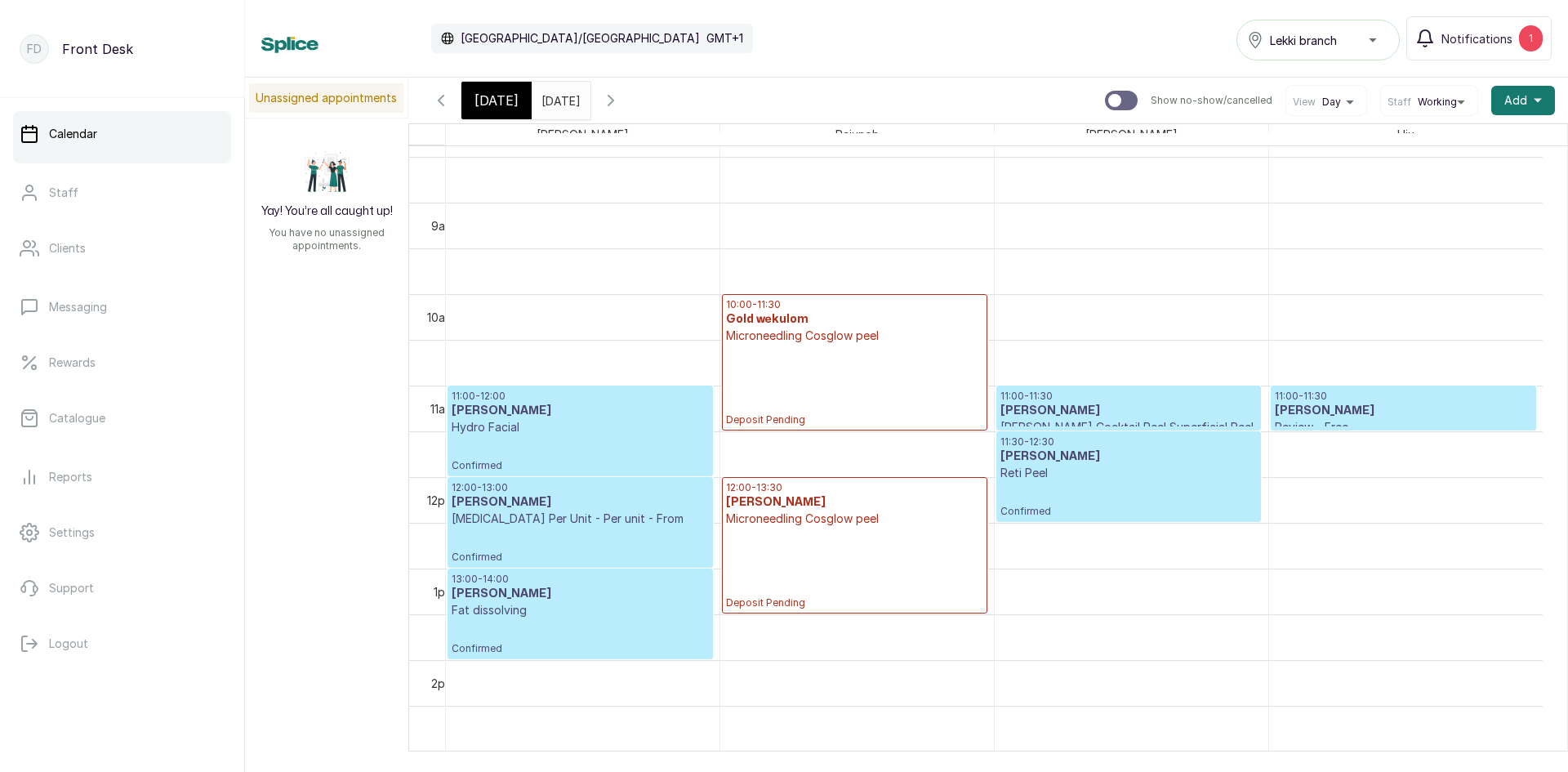
scroll to position [794, 0]
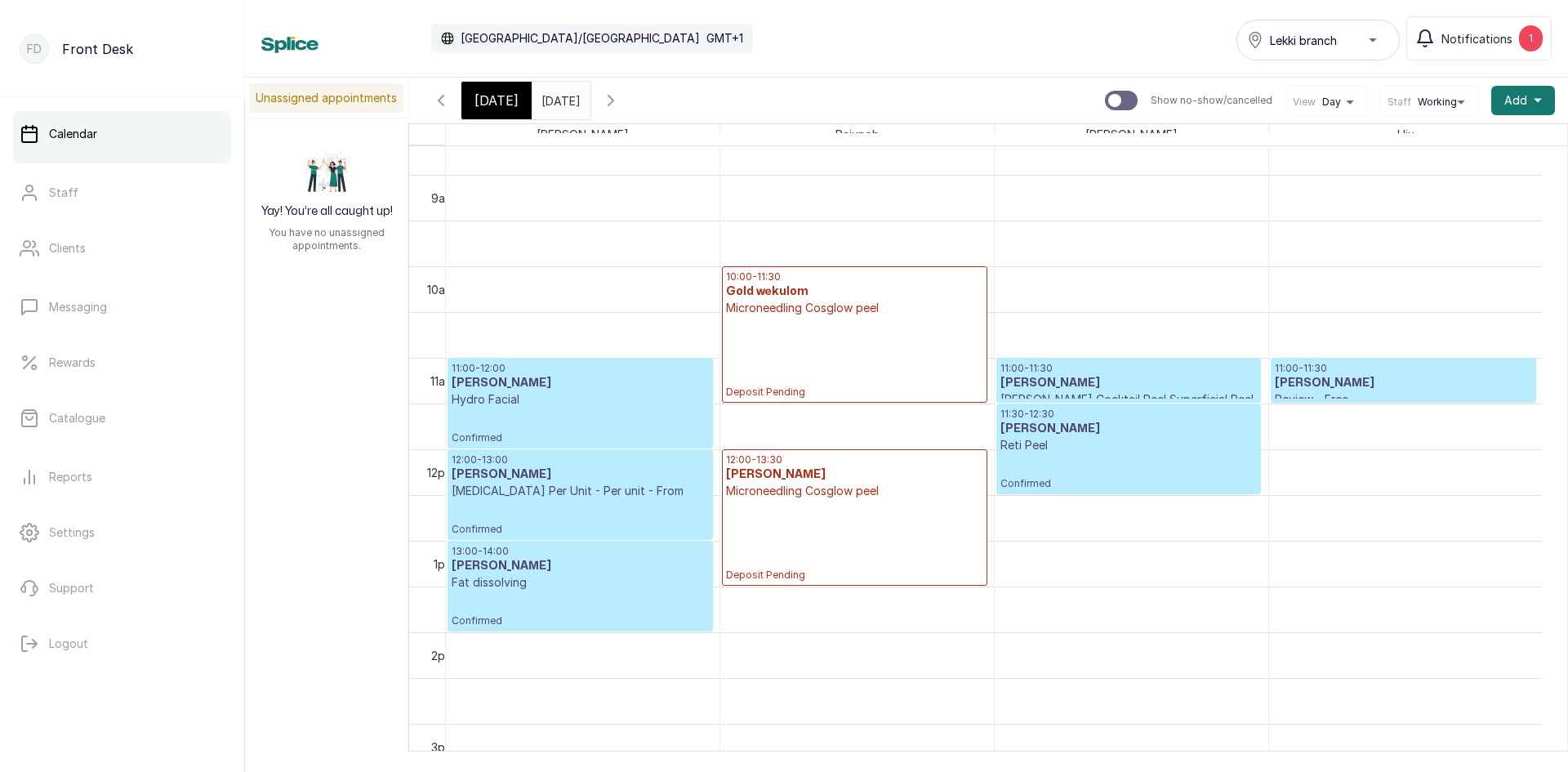
click at [494, 95] on span "[DATE]" at bounding box center [496, 100] width 44 height 20
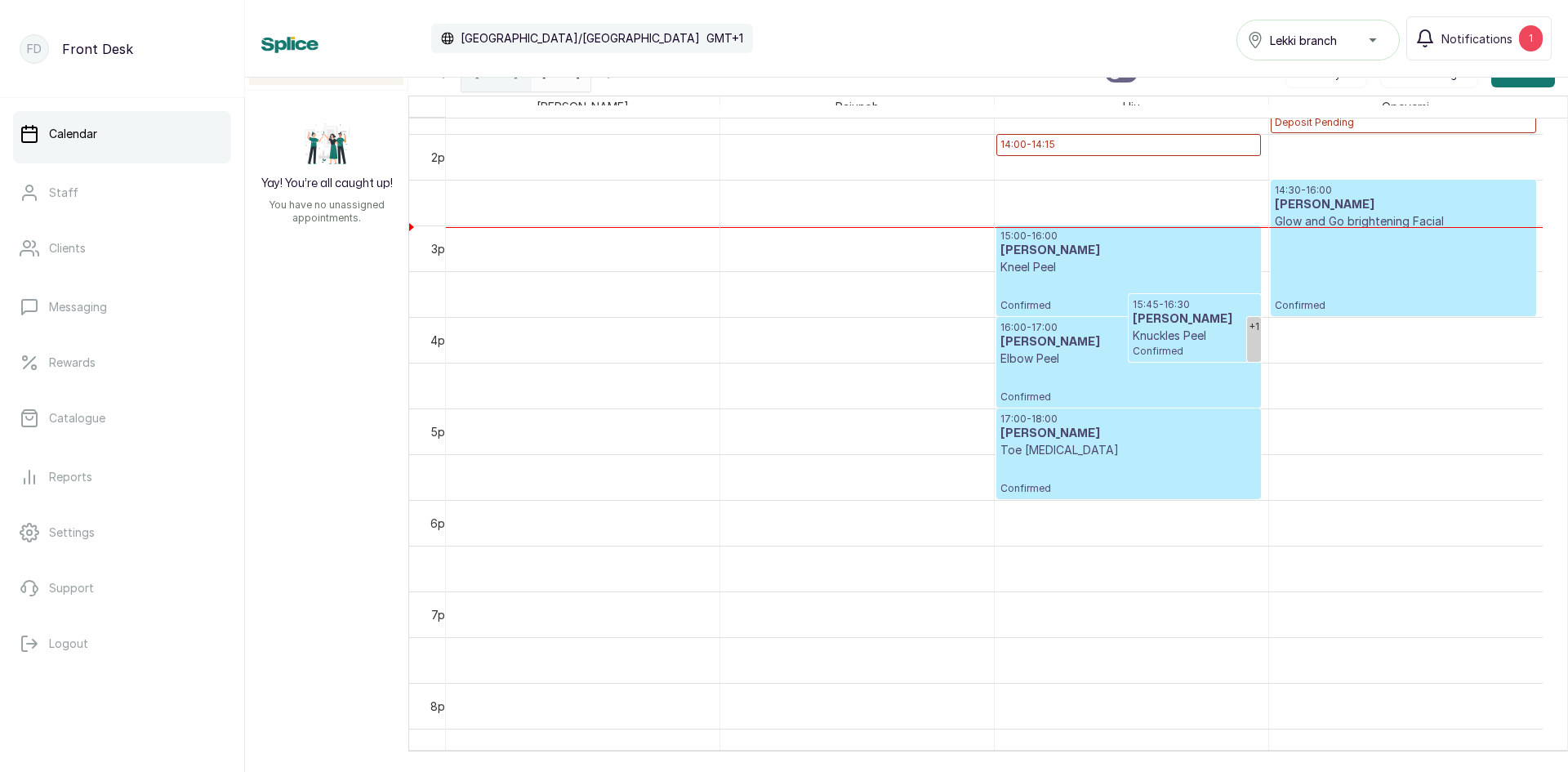
scroll to position [1366, 0]
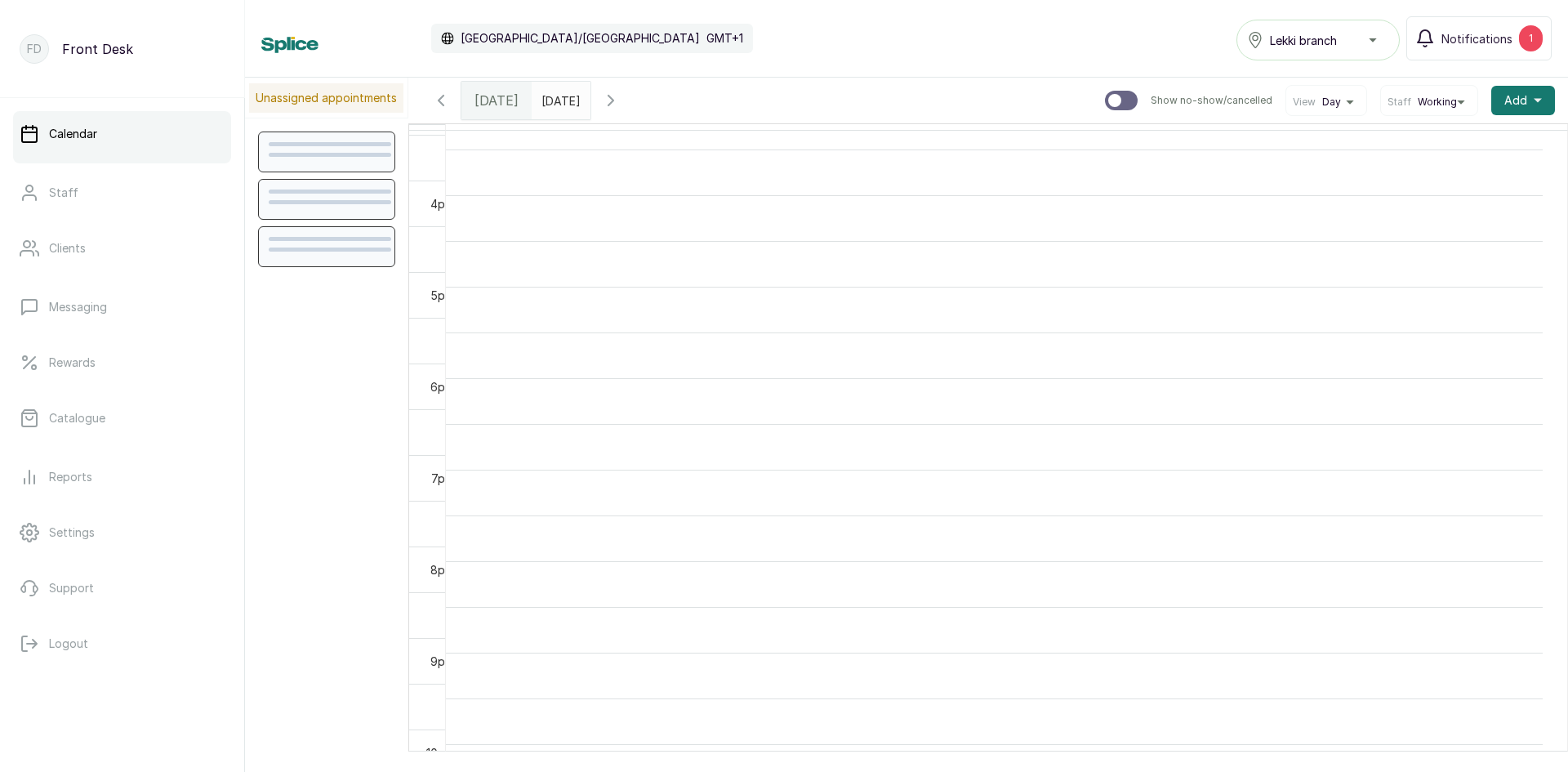
scroll to position [1560, 0]
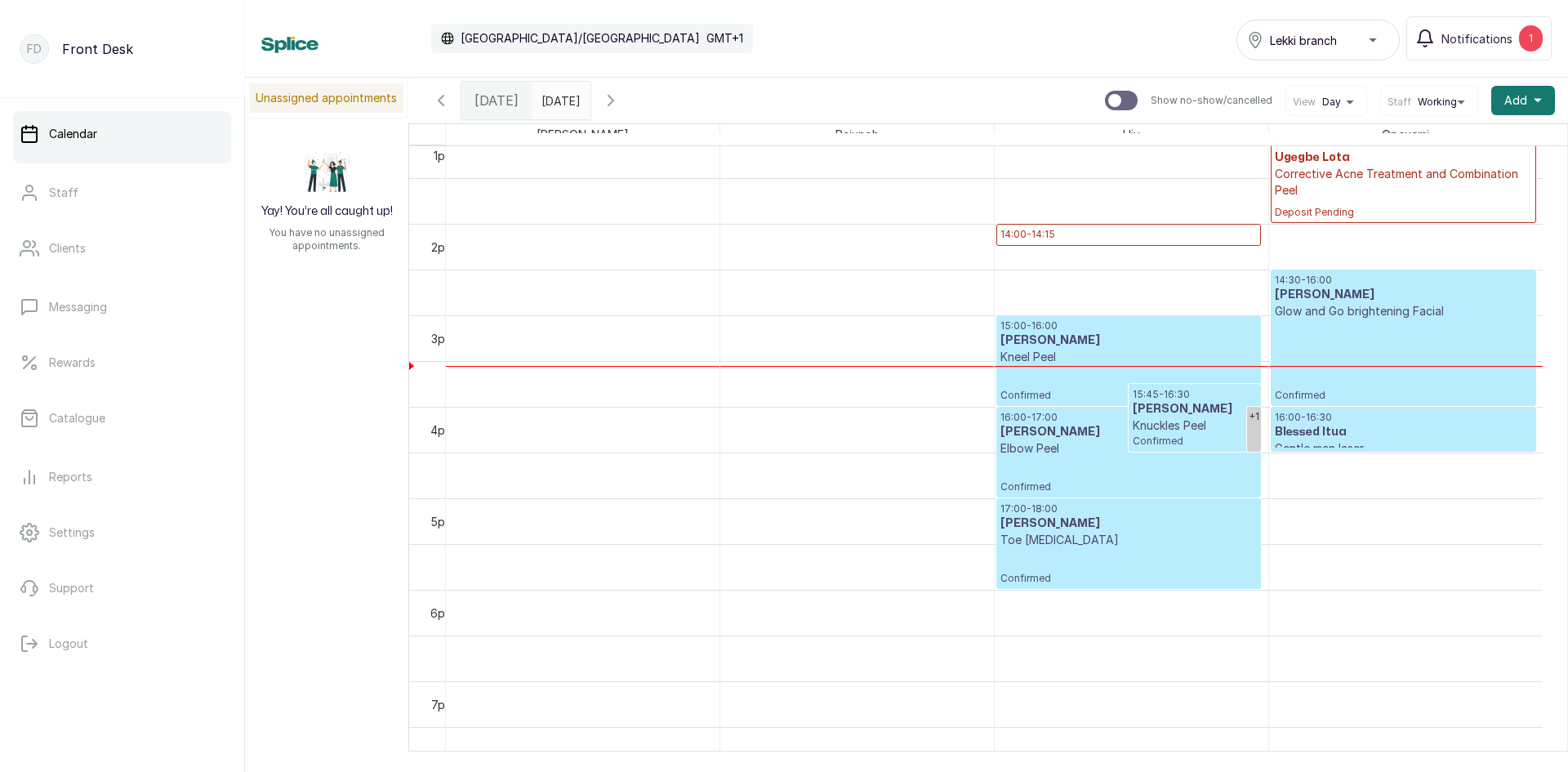
type input "dd/MM/yyyy"
click at [558, 86] on input "dd/MM/yyyy" at bounding box center [545, 96] width 26 height 28
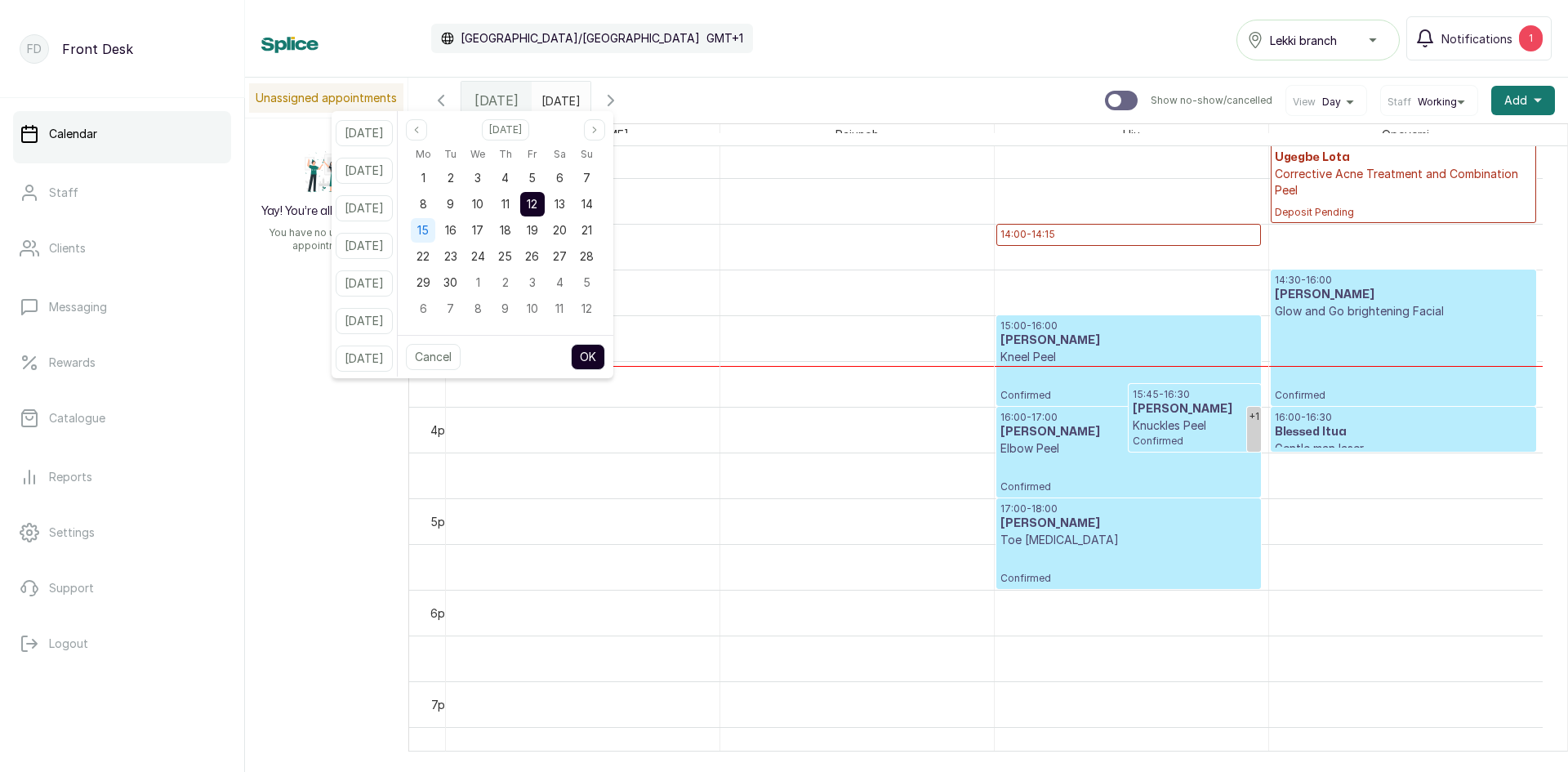
click at [435, 231] on div "15" at bounding box center [423, 230] width 24 height 24
click at [604, 356] on button "OK" at bounding box center [588, 357] width 34 height 26
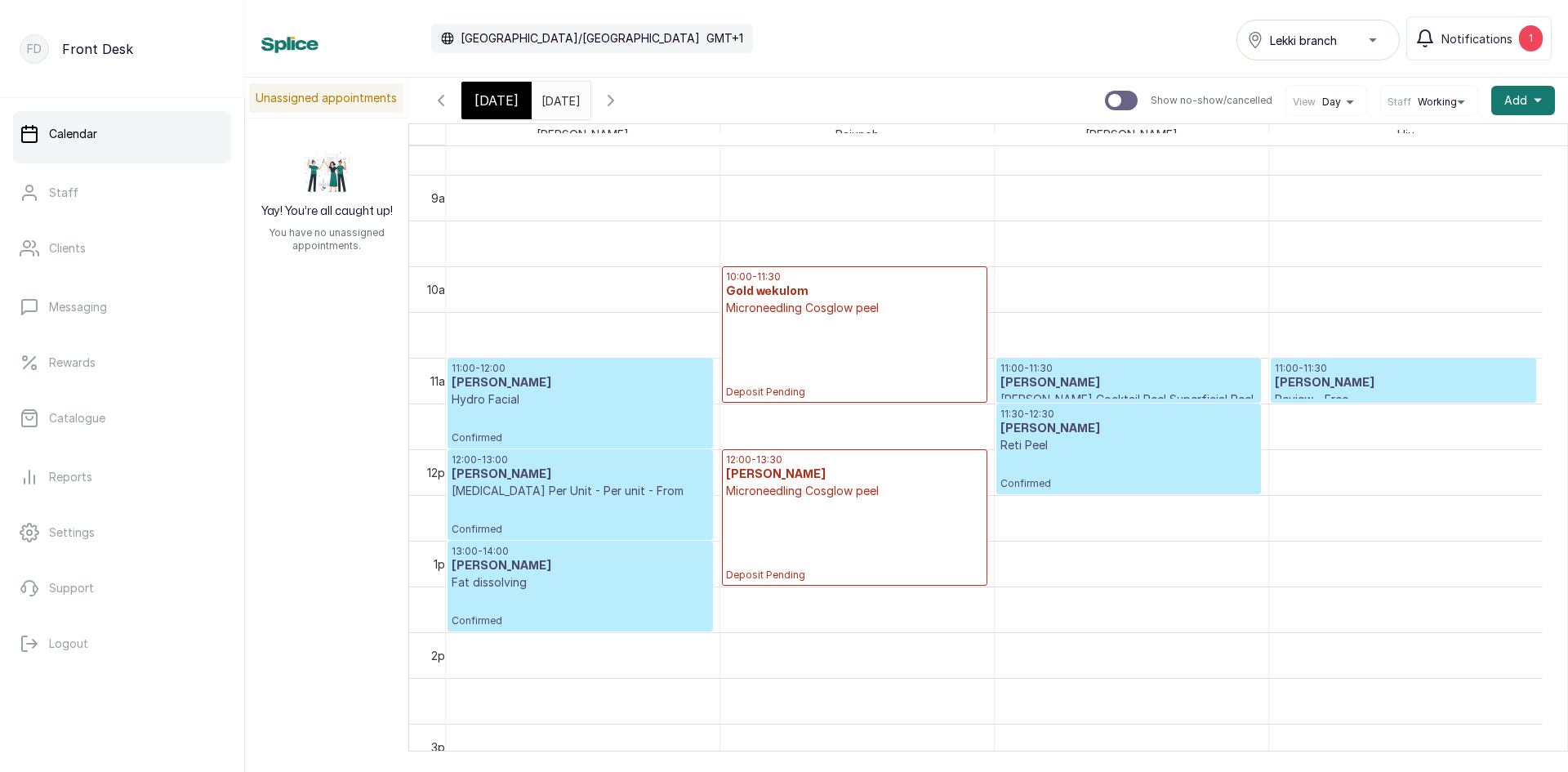
scroll to position [876, 0]
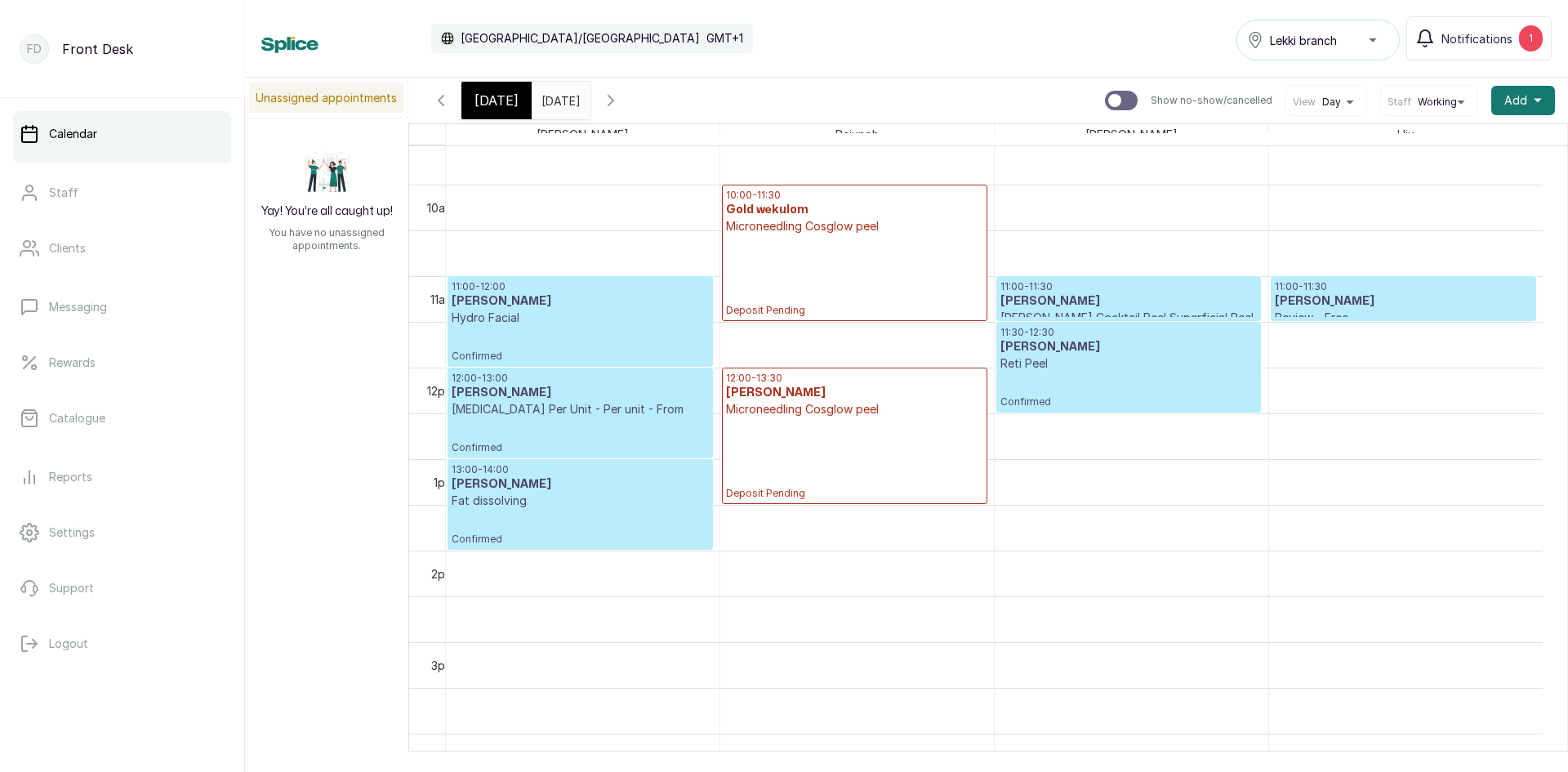
click at [672, 407] on p "[MEDICAL_DATA] Per Unit - Per unit - From" at bounding box center [580, 408] width 258 height 16
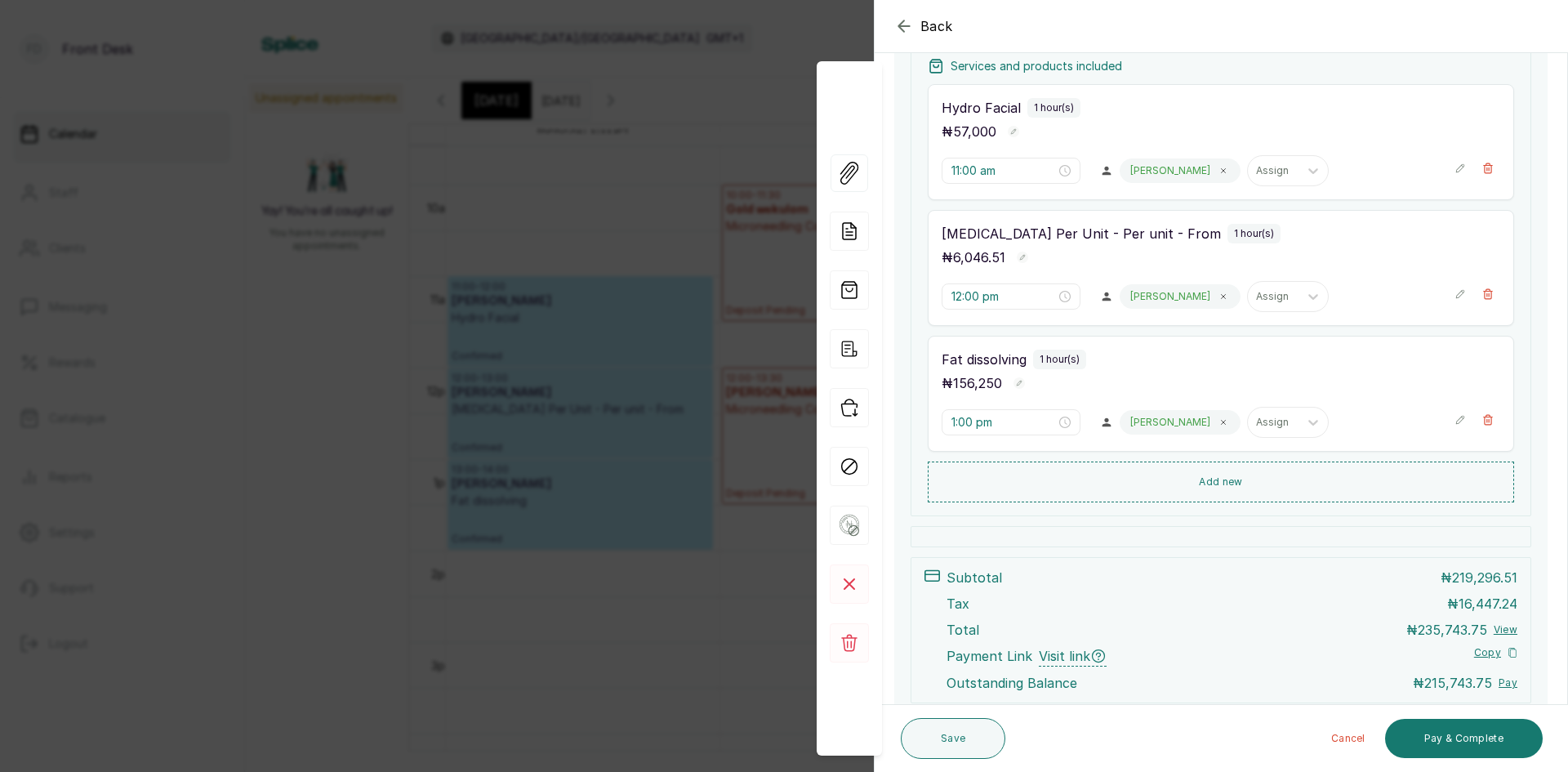
scroll to position [327, 0]
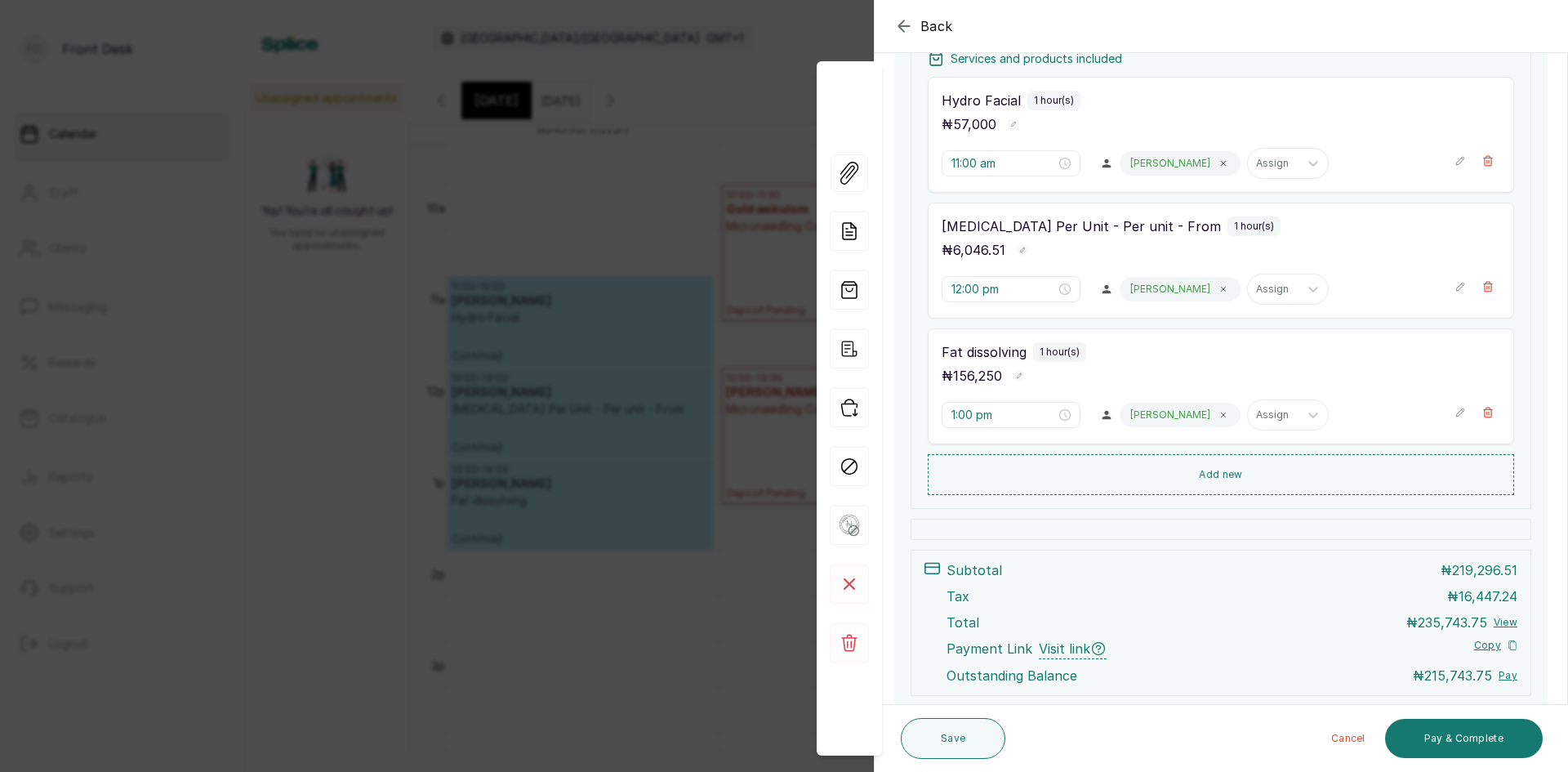
click at [316, 290] on div "Back Appointment Details Edit appointment 🚶 Walk-in (booked by Front Desk) Make…" at bounding box center [784, 386] width 1568 height 772
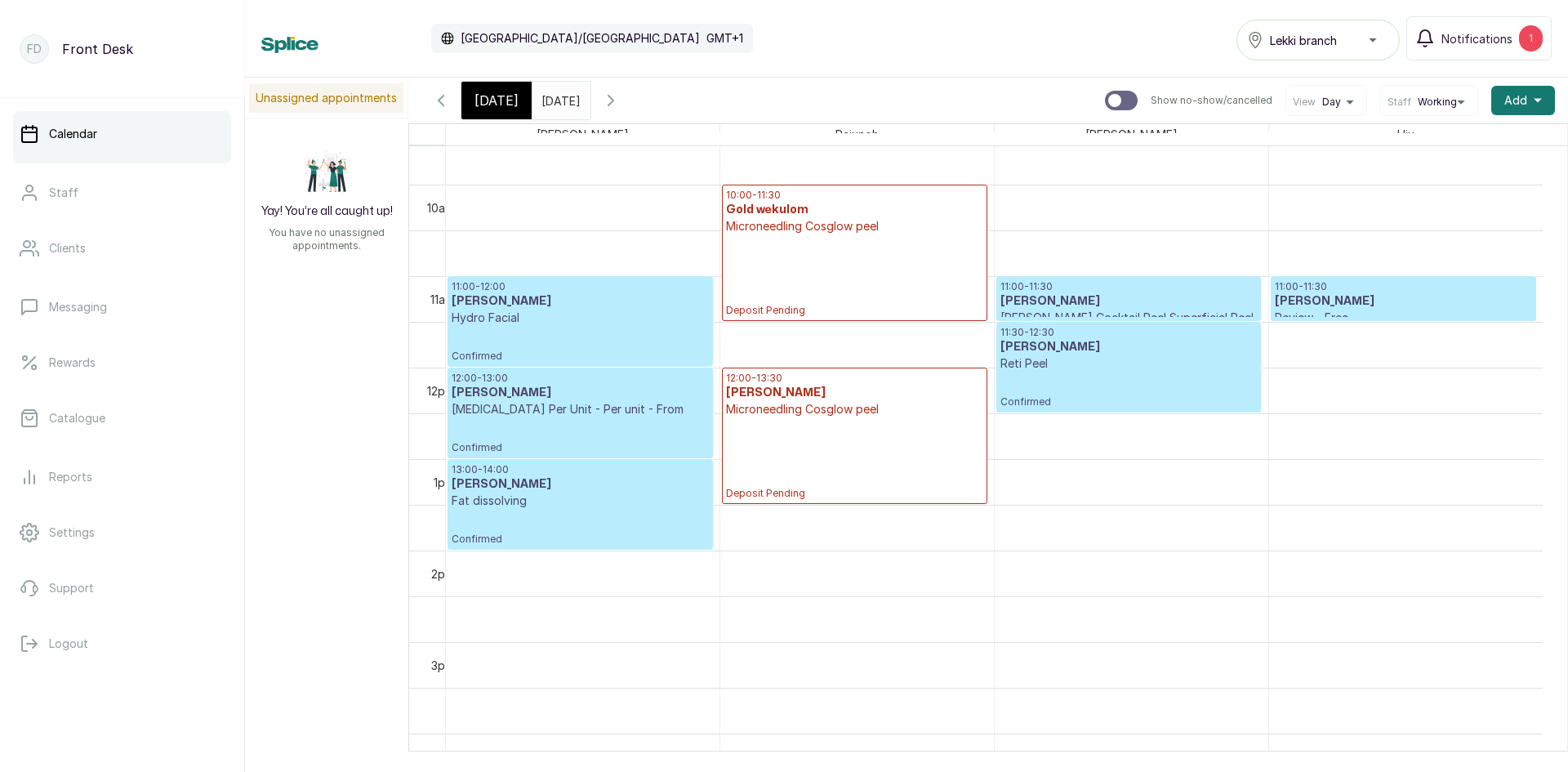
click at [514, 98] on div "[DATE]" at bounding box center [496, 101] width 71 height 38
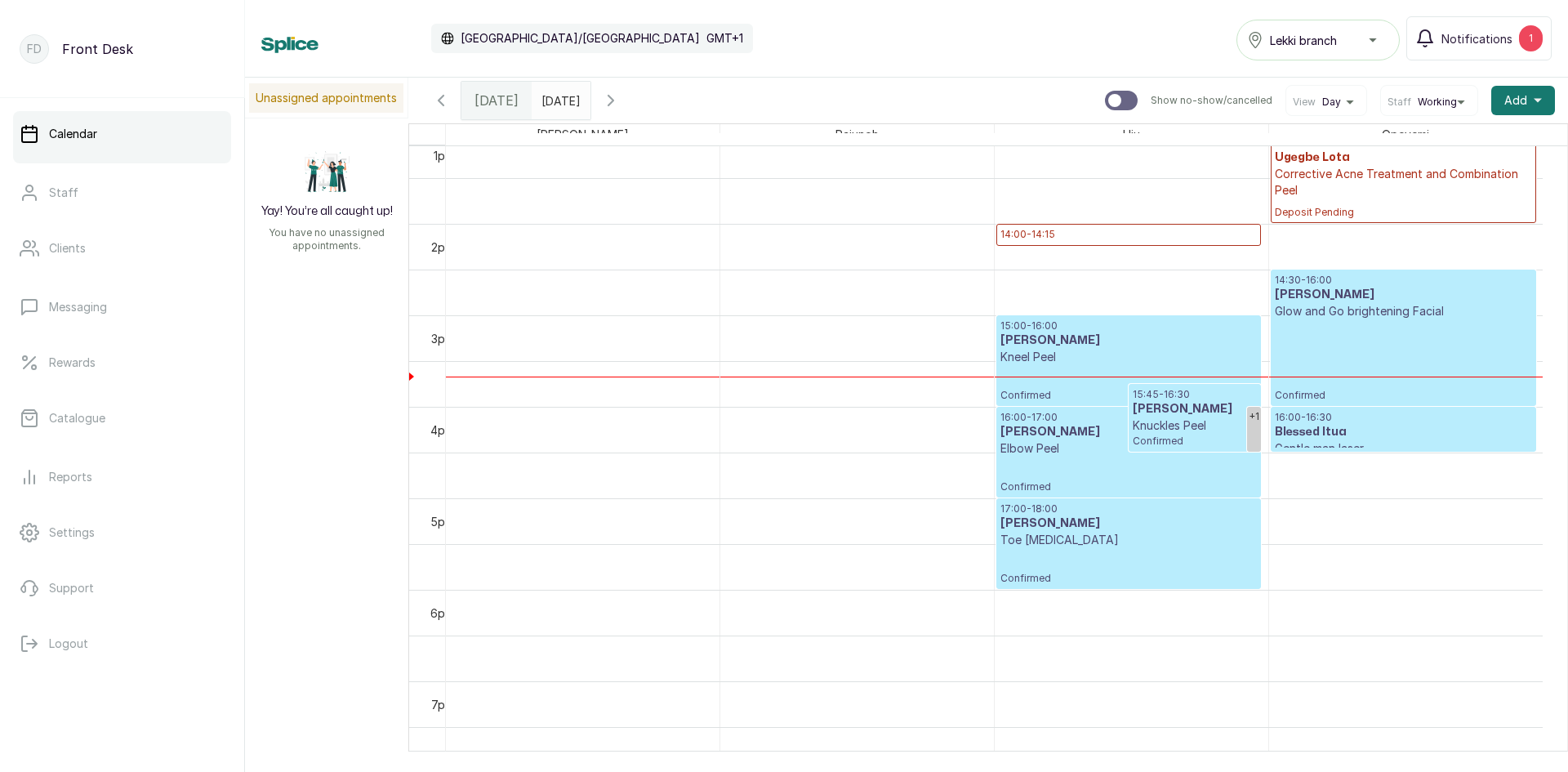
scroll to position [1148, 0]
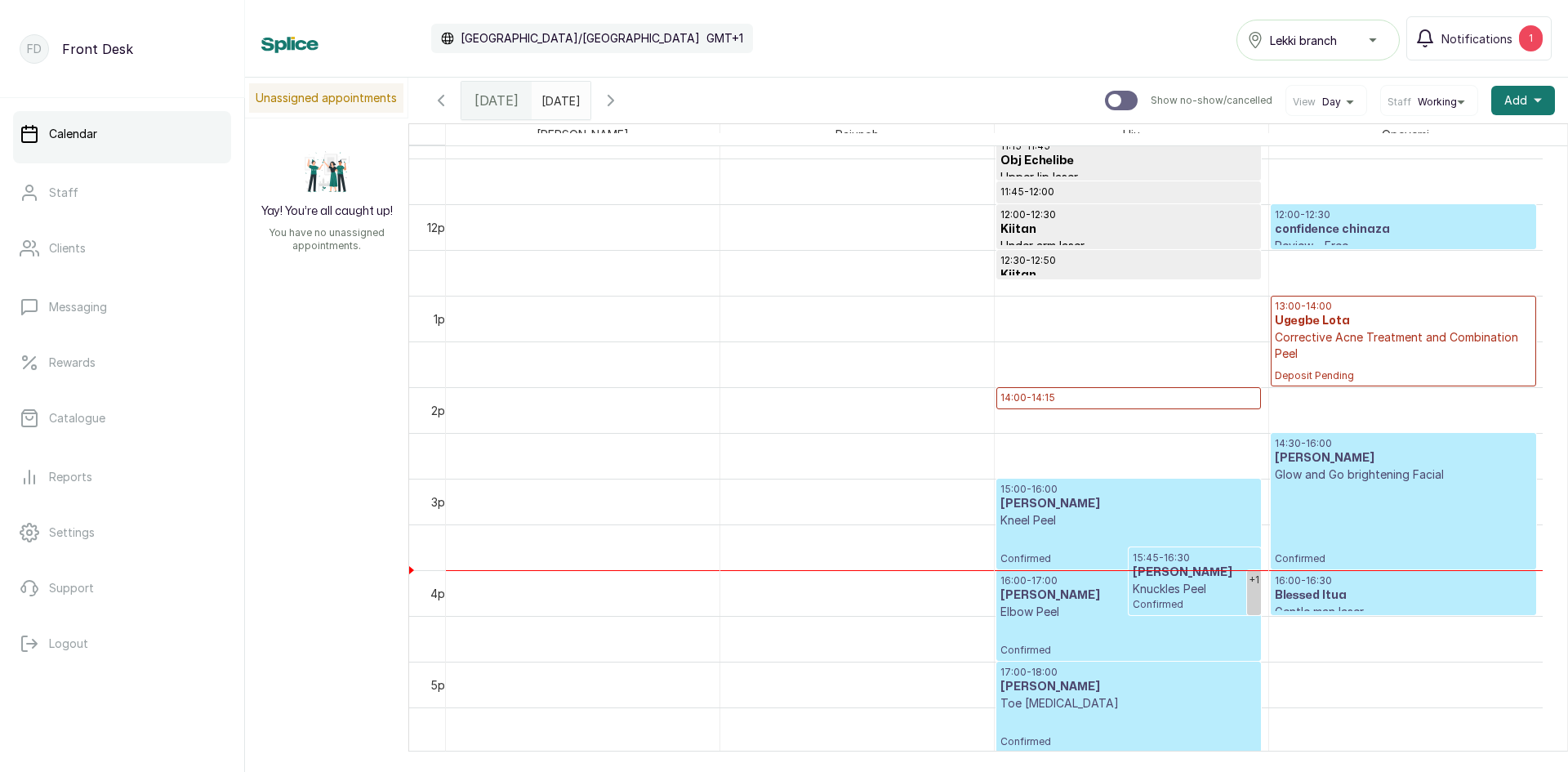
click at [1000, 169] on h3 "Obj Echelibe" at bounding box center [1129, 160] width 257 height 16
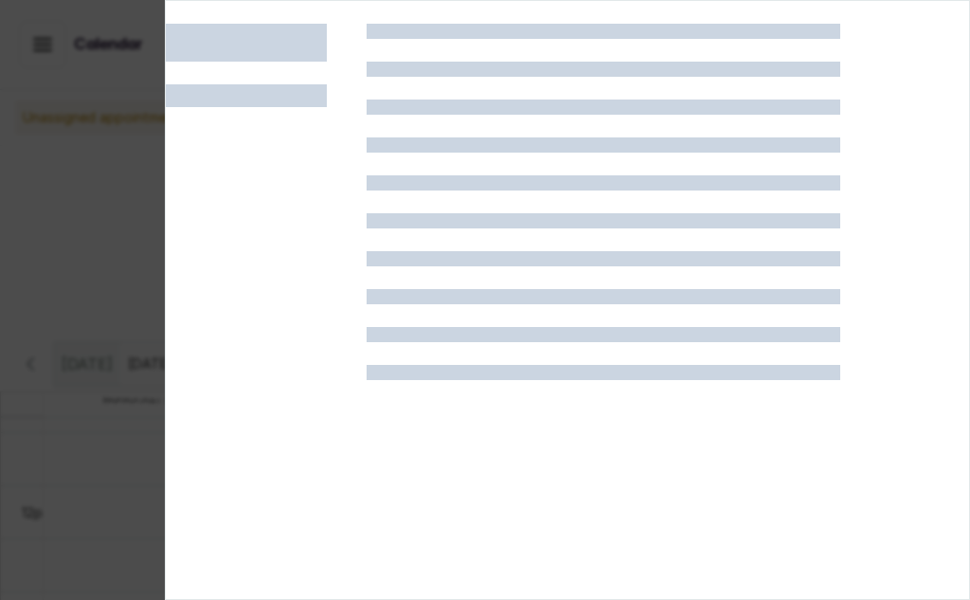
click at [0, 119] on div at bounding box center [485, 300] width 970 height 600
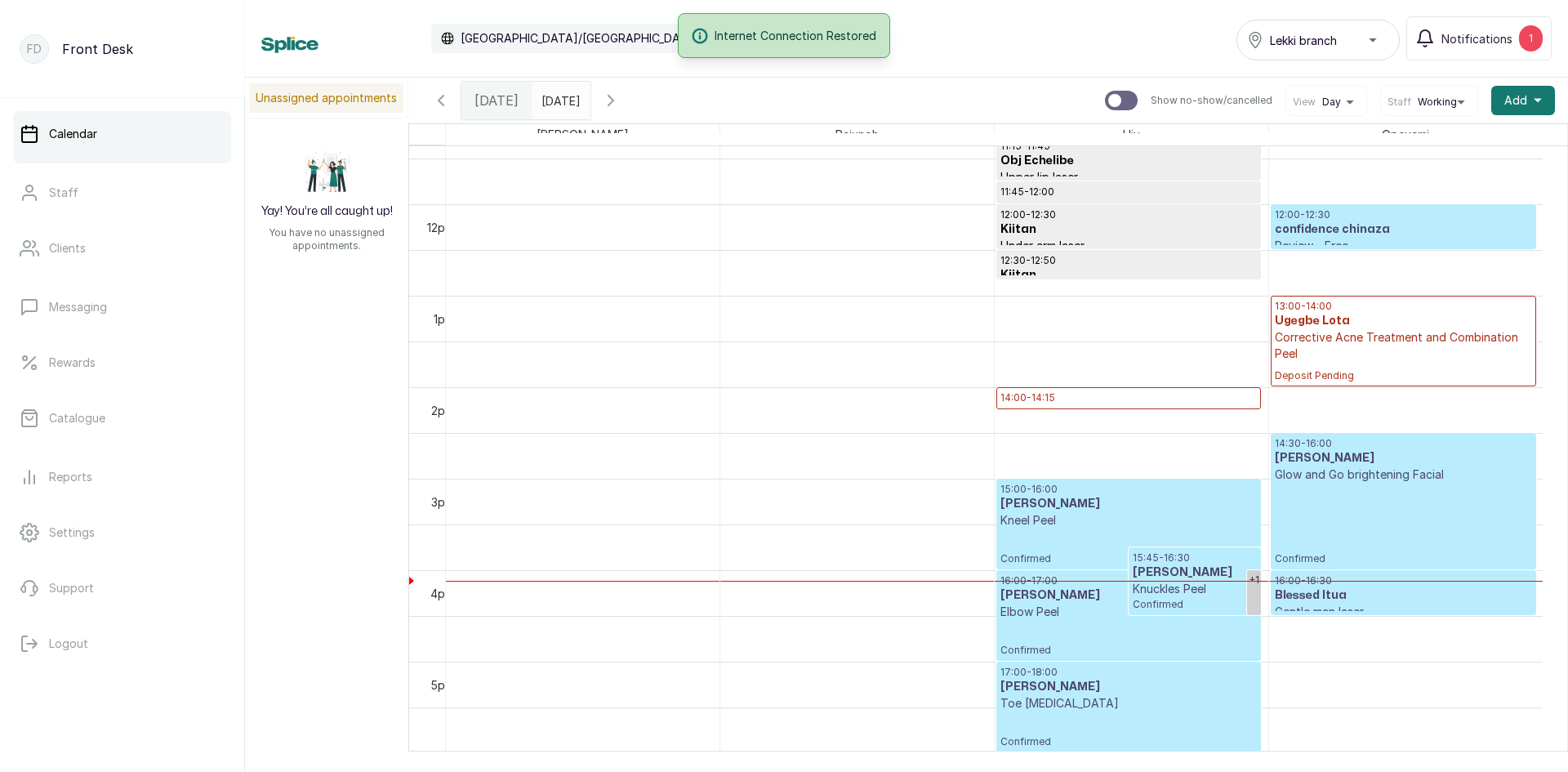
click at [558, 99] on input "[DATE]" at bounding box center [545, 96] width 26 height 28
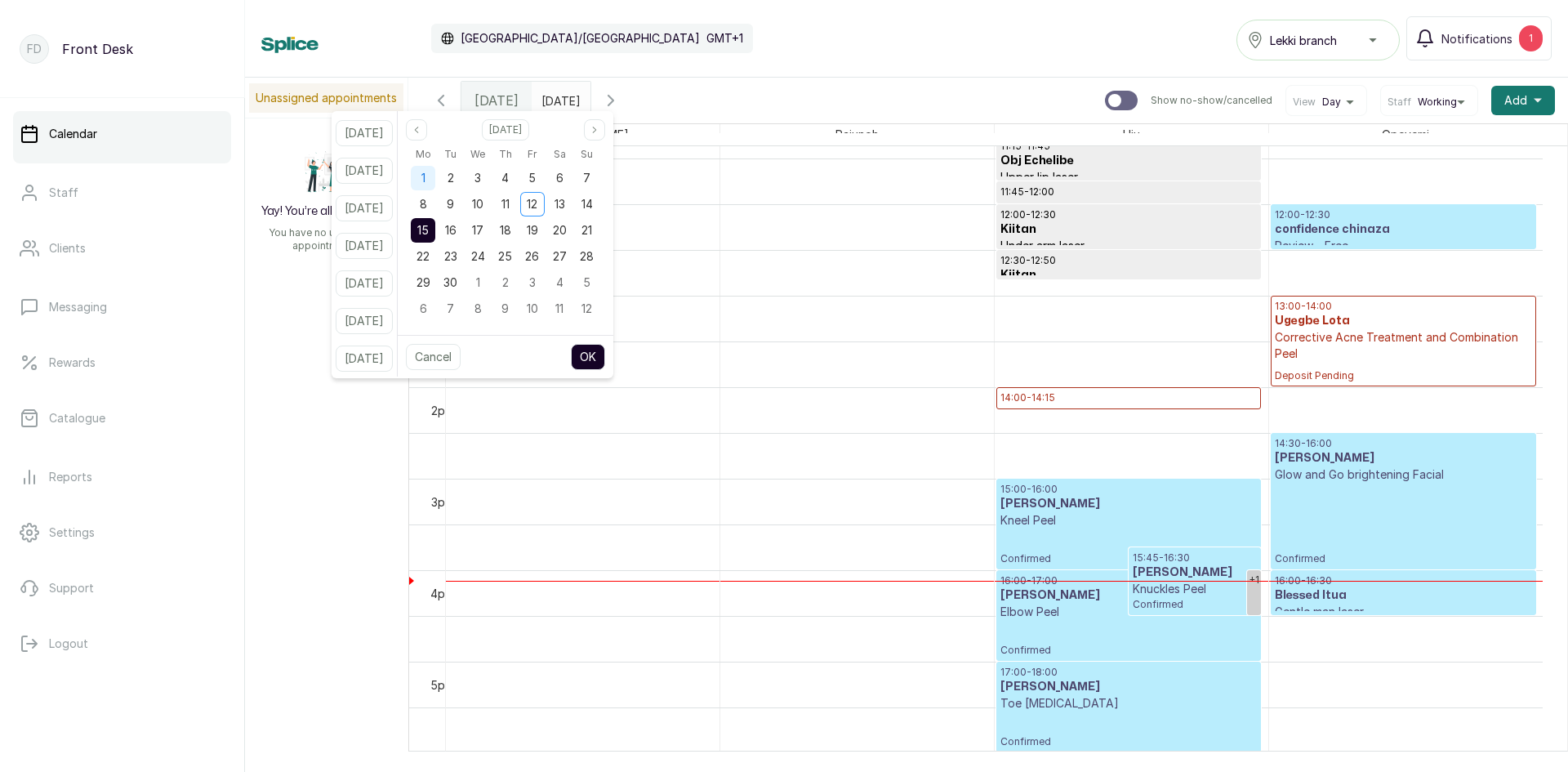
click at [435, 176] on div "1" at bounding box center [423, 177] width 24 height 24
click at [605, 357] on button "OK" at bounding box center [588, 357] width 34 height 26
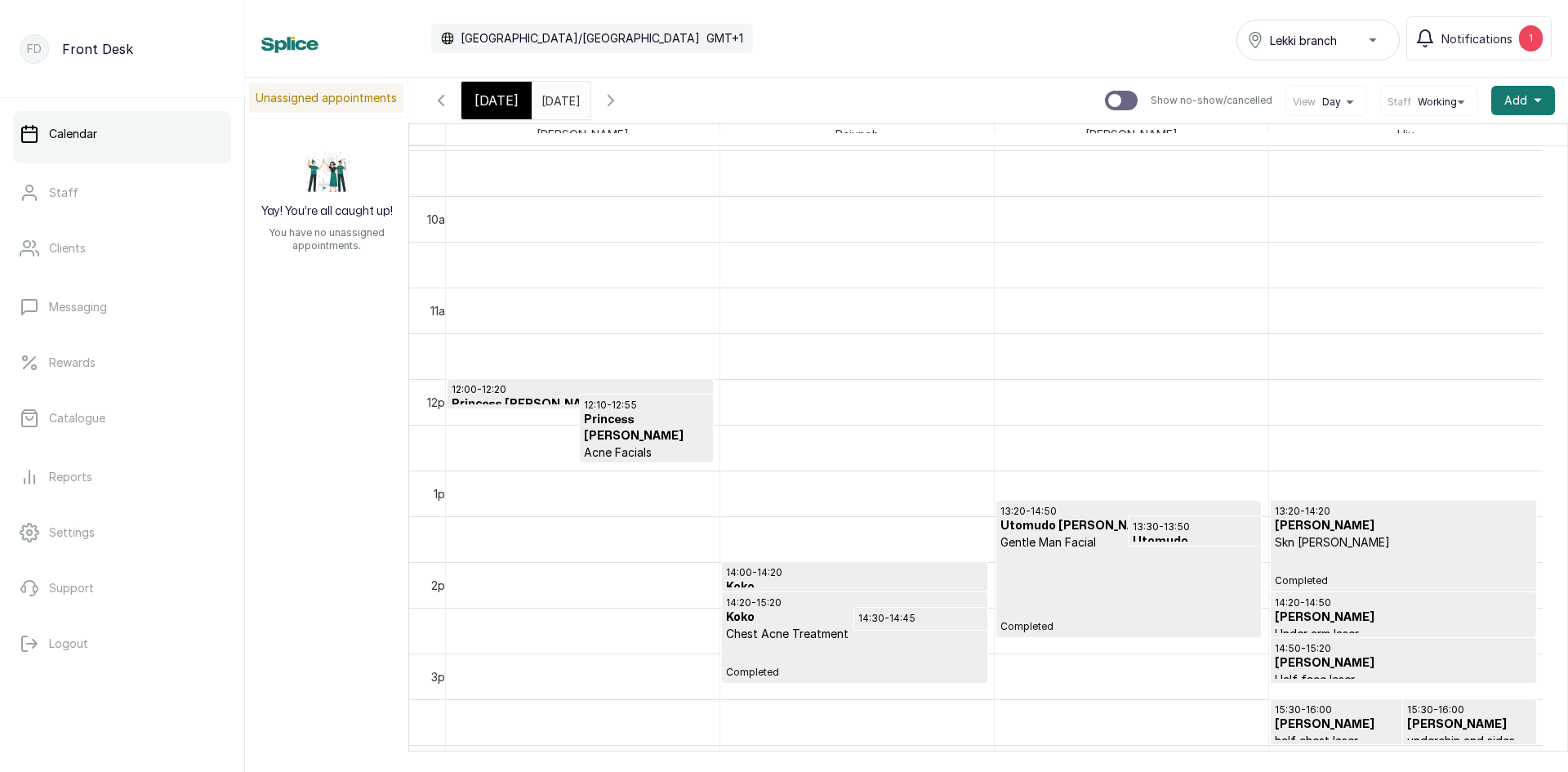
scroll to position [958, 0]
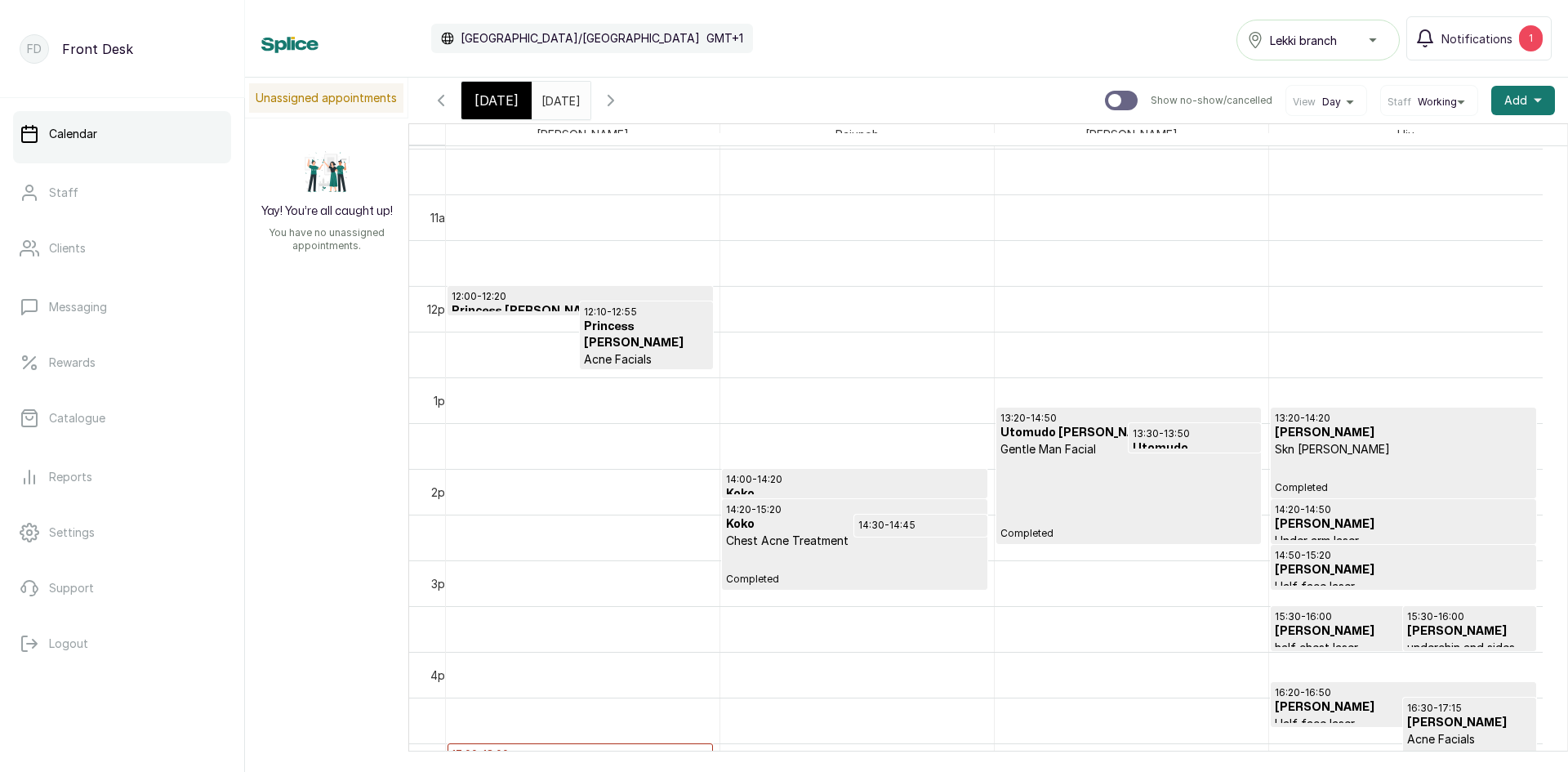
click at [558, 96] on input "01/09/2025" at bounding box center [545, 96] width 26 height 28
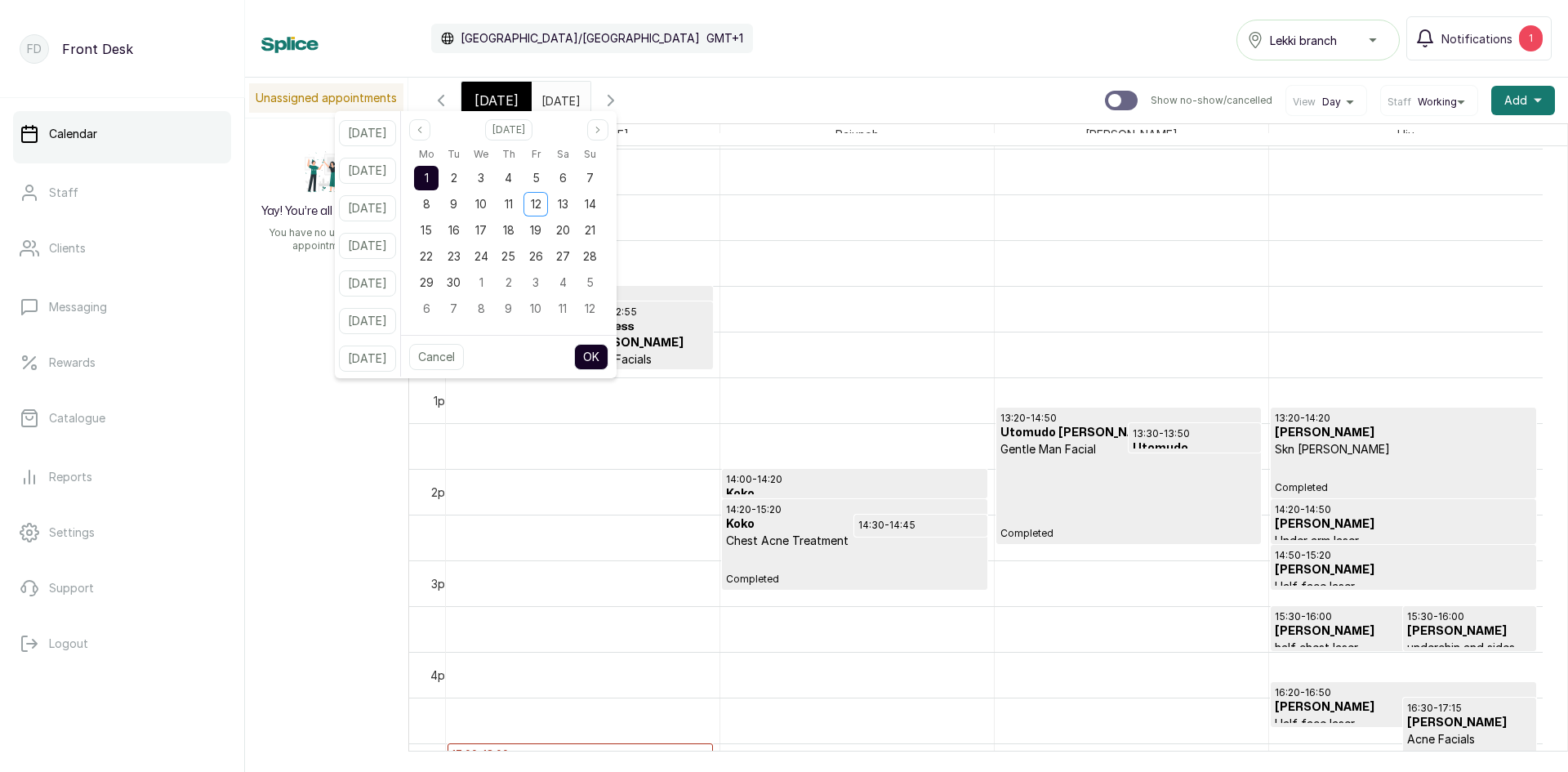
click at [429, 178] on span "1" at bounding box center [426, 177] width 4 height 14
click at [600, 352] on button "OK" at bounding box center [591, 357] width 34 height 26
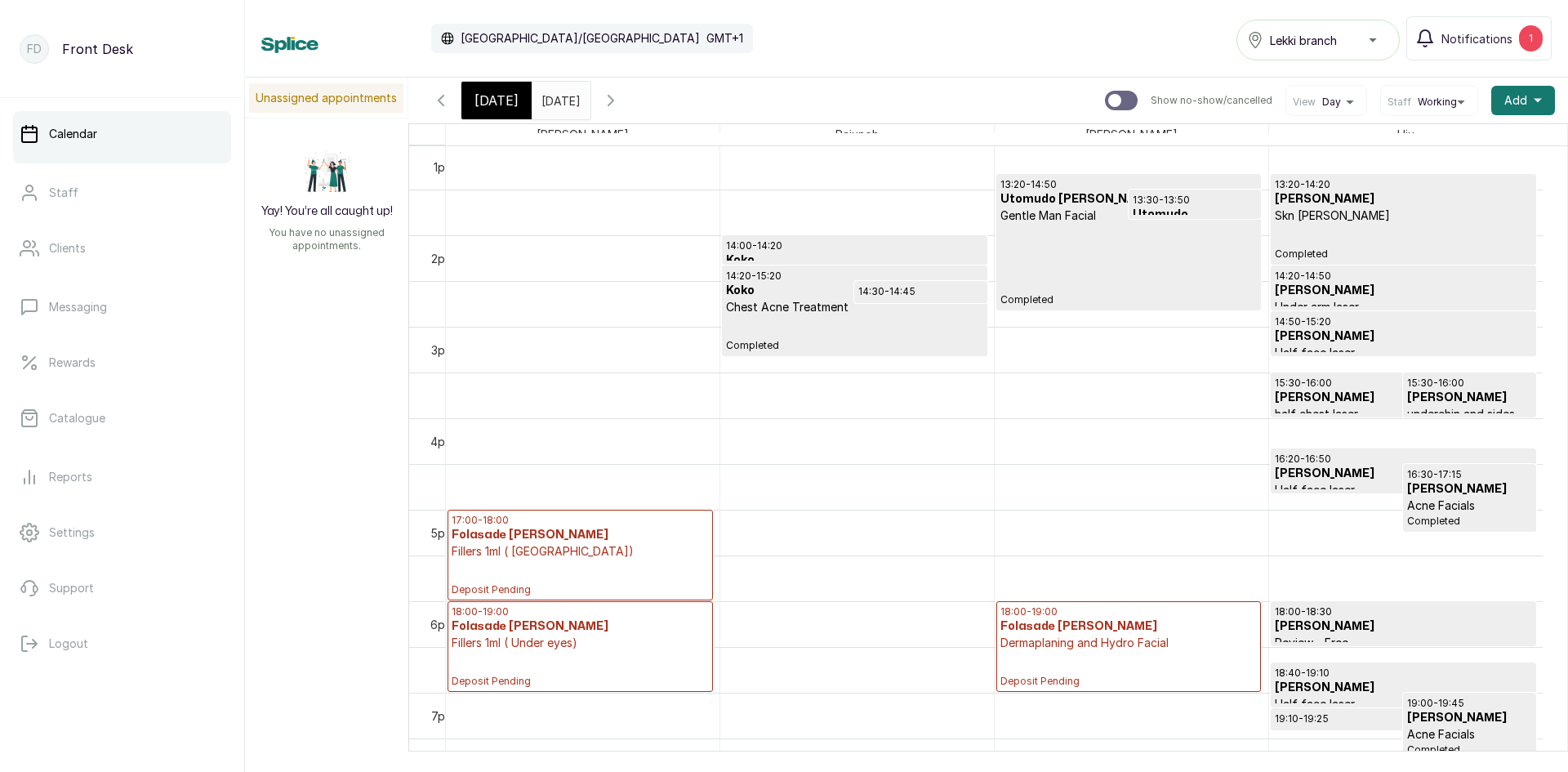
scroll to position [1285, 0]
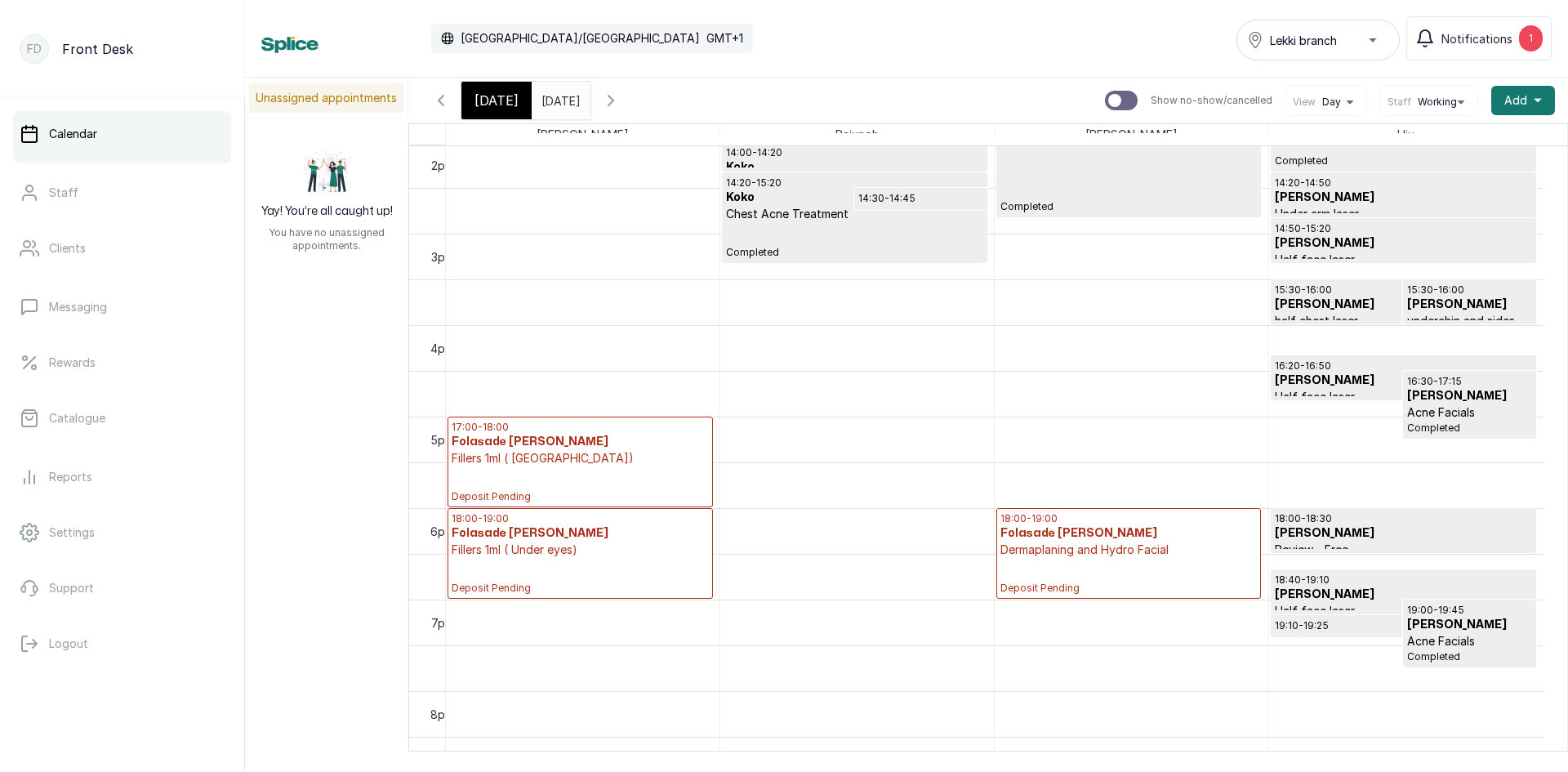
click at [548, 105] on input "01/09/2025" at bounding box center [545, 96] width 26 height 28
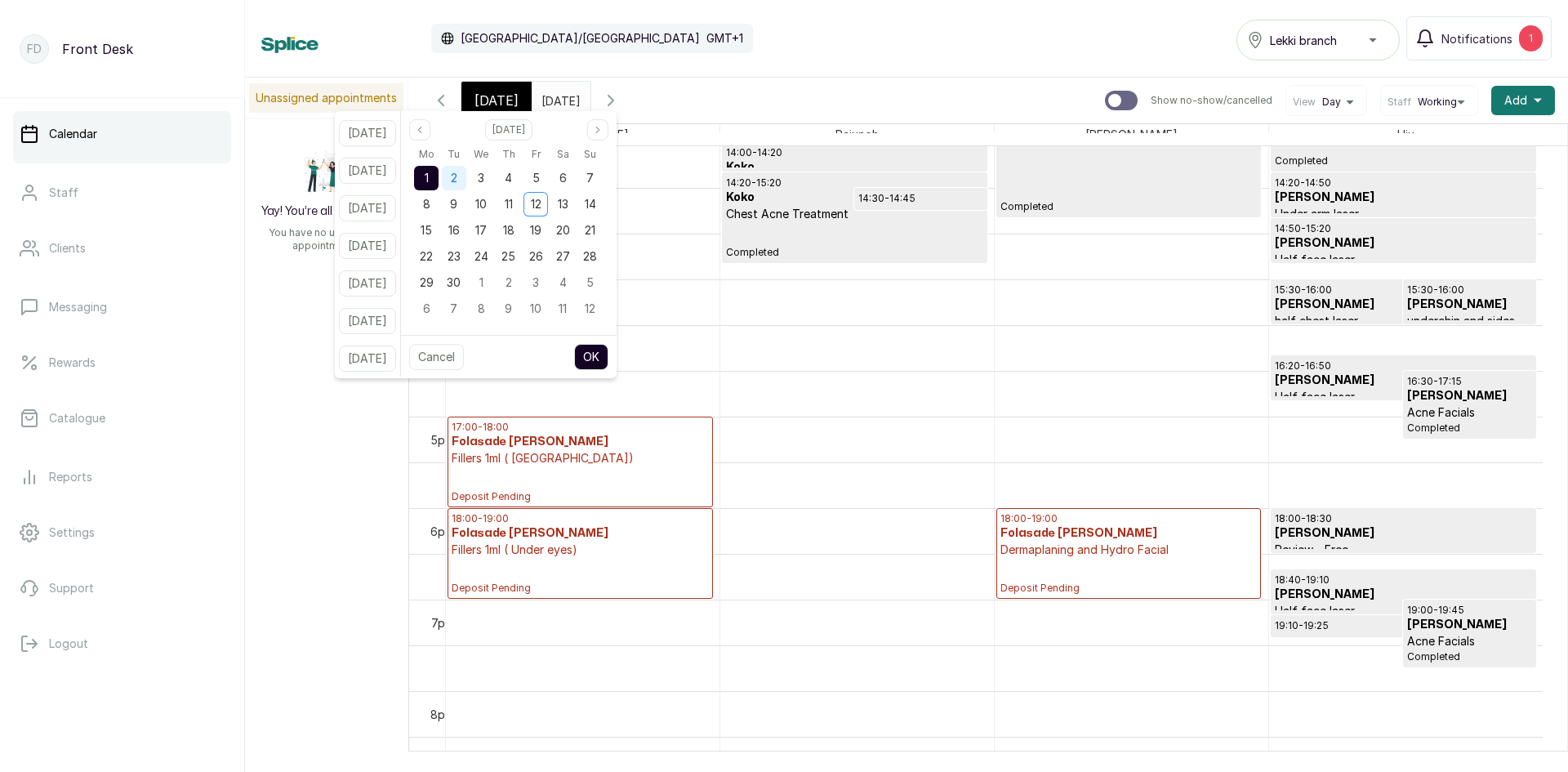
click at [466, 184] on div "2" at bounding box center [454, 177] width 24 height 24
click at [608, 364] on button "OK" at bounding box center [591, 357] width 34 height 26
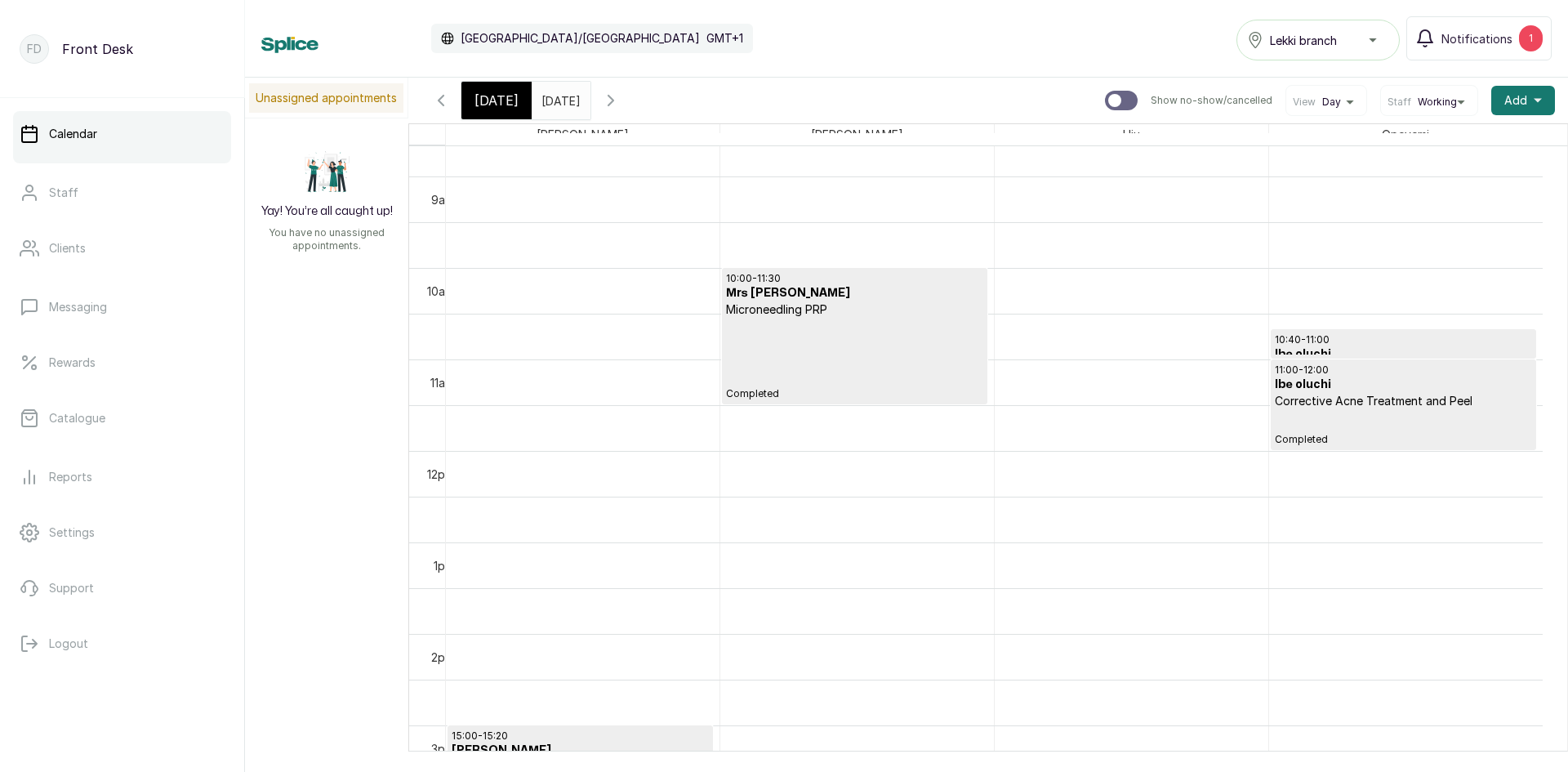
scroll to position [794, 0]
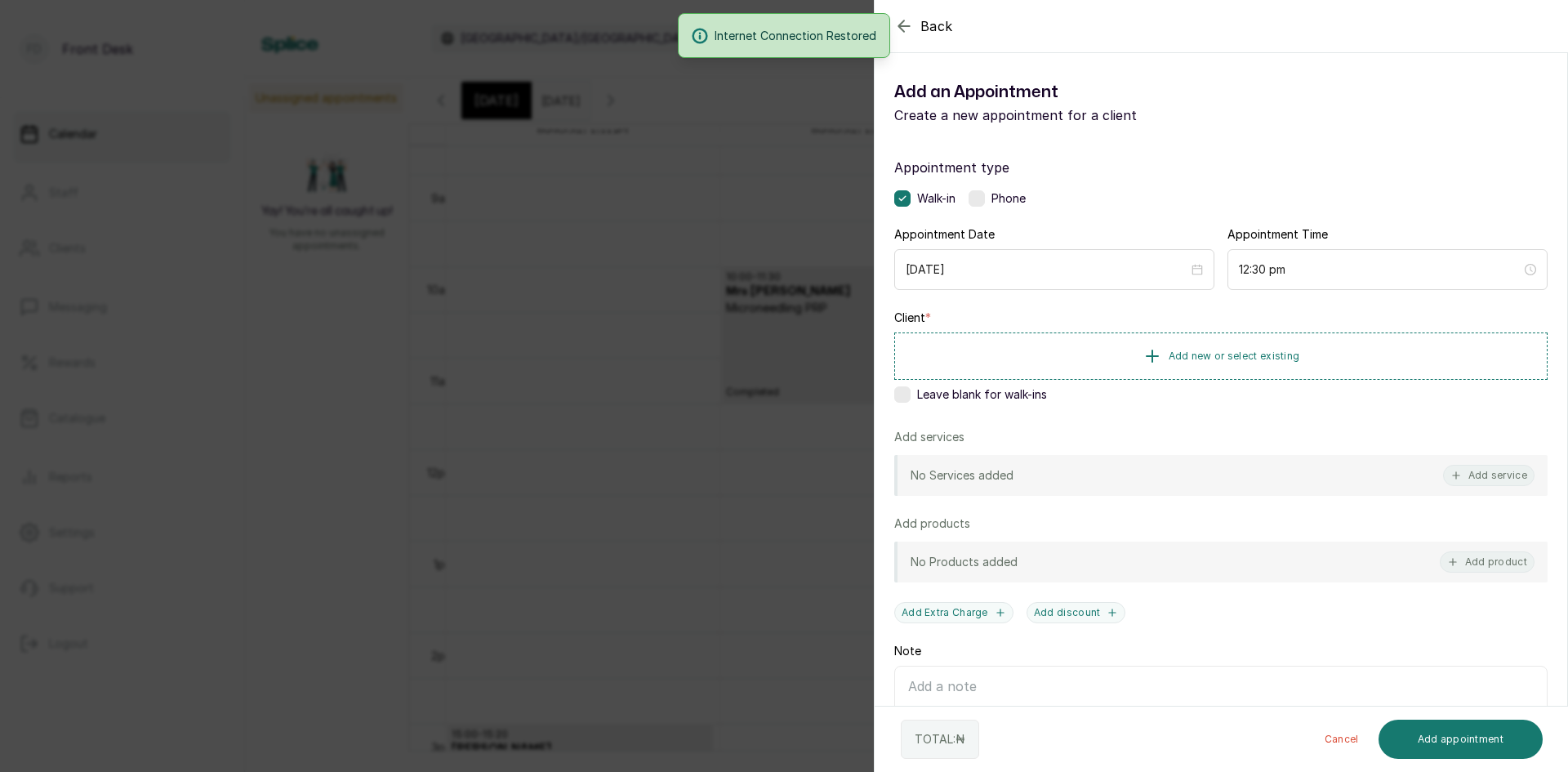
click at [490, 323] on div "Back Add Appointment Add an Appointment Create a new appointment for a client A…" at bounding box center [784, 386] width 1568 height 772
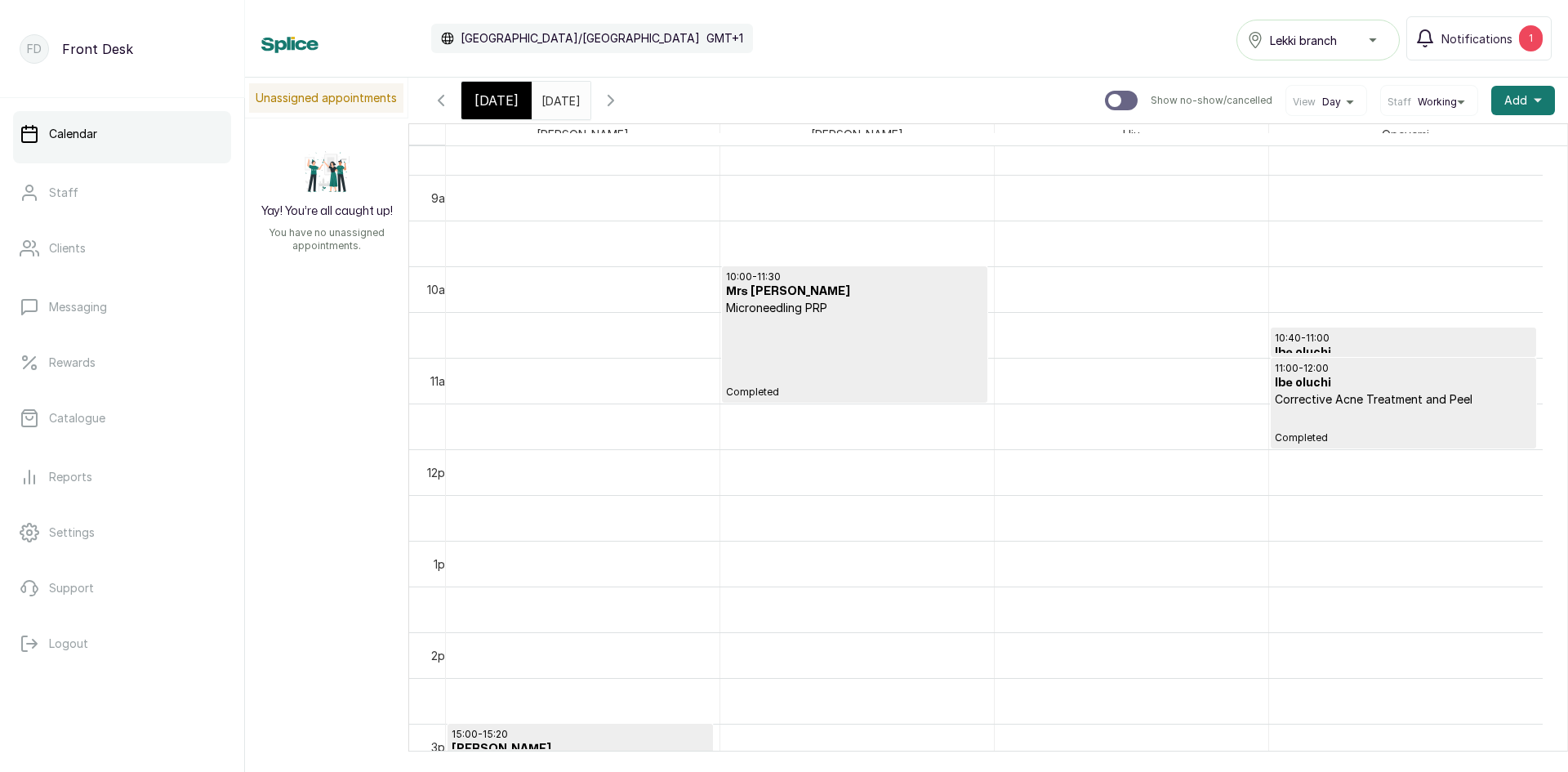
click at [561, 111] on div "Tue Sep 2, 2025 02/09/2025" at bounding box center [561, 101] width 59 height 38
click at [544, 98] on input "02/09/2025" at bounding box center [545, 96] width 26 height 28
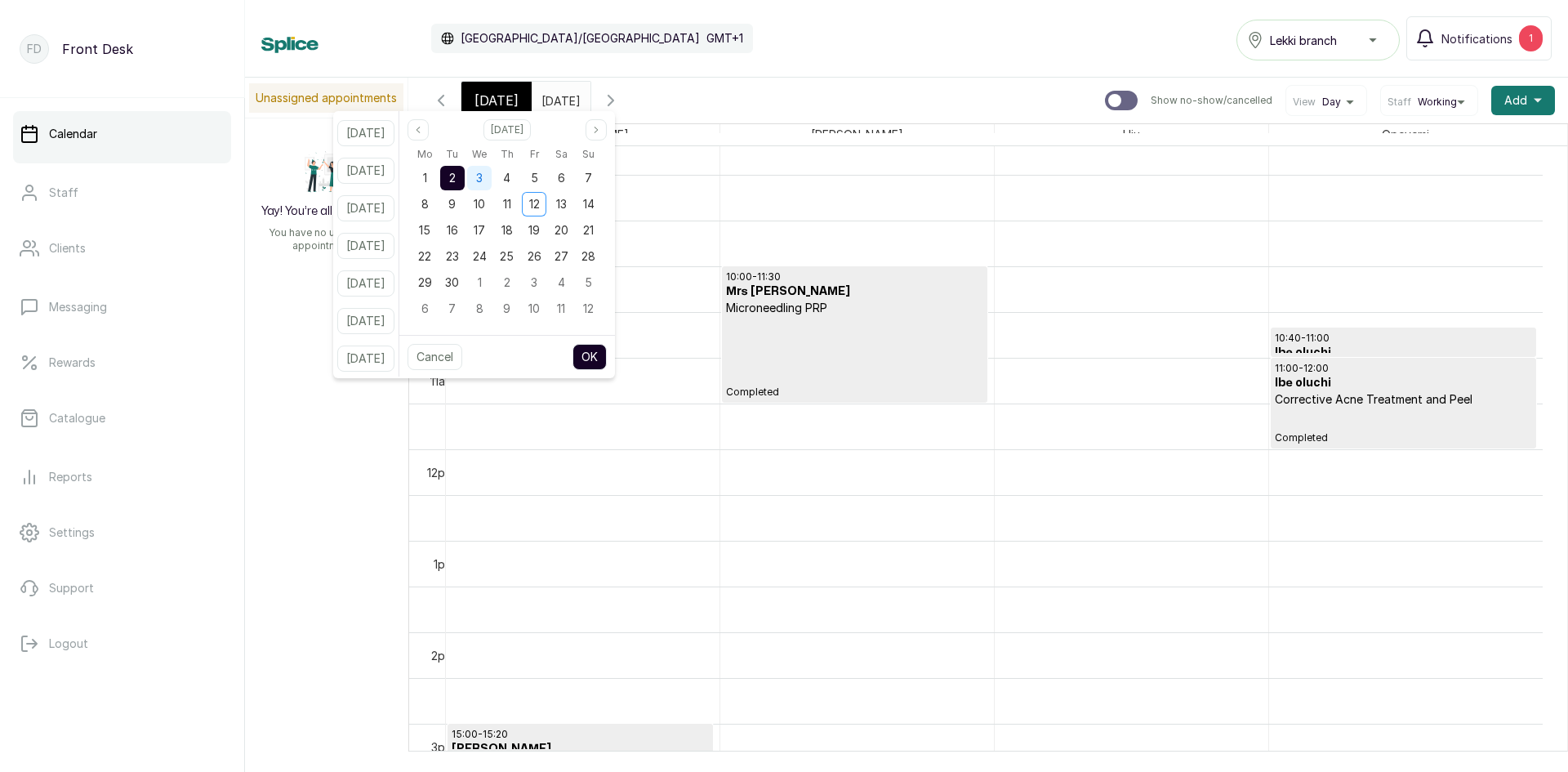
click at [482, 175] on span "3" at bounding box center [479, 177] width 7 height 14
click at [605, 355] on button "OK" at bounding box center [589, 357] width 34 height 26
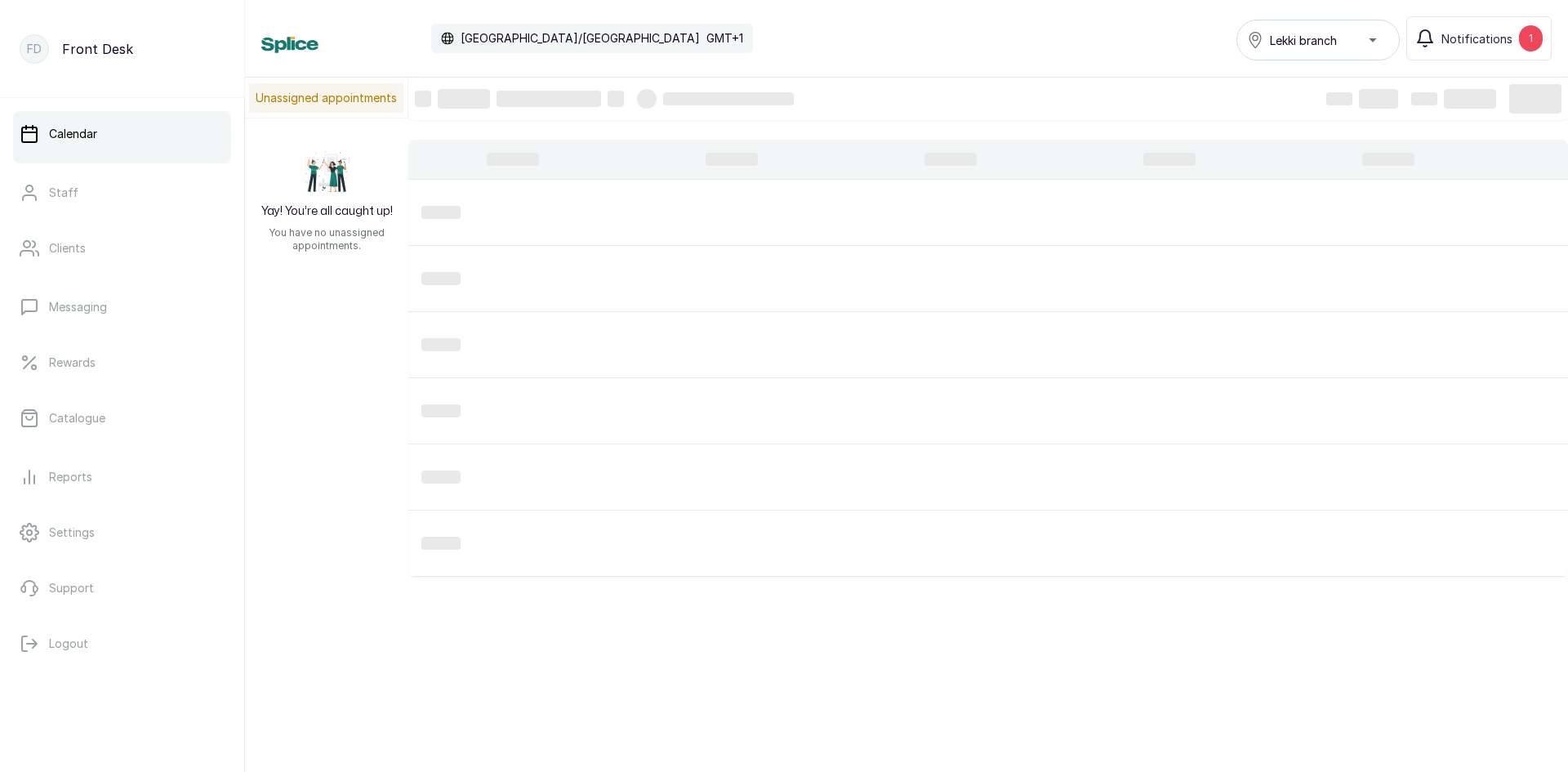
scroll to position [550, 0]
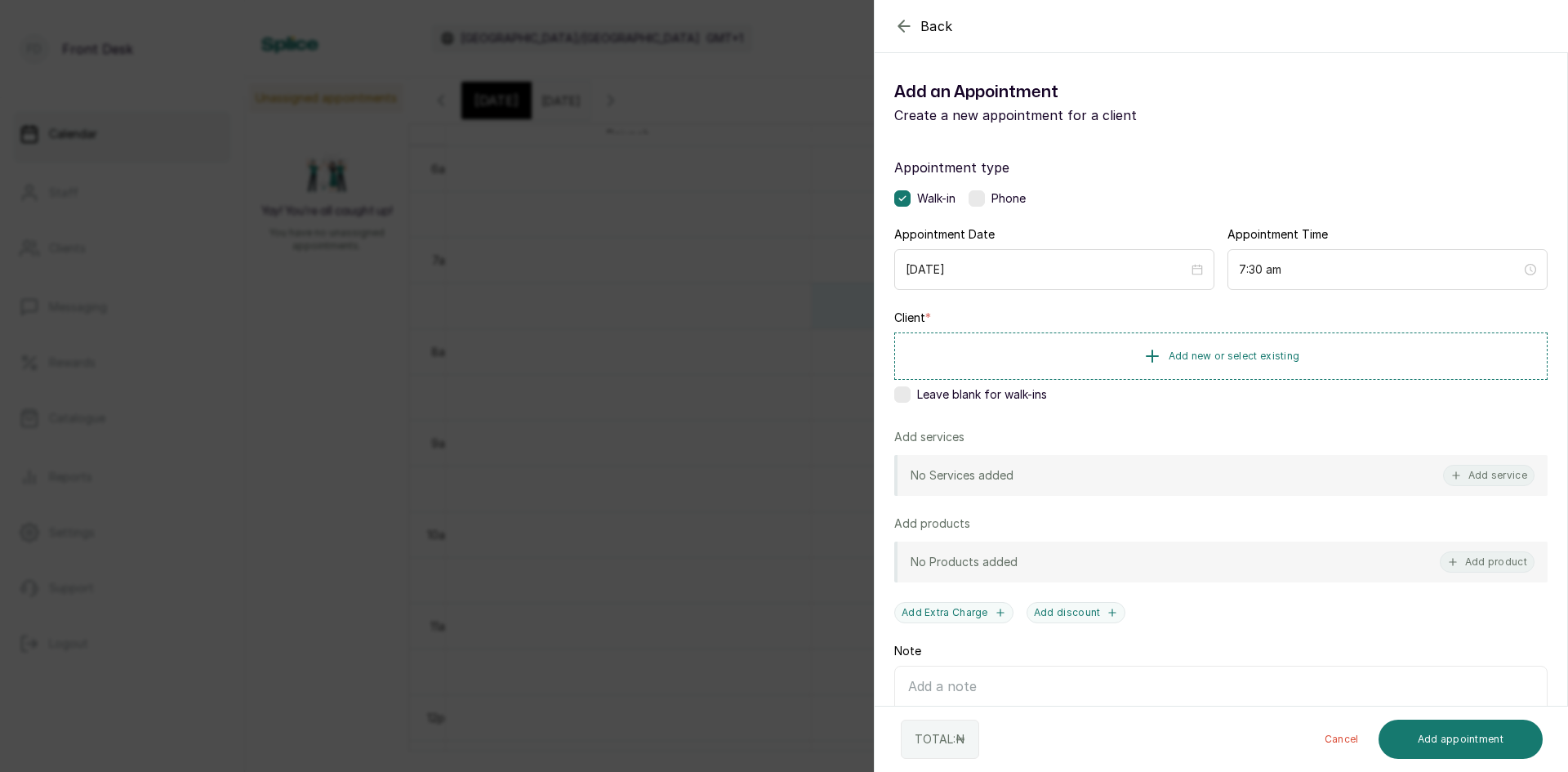
click at [582, 200] on div "Back Add Appointment Add an Appointment Create a new appointment for a client A…" at bounding box center [784, 386] width 1568 height 772
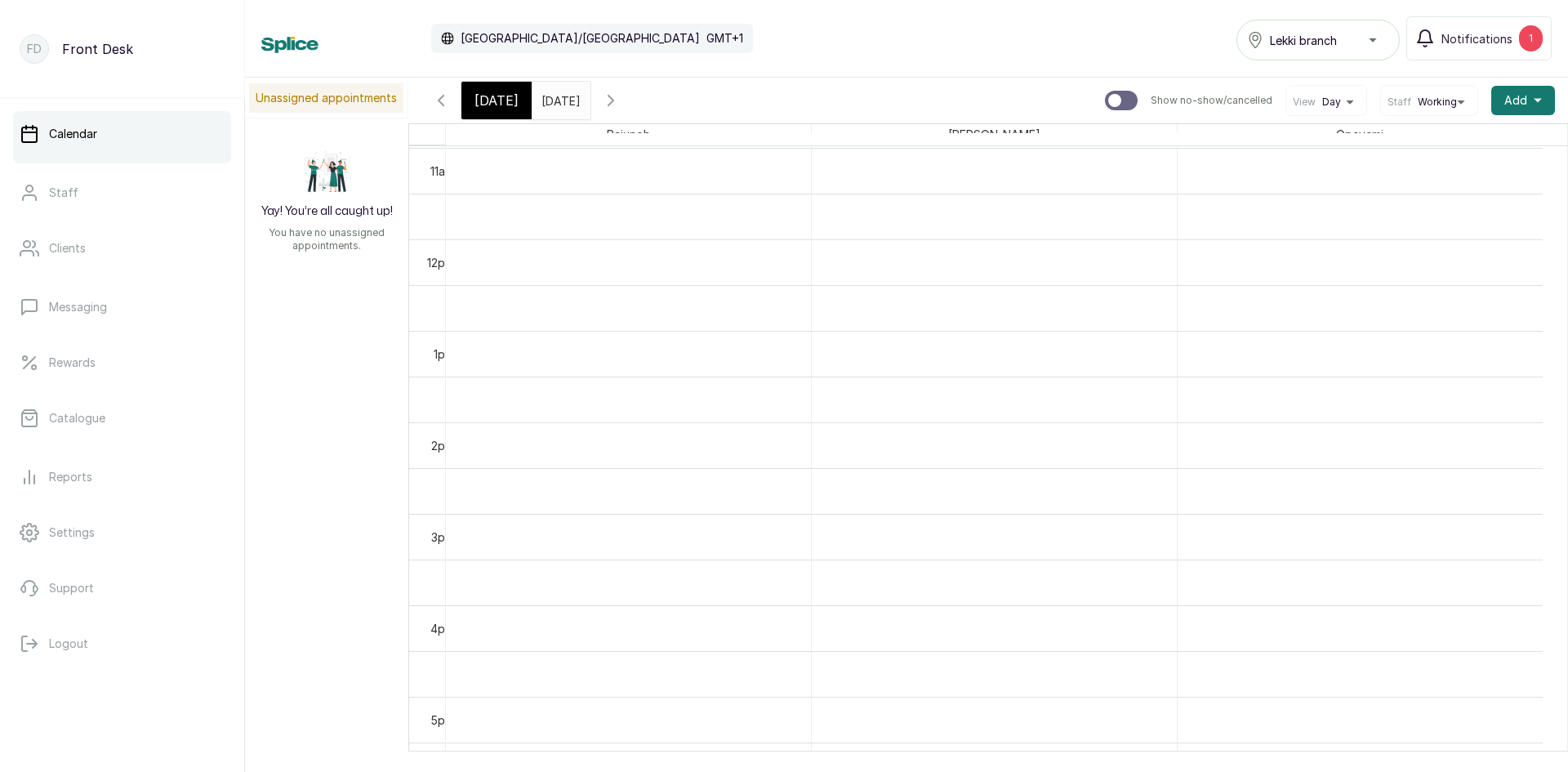
scroll to position [632, 0]
click at [558, 103] on input "03/09/2025" at bounding box center [545, 96] width 26 height 28
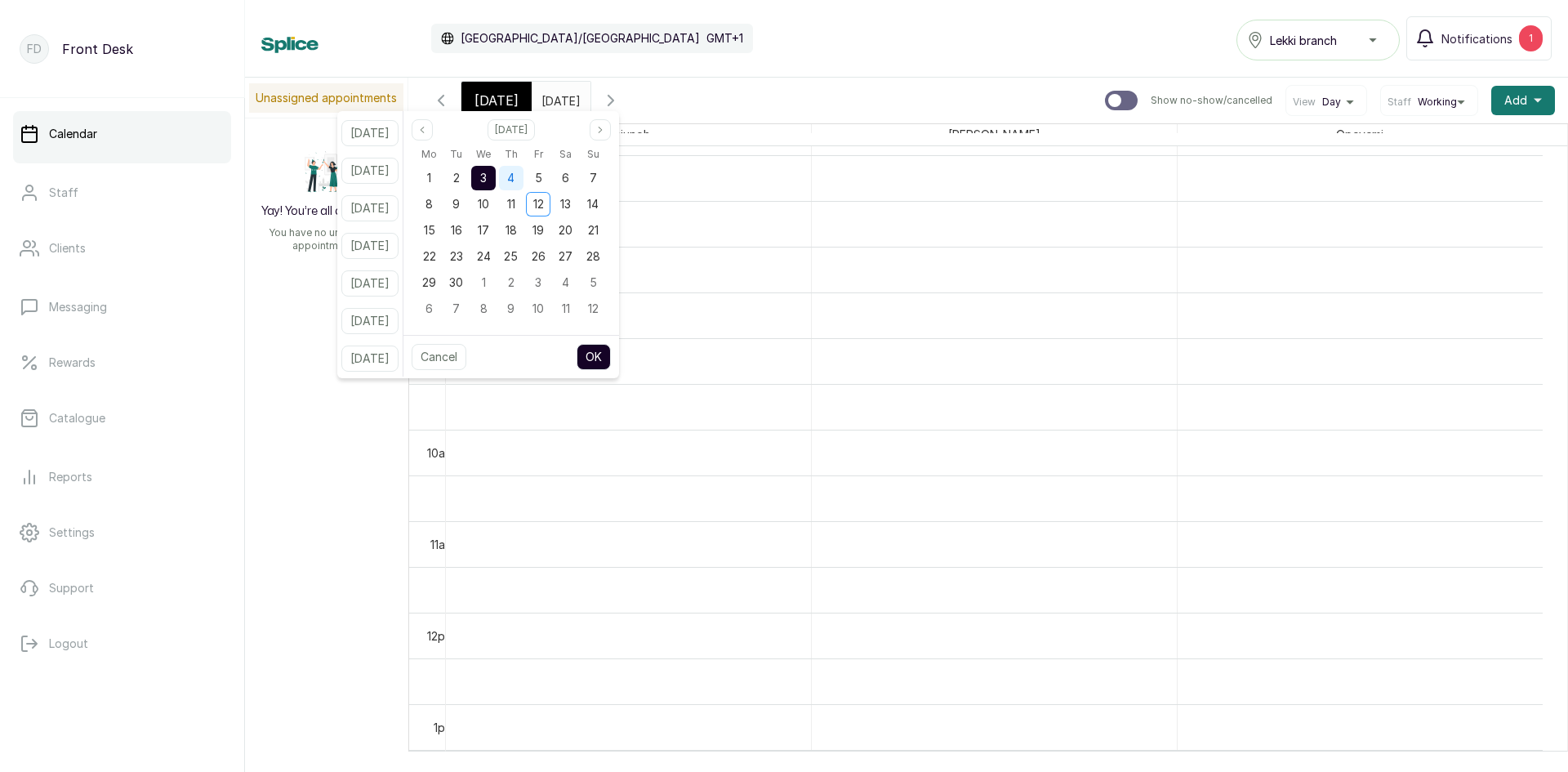
click at [523, 175] on div "4" at bounding box center [511, 177] width 24 height 24
click at [495, 188] on div "3" at bounding box center [483, 177] width 24 height 24
click at [611, 348] on button "OK" at bounding box center [594, 357] width 34 height 26
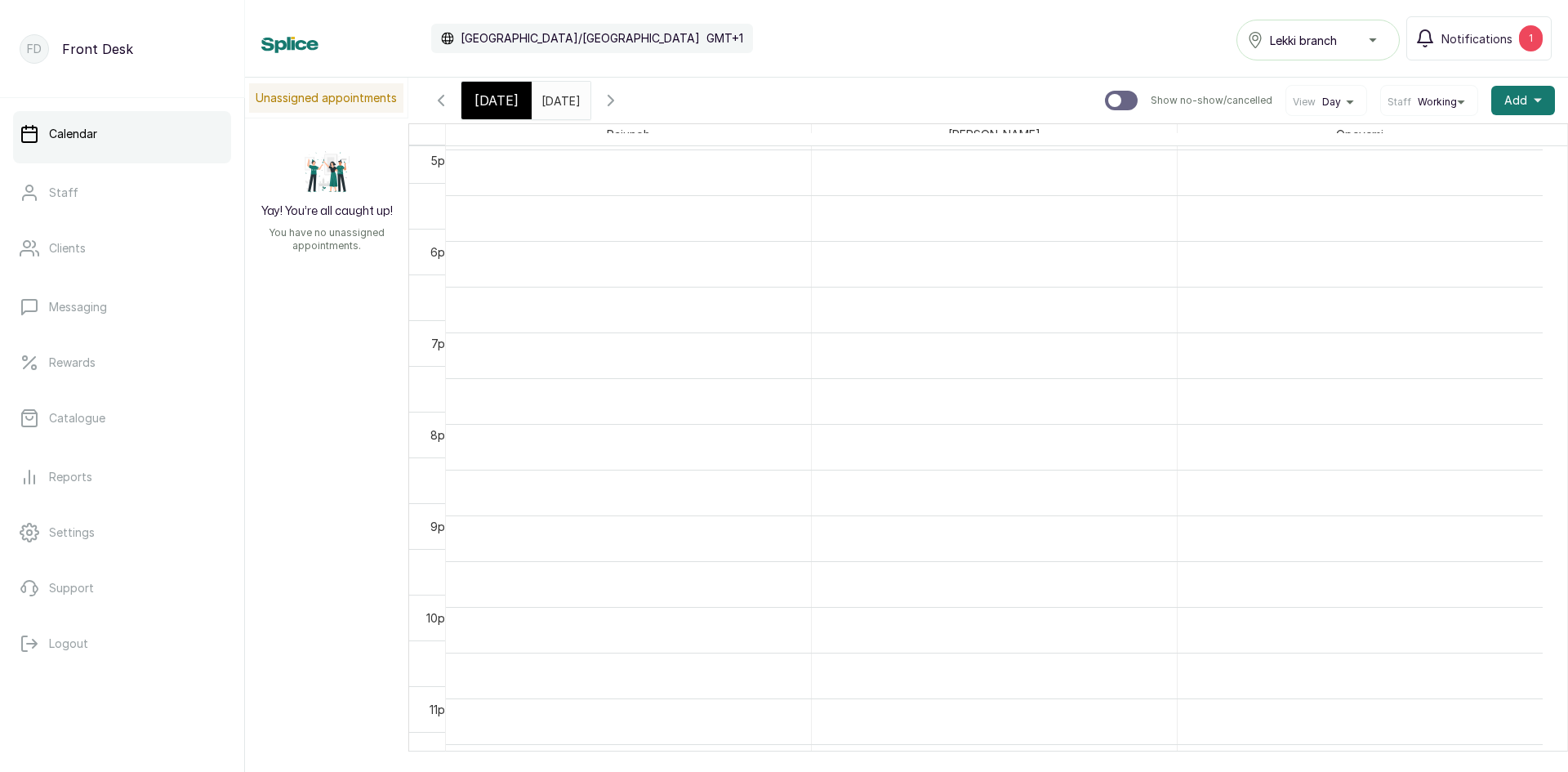
scroll to position [1298, 0]
click at [543, 99] on input "03/09/2025" at bounding box center [545, 96] width 26 height 28
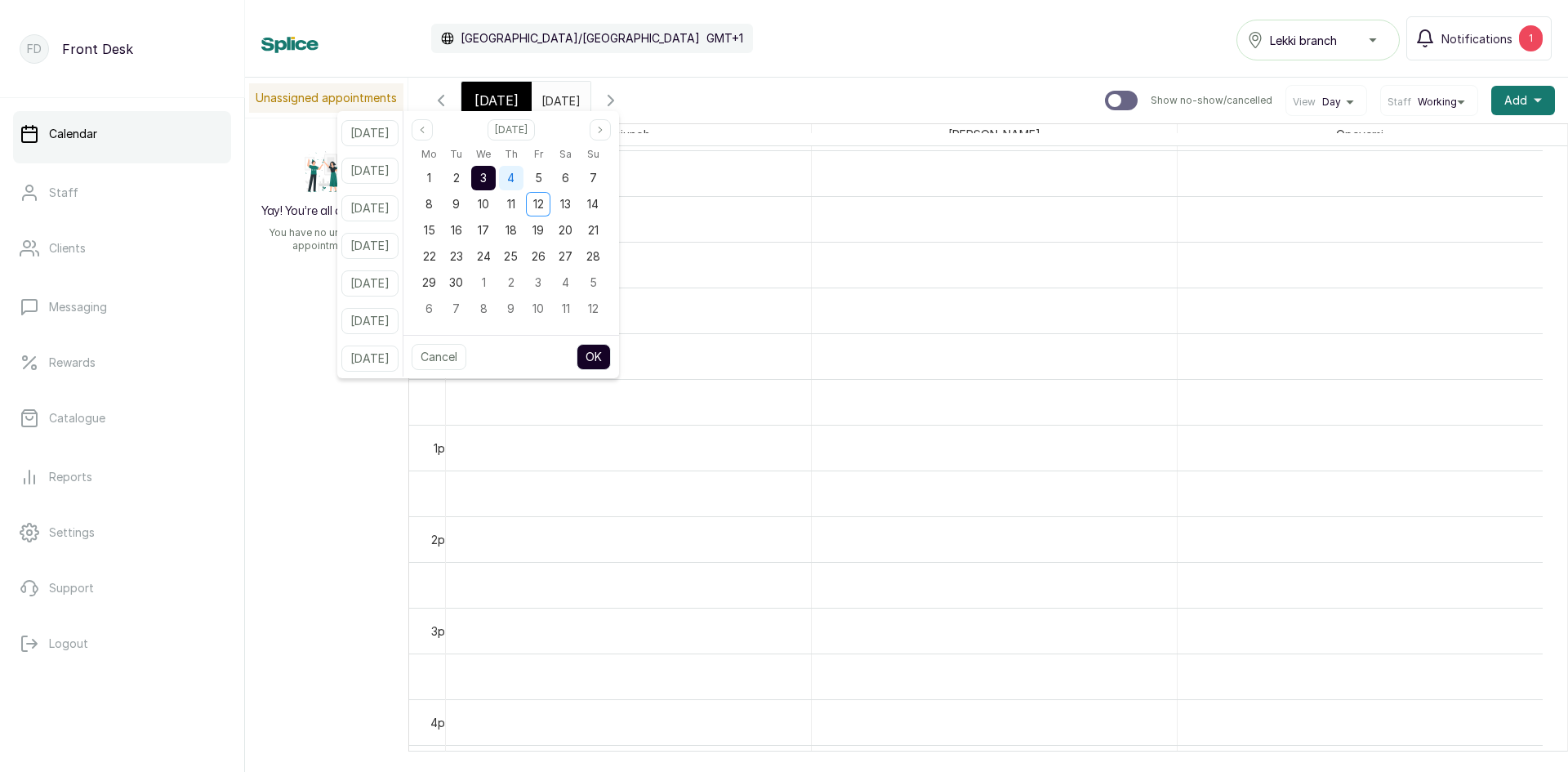
click at [523, 181] on div "4" at bounding box center [511, 177] width 24 height 24
click at [611, 362] on button "OK" at bounding box center [594, 357] width 34 height 26
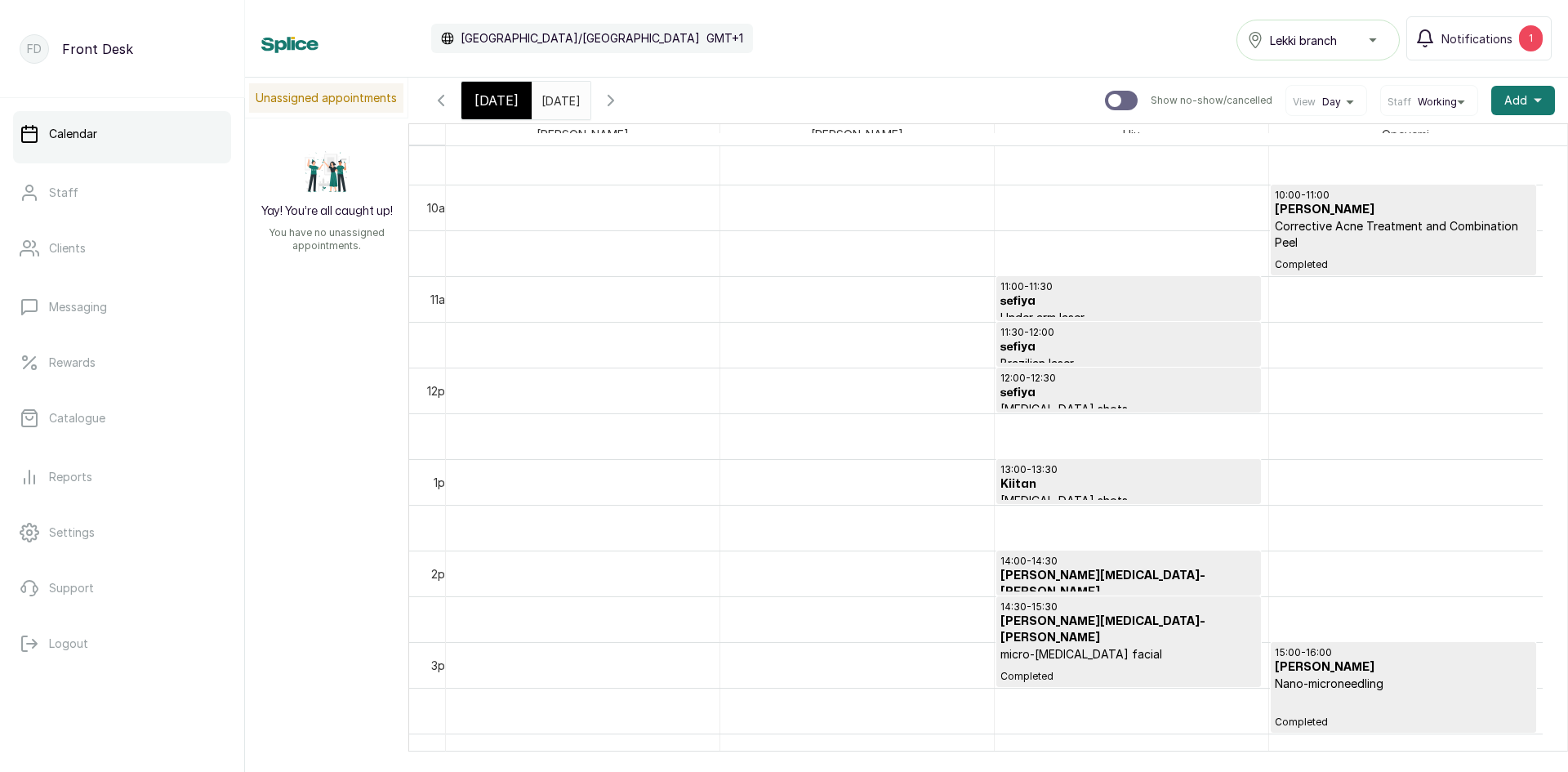
click at [554, 102] on input "04/09/2025" at bounding box center [545, 96] width 26 height 28
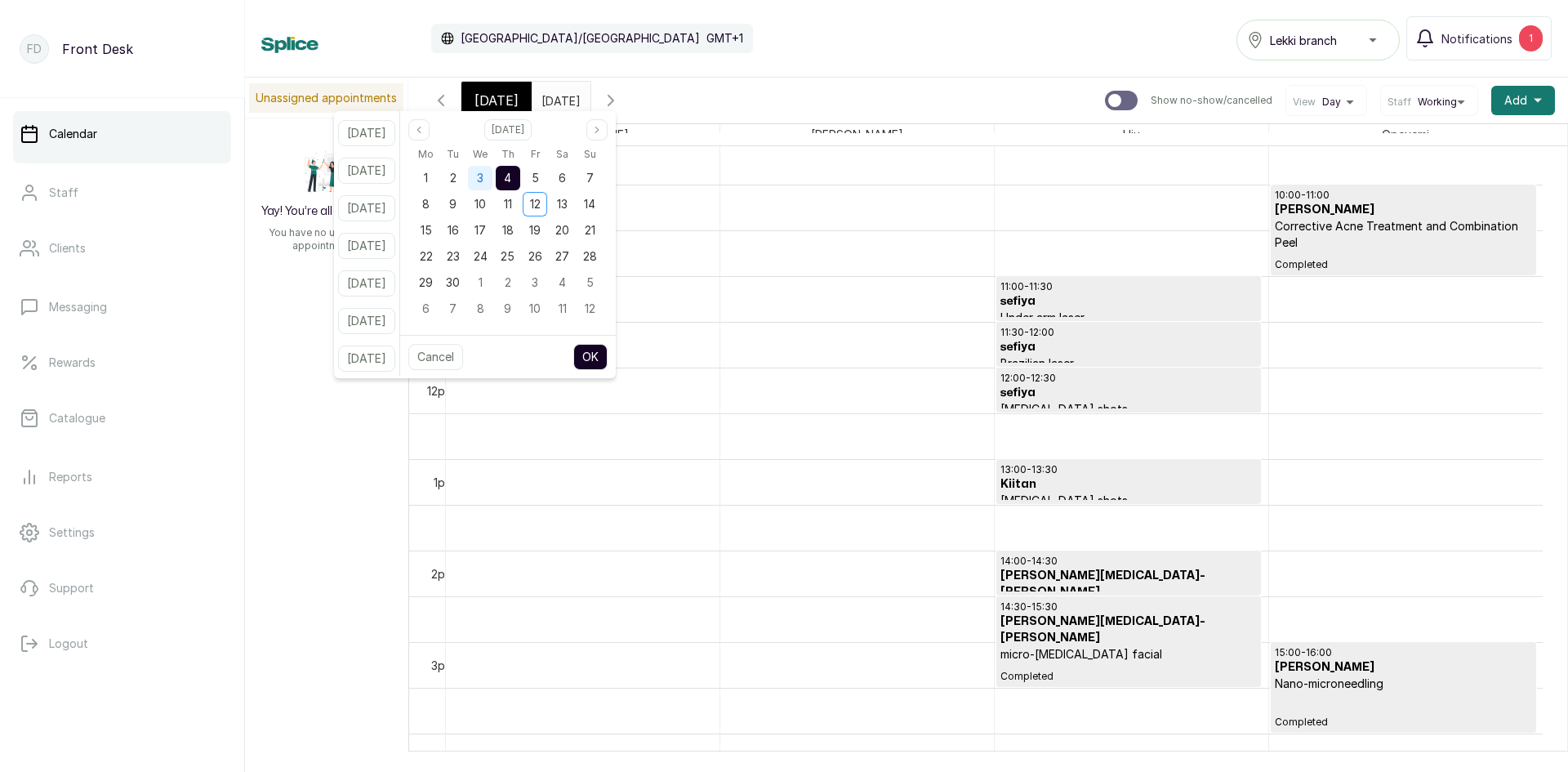
click at [483, 173] on span "3" at bounding box center [480, 177] width 7 height 14
click at [607, 357] on button "OK" at bounding box center [590, 357] width 34 height 26
type input "03/09/2025"
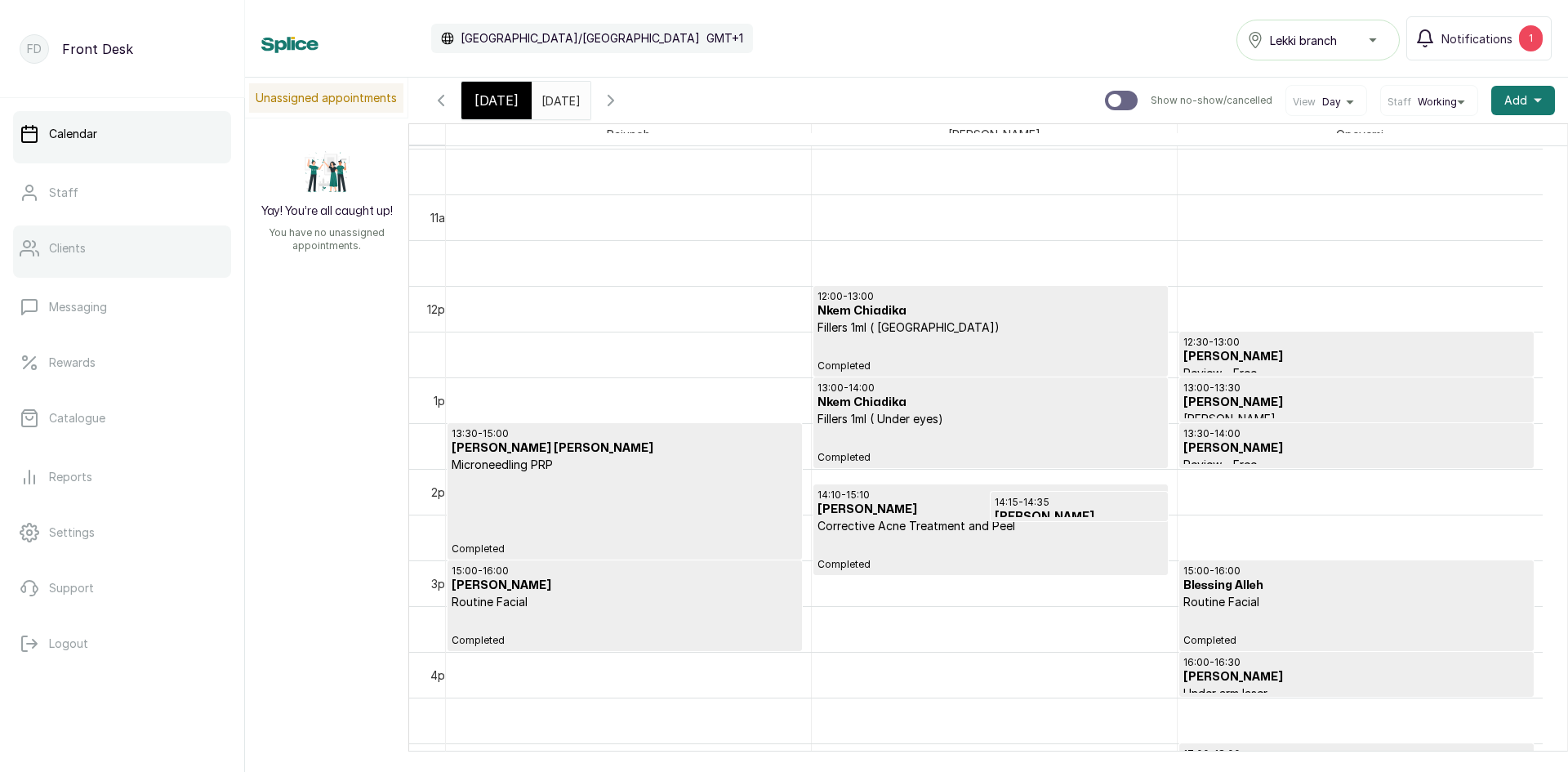
click at [64, 241] on p "Clients" at bounding box center [67, 248] width 37 height 16
